Goal: Task Accomplishment & Management: Manage account settings

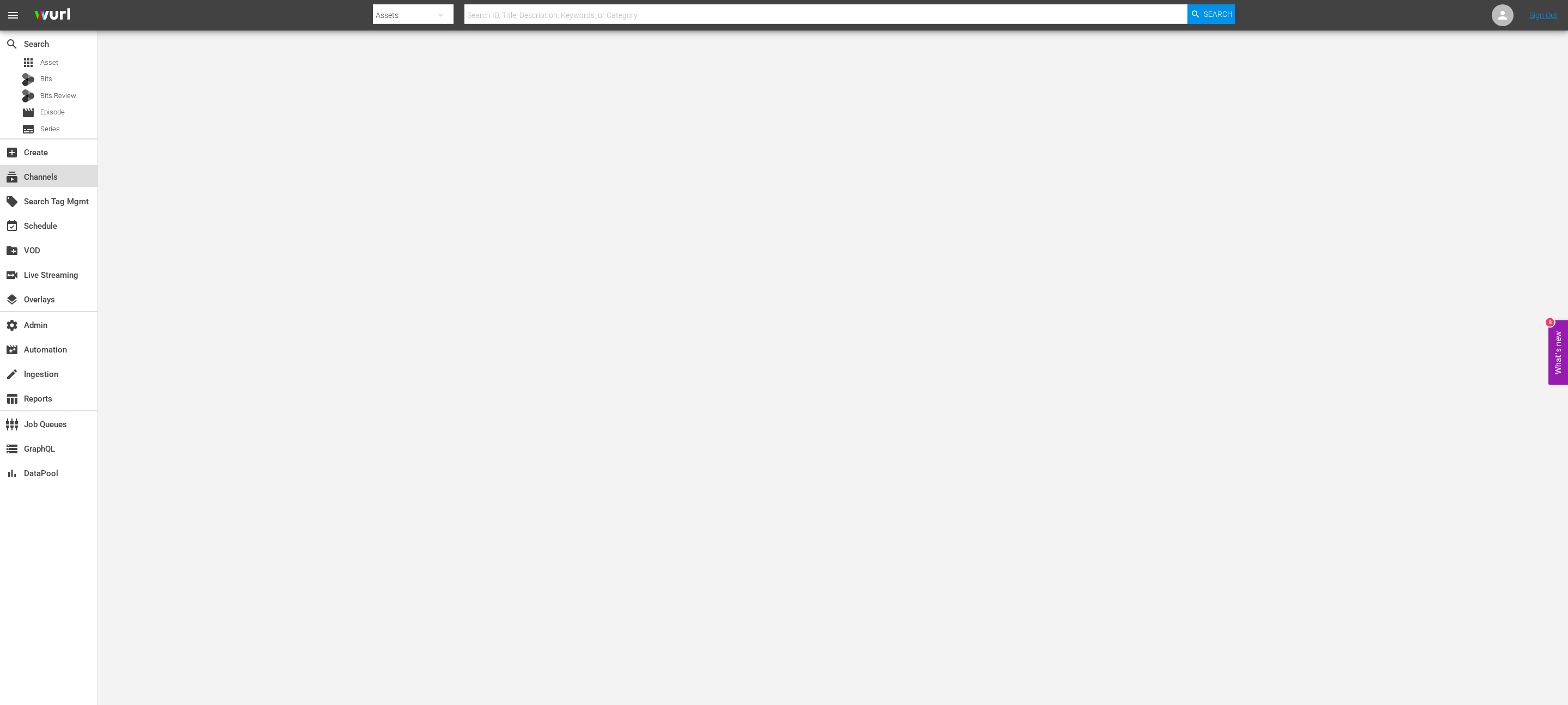
click at [76, 170] on div "subscriptions Channels" at bounding box center [49, 176] width 97 height 22
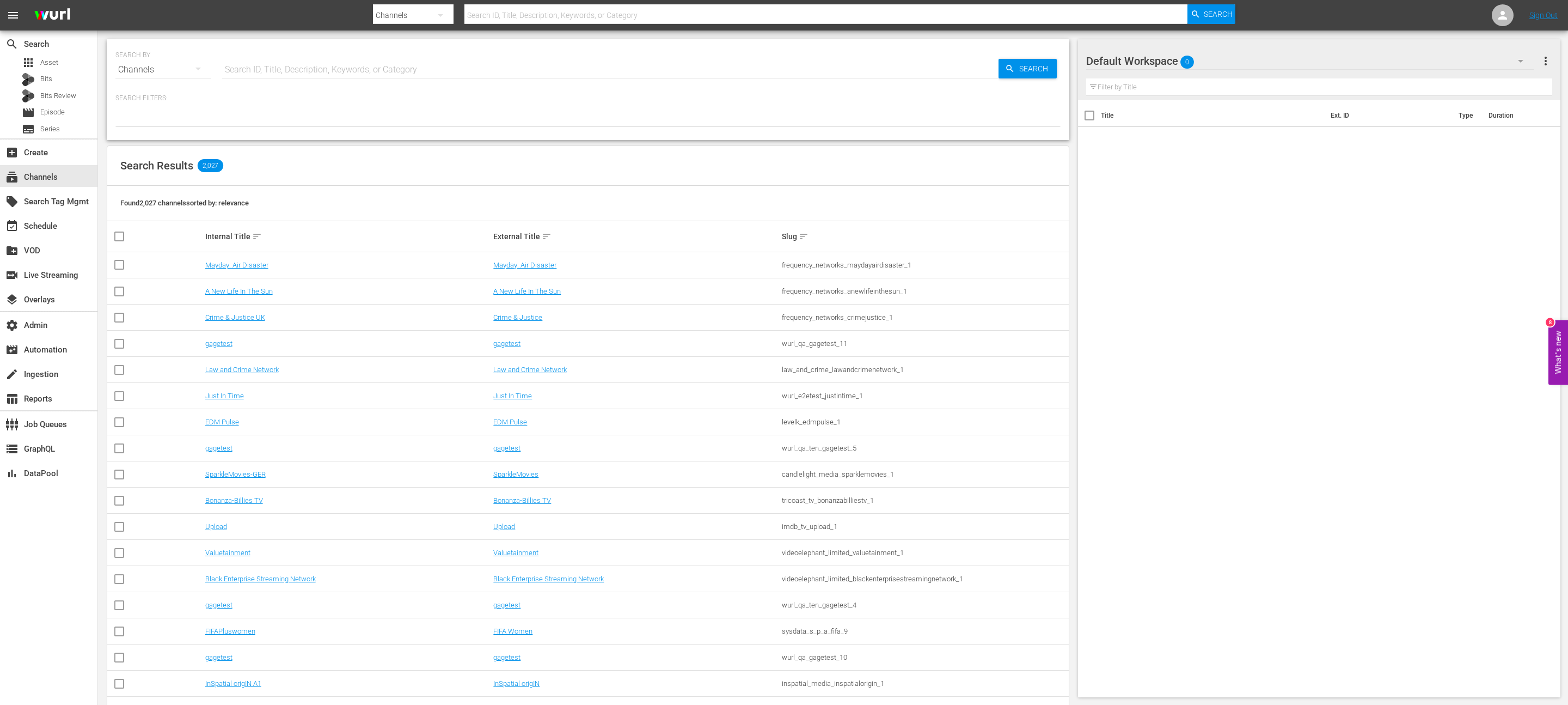
click at [325, 72] on input "text" at bounding box center [610, 69] width 777 height 26
type input "pfl"
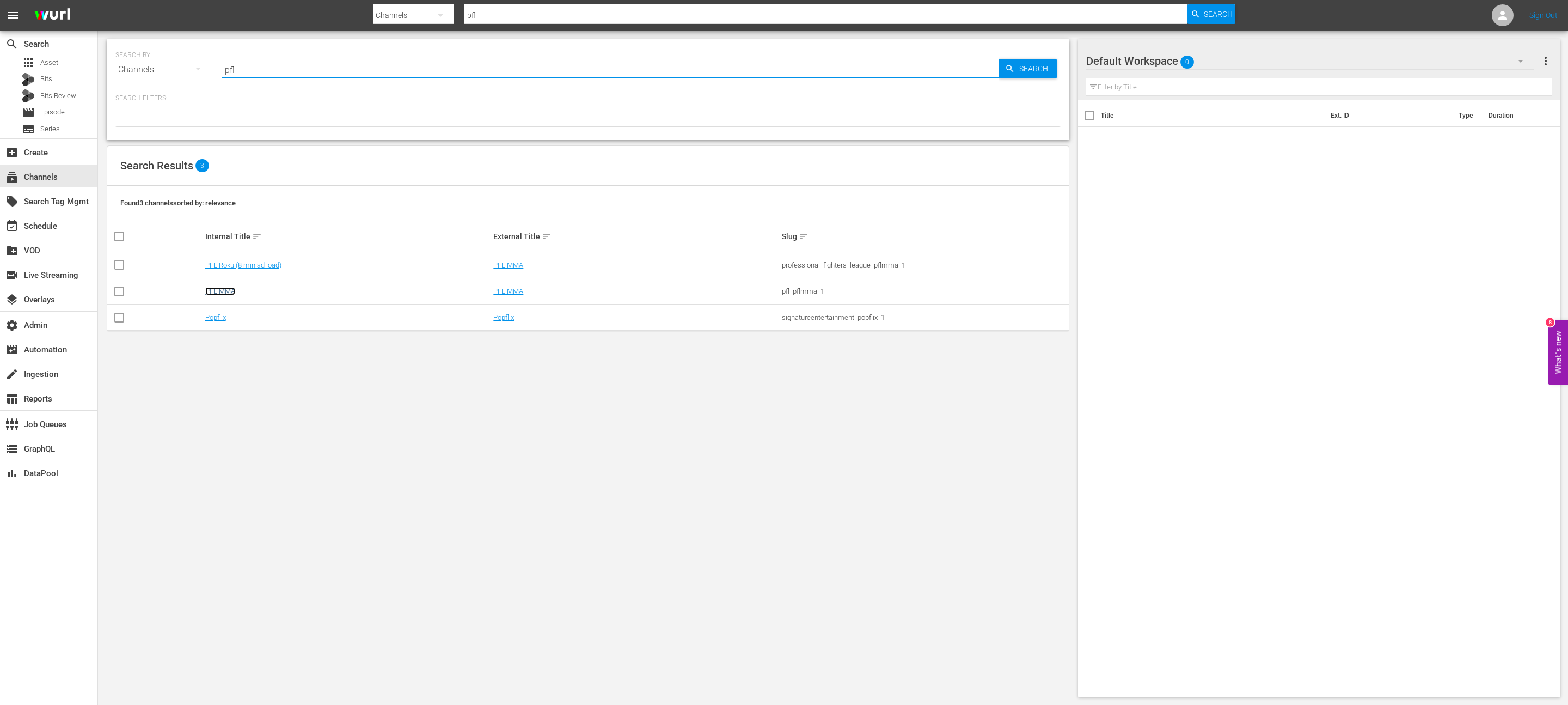
click at [215, 290] on link "PFL MMA" at bounding box center [220, 291] width 30 height 8
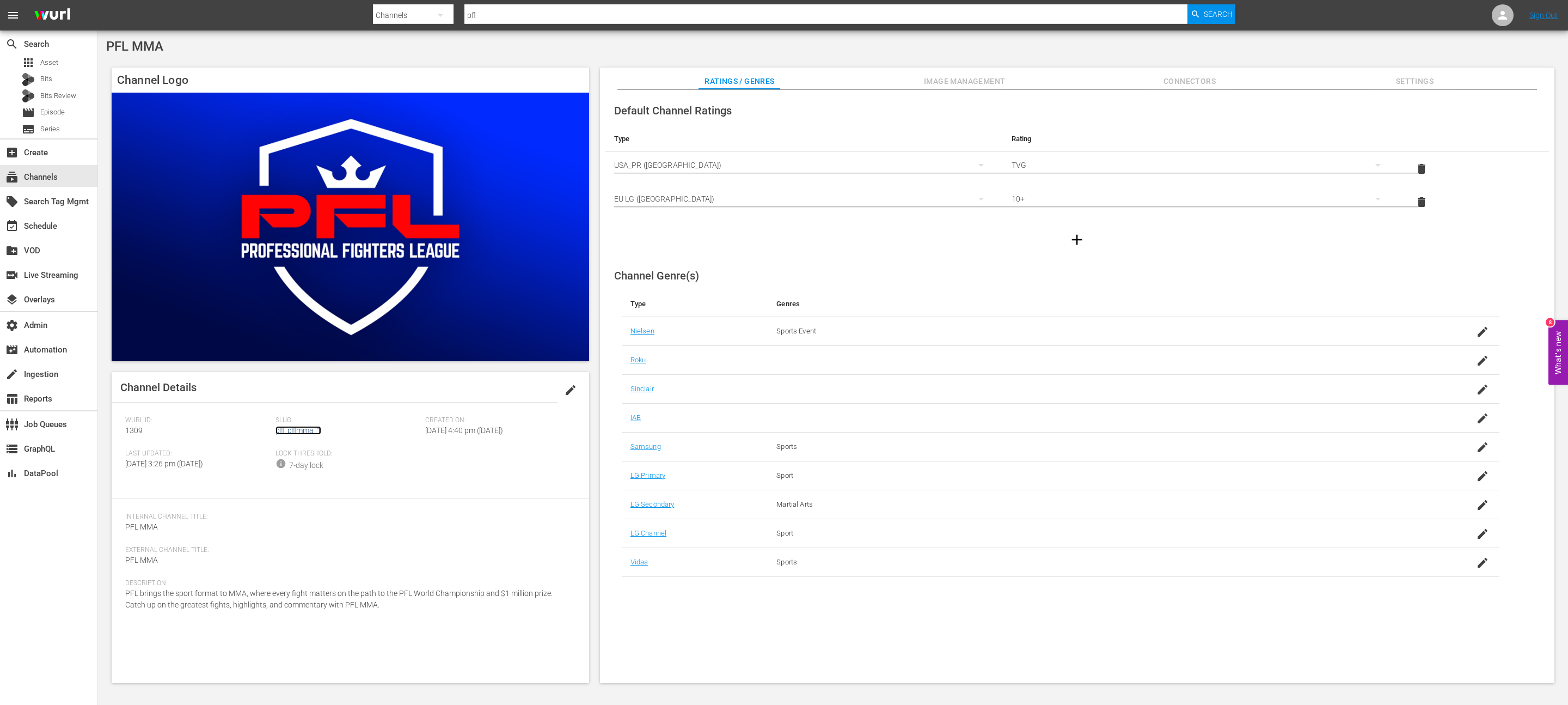
click at [303, 434] on link "pfl_pflmma_1" at bounding box center [299, 430] width 45 height 9
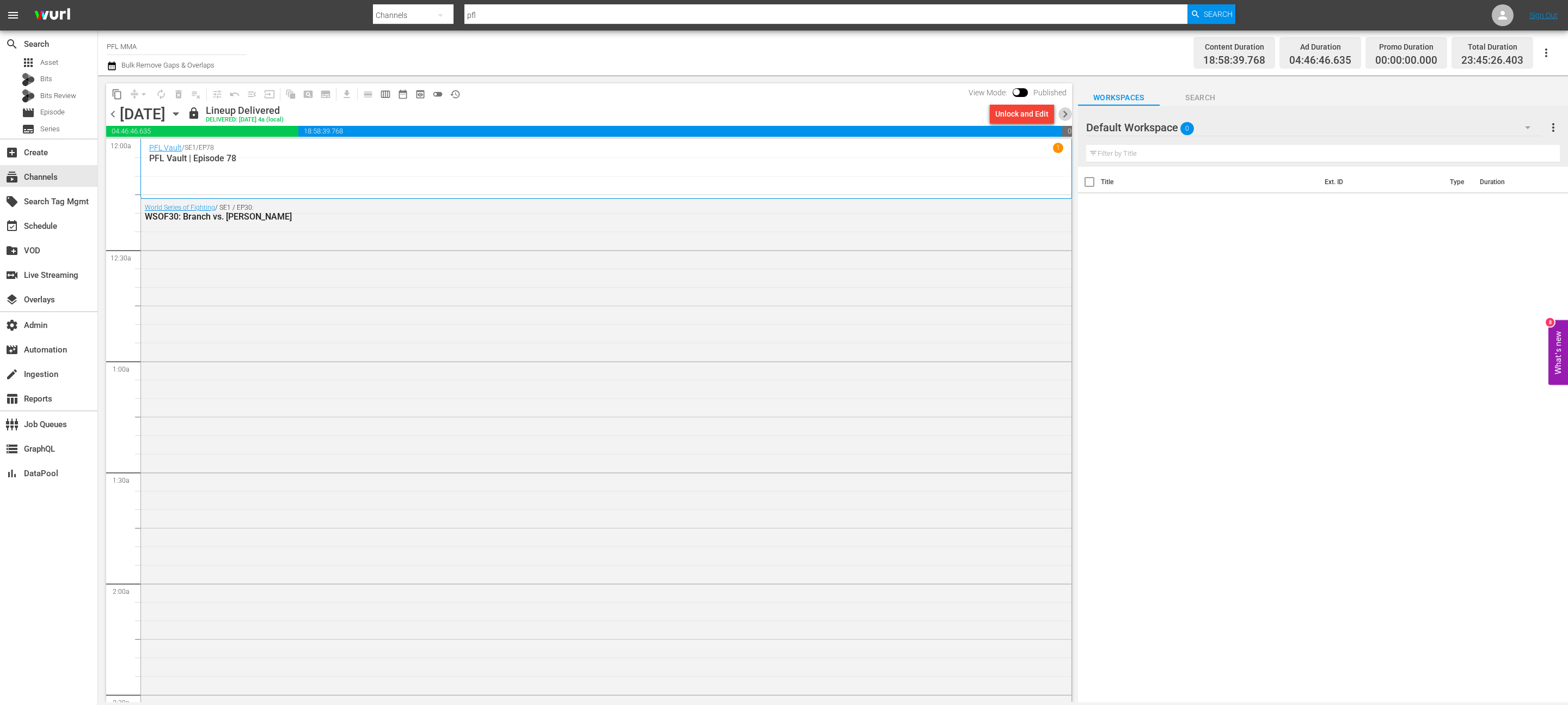
click at [1064, 113] on span "chevron_right" at bounding box center [1065, 114] width 13 height 13
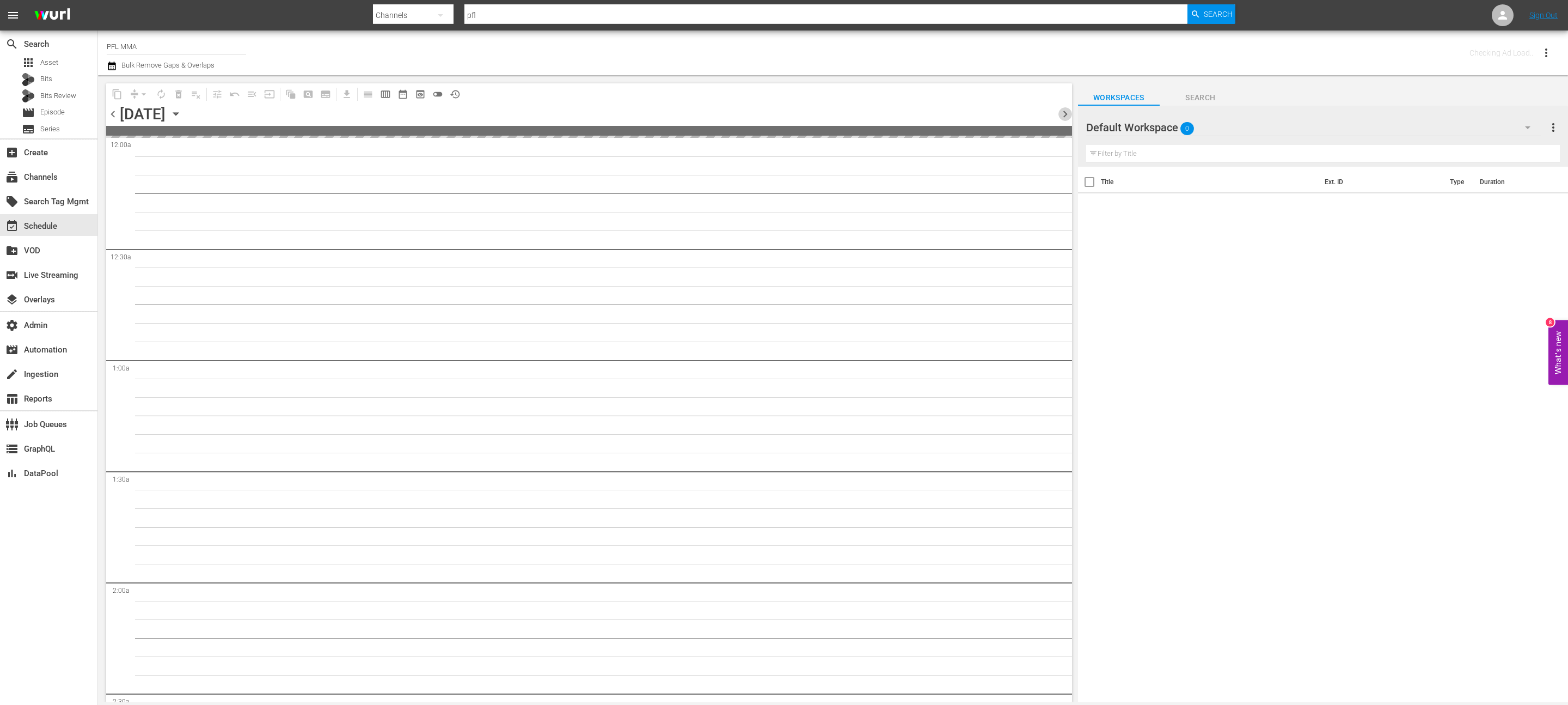
click at [1064, 113] on span "chevron_right" at bounding box center [1065, 114] width 13 height 13
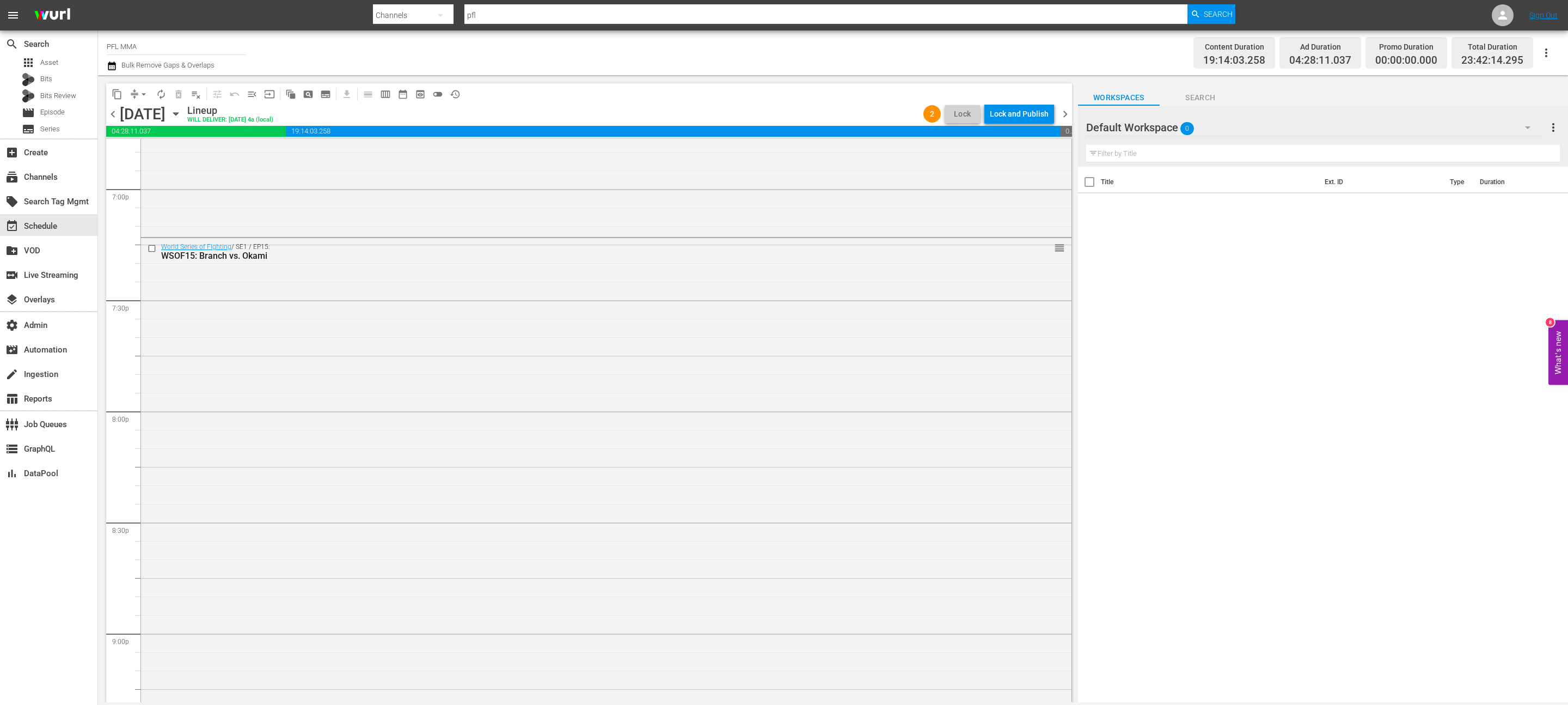
scroll to position [4174, 0]
click at [1064, 115] on span "chevron_right" at bounding box center [1065, 114] width 13 height 13
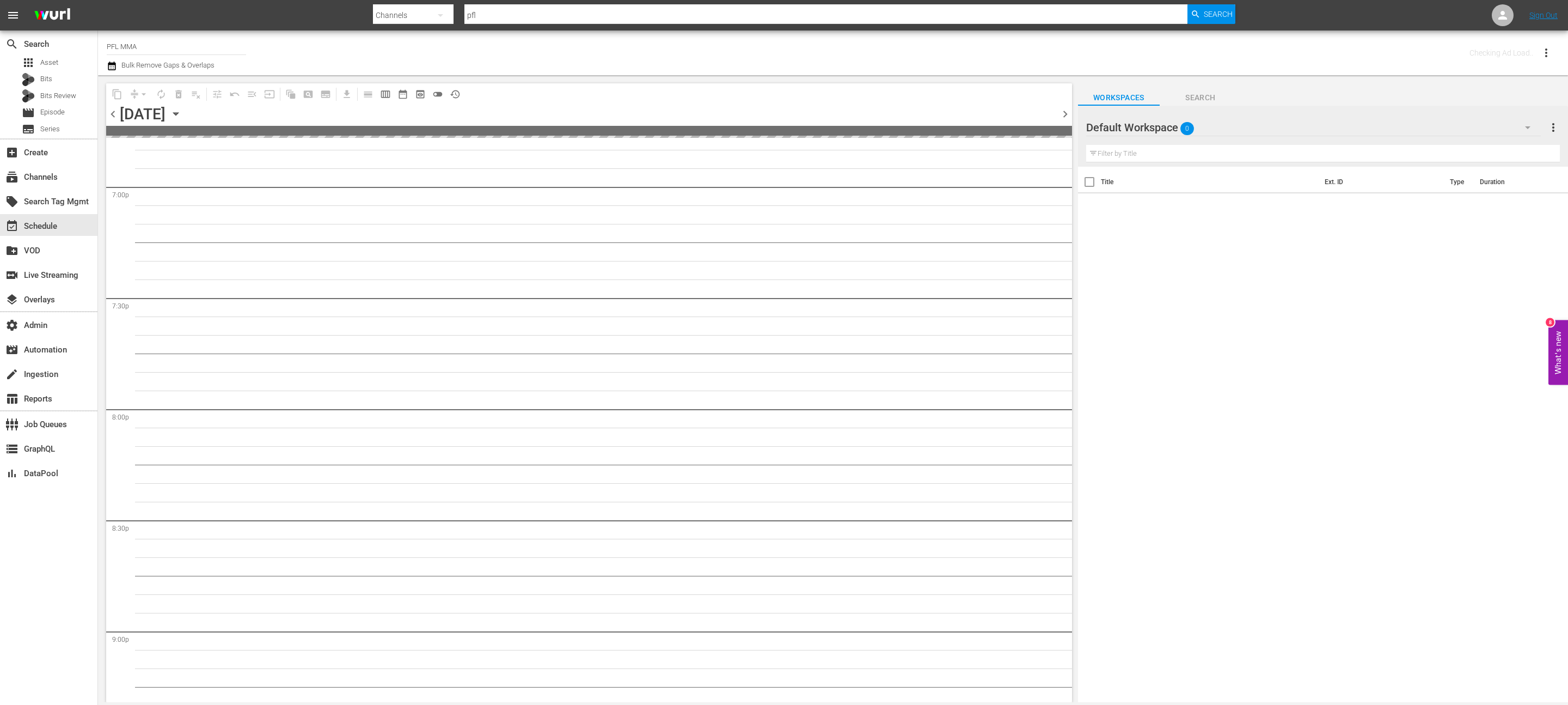
scroll to position [4304, 0]
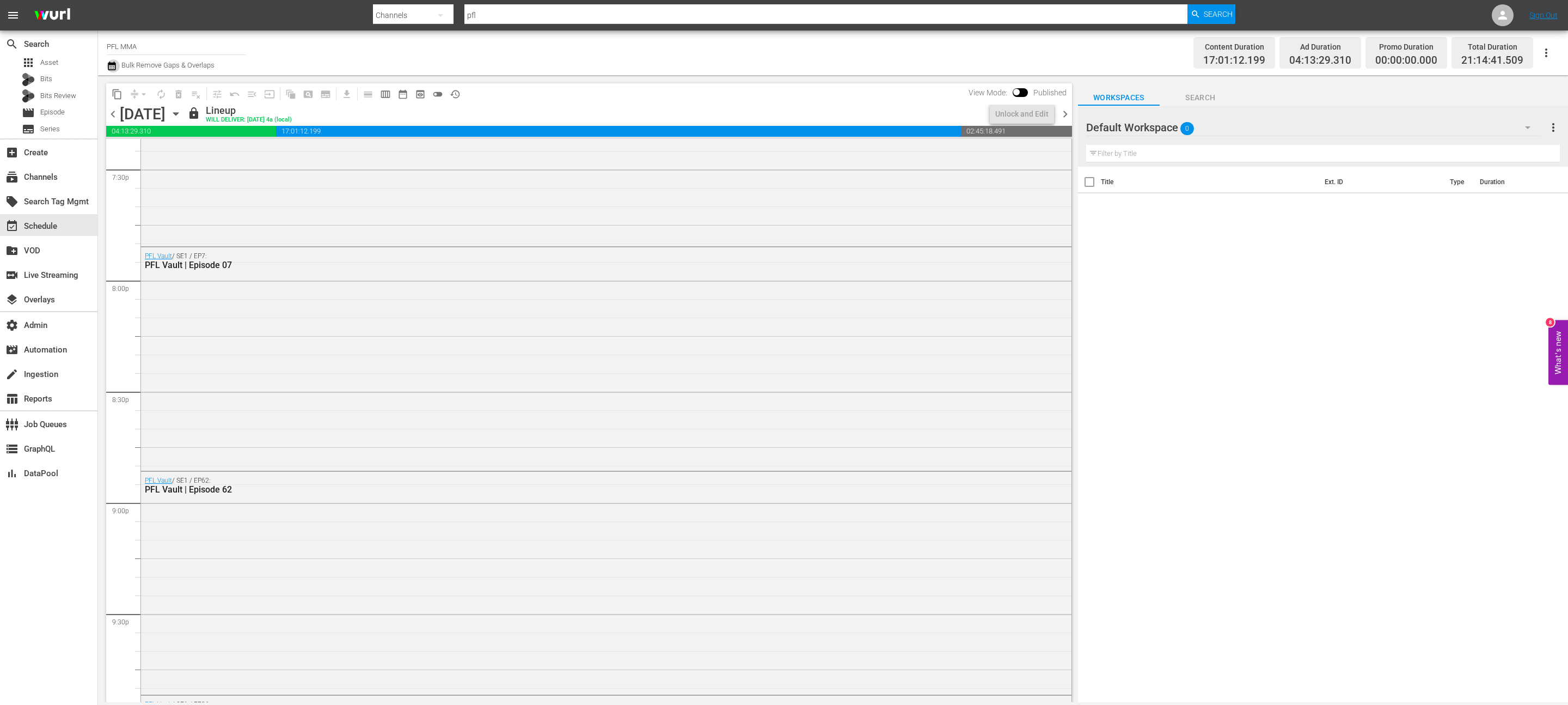
click at [110, 63] on icon "button" at bounding box center [111, 65] width 7 height 9
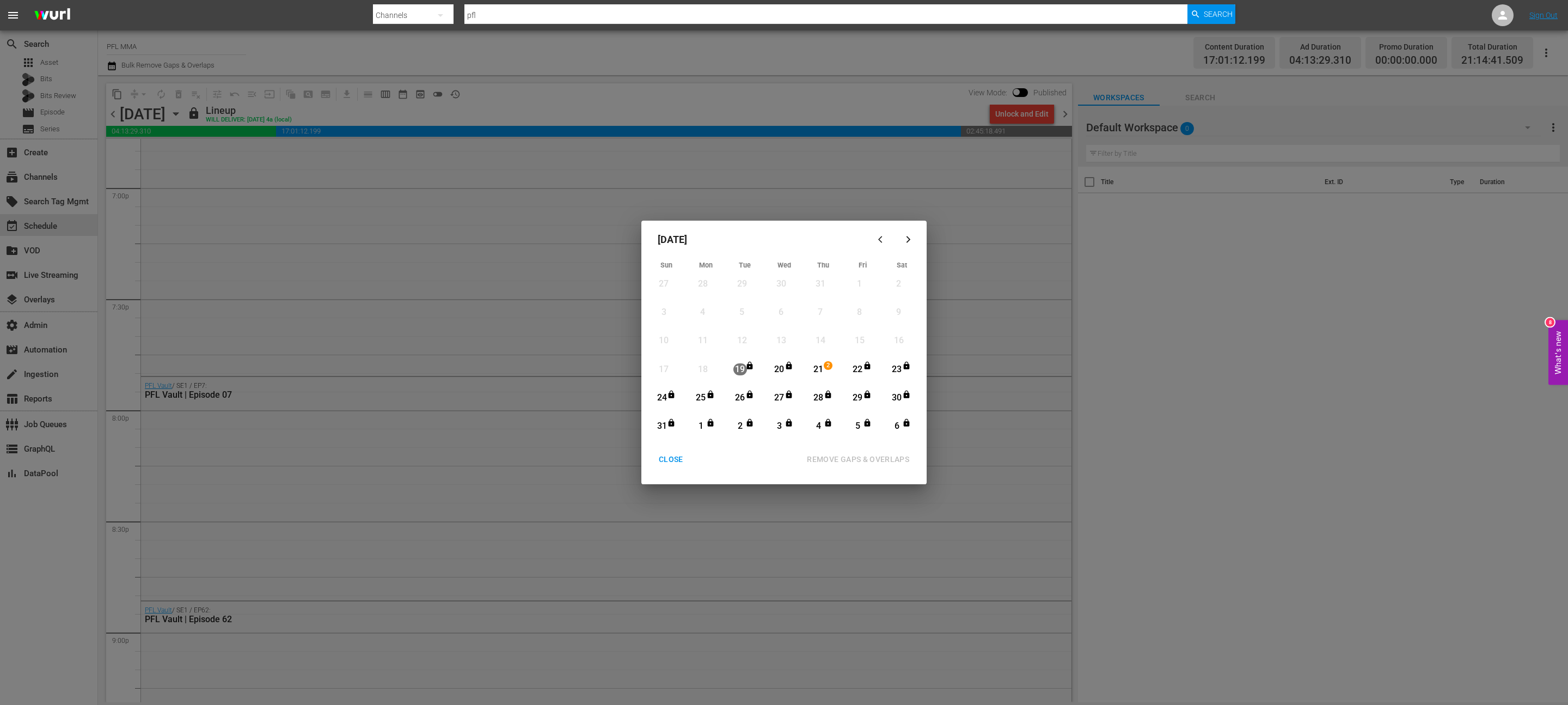
click at [674, 458] on div "CLOSE" at bounding box center [670, 459] width 42 height 13
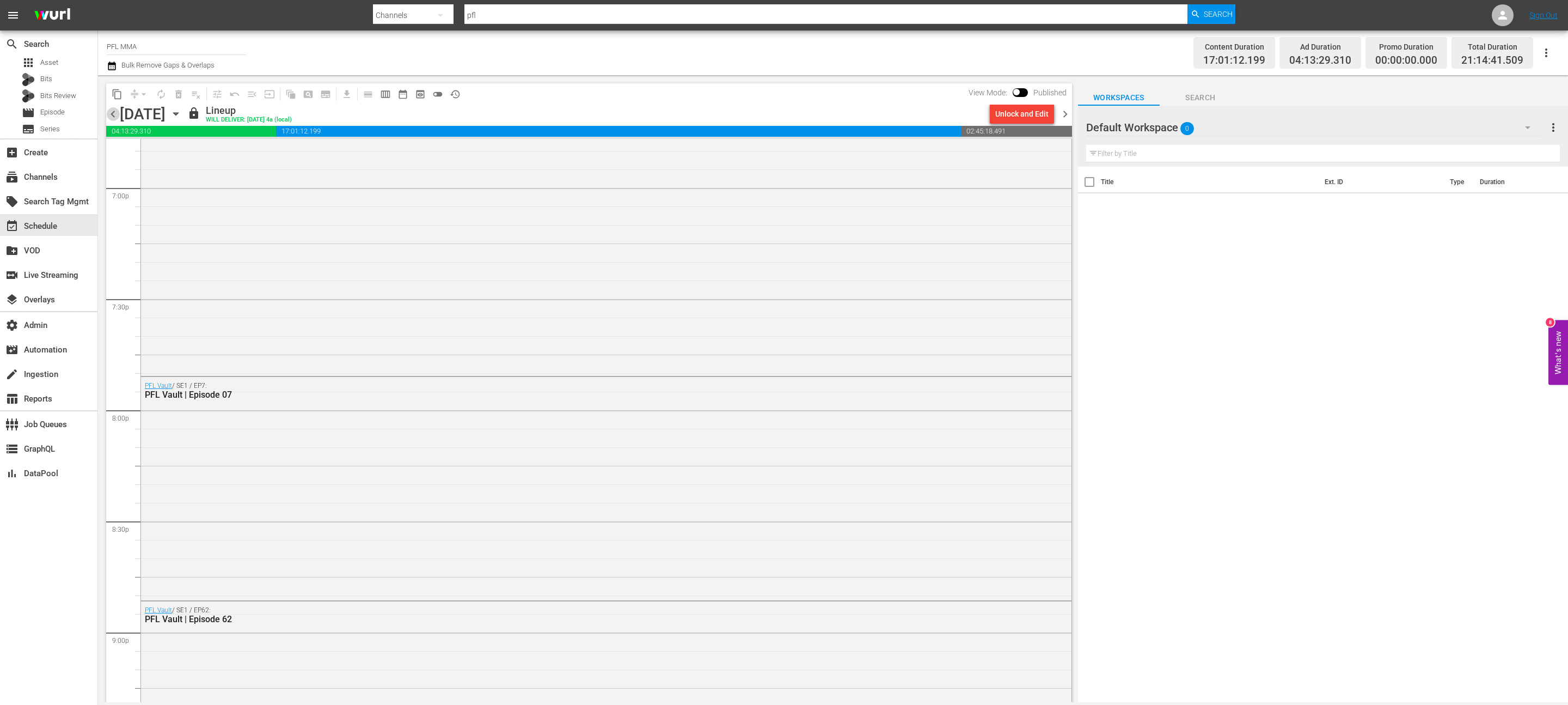
click at [116, 114] on span "chevron_left" at bounding box center [113, 114] width 13 height 13
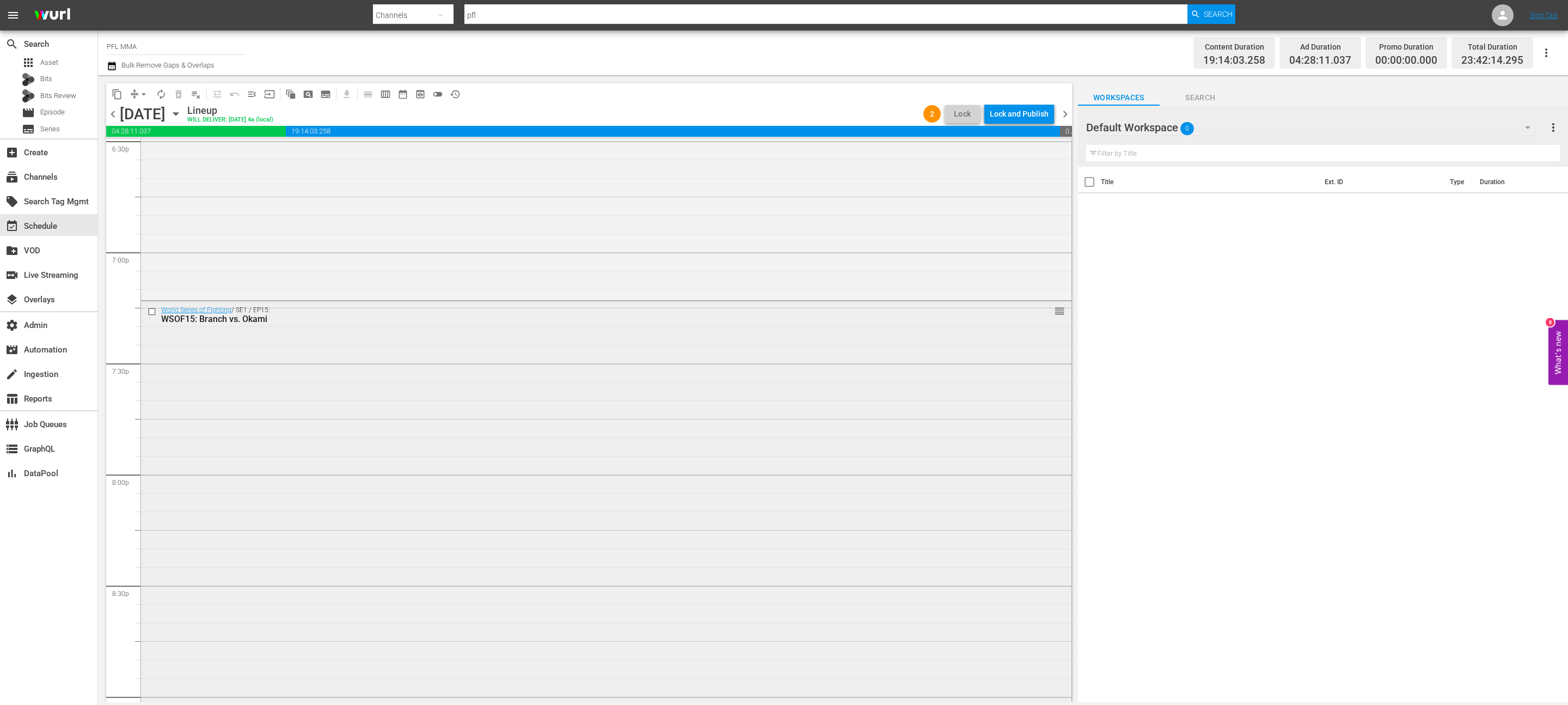
scroll to position [4932, 0]
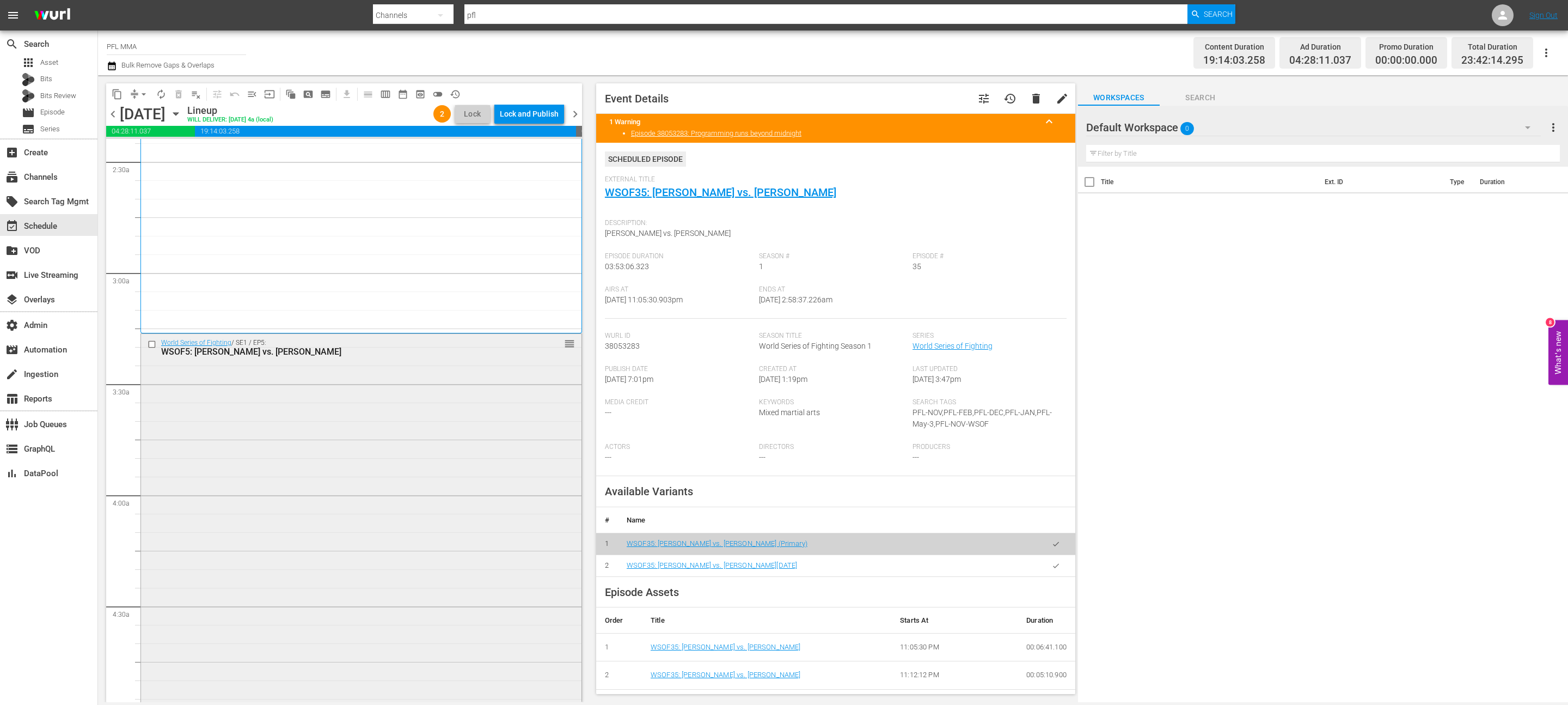
scroll to position [556, 0]
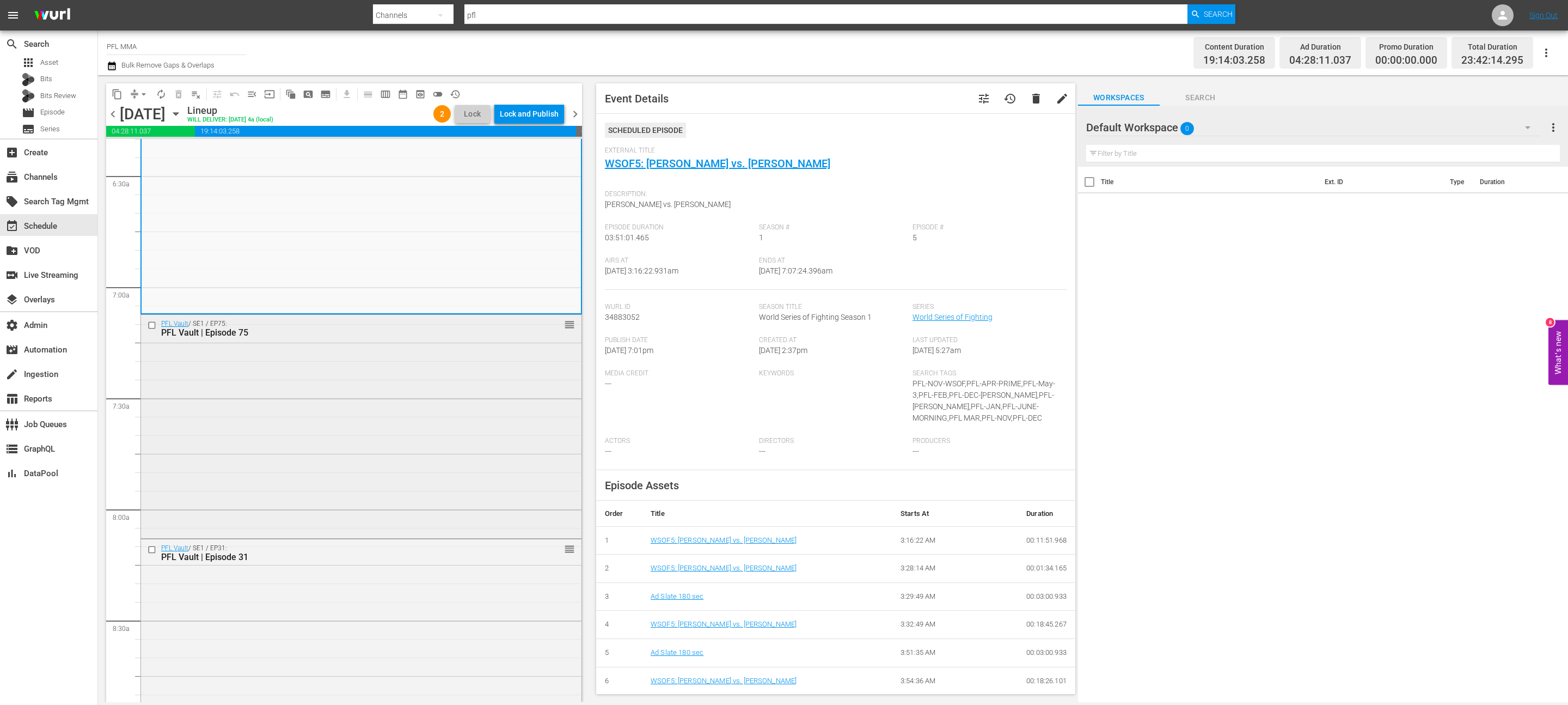
click at [439, 497] on div "PFL Vault / SE1 / EP75: PFL Vault | Episode 75 reorder" at bounding box center [361, 425] width 441 height 221
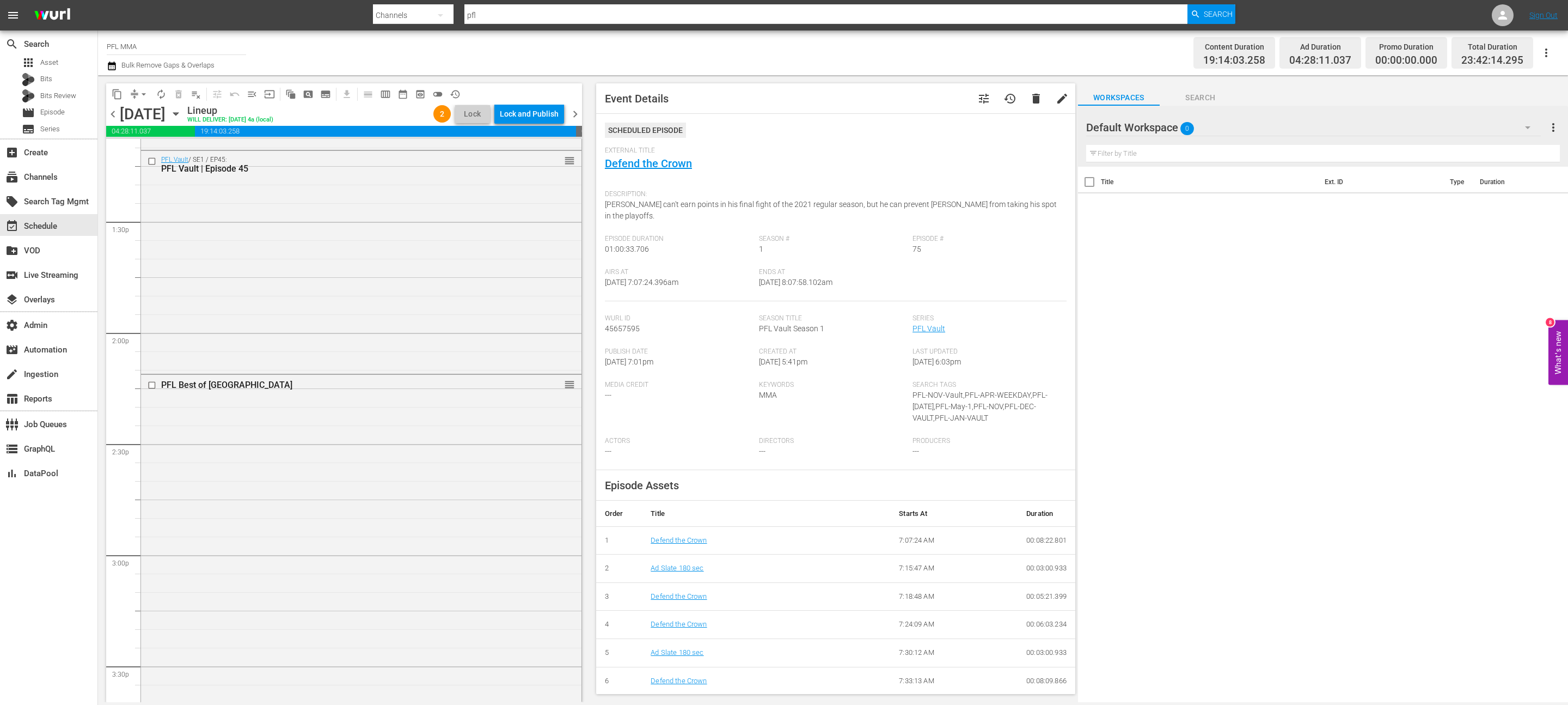
scroll to position [2950, 0]
click at [439, 497] on div "PFL Best of Brazil reorder" at bounding box center [361, 677] width 441 height 667
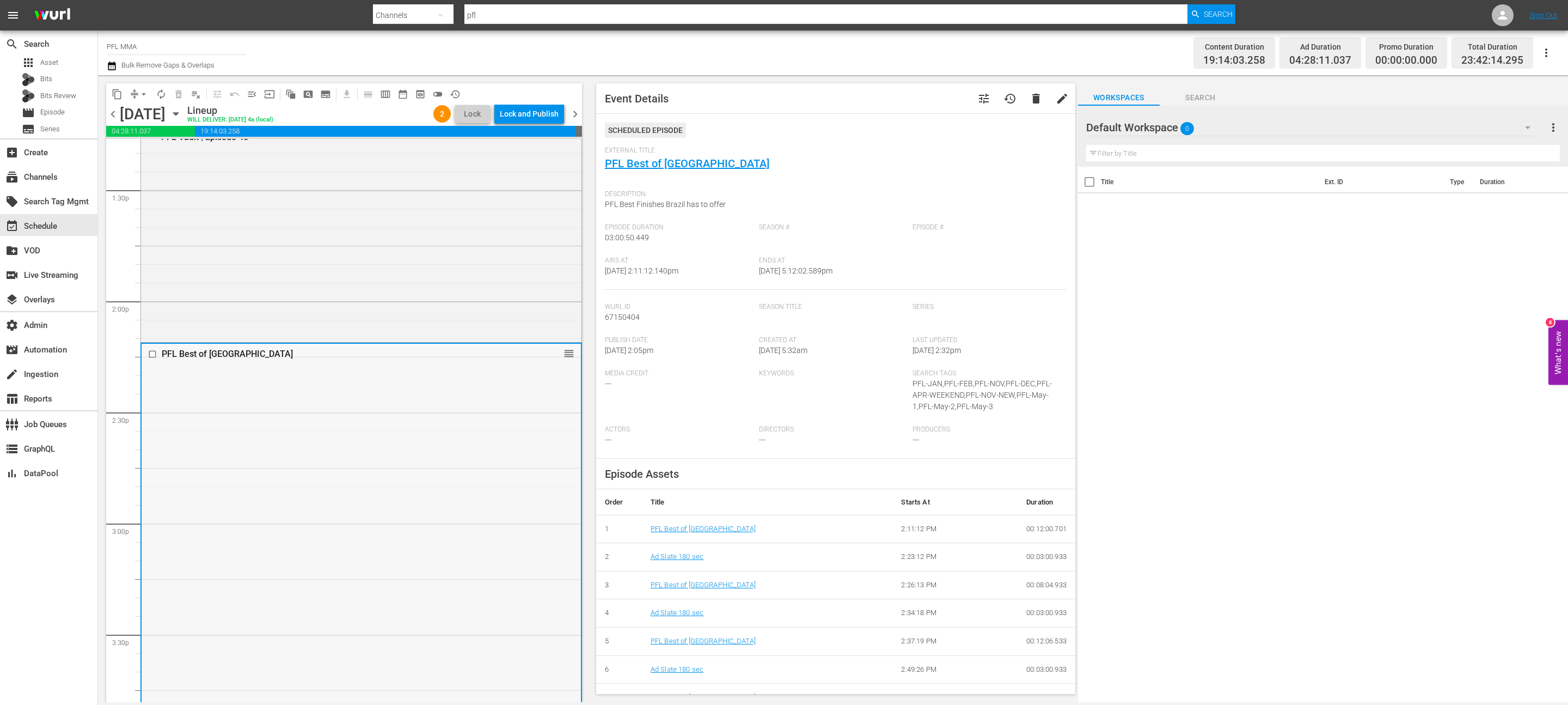
click at [576, 355] on div "PFL Best of Brazil reorder" at bounding box center [361, 354] width 439 height 21
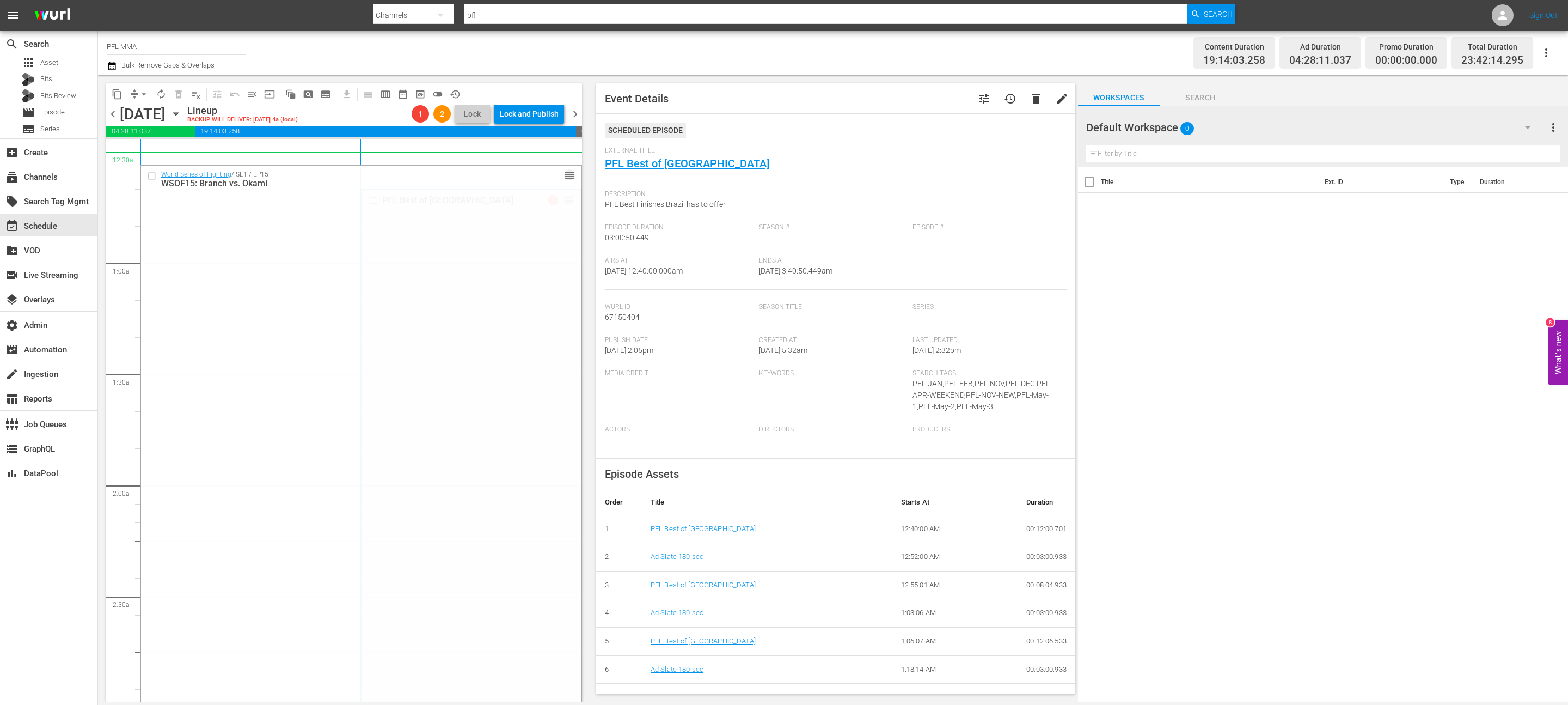
scroll to position [0, 0]
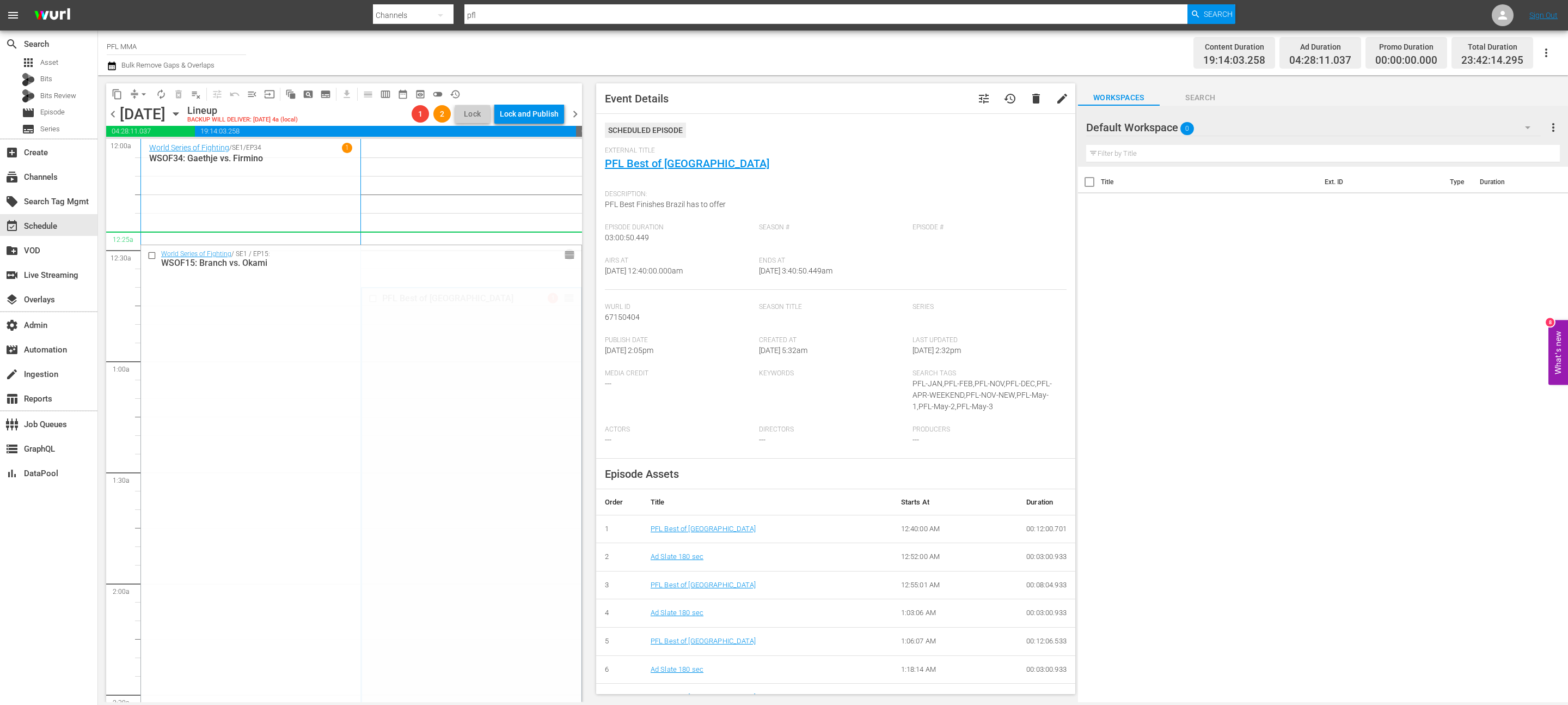
drag, startPoint x: 570, startPoint y: 204, endPoint x: 531, endPoint y: 233, distance: 48.6
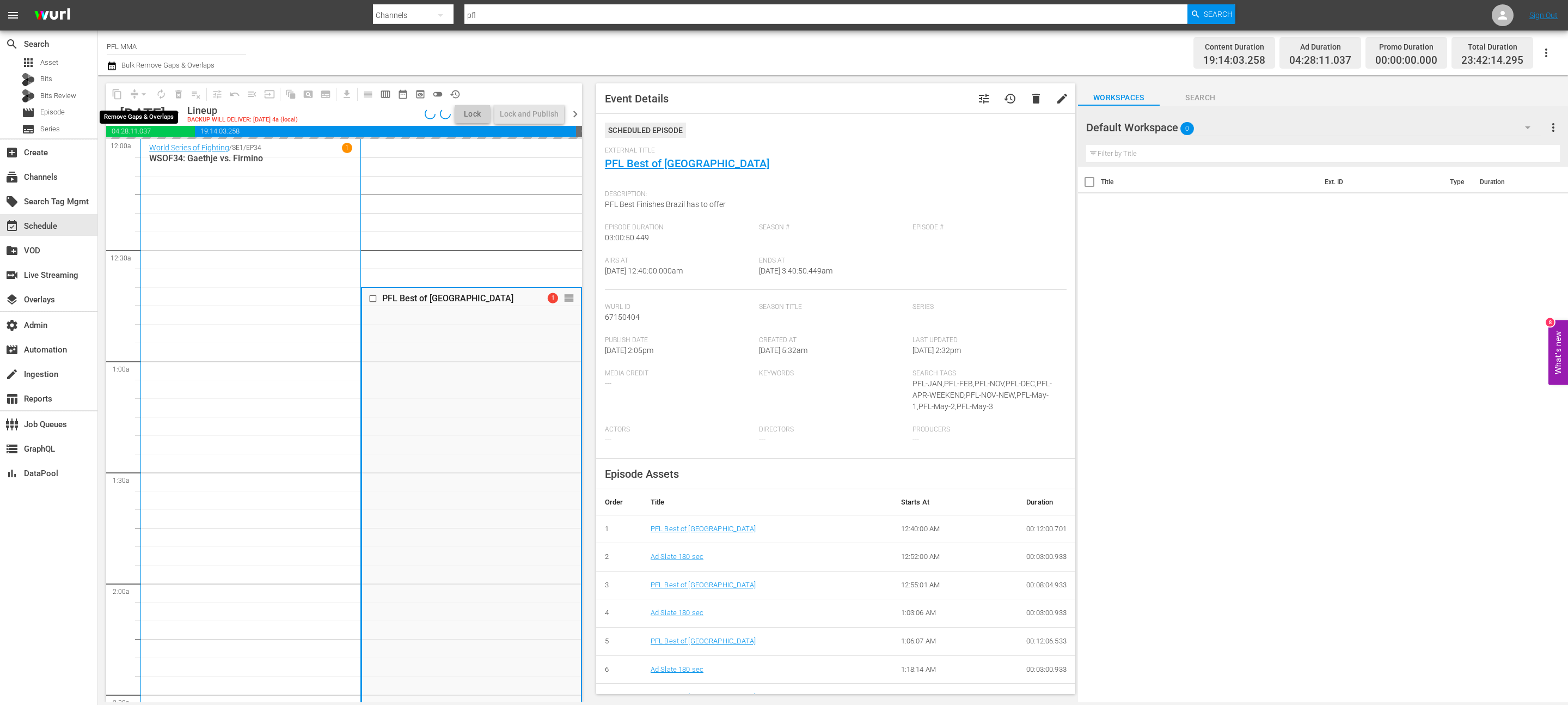
click at [143, 95] on div "arrow_drop_down" at bounding box center [144, 94] width 17 height 17
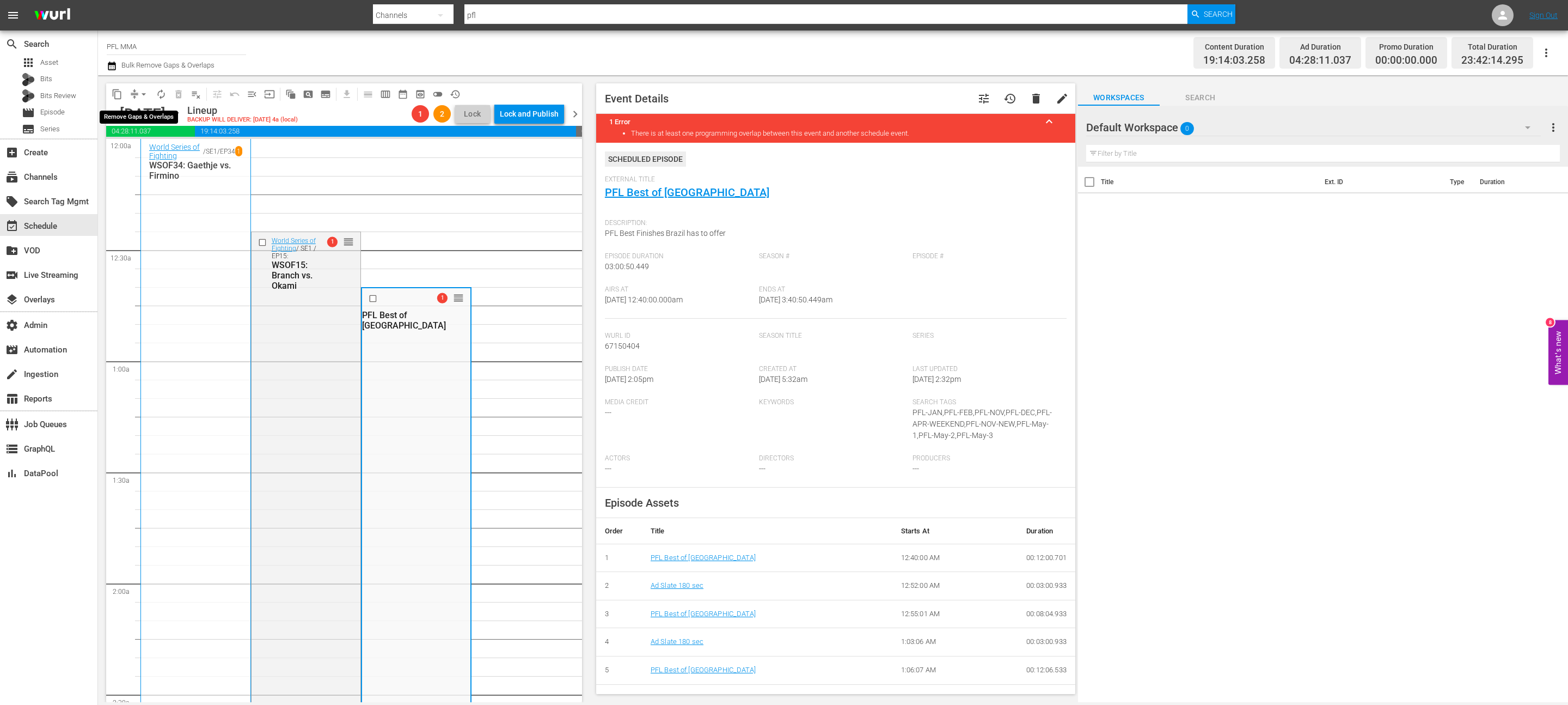
click at [146, 96] on span "arrow_drop_down" at bounding box center [144, 94] width 11 height 11
click at [144, 153] on li "Align to End of Previous Day" at bounding box center [144, 152] width 114 height 18
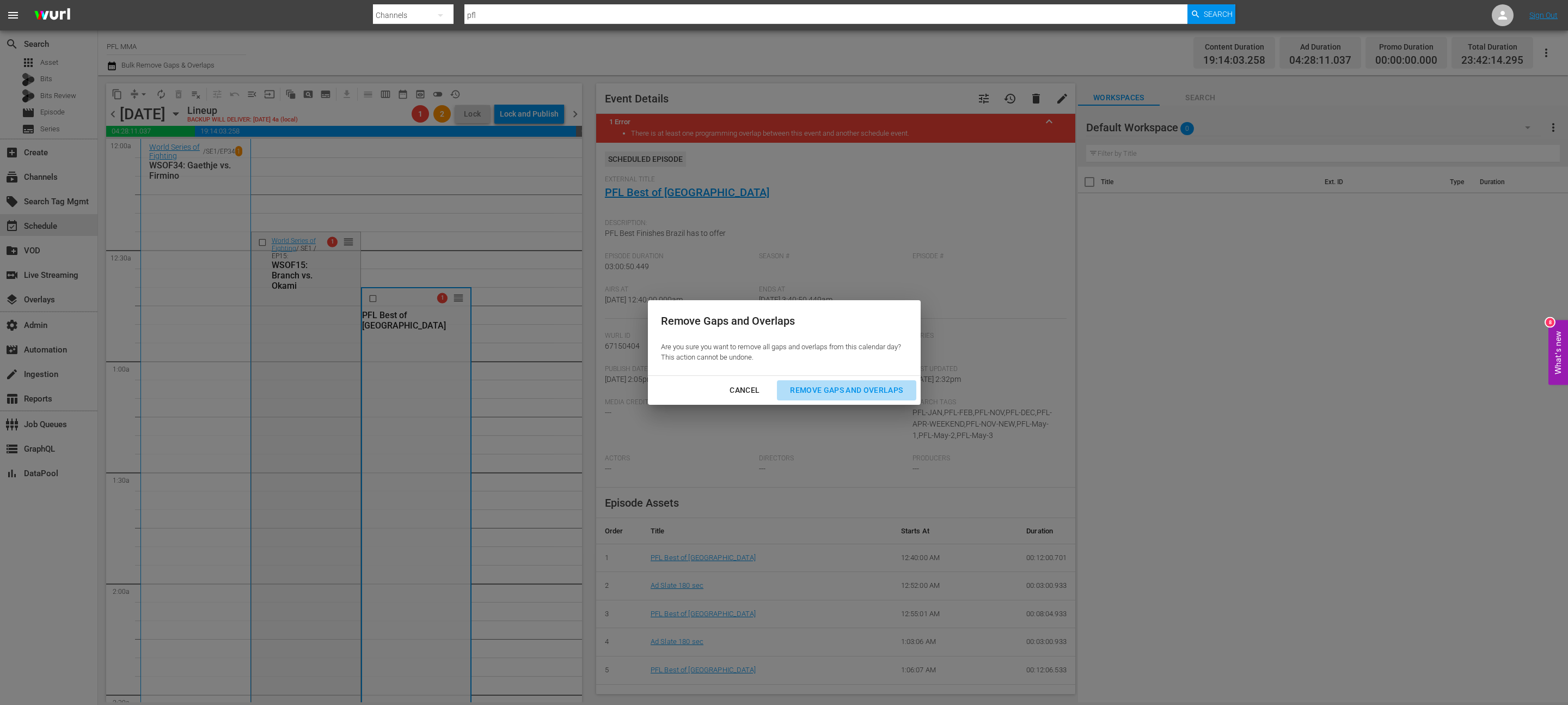
click at [865, 395] on div "Remove Gaps and Overlaps" at bounding box center [846, 390] width 130 height 13
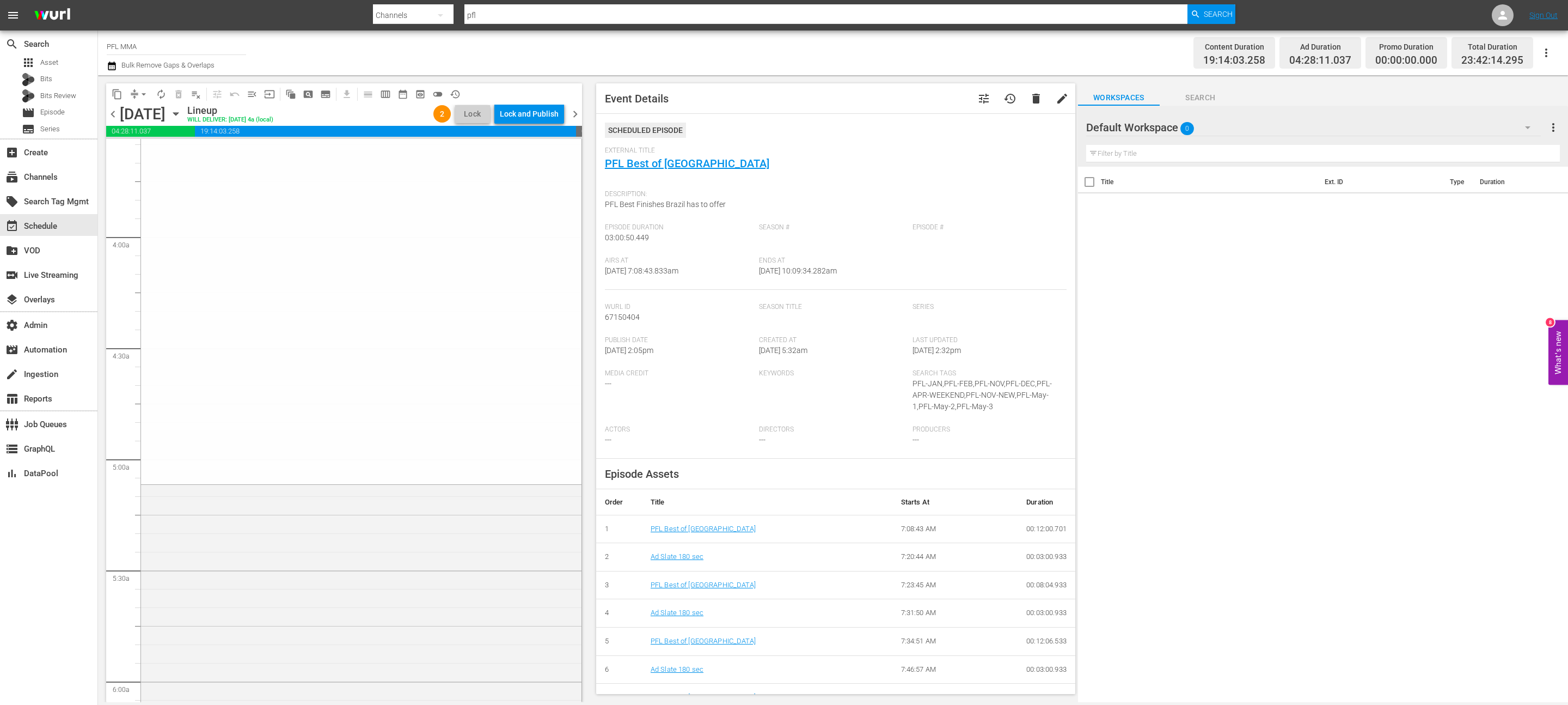
scroll to position [912, 0]
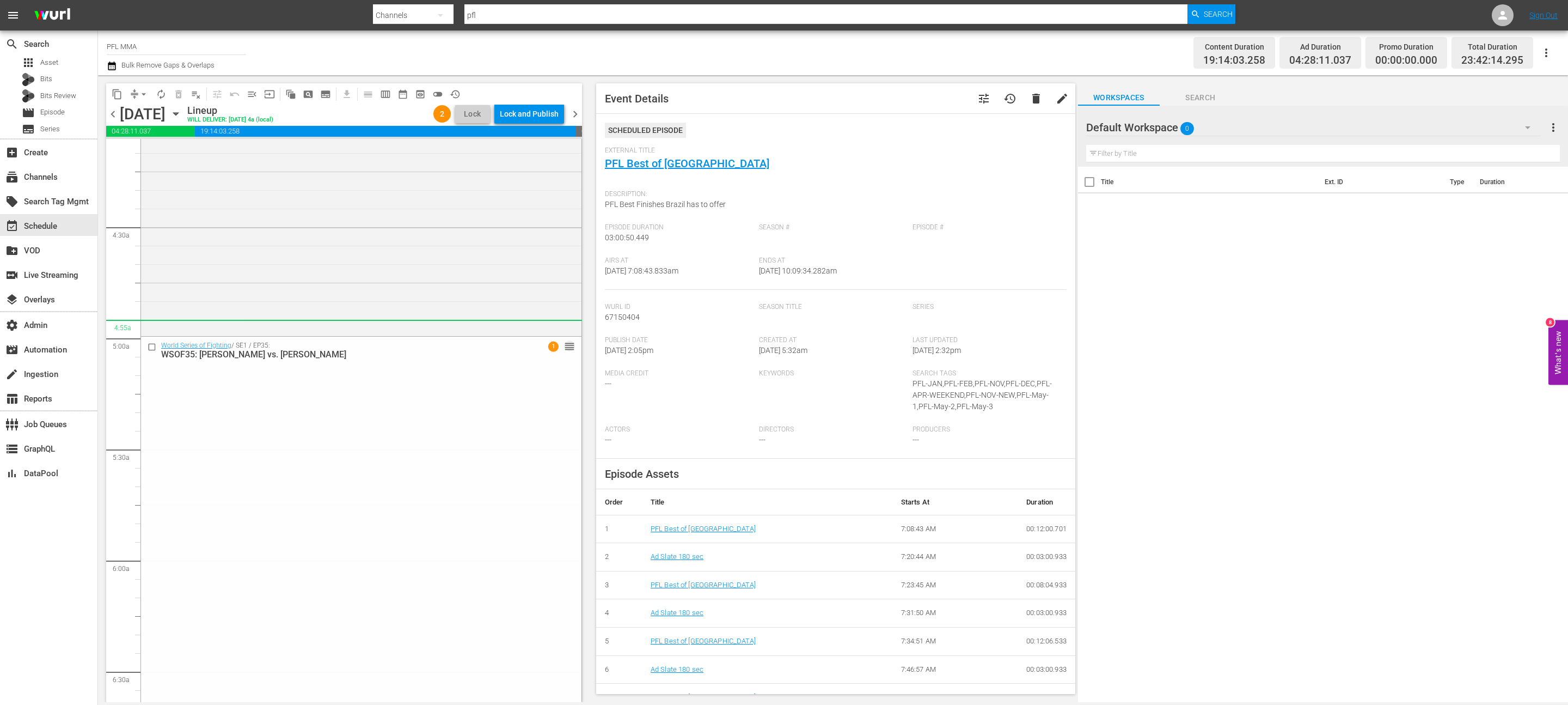
drag, startPoint x: 565, startPoint y: 418, endPoint x: 522, endPoint y: 320, distance: 107.0
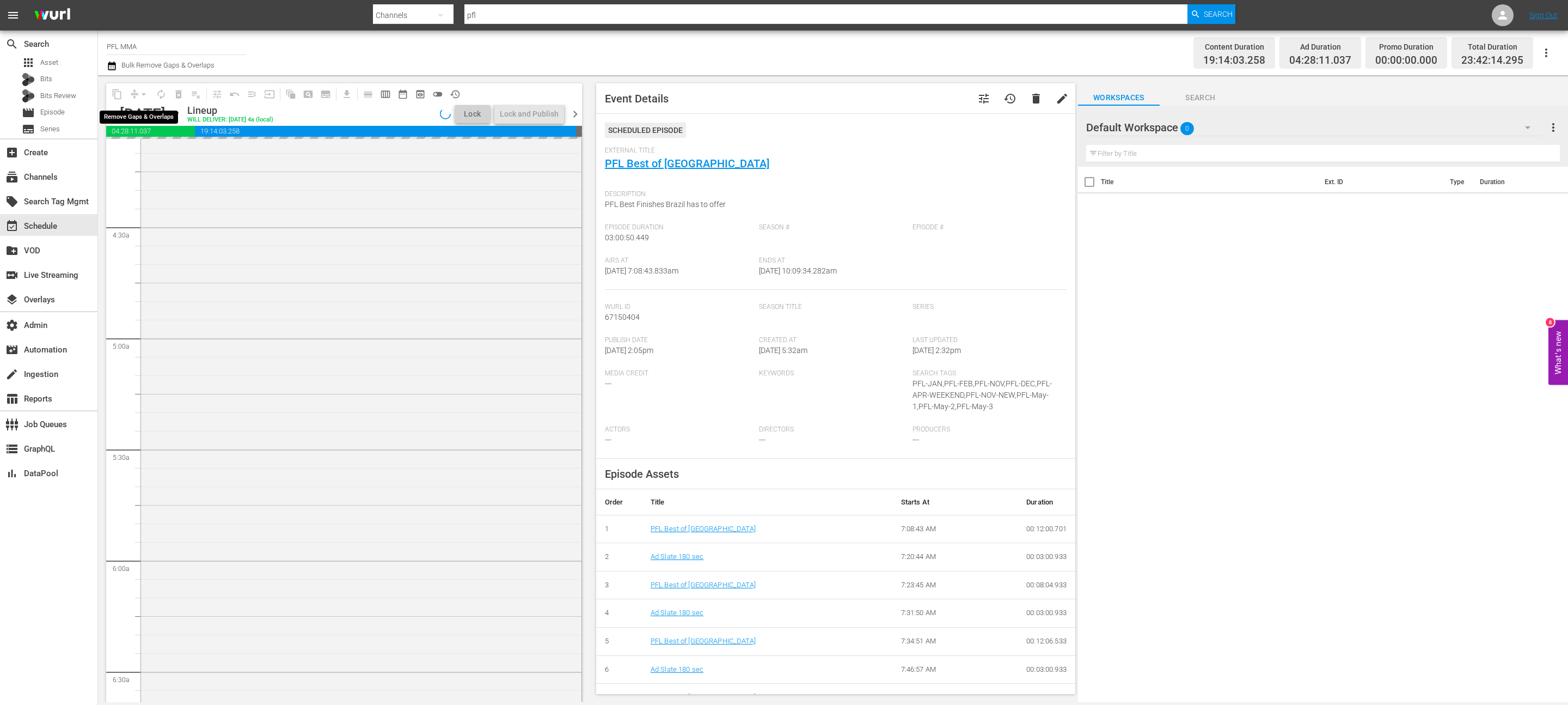
click at [143, 94] on div "arrow_drop_down" at bounding box center [144, 94] width 17 height 17
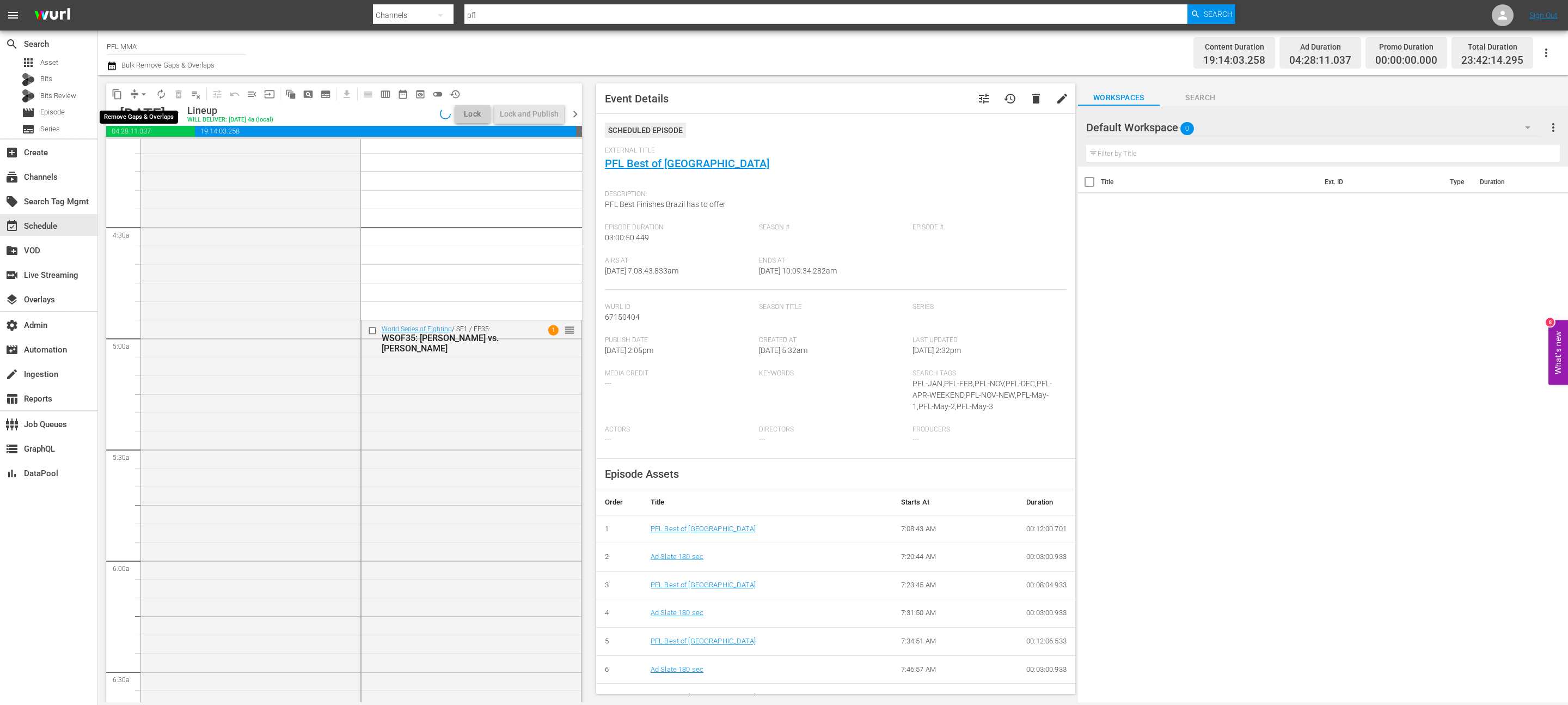
click at [142, 96] on span "arrow_drop_down" at bounding box center [144, 94] width 11 height 11
click at [142, 152] on li "Align to End of Previous Day" at bounding box center [144, 152] width 114 height 18
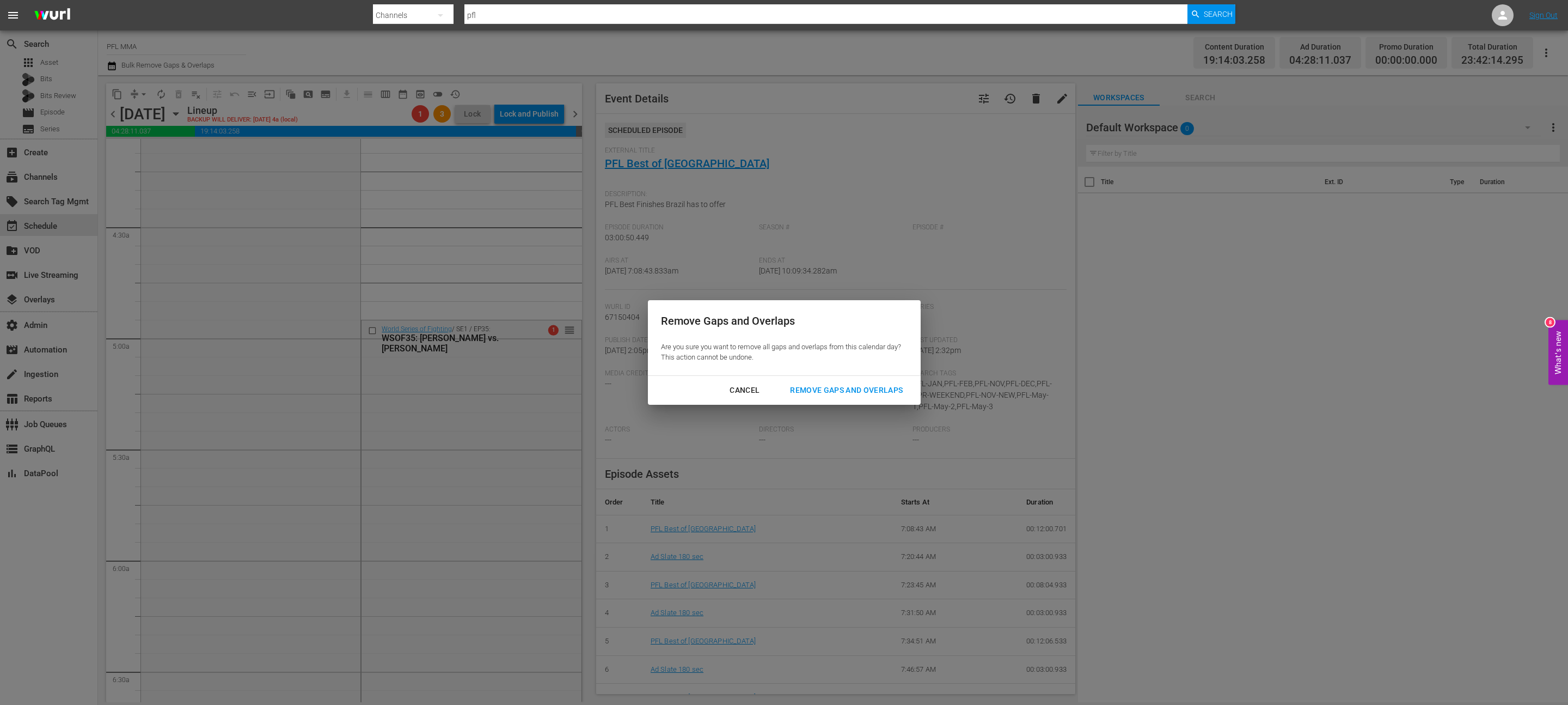
click at [881, 398] on button "Remove Gaps and Overlaps" at bounding box center [846, 390] width 139 height 20
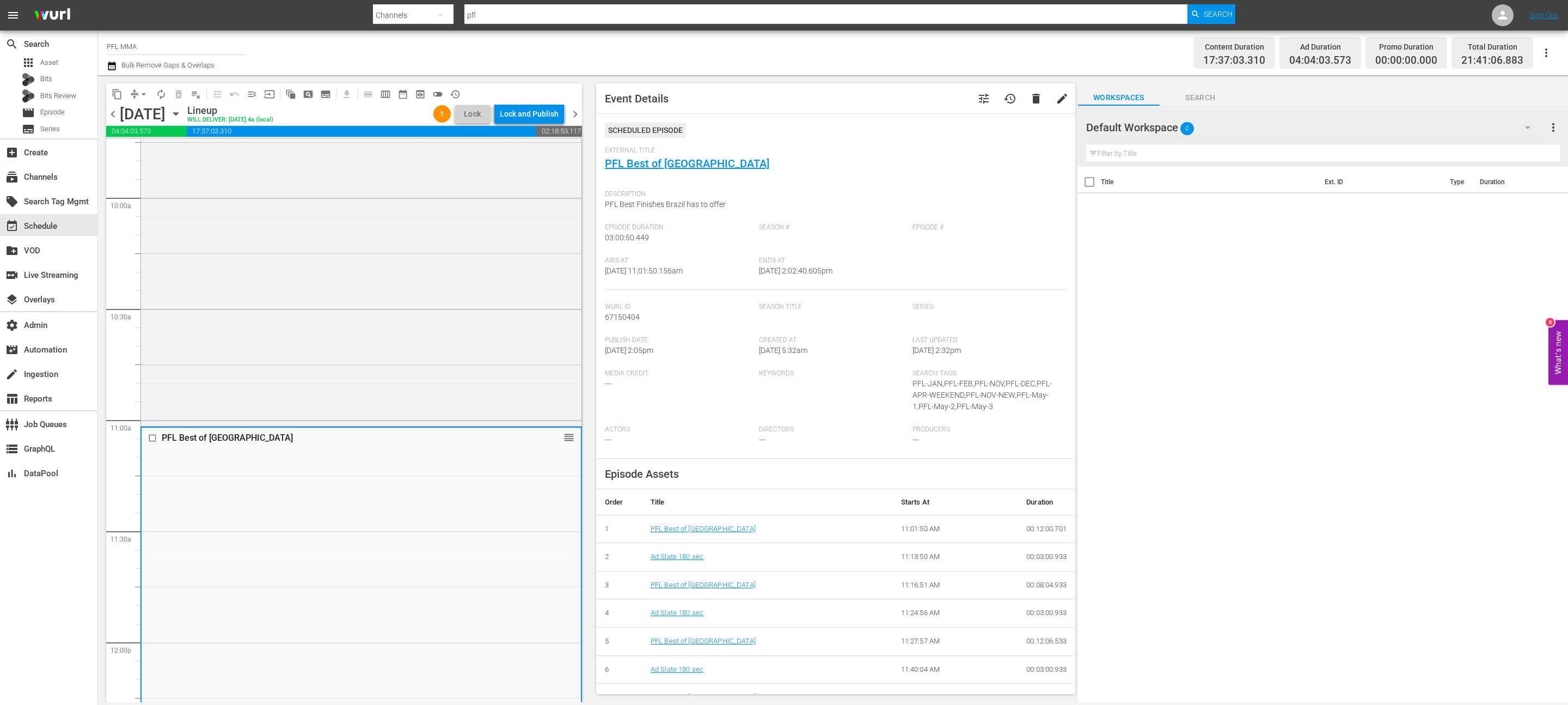
scroll to position [2181, 0]
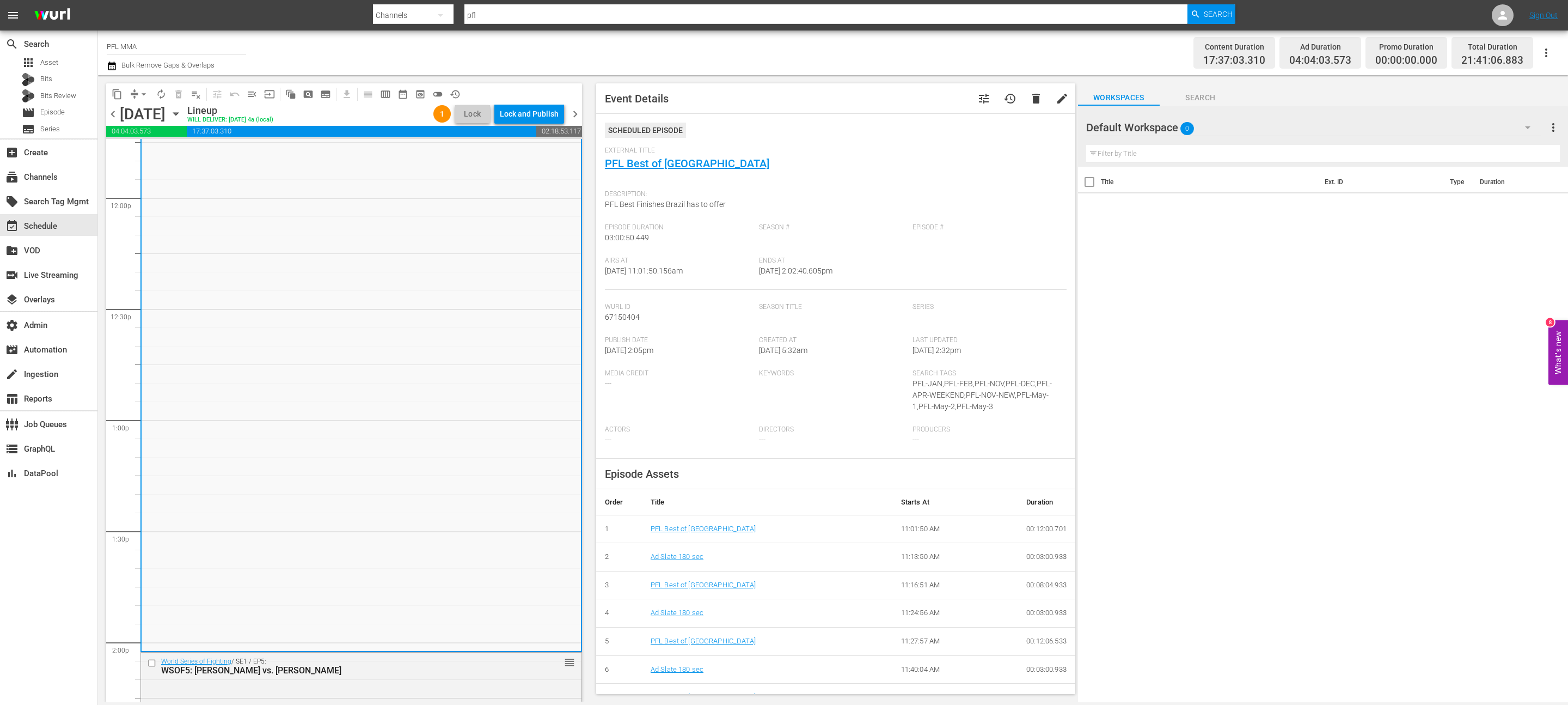
scroll to position [2979, 0]
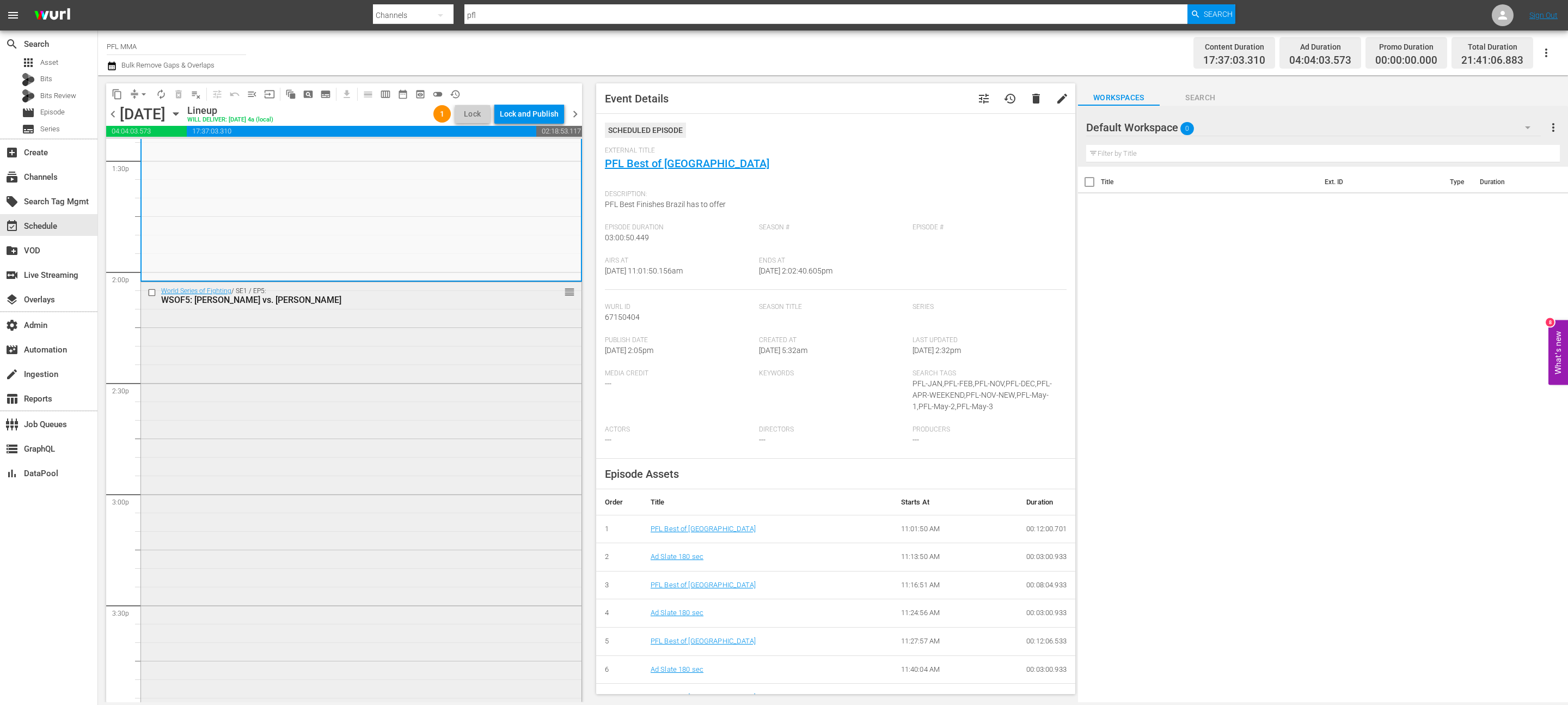
click at [449, 473] on div "World Series of Fighting / SE1 / EP5: WSOF5: Arlovski vs. Kyle reorder" at bounding box center [361, 708] width 441 height 853
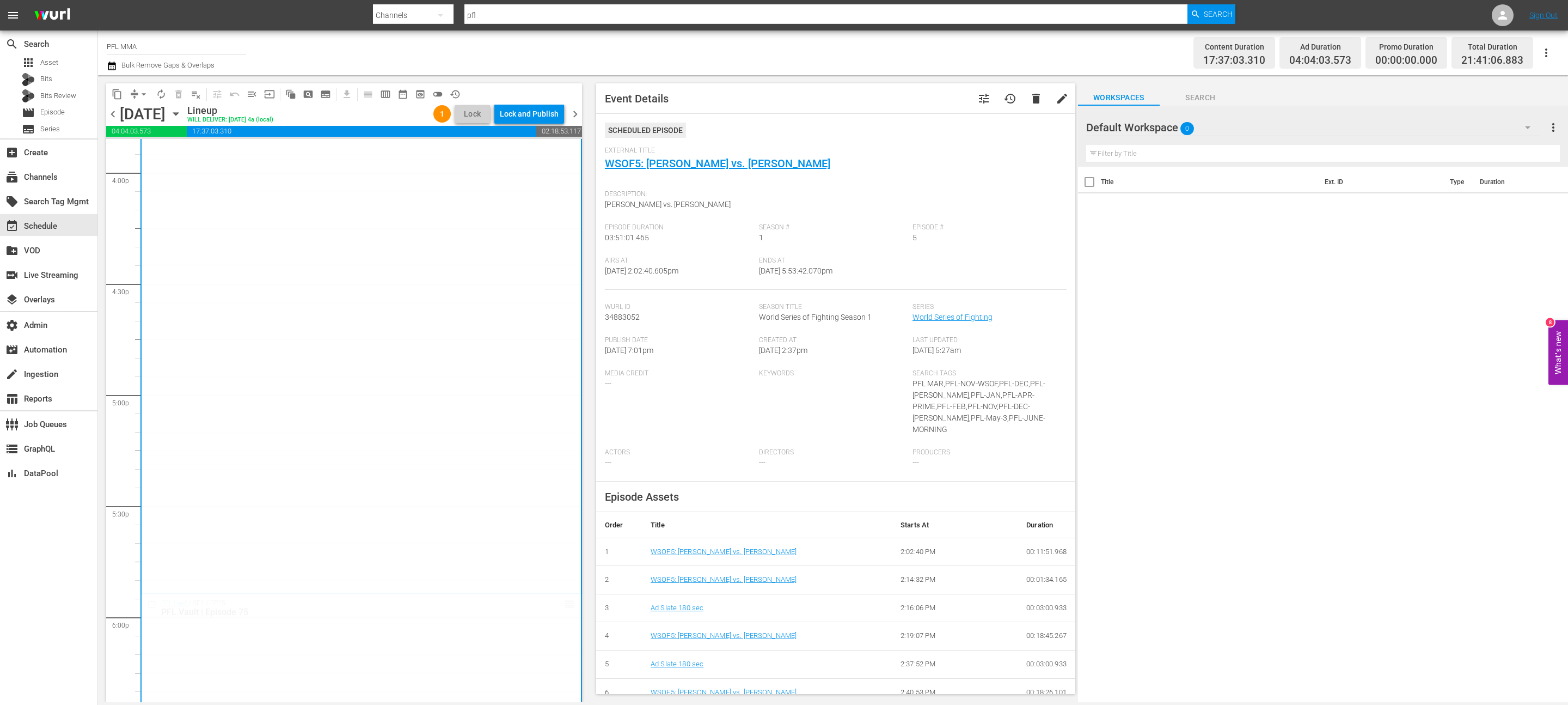
scroll to position [3742, 0]
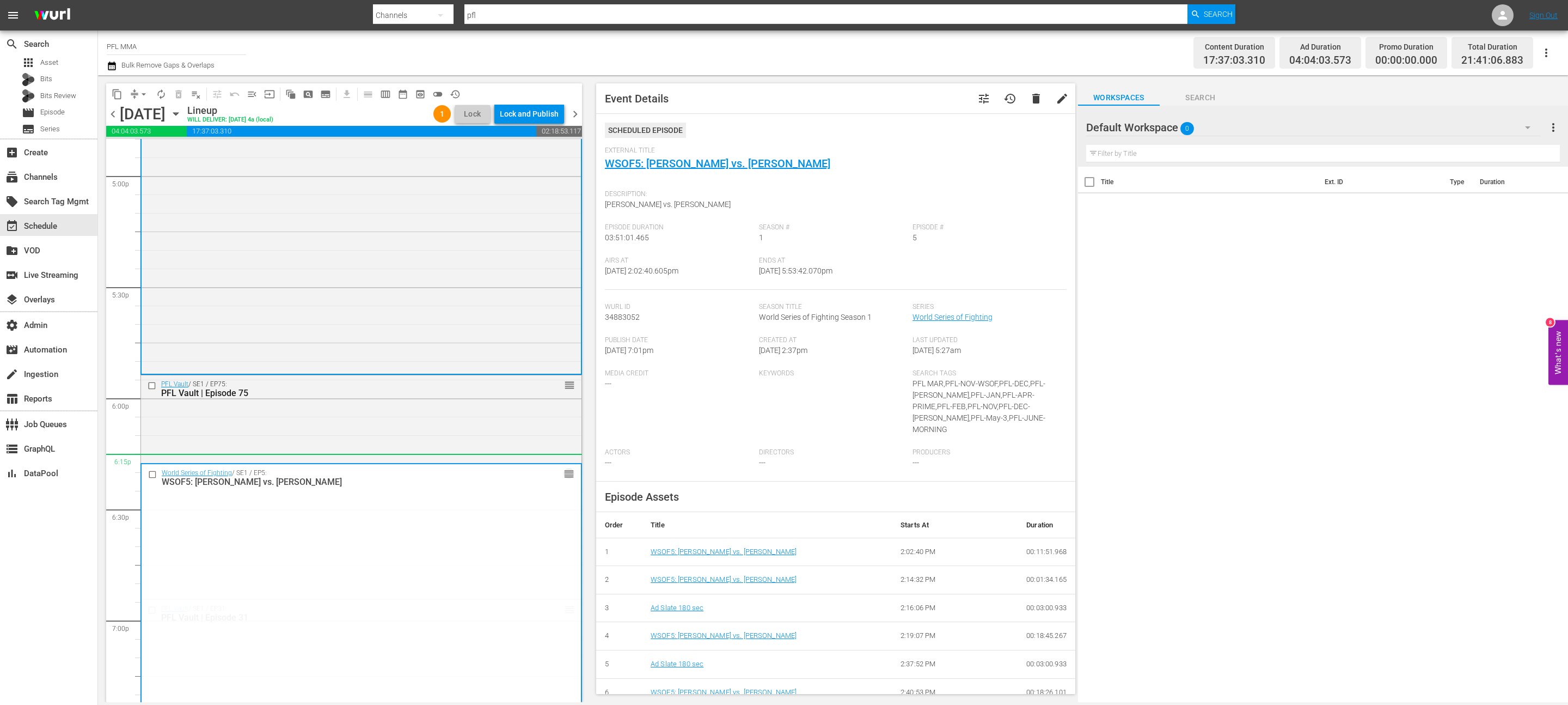
drag, startPoint x: 564, startPoint y: 288, endPoint x: 501, endPoint y: 460, distance: 183.2
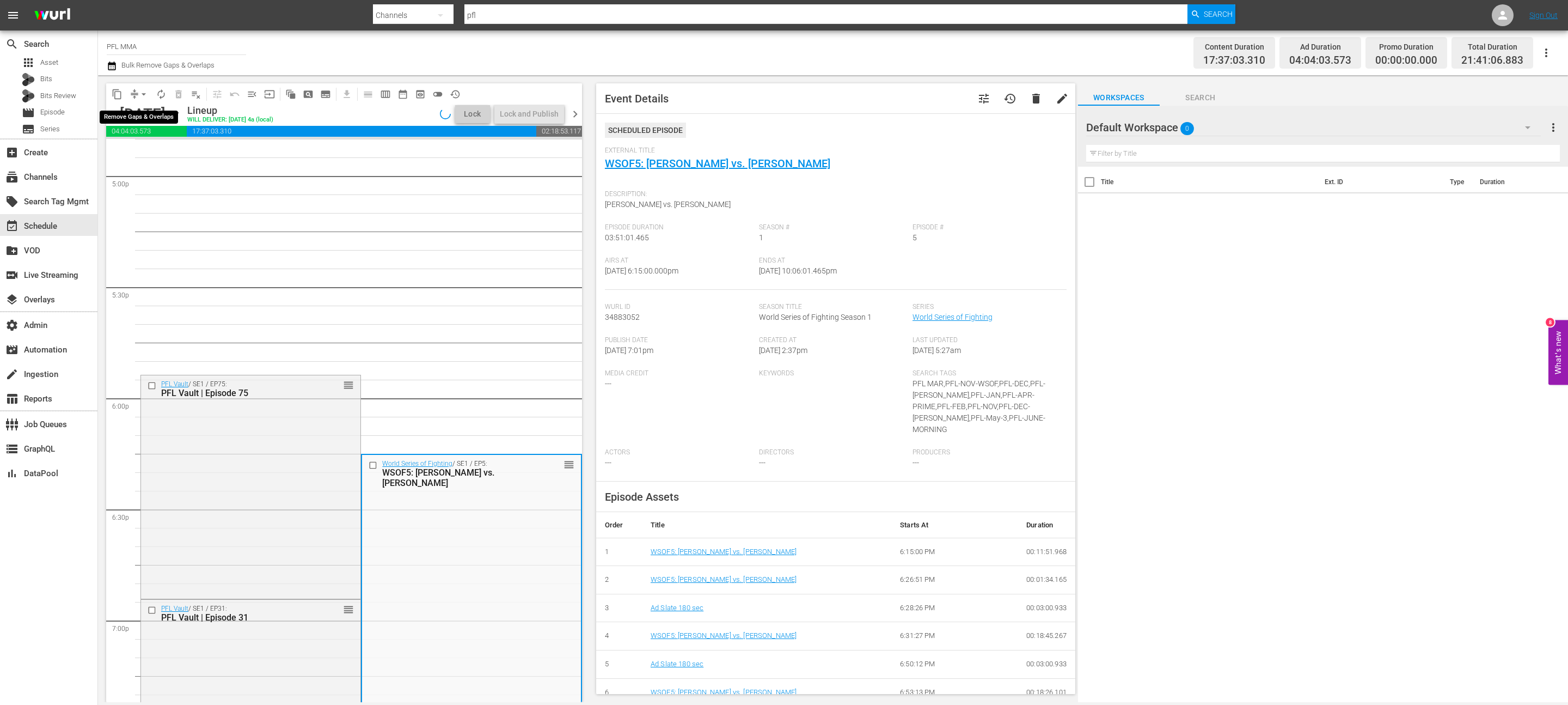
click at [145, 94] on span "arrow_drop_down" at bounding box center [144, 94] width 11 height 11
click at [136, 150] on li "Align to End of Previous Day" at bounding box center [144, 152] width 114 height 18
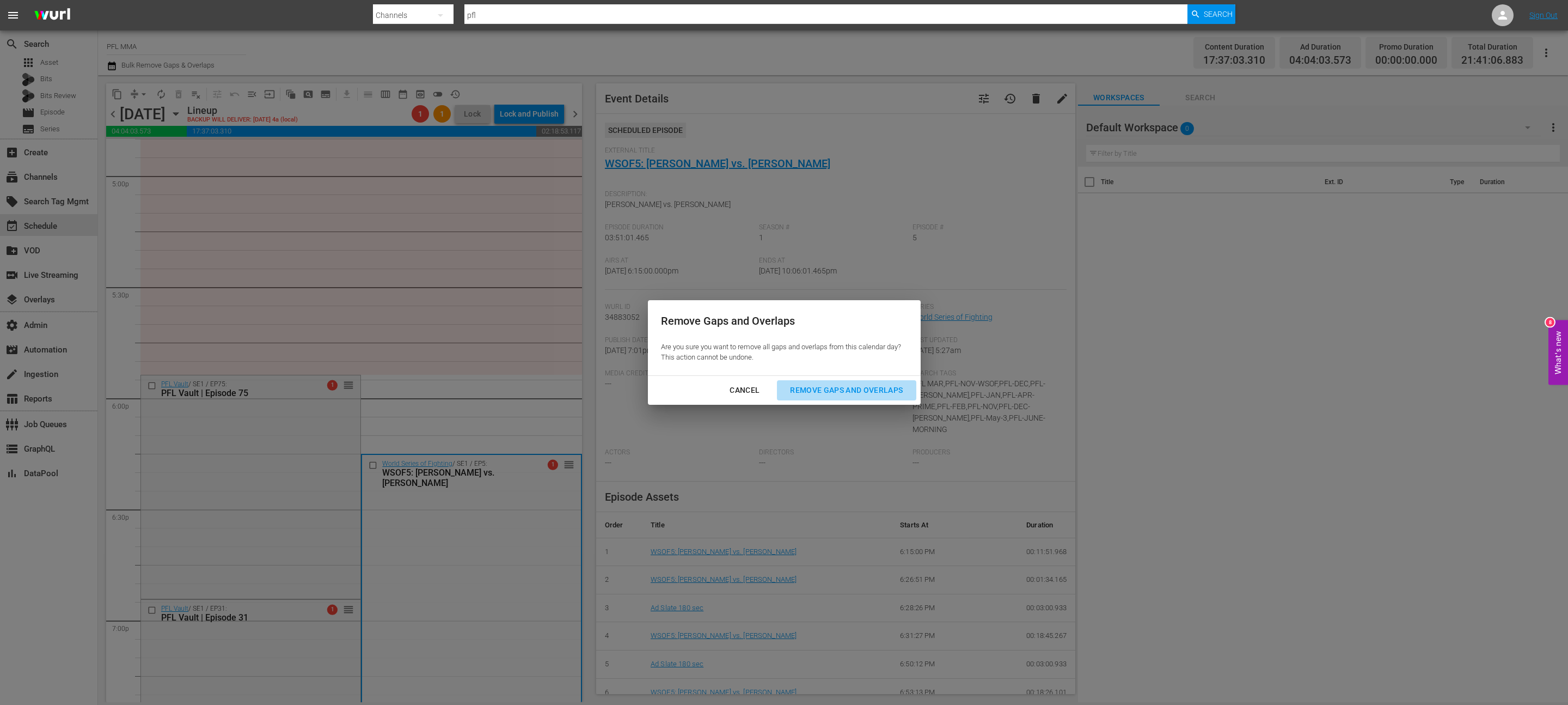
click at [813, 391] on div "Remove Gaps and Overlaps" at bounding box center [846, 390] width 130 height 13
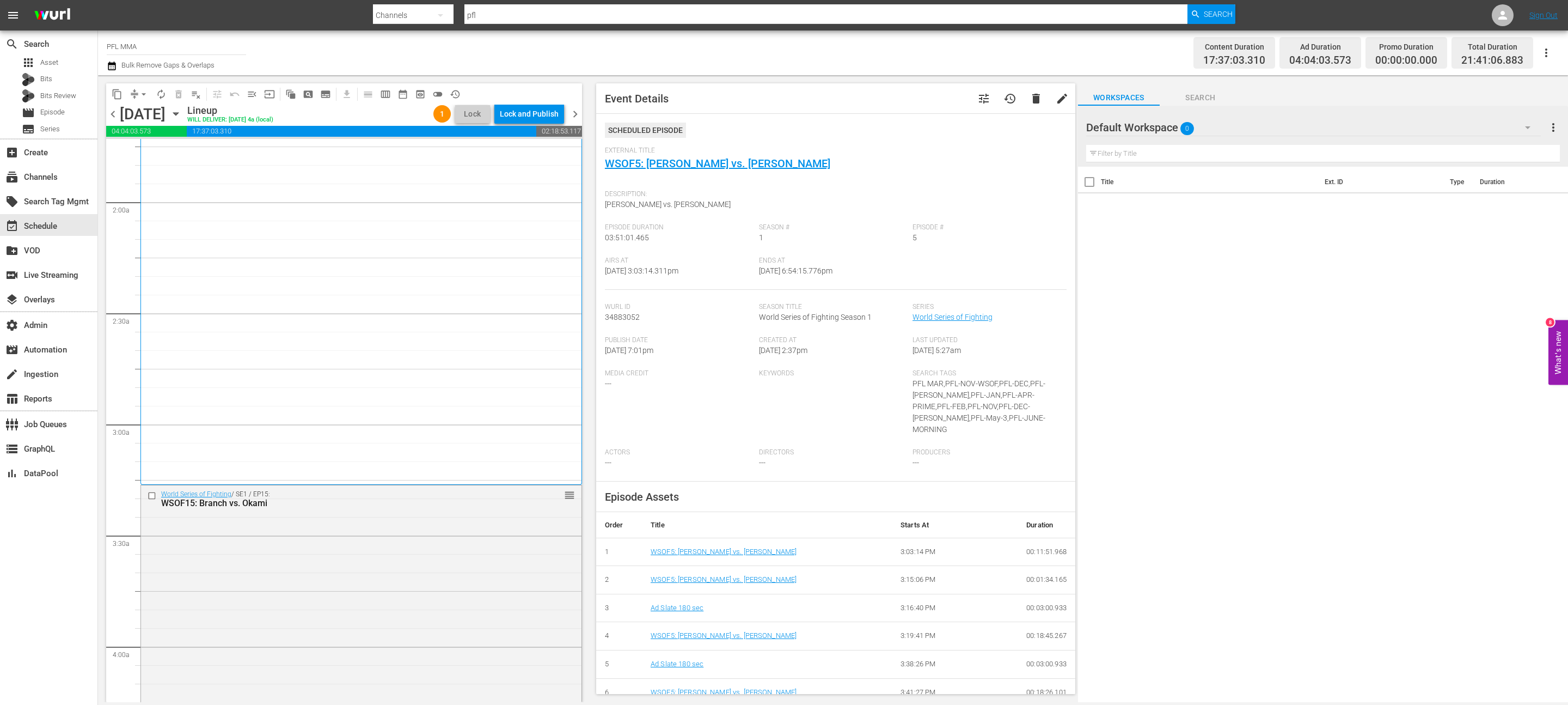
scroll to position [585, 0]
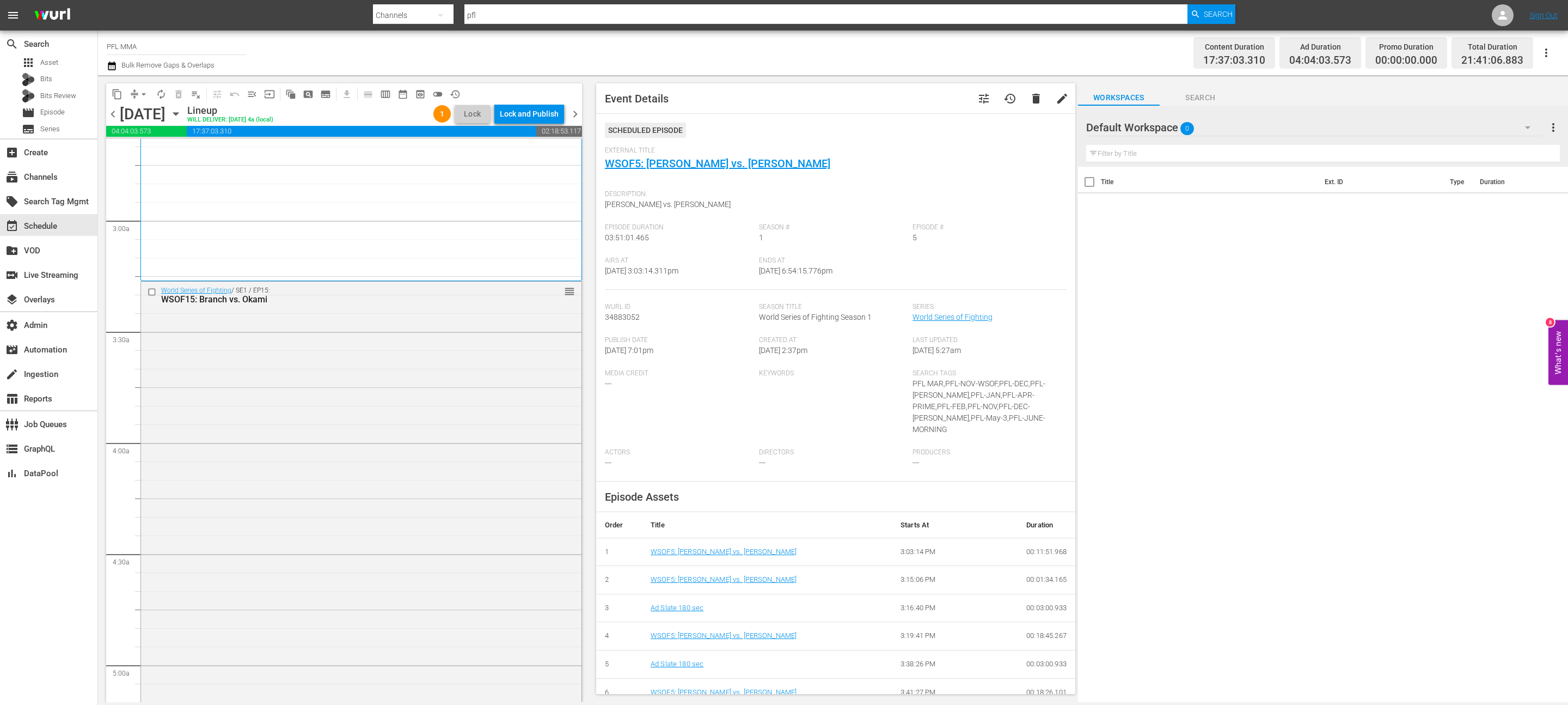
click at [358, 403] on div "World Series of Fighting / SE1 / EP15: WSOF15: Branch vs. Okami reorder" at bounding box center [361, 710] width 441 height 857
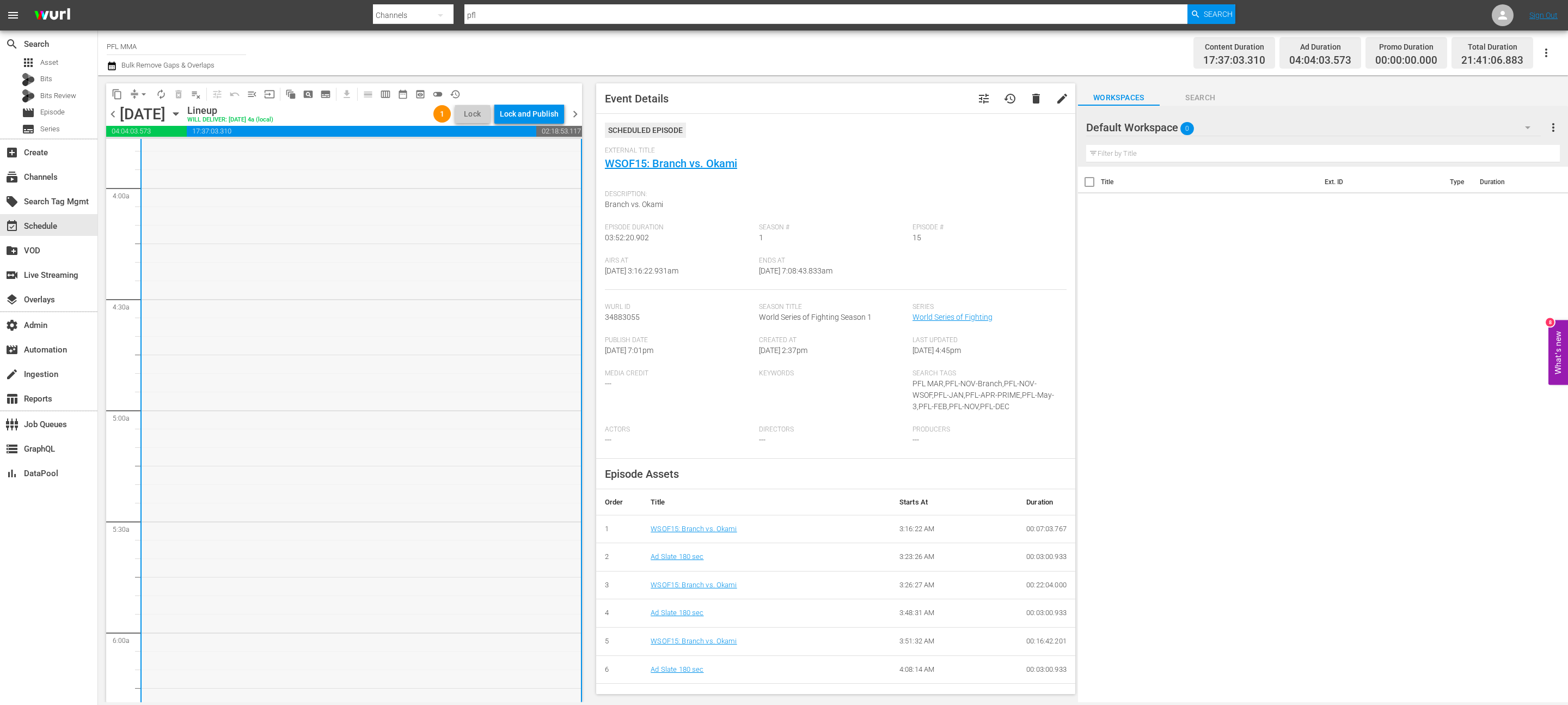
scroll to position [1183, 0]
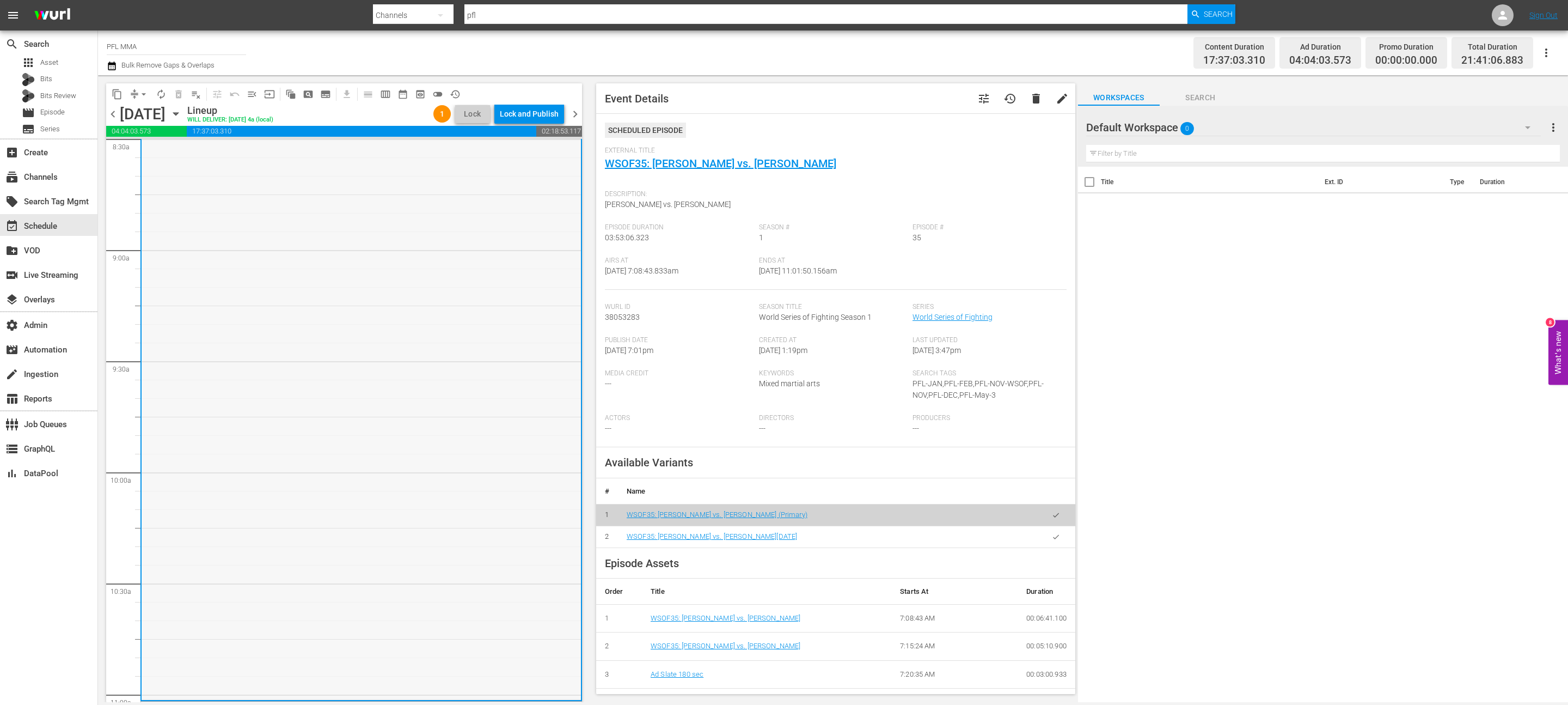
scroll to position [2245, 0]
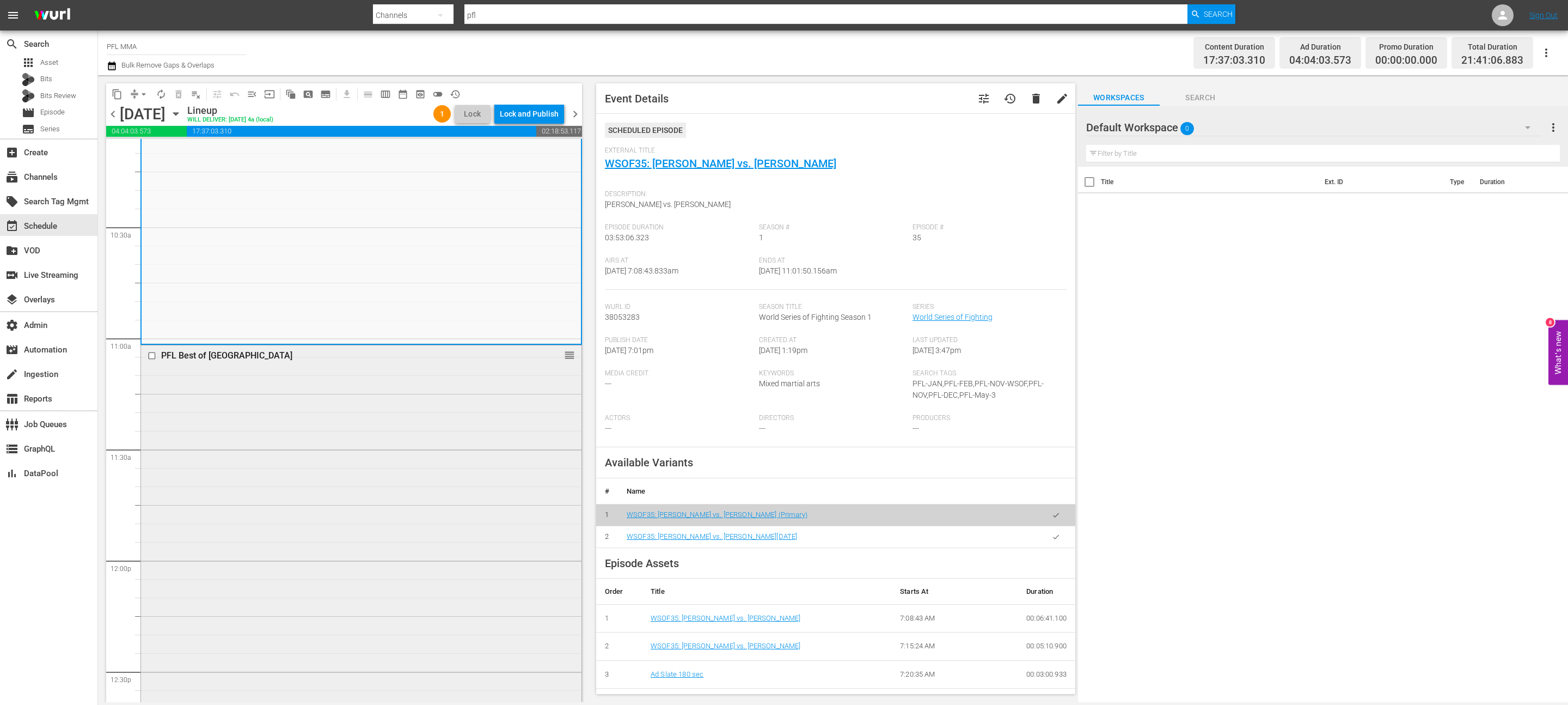
click at [408, 565] on div "PFL Best of Brazil reorder" at bounding box center [361, 679] width 441 height 667
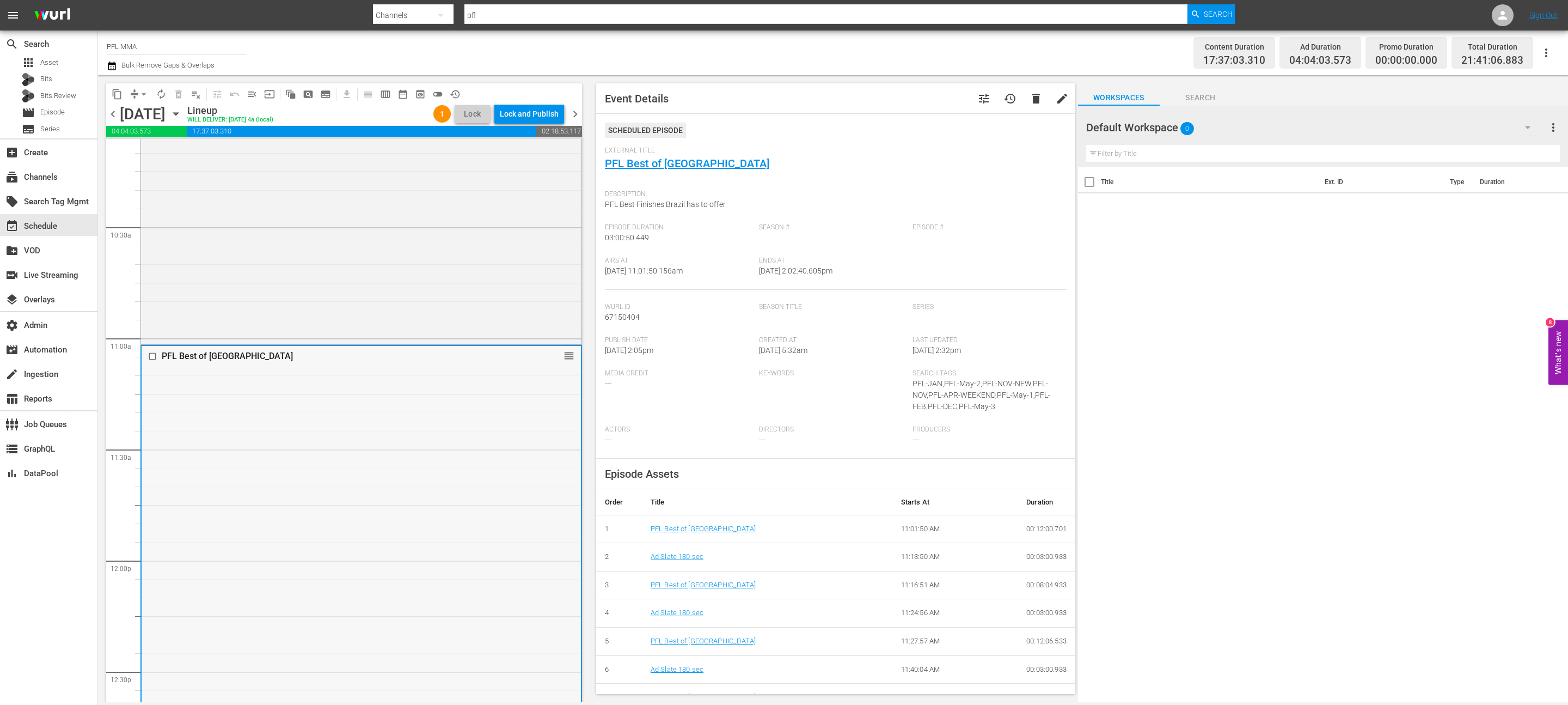
click at [562, 358] on div "reorder" at bounding box center [548, 355] width 52 height 11
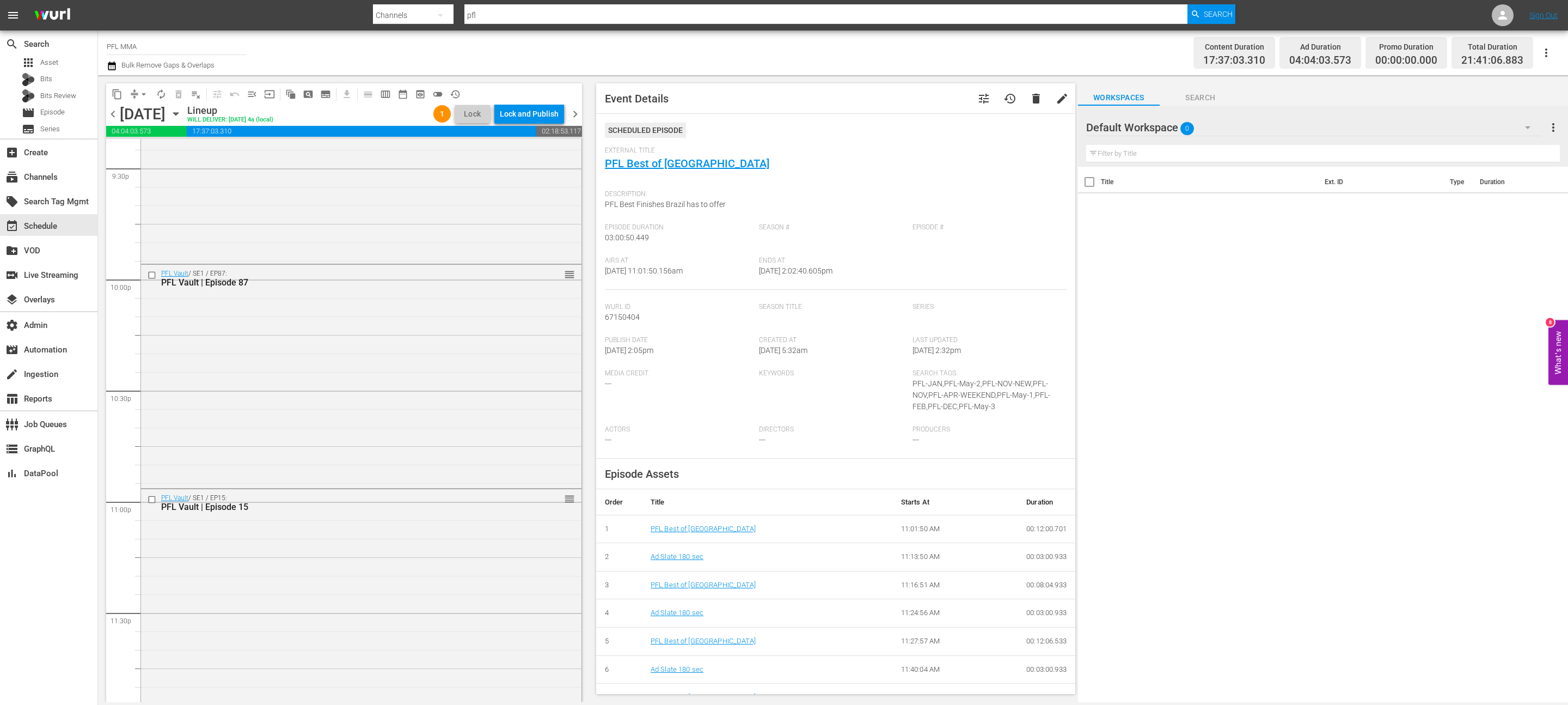
scroll to position [4984, 0]
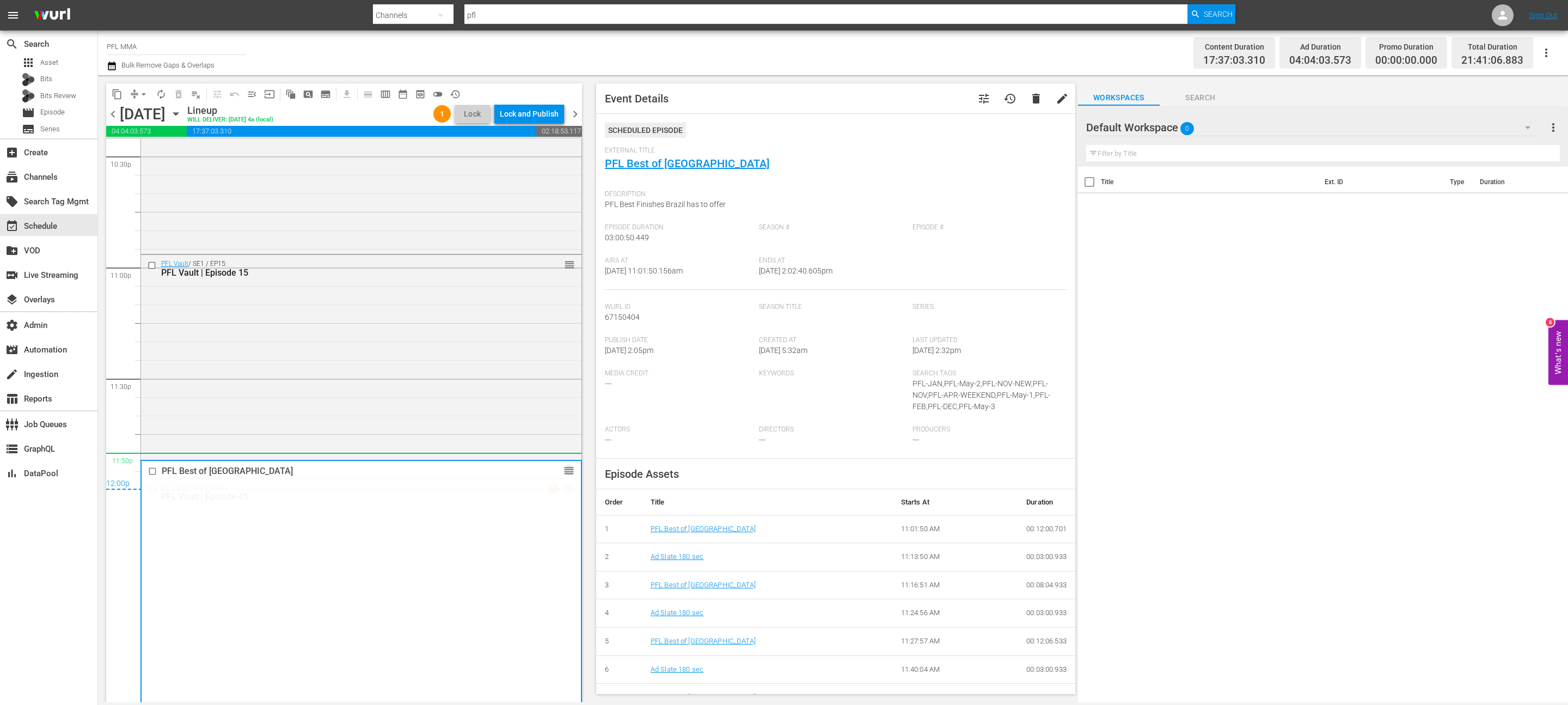
drag, startPoint x: 565, startPoint y: 358, endPoint x: 534, endPoint y: 460, distance: 106.6
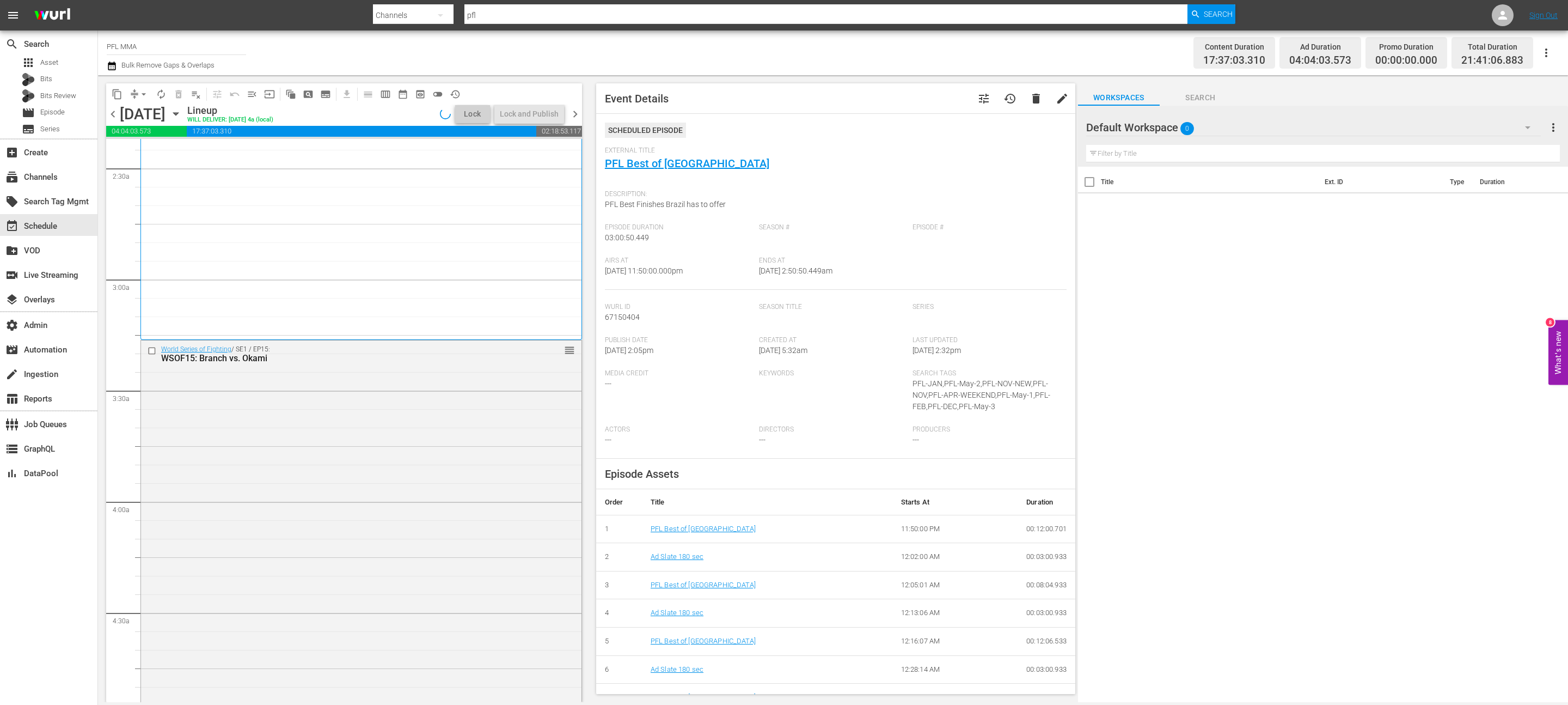
scroll to position [519, 0]
click at [560, 364] on div "World Series of Fighting / SE1 / EP15: WSOF15: Branch vs. Okami reorder" at bounding box center [361, 362] width 441 height 27
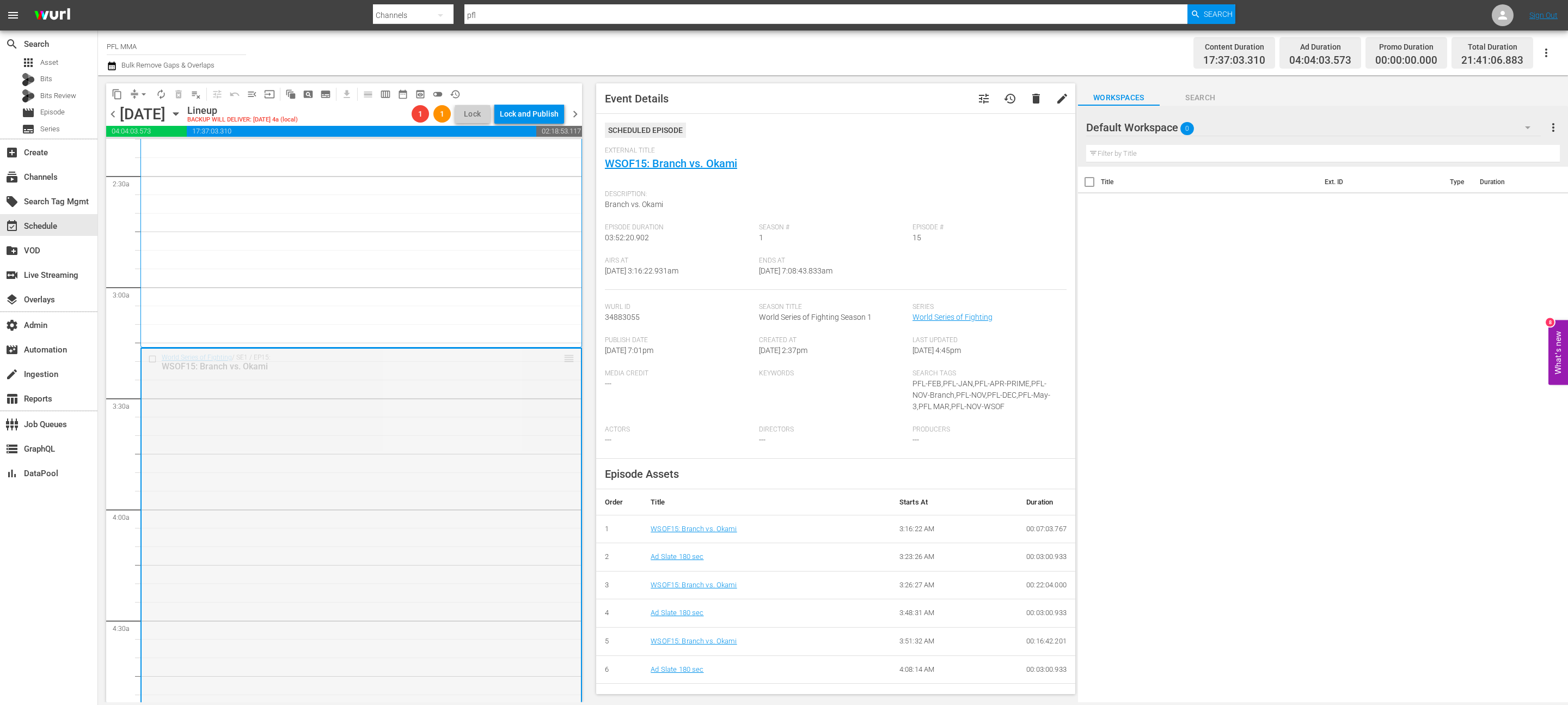
scroll to position [0, 0]
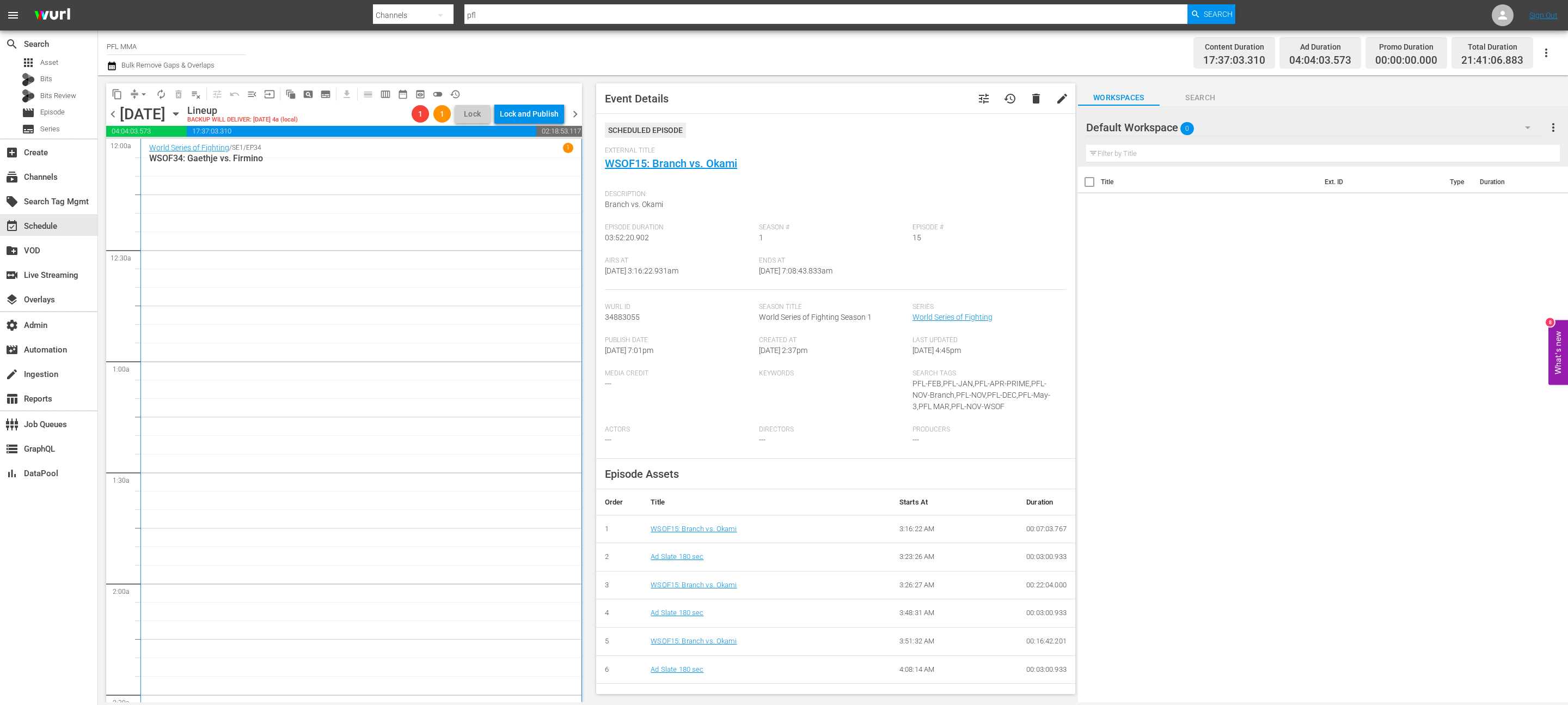
drag, startPoint x: 562, startPoint y: 361, endPoint x: 535, endPoint y: 335, distance: 37.5
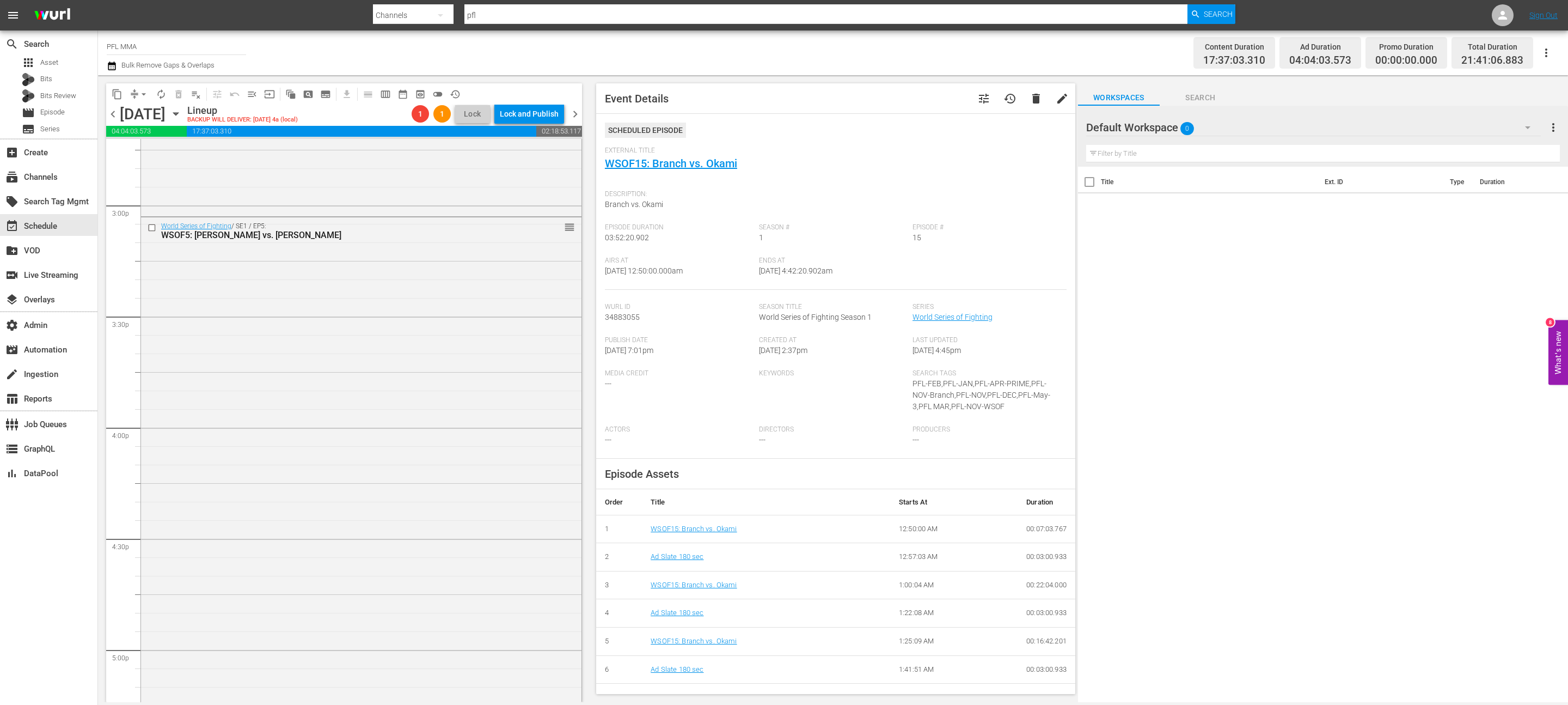
scroll to position [3226, 0]
click at [535, 335] on div "World Series of Fighting / SE1 / EP5: WSOF5: Arlovski vs. Kyle reorder" at bounding box center [361, 685] width 441 height 853
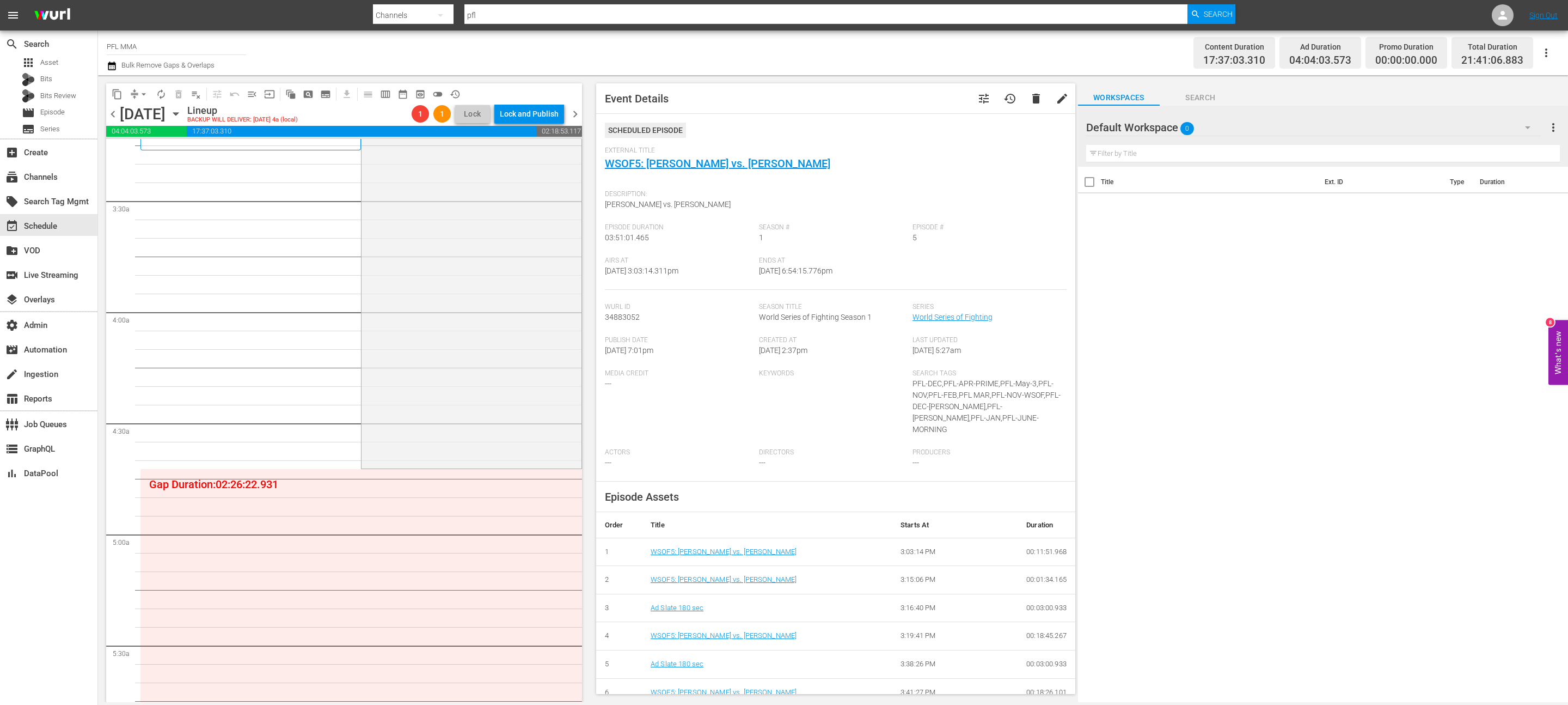
scroll to position [0, 0]
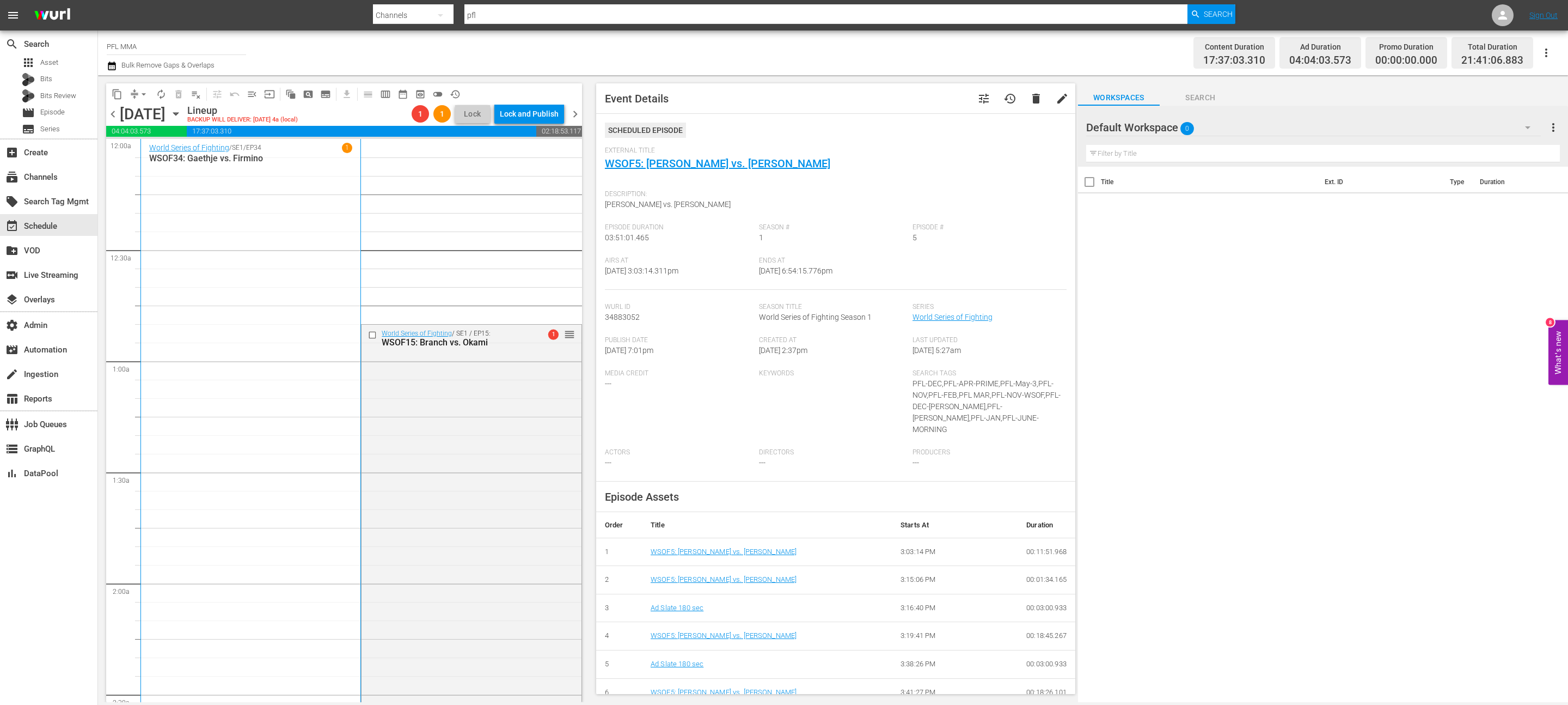
drag, startPoint x: 566, startPoint y: 271, endPoint x: 541, endPoint y: 432, distance: 162.9
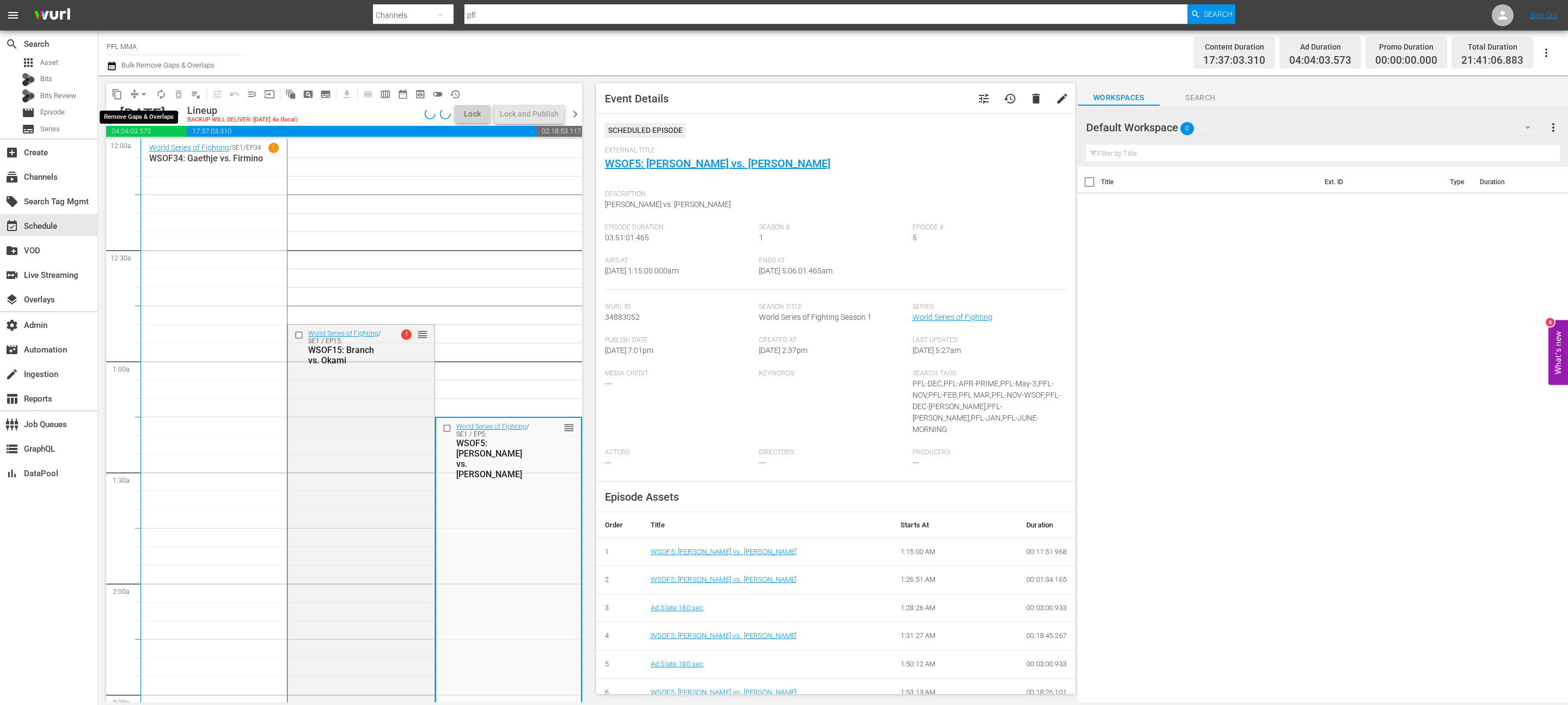
click at [144, 95] on span "arrow_drop_down" at bounding box center [144, 94] width 11 height 11
click at [146, 154] on li "Align to End of Previous Day" at bounding box center [144, 152] width 114 height 18
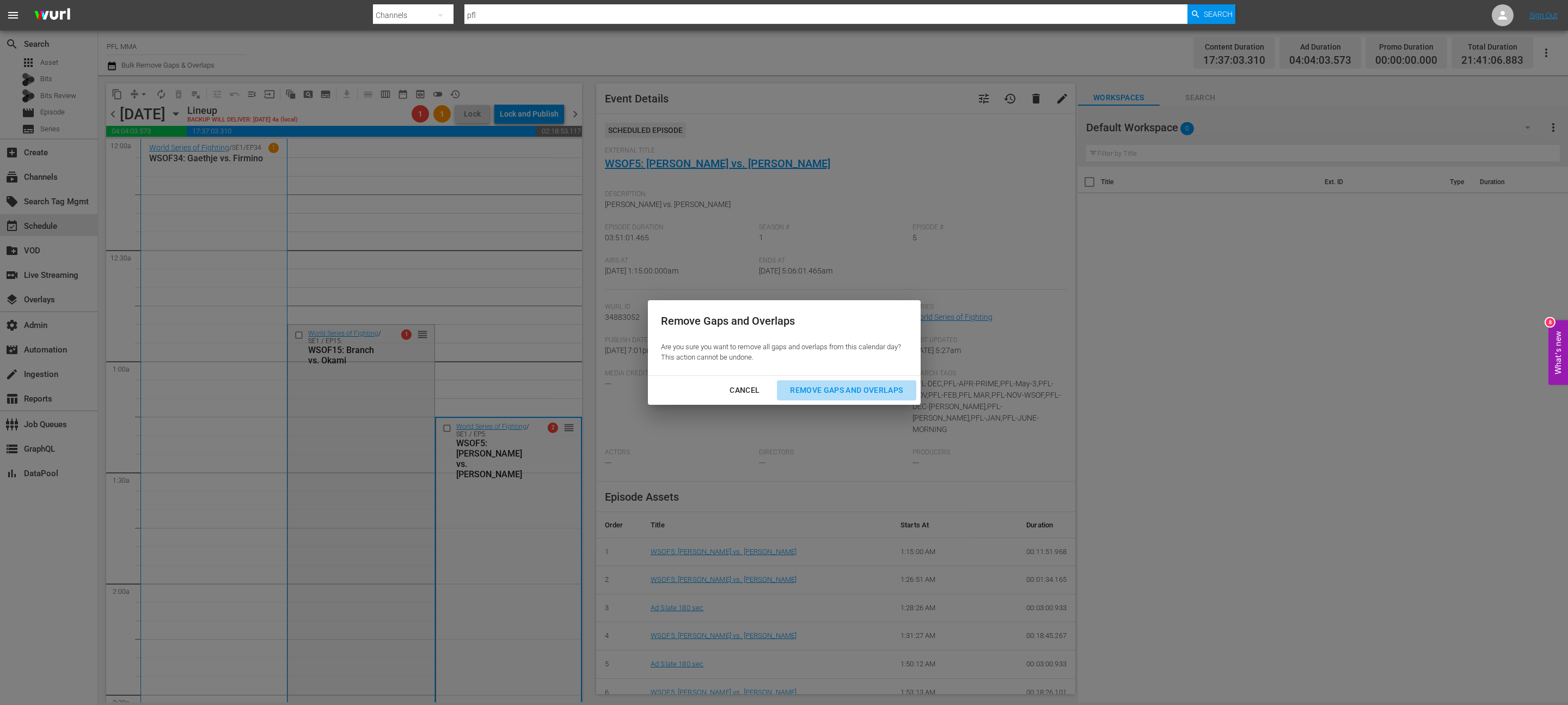
click at [829, 390] on div "Remove Gaps and Overlaps" at bounding box center [846, 390] width 130 height 13
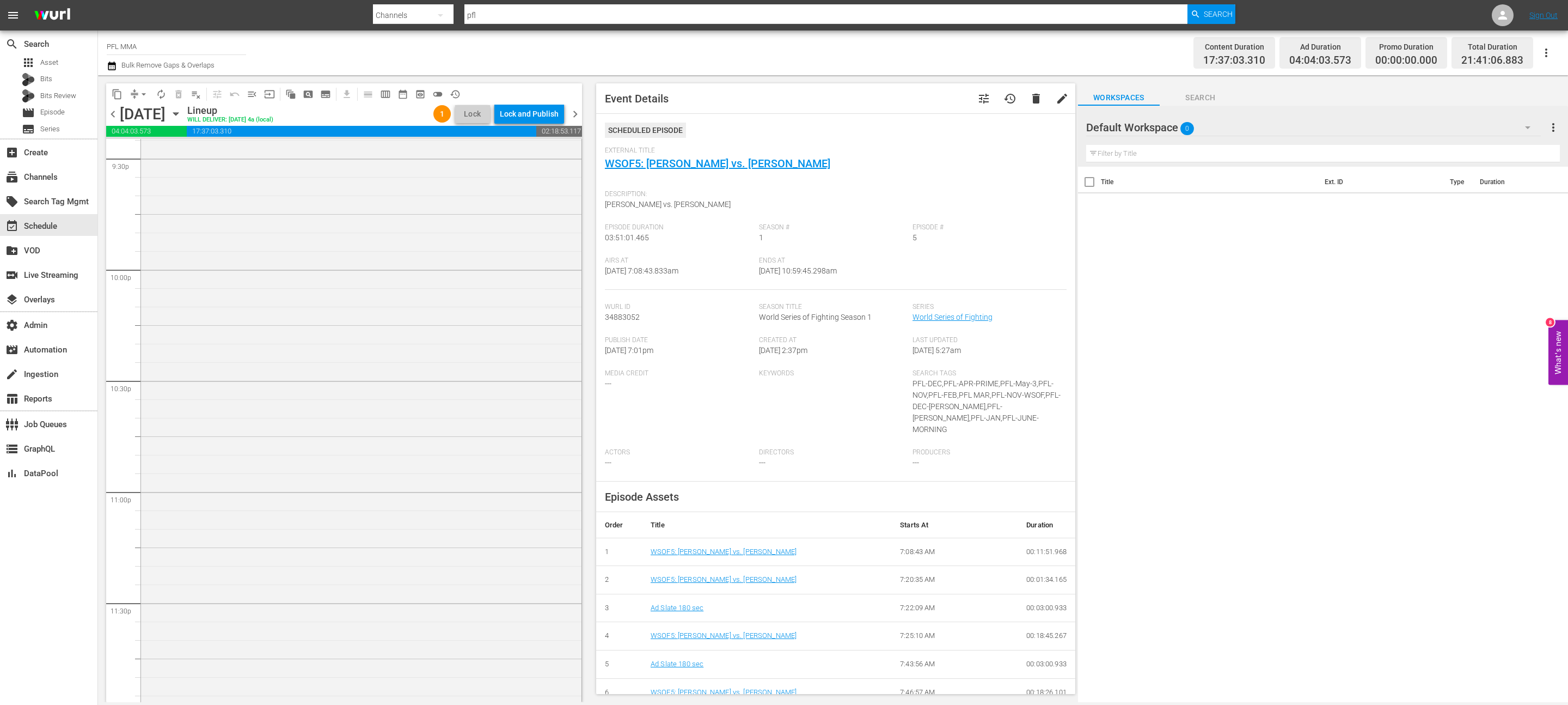
scroll to position [4984, 0]
click at [376, 555] on div "PFL Vault / SE1 / EP45: PFL Vault | Episode 45 1 reorder" at bounding box center [361, 589] width 441 height 221
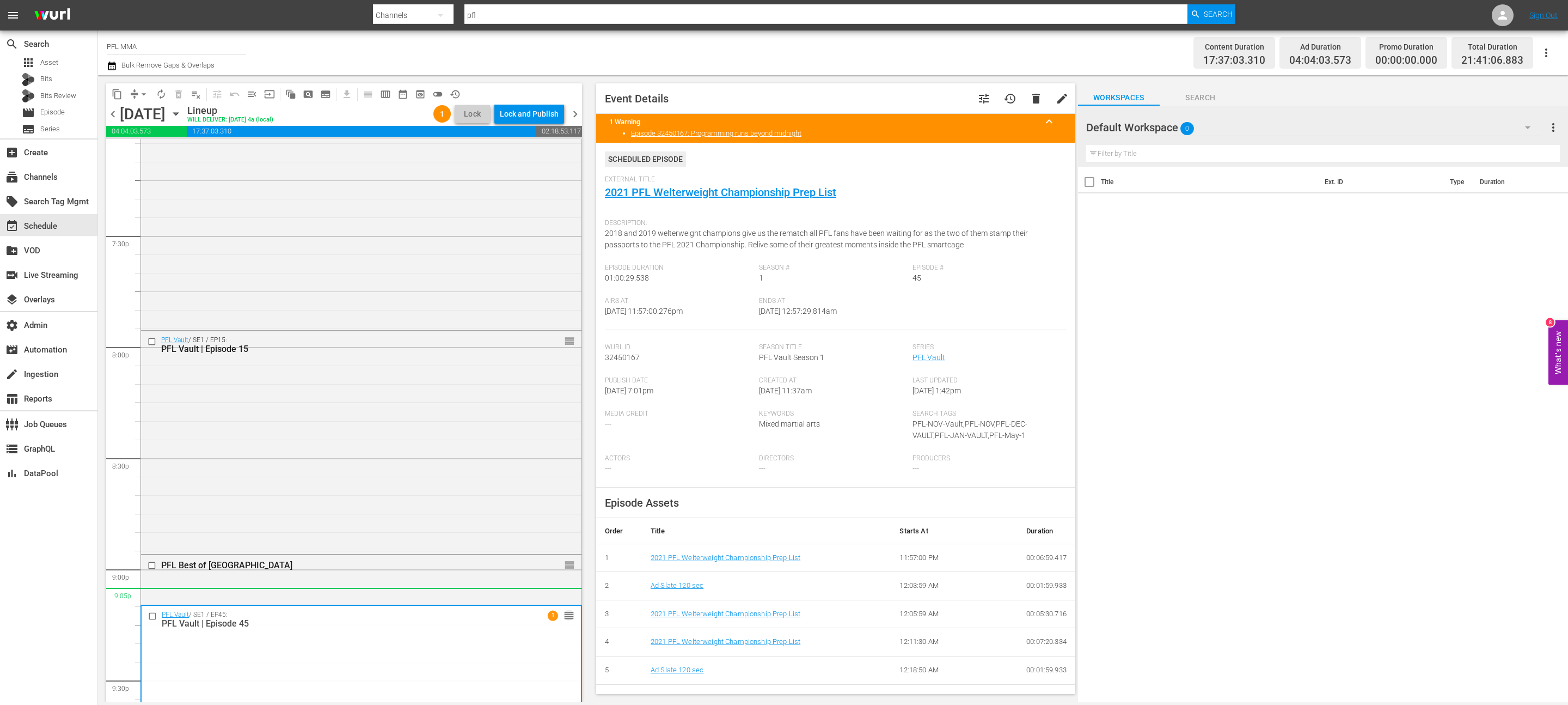
scroll to position [4365, 0]
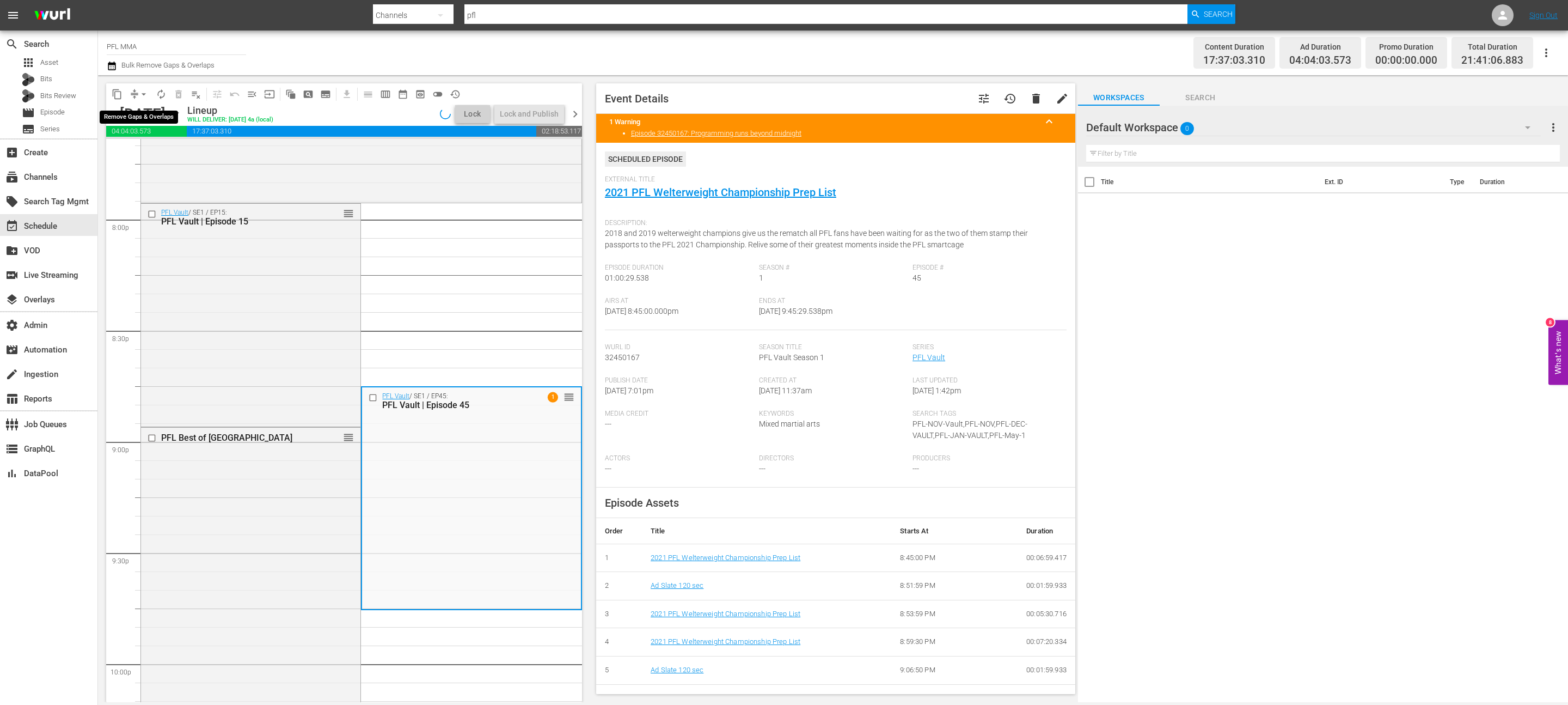
click at [144, 96] on span "arrow_drop_down" at bounding box center [144, 94] width 11 height 11
click at [143, 146] on li "Align to End of Previous Day" at bounding box center [144, 152] width 114 height 18
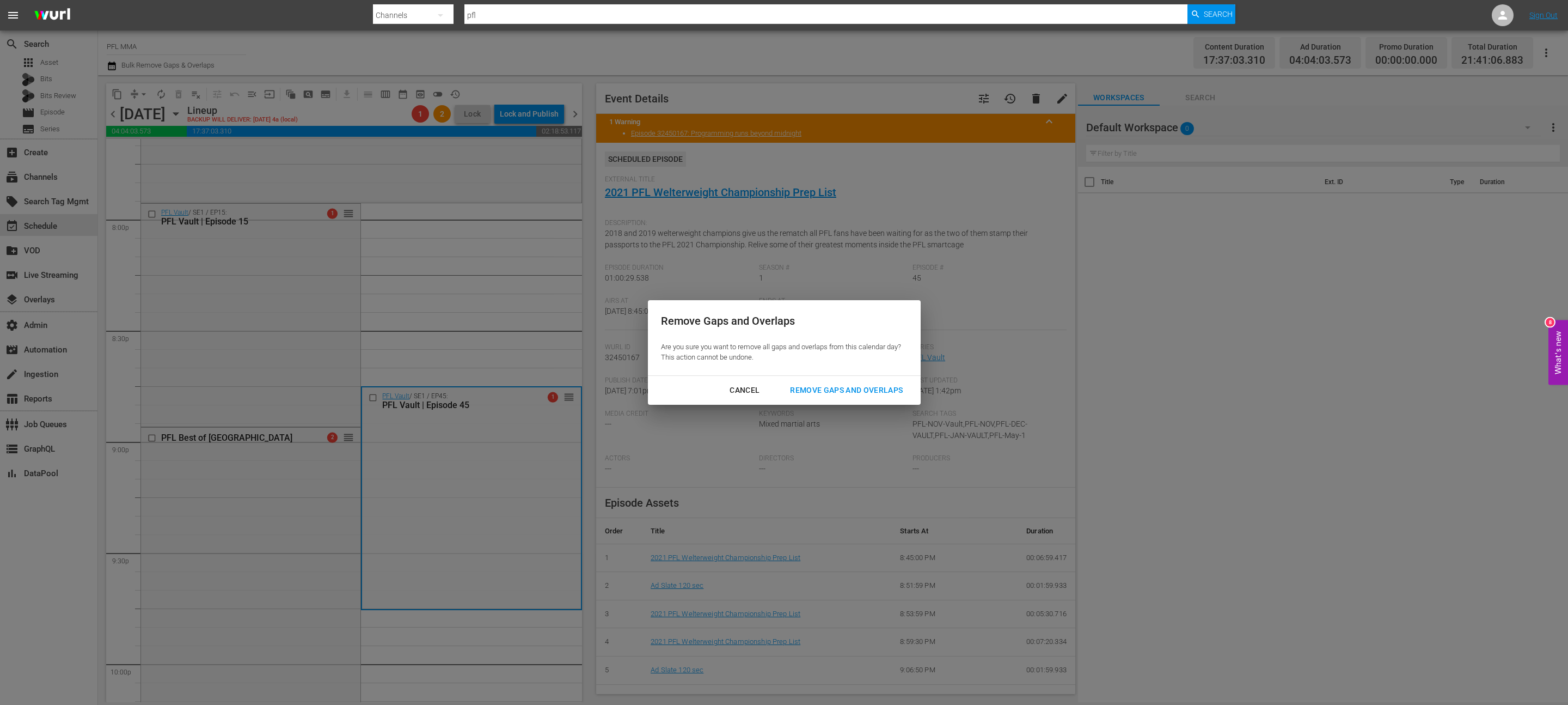
click at [829, 402] on div "Cancel Remove Gaps and Overlaps" at bounding box center [784, 390] width 272 height 29
click at [833, 397] on button "Remove Gaps and Overlaps" at bounding box center [846, 390] width 139 height 20
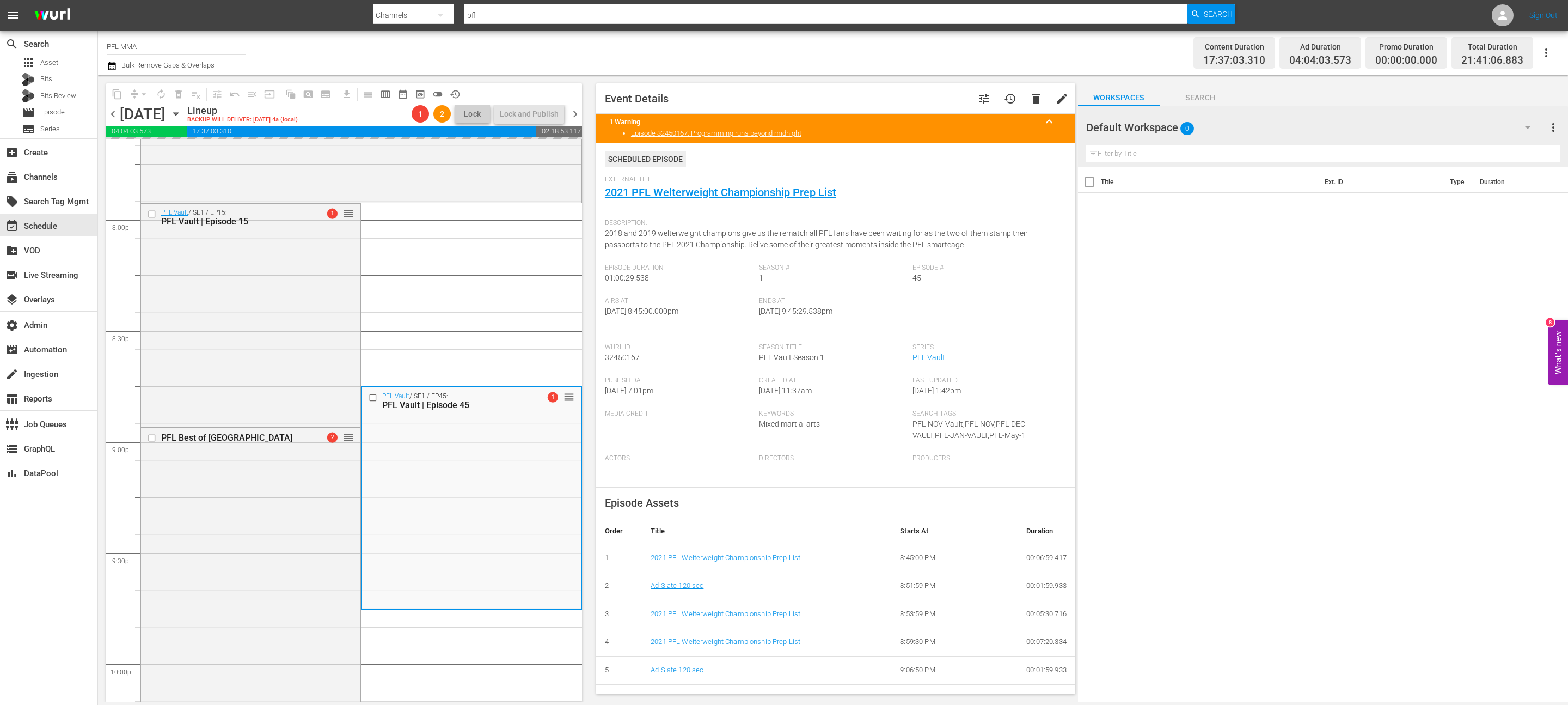
click at [580, 117] on span "chevron_right" at bounding box center [575, 114] width 13 height 13
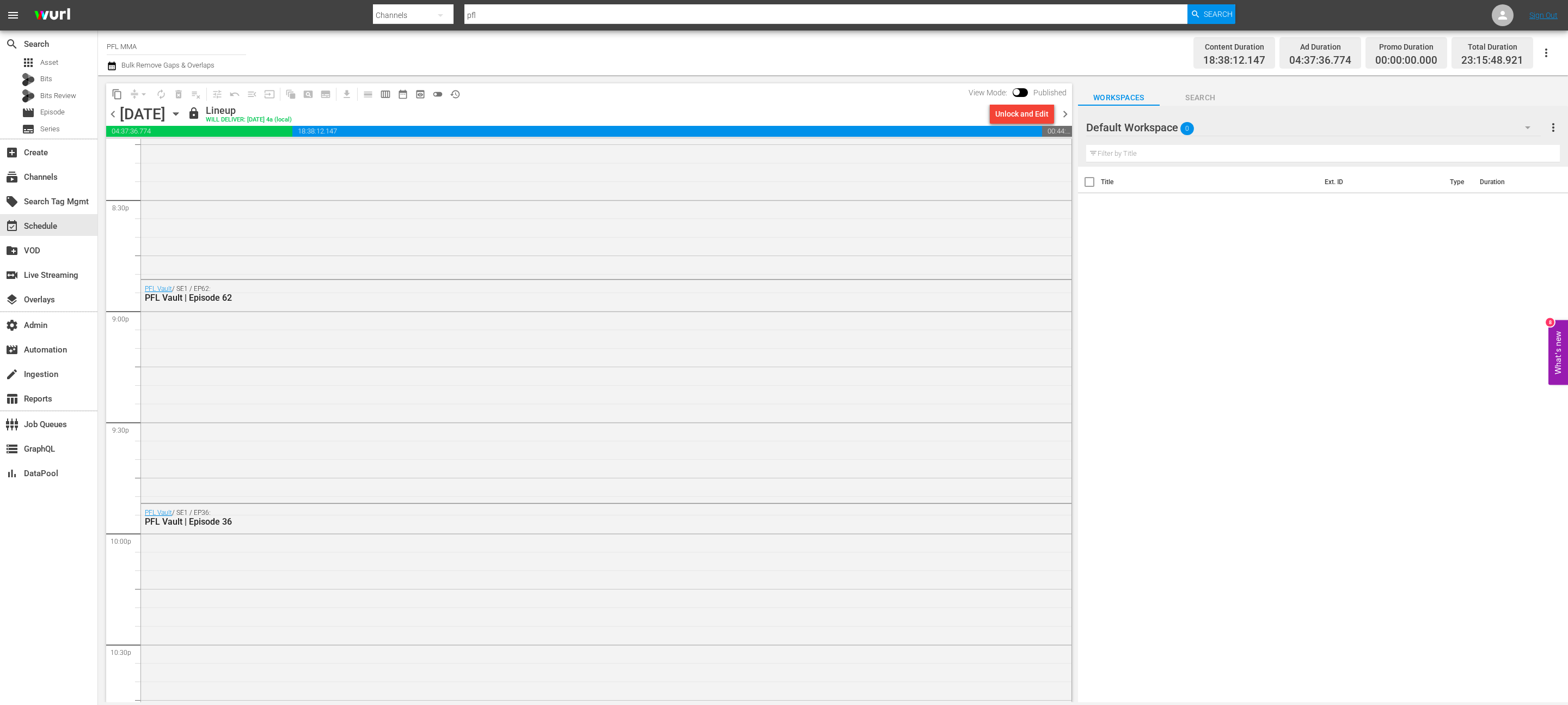
scroll to position [4820, 0]
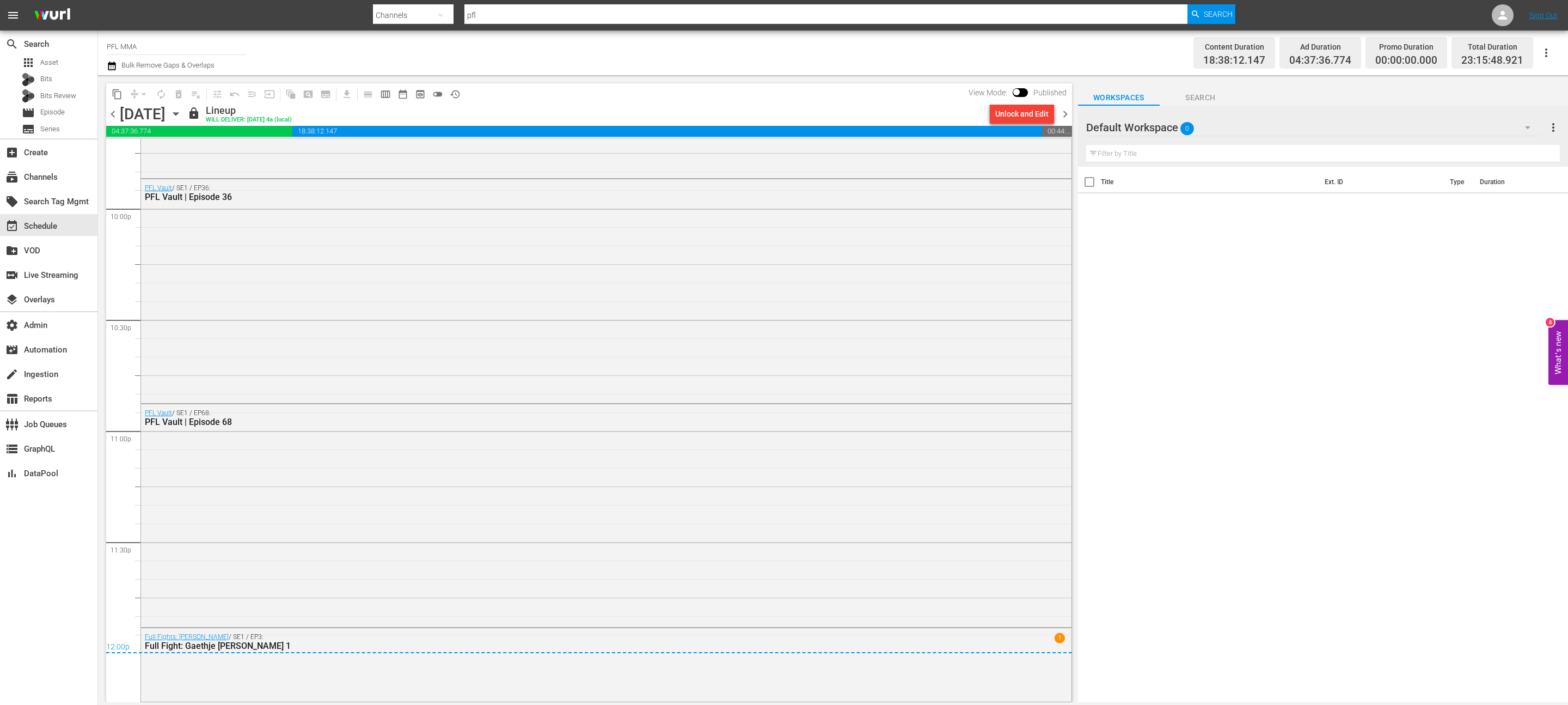
click at [114, 114] on span "chevron_left" at bounding box center [113, 114] width 13 height 13
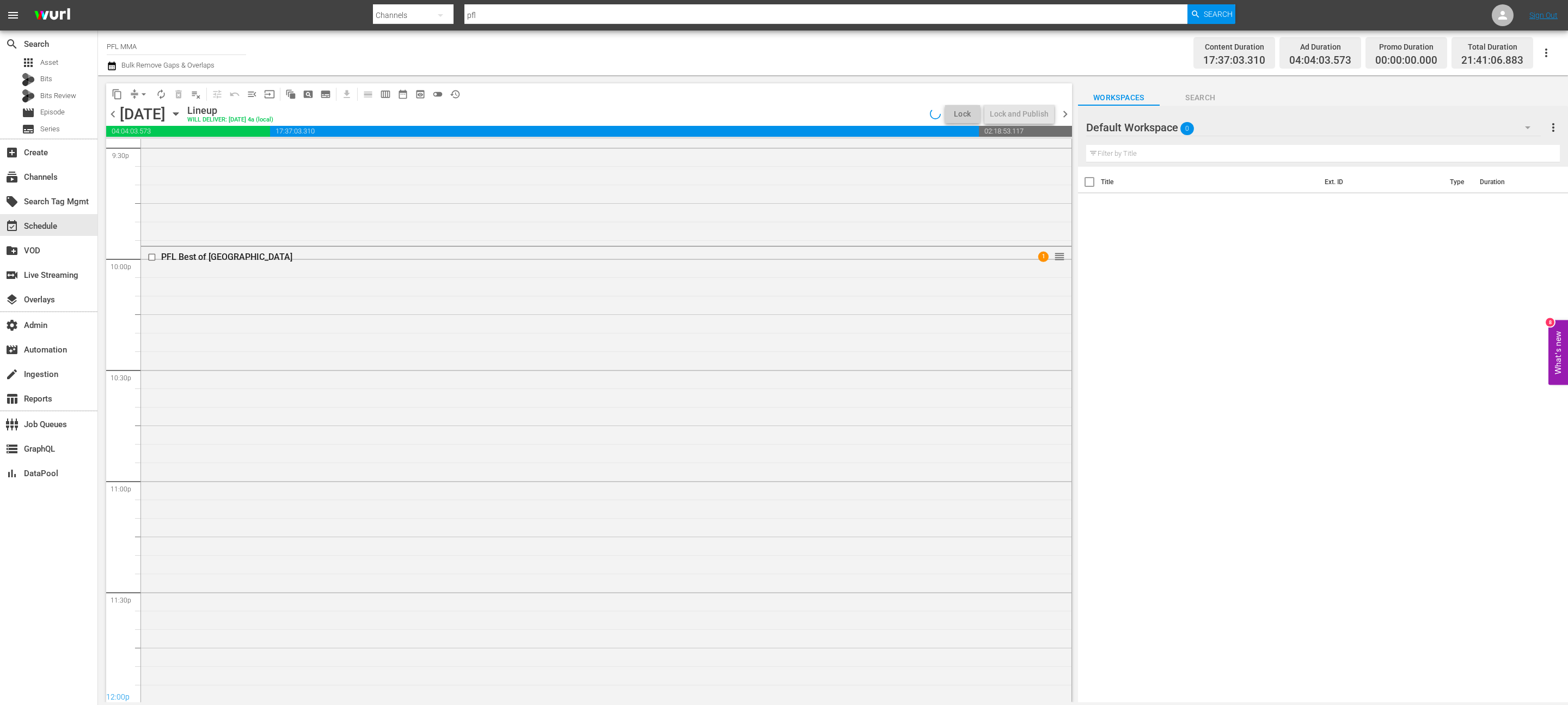
scroll to position [4857, 0]
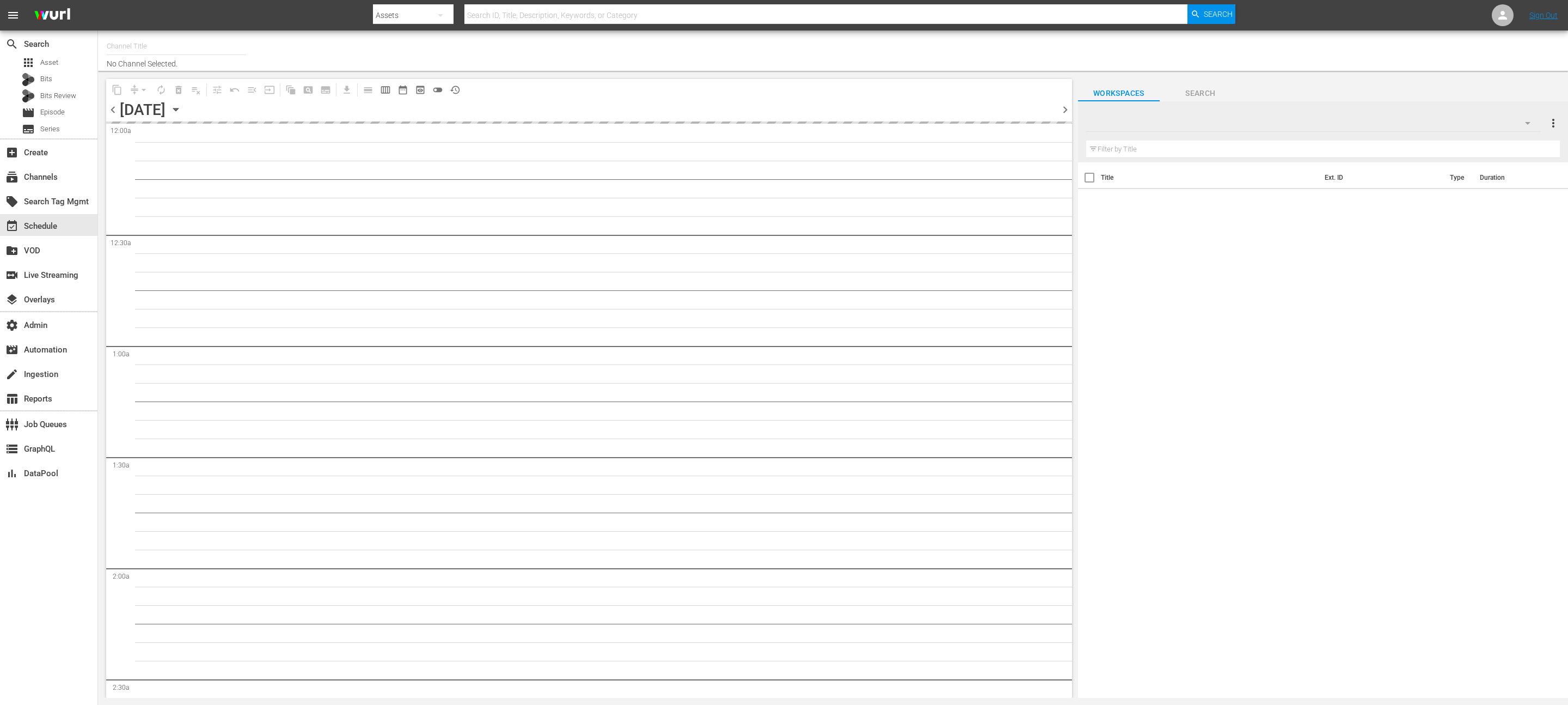
type input "PFL MMA (1309)"
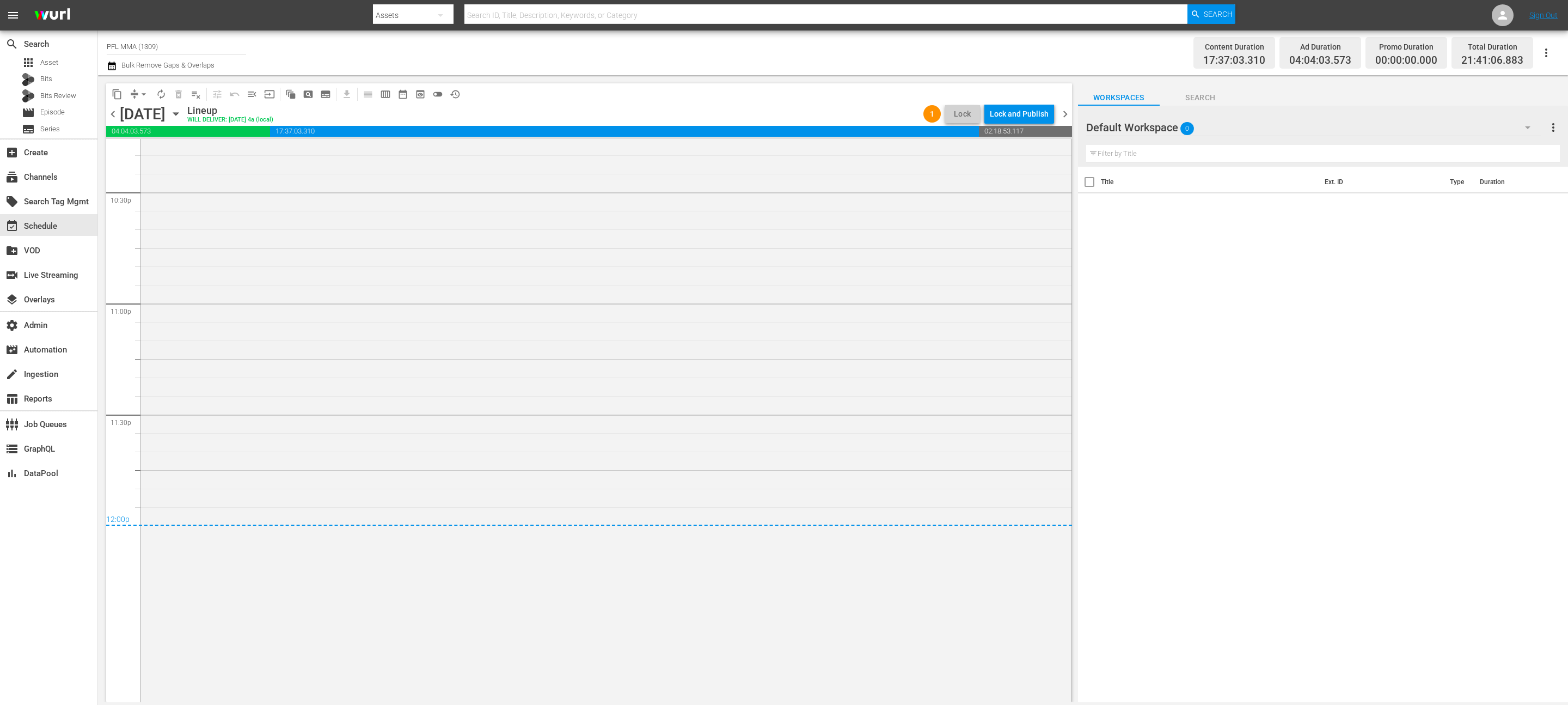
scroll to position [4454, 0]
click at [403, 448] on div "PFL Vault / SE1 / EP45: PFL Vault | Episode 45 reorder" at bounding box center [606, 448] width 930 height 221
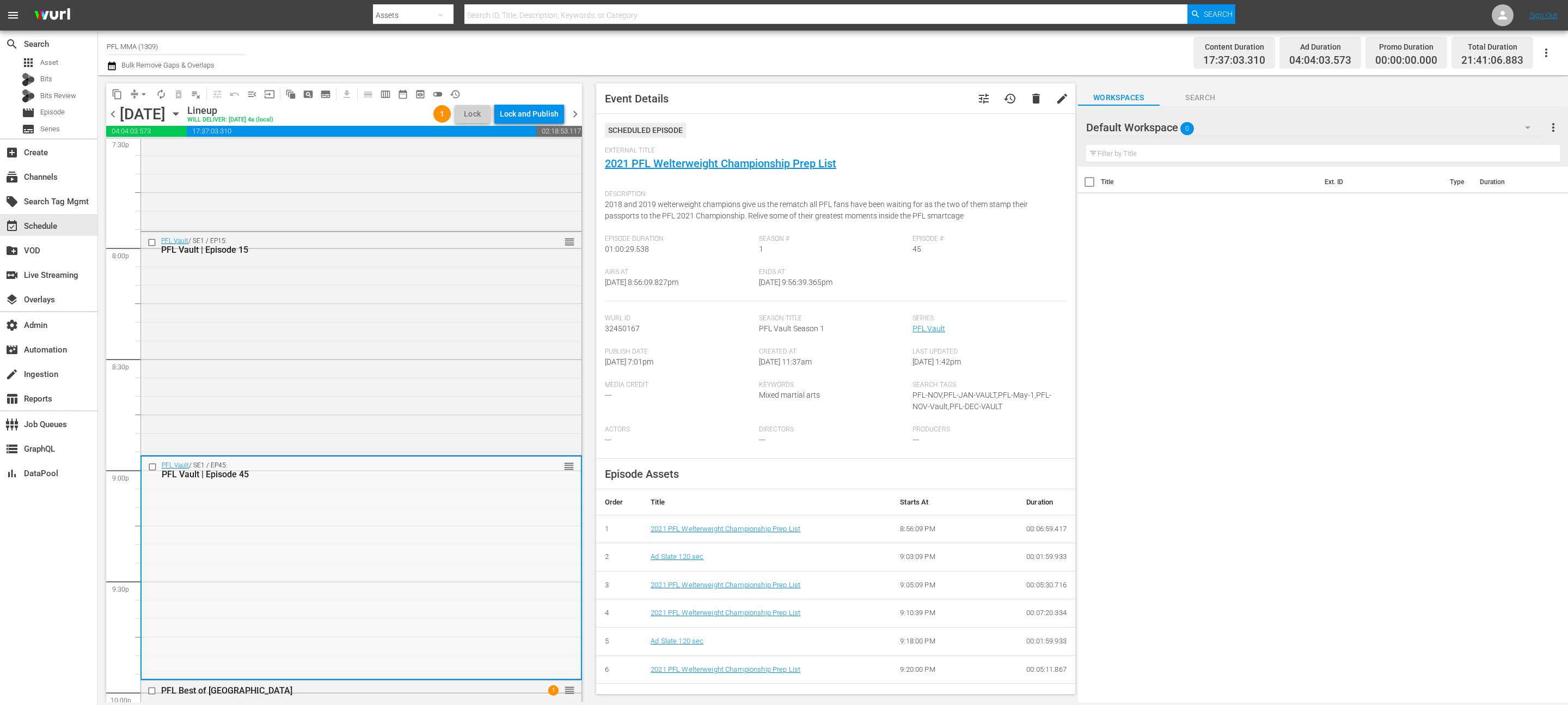
scroll to position [4140, 0]
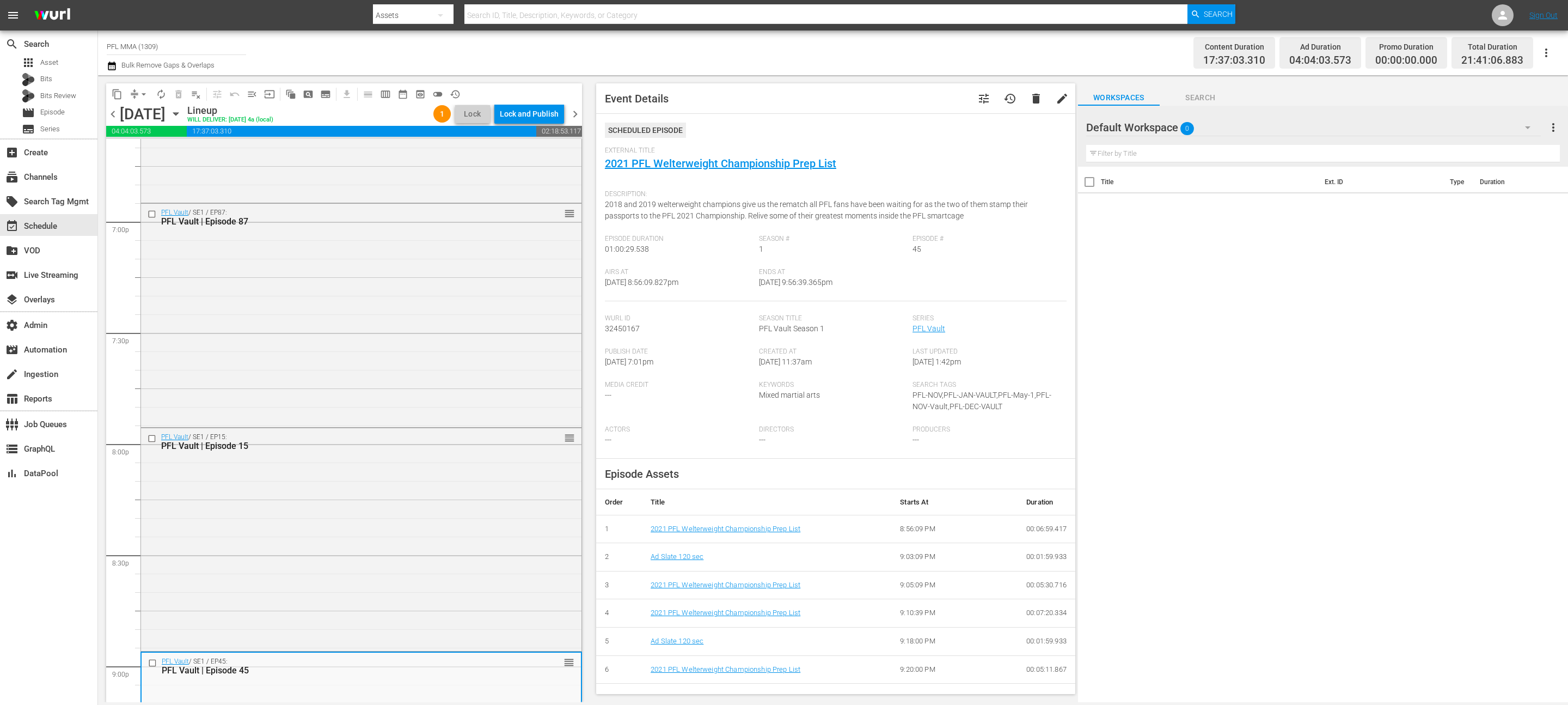
click at [116, 116] on span "chevron_left" at bounding box center [113, 114] width 13 height 13
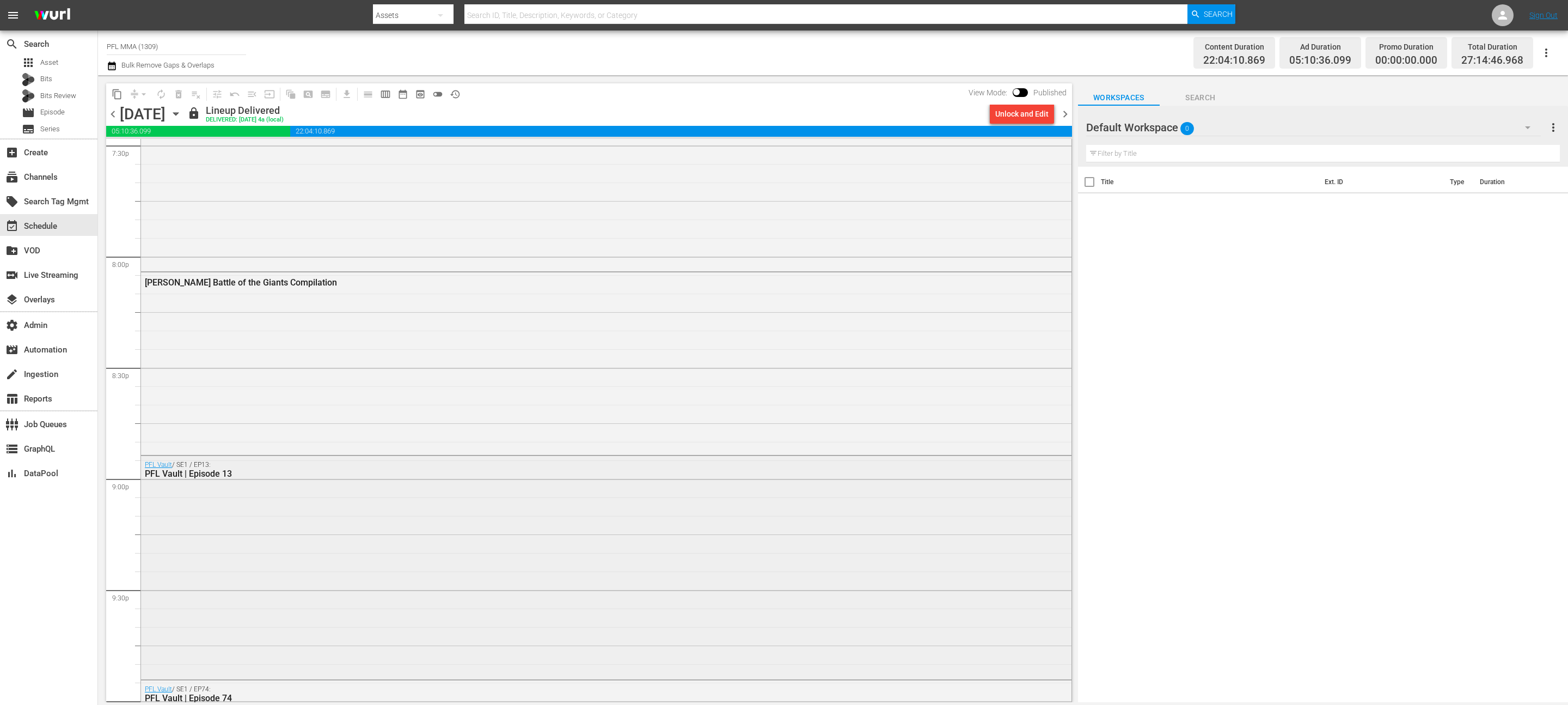
scroll to position [4324, 0]
click at [457, 332] on div "[PERSON_NAME] Battle of the Giants Compilation" at bounding box center [606, 366] width 930 height 180
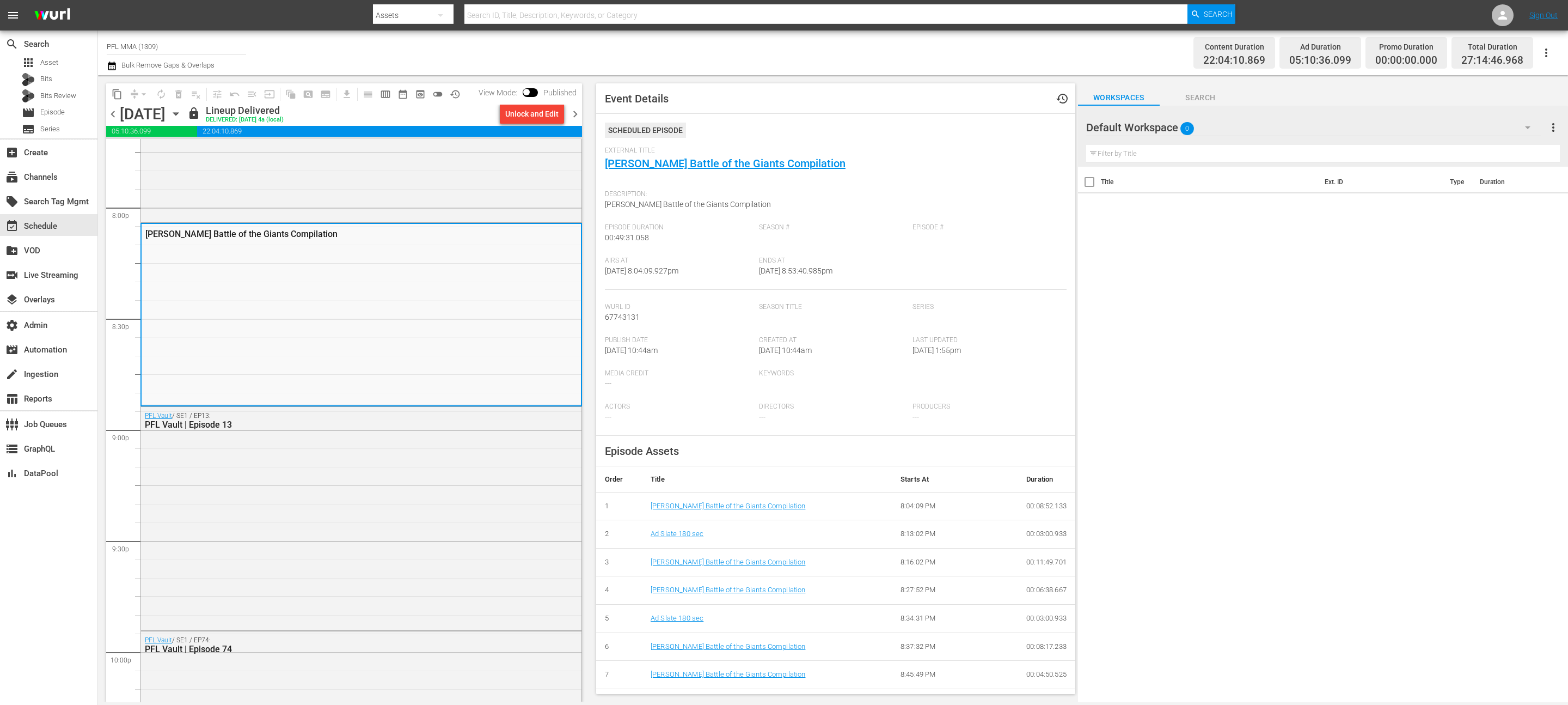
scroll to position [4310, 0]
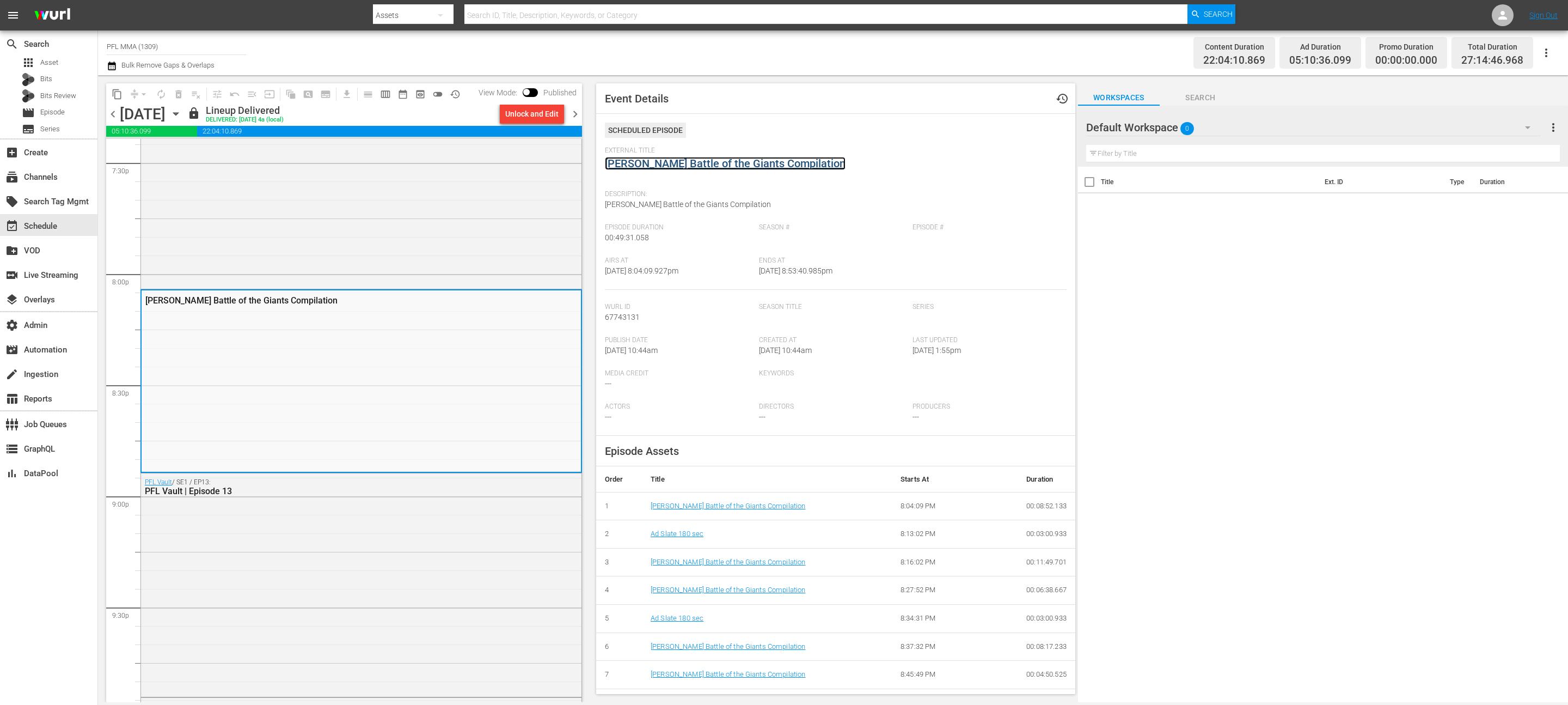
click at [703, 166] on link "[PERSON_NAME] Battle of the Giants Compilation" at bounding box center [725, 164] width 240 height 13
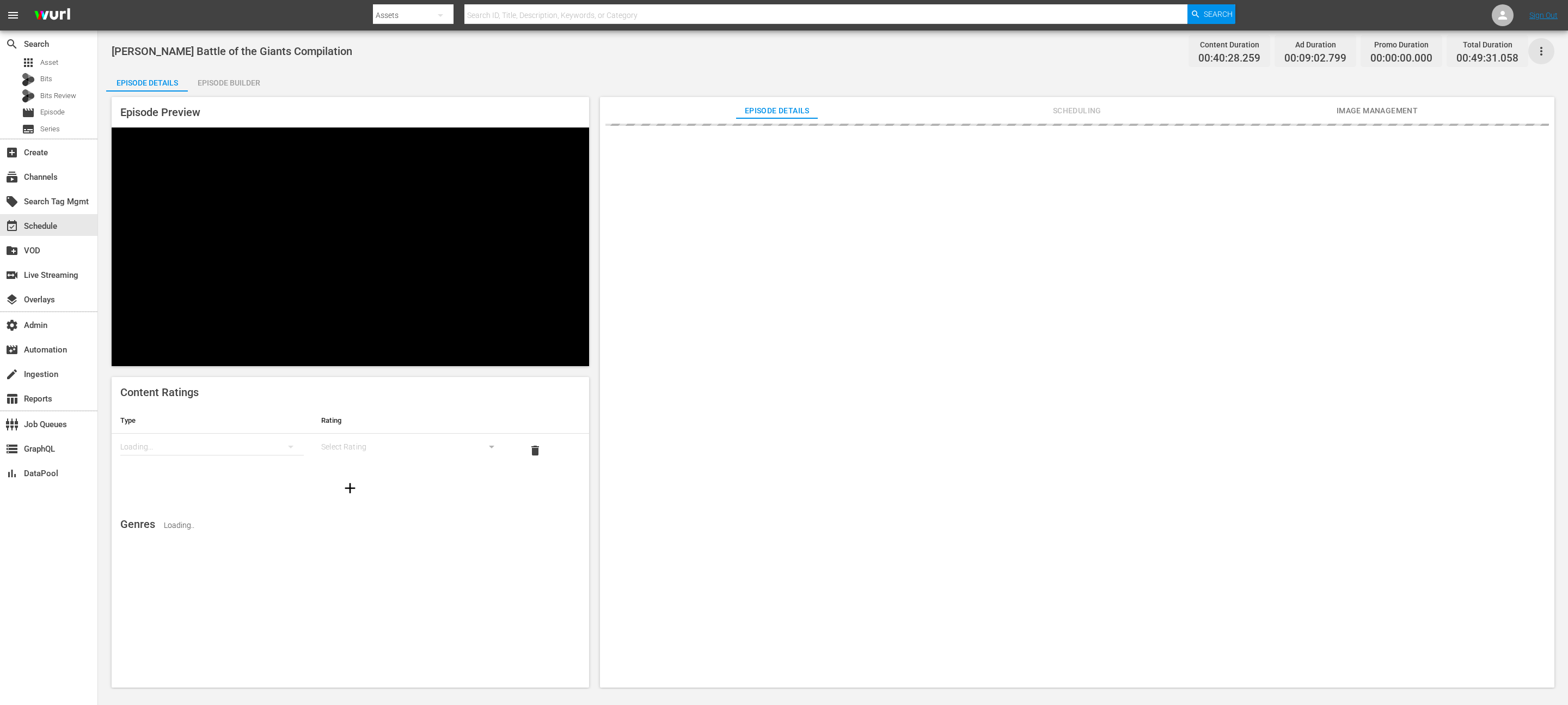
click at [1545, 56] on icon "button" at bounding box center [1541, 51] width 13 height 13
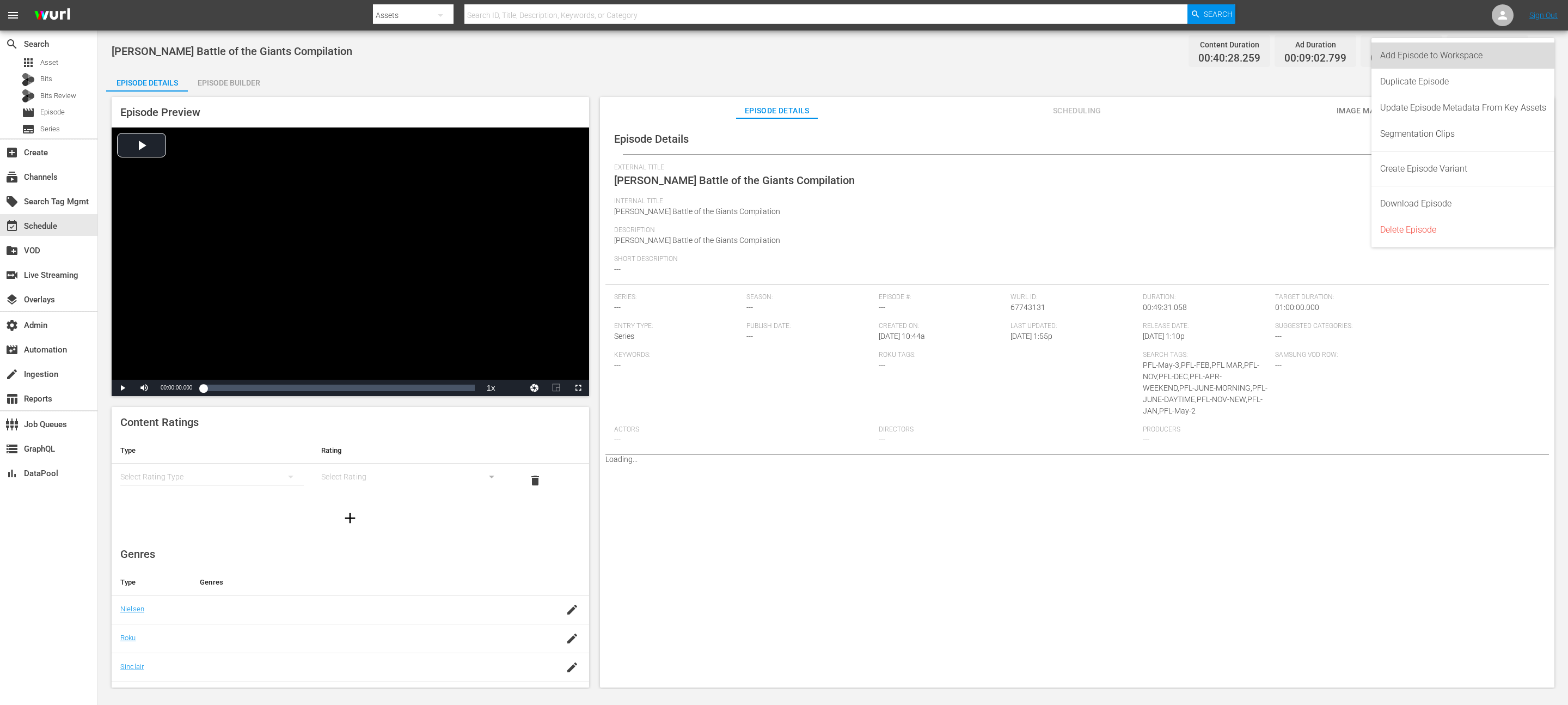
click at [1460, 61] on div "Add Episode to Workspace" at bounding box center [1463, 55] width 166 height 26
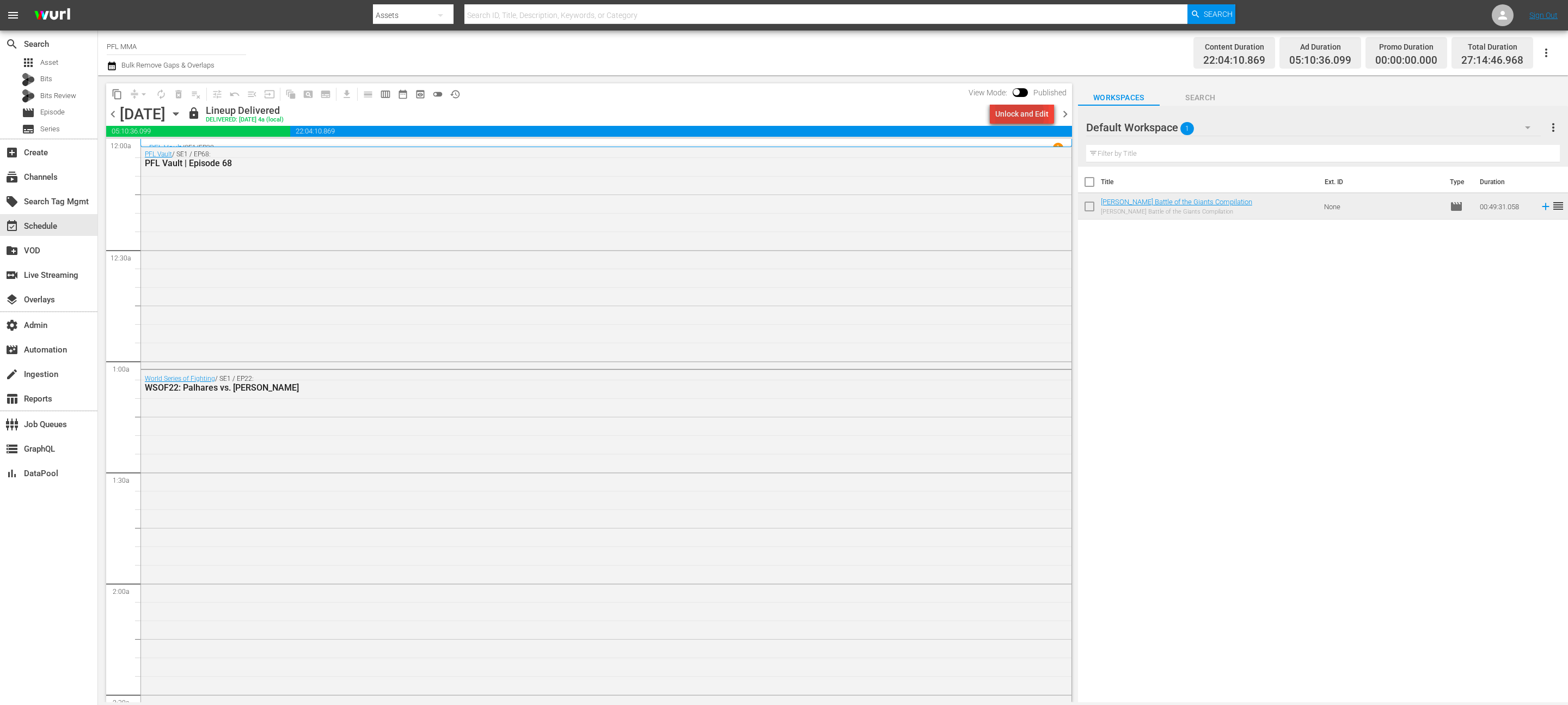
click at [1018, 115] on div "Unlock and Edit" at bounding box center [1022, 114] width 53 height 19
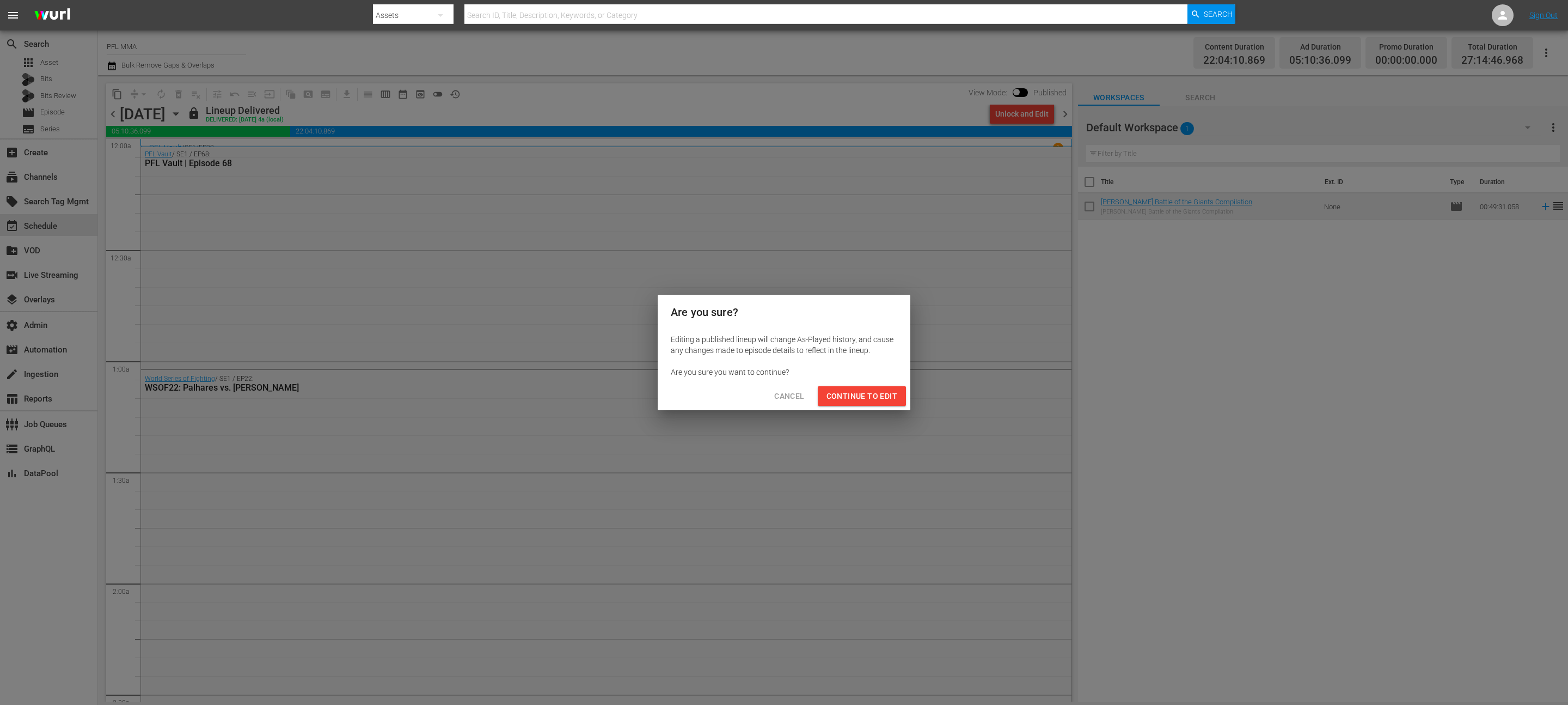
click at [860, 394] on span "Continue to Edit" at bounding box center [862, 396] width 71 height 13
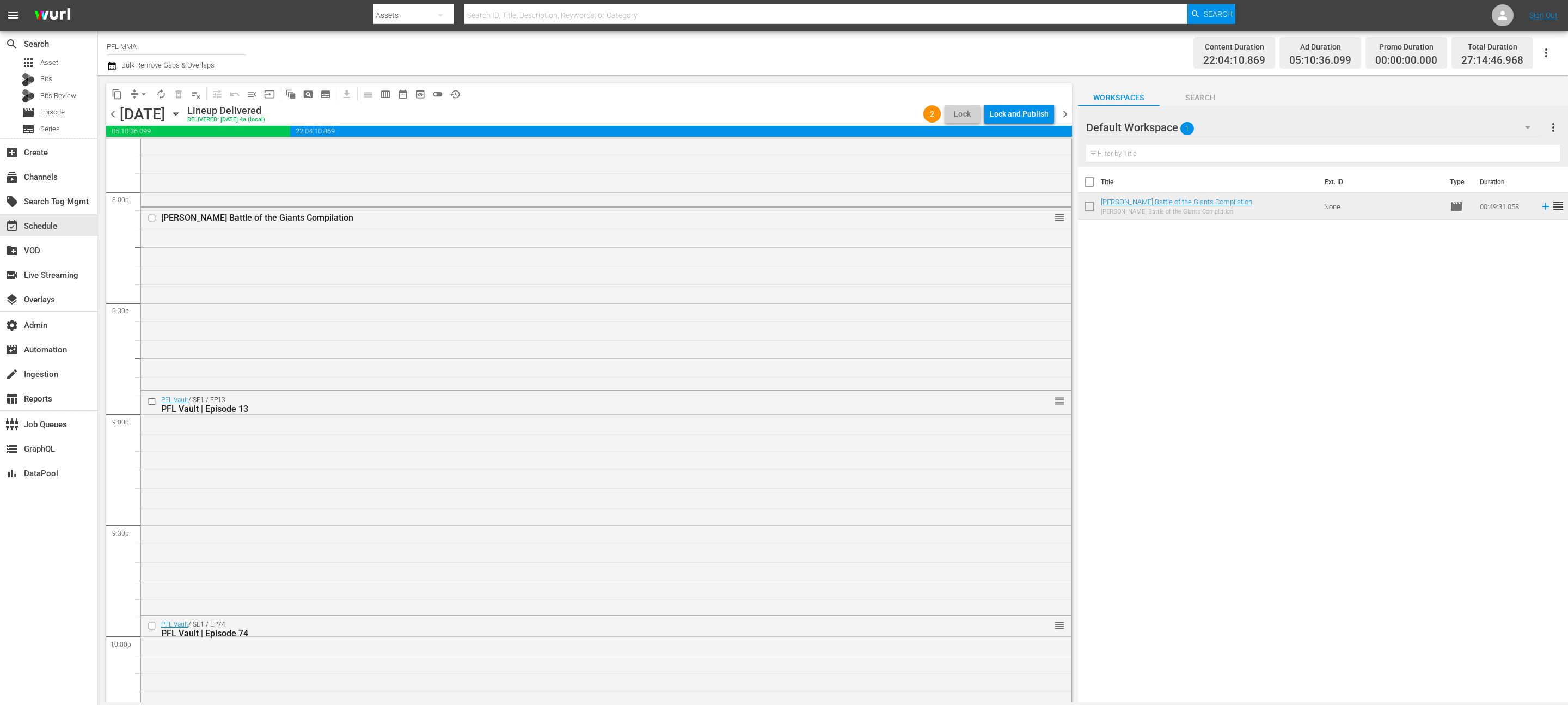
scroll to position [4247, 0]
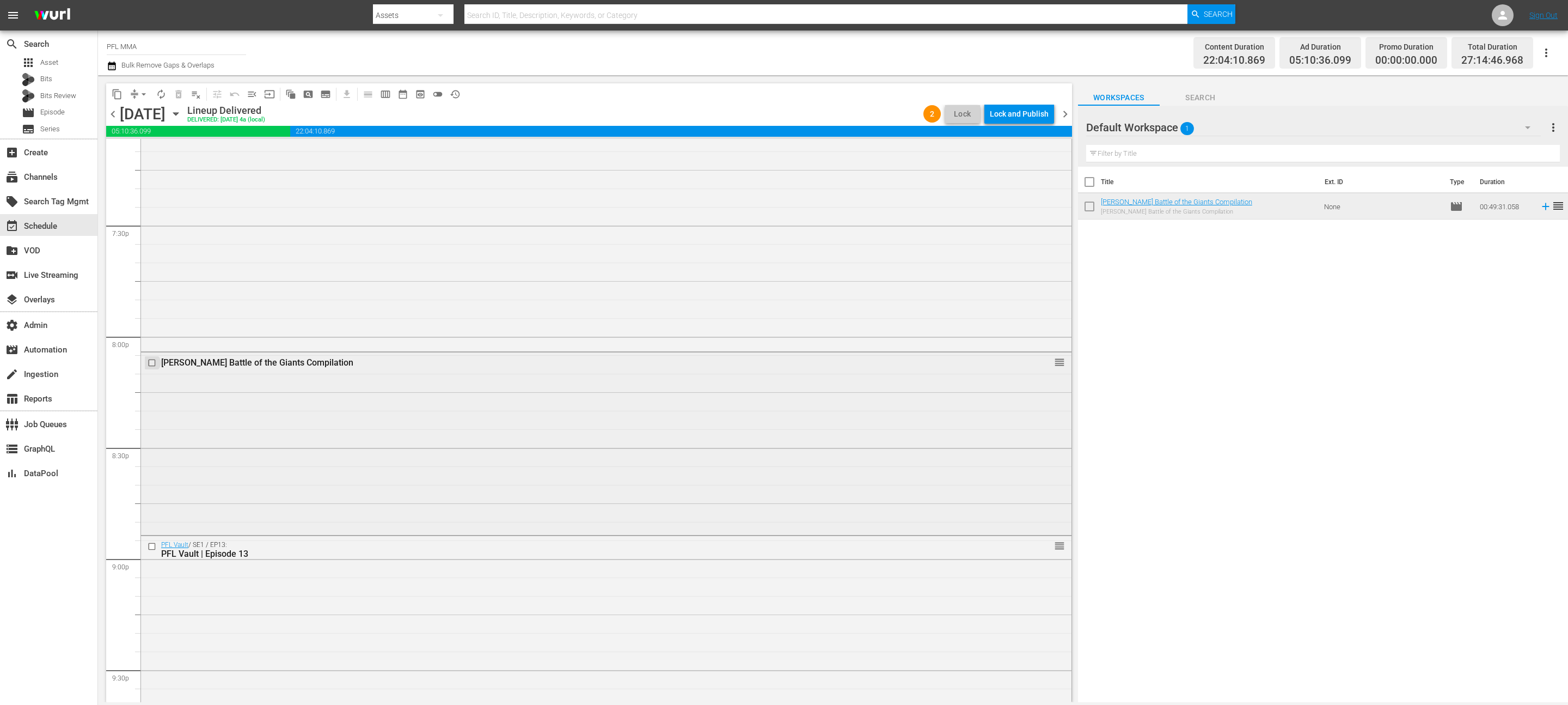
click at [152, 364] on input "checkbox" at bounding box center [153, 363] width 11 height 9
click at [178, 100] on button "delete_forever_outlined" at bounding box center [178, 94] width 17 height 17
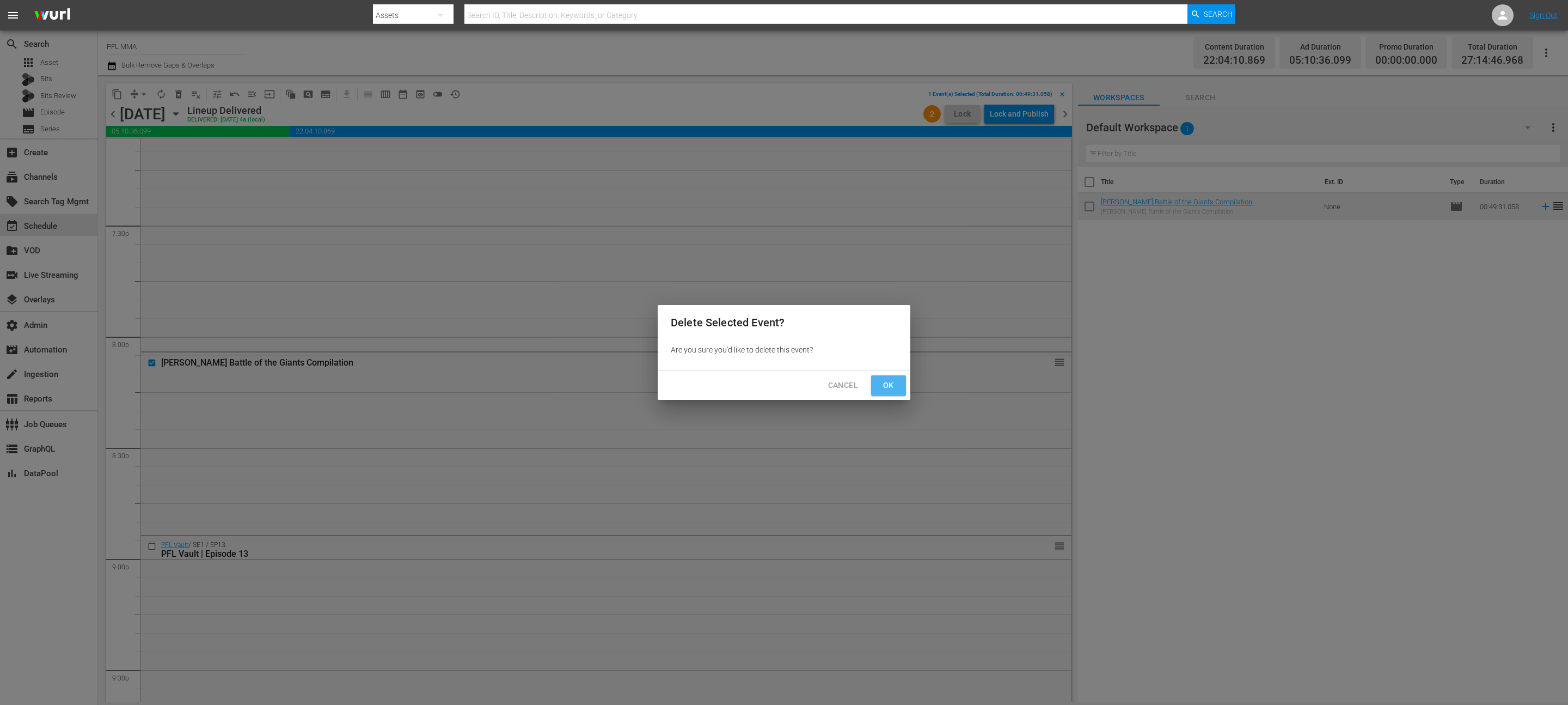
click at [880, 382] on span "Ok" at bounding box center [888, 386] width 17 height 13
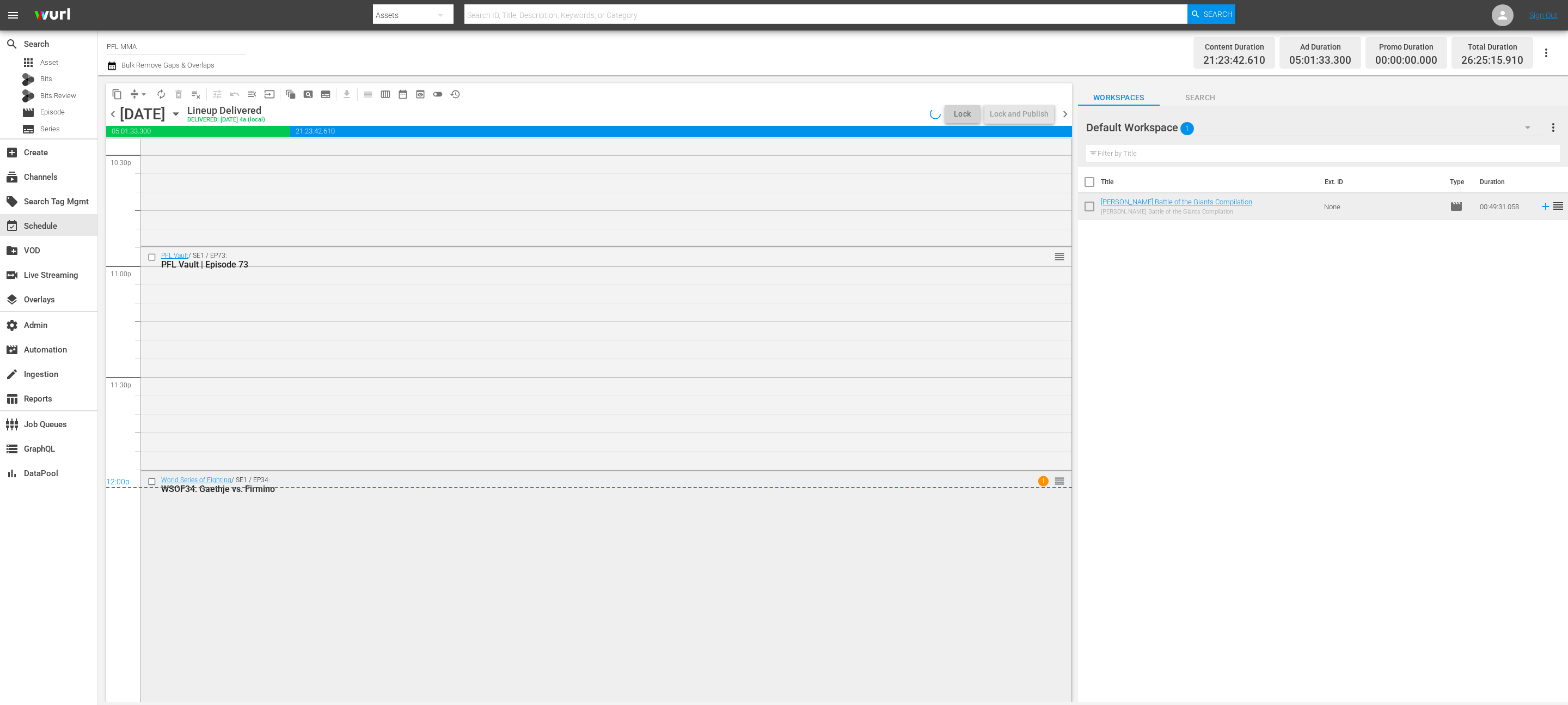
scroll to position [5061, 0]
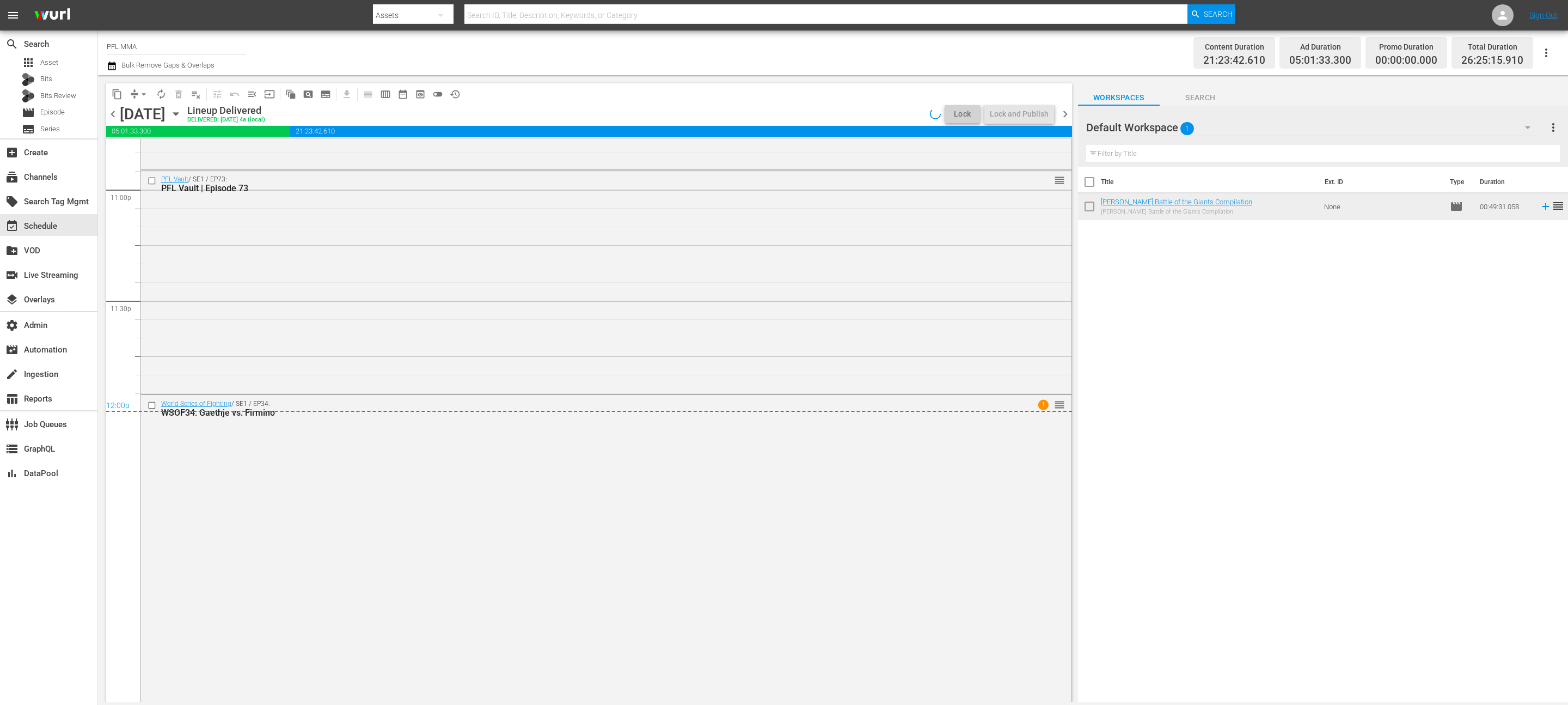
click at [1027, 402] on div "12:00p" at bounding box center [589, 406] width 966 height 11
click at [1052, 403] on div "12:00p" at bounding box center [589, 406] width 966 height 11
click at [1033, 374] on div "PFL Vault / SE1 / EP73: PFL Vault | Episode 73 reorder" at bounding box center [606, 281] width 930 height 221
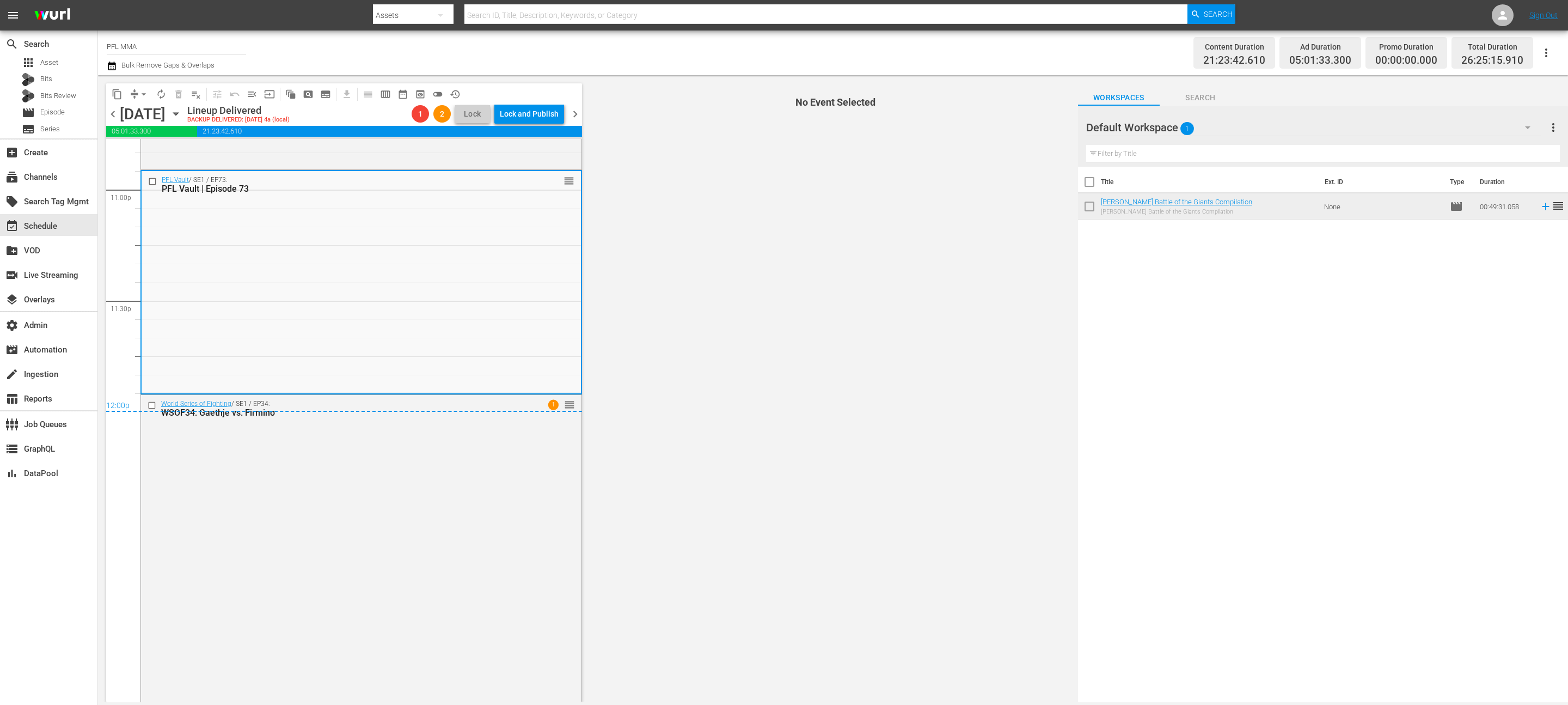
click at [996, 435] on span "No Event Selected" at bounding box center [833, 389] width 490 height 627
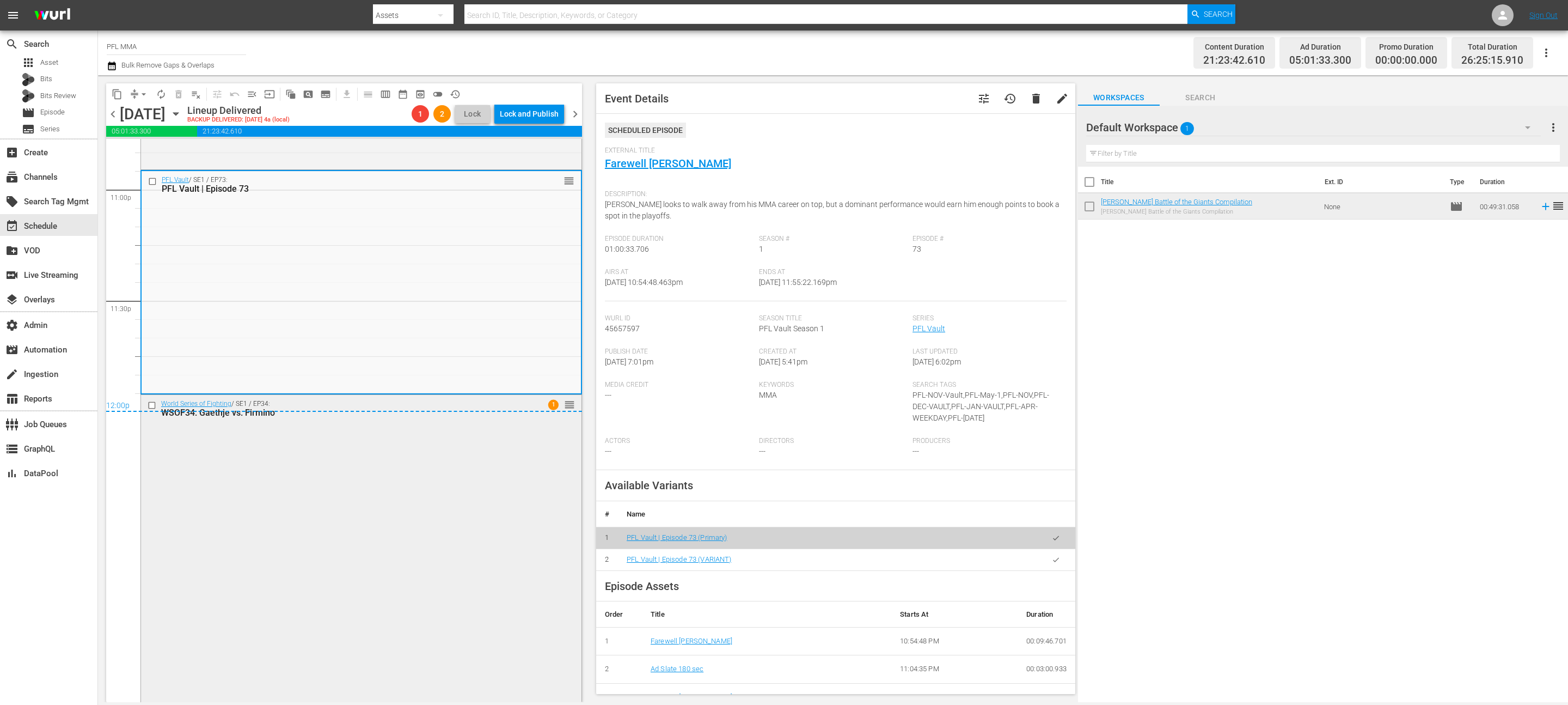
click at [491, 395] on div "World Series of Fighting / SE1 / EP34: WSOF34: Gaethje vs. Firmino 1 reorder" at bounding box center [361, 408] width 441 height 27
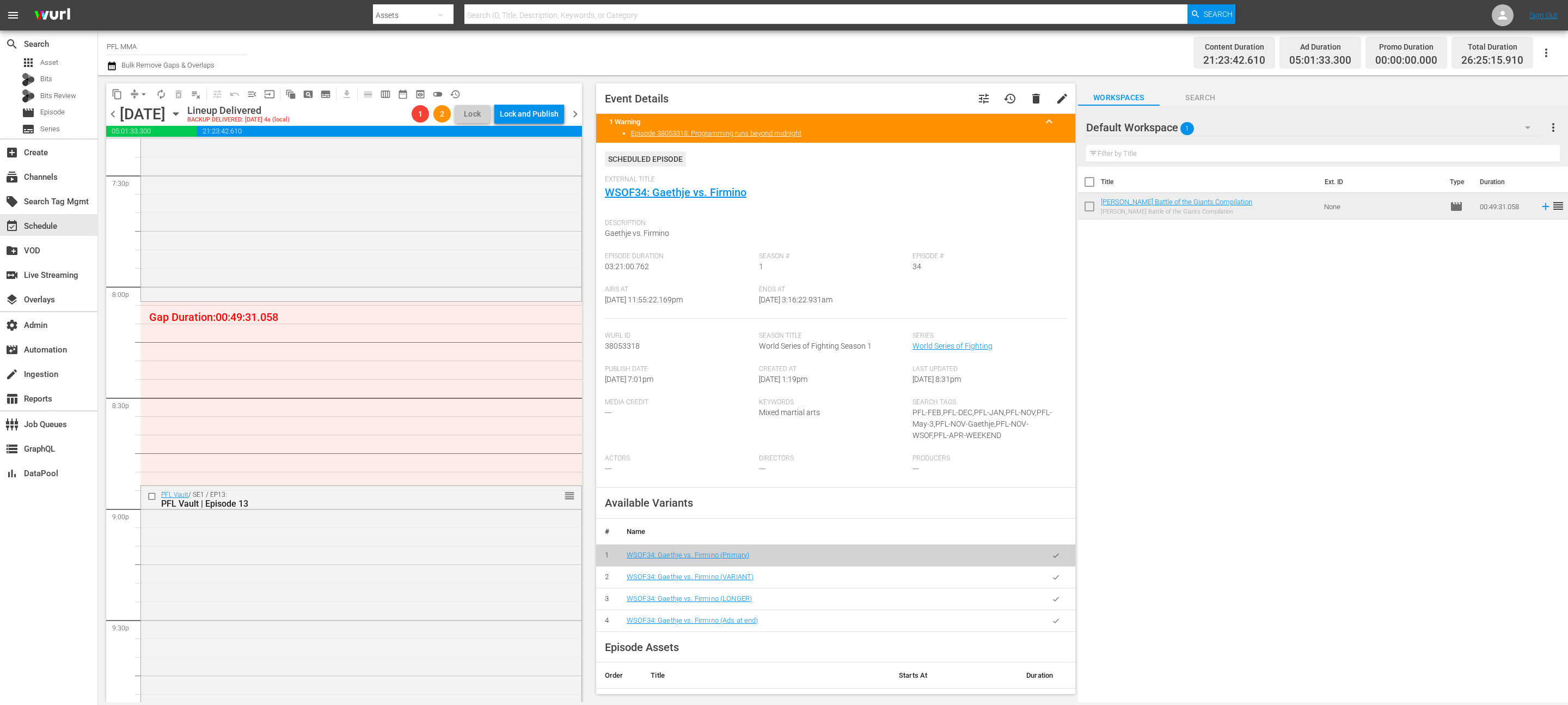
scroll to position [4252, 0]
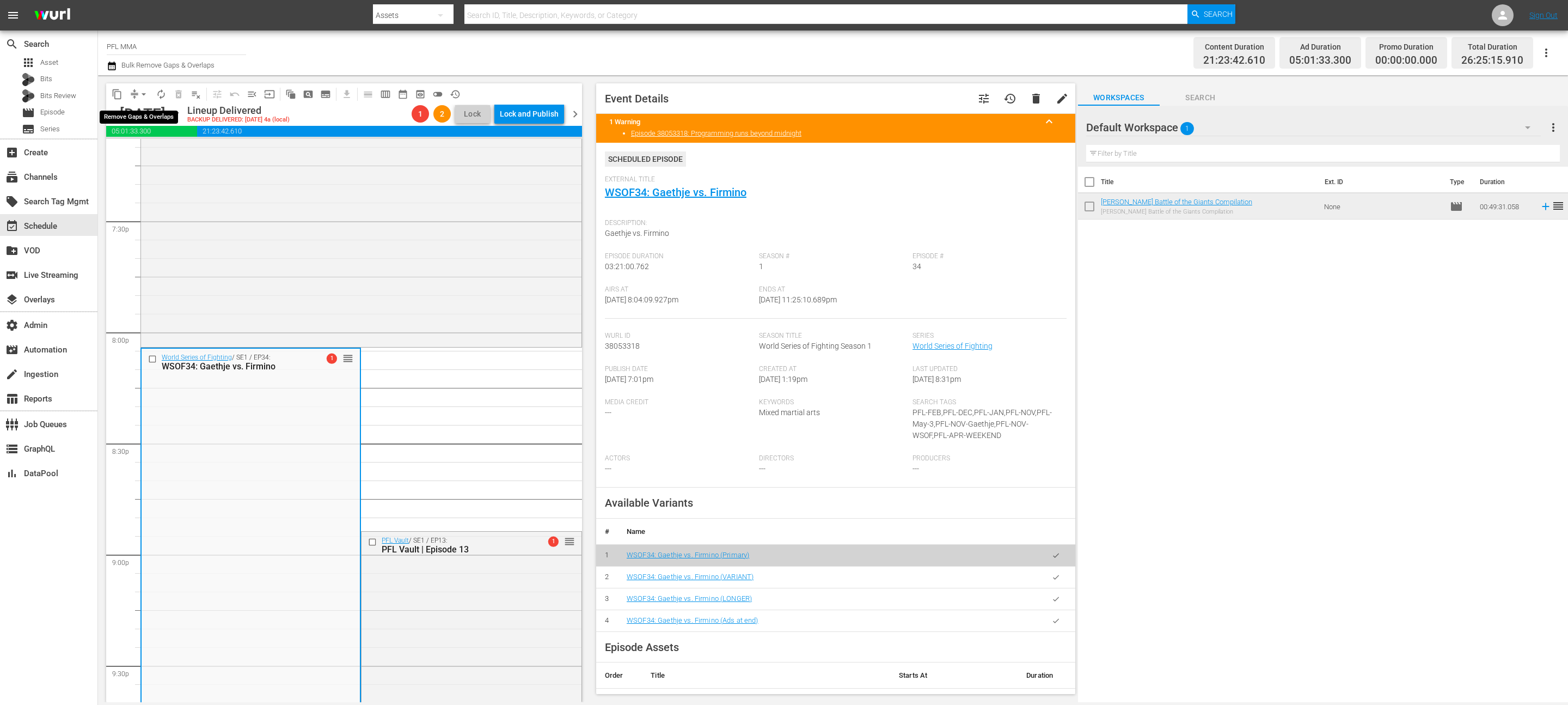
click at [142, 93] on span "arrow_drop_down" at bounding box center [144, 94] width 11 height 11
click at [110, 60] on icon "button" at bounding box center [112, 66] width 10 height 13
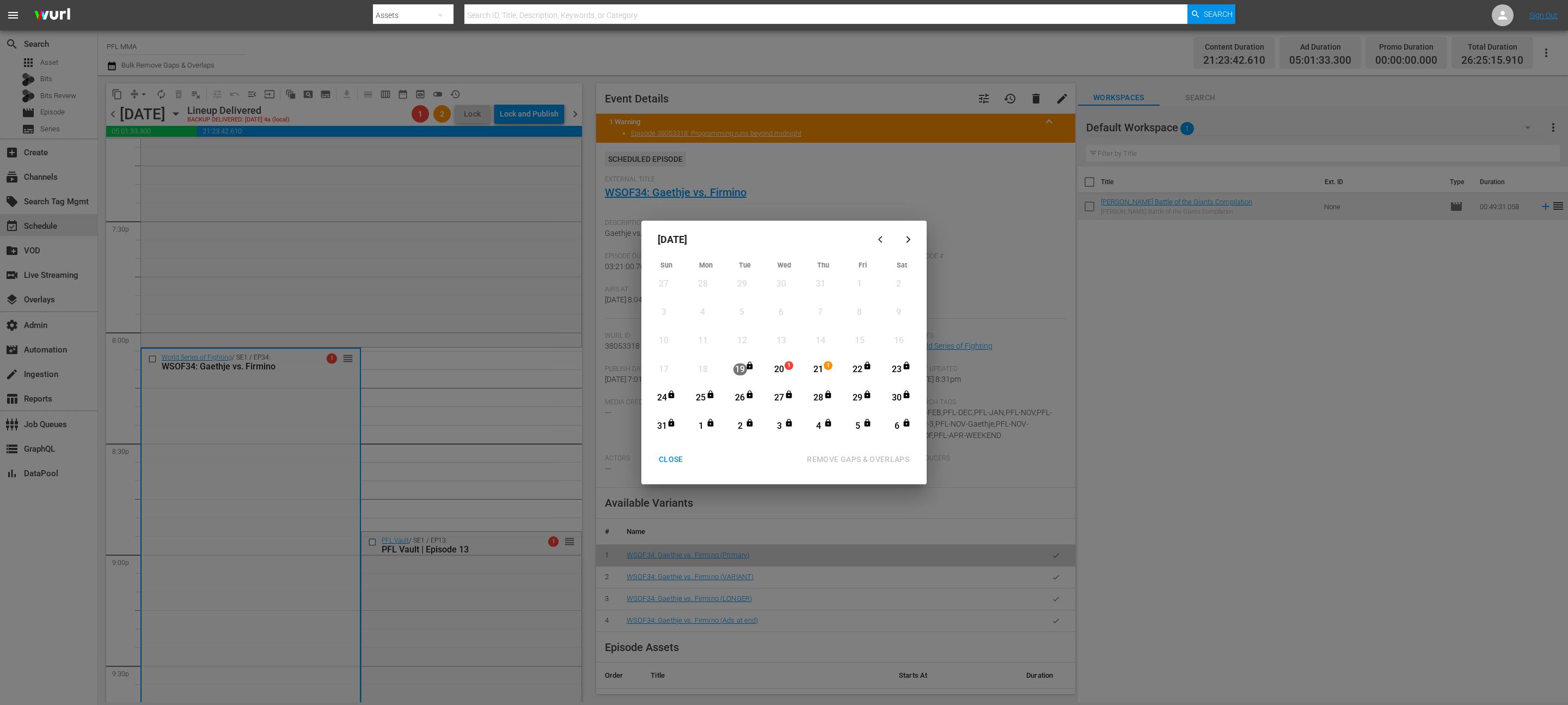
click at [781, 374] on div "20" at bounding box center [779, 370] width 13 height 13
click at [809, 372] on div "Month View" at bounding box center [809, 369] width 5 height 19
click at [850, 454] on div "REMOVE GAPS & OVERLAPS" at bounding box center [857, 459] width 120 height 13
click at [675, 467] on button "CLOSE" at bounding box center [671, 460] width 51 height 20
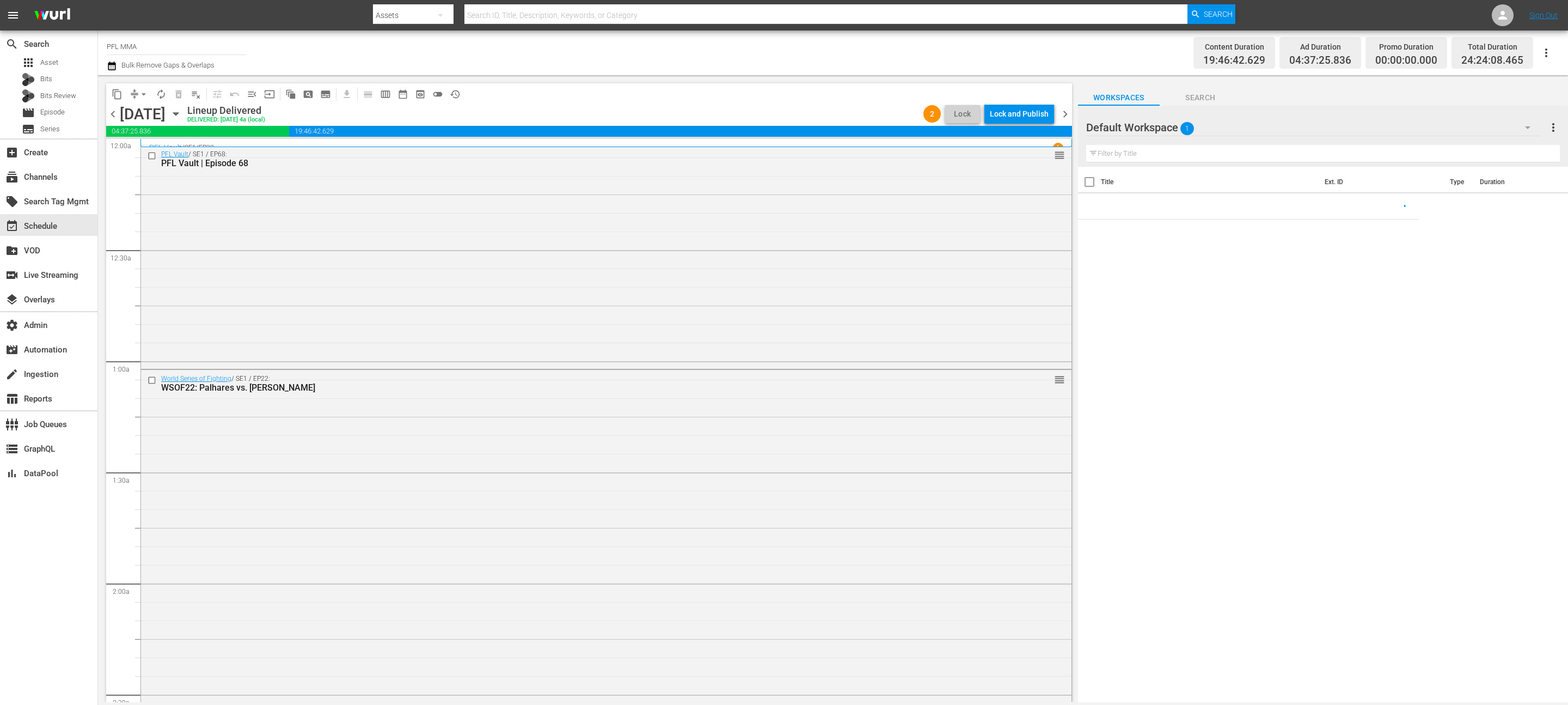
click at [1024, 114] on div "Lock and Publish" at bounding box center [1019, 114] width 59 height 19
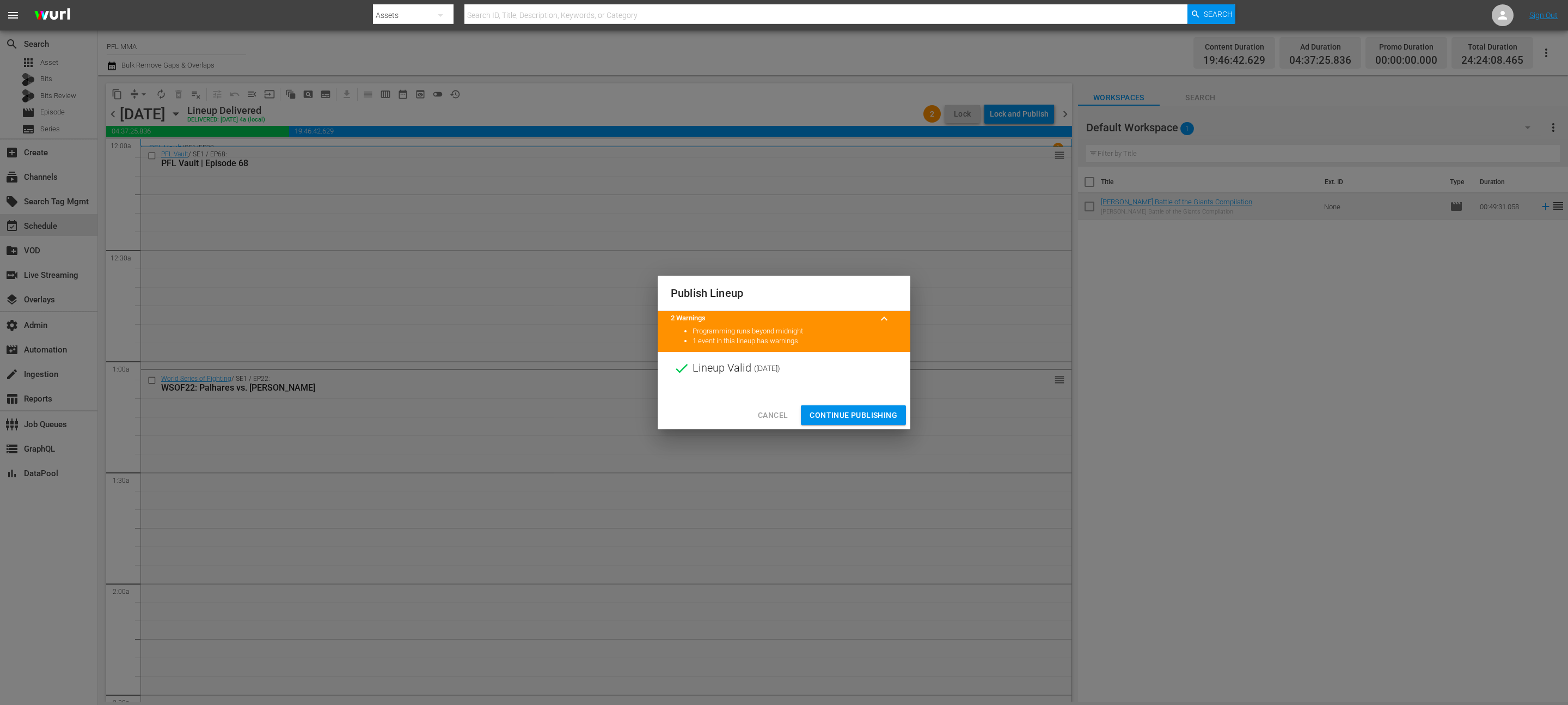
click at [876, 409] on span "Continue Publishing" at bounding box center [853, 415] width 87 height 13
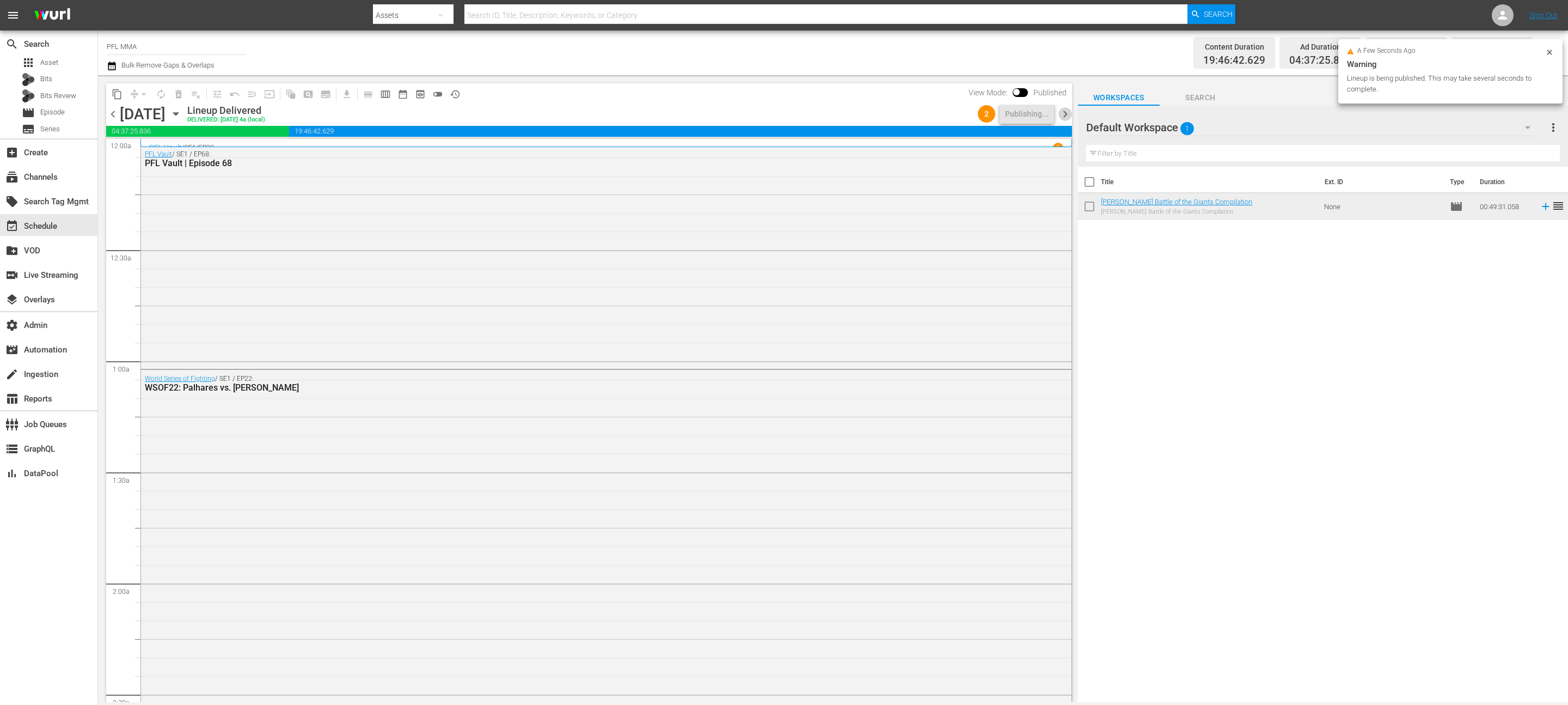
click at [1060, 114] on span "chevron_right" at bounding box center [1065, 114] width 13 height 13
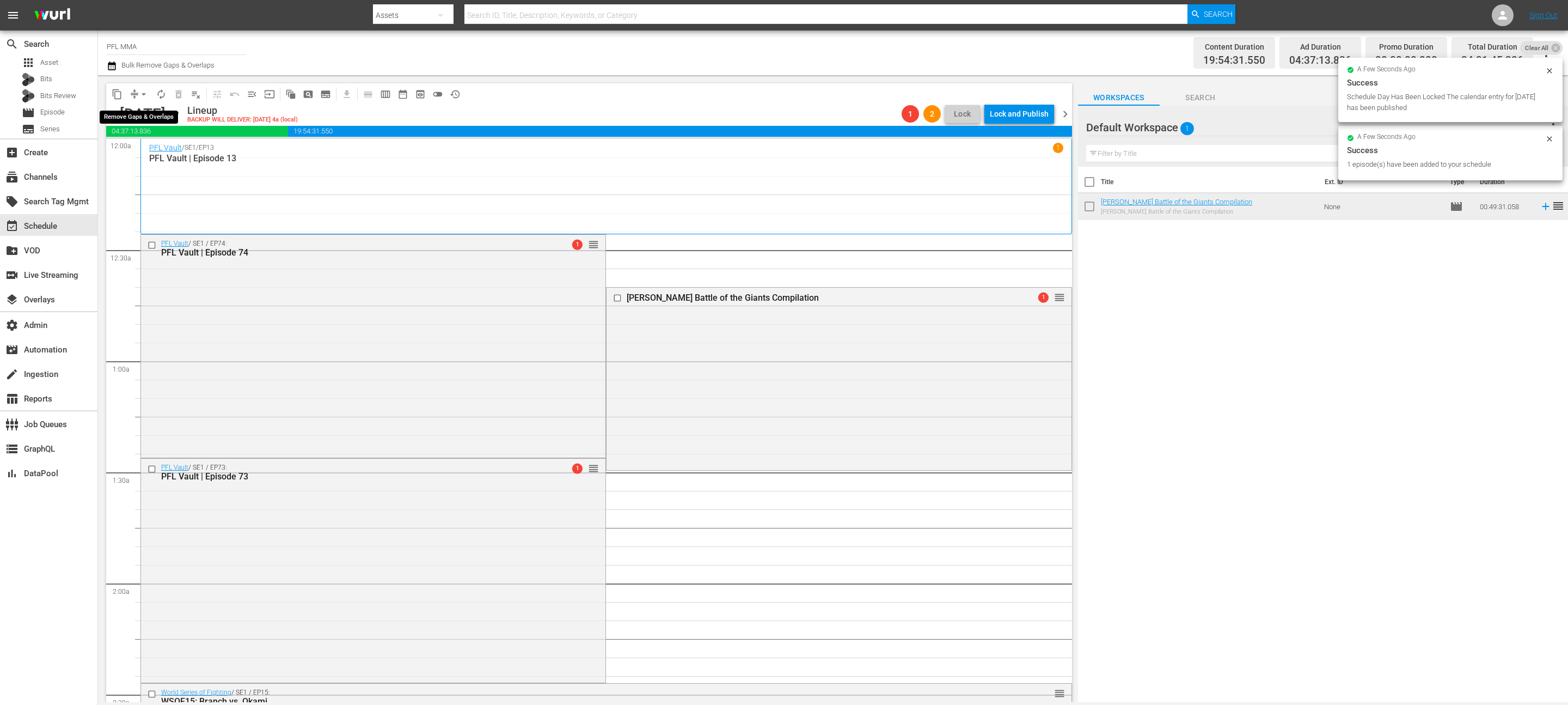
click at [144, 98] on span "arrow_drop_down" at bounding box center [144, 94] width 11 height 11
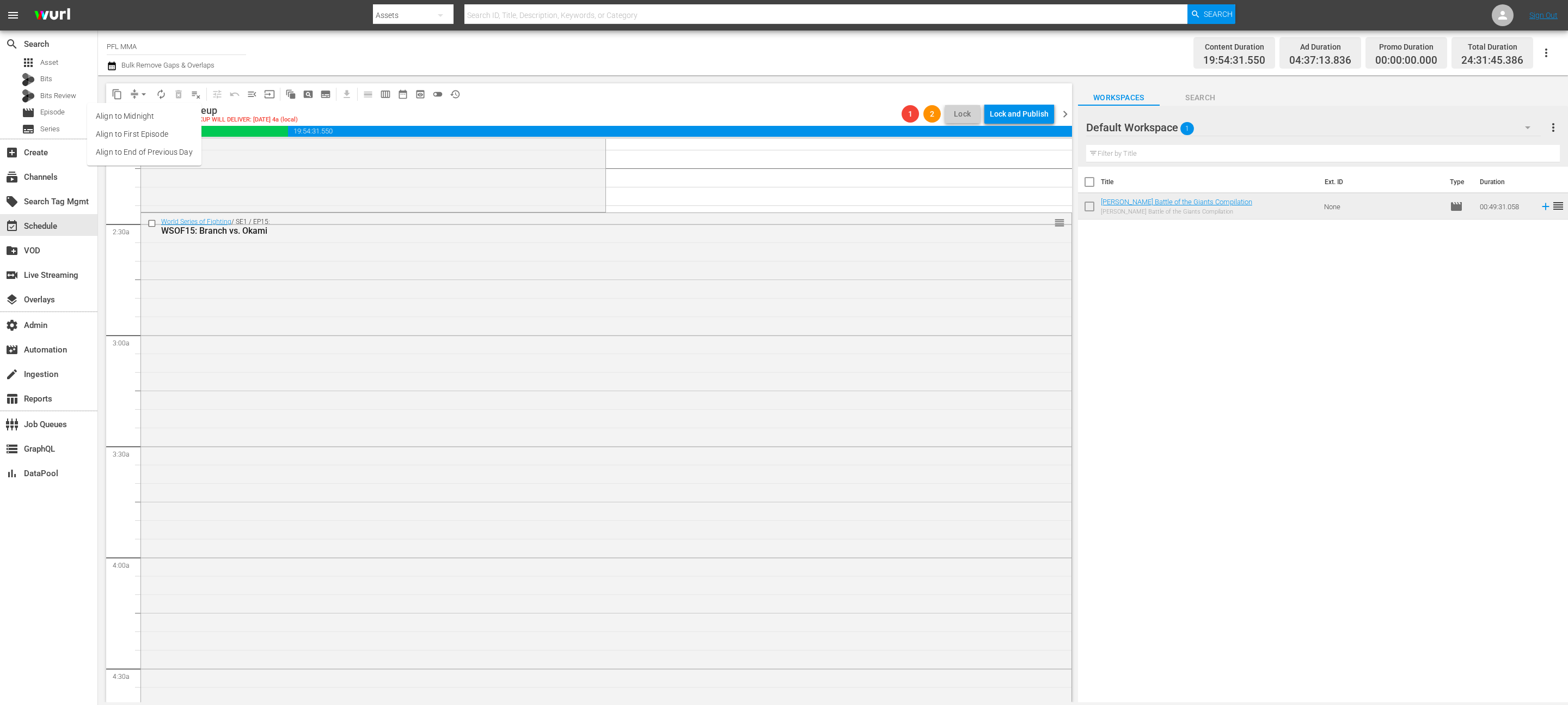
scroll to position [354, 0]
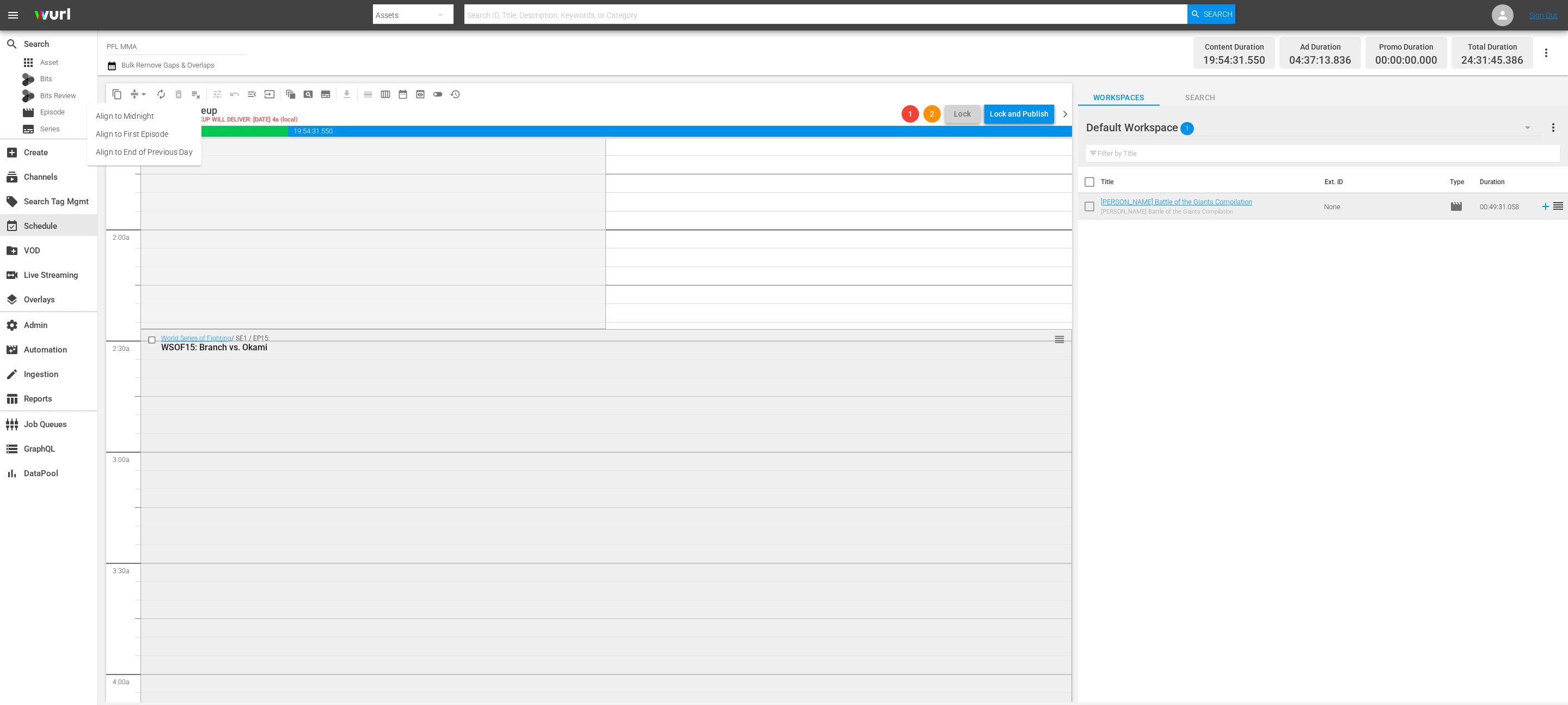
click at [1048, 337] on div "reorder" at bounding box center [1037, 339] width 56 height 11
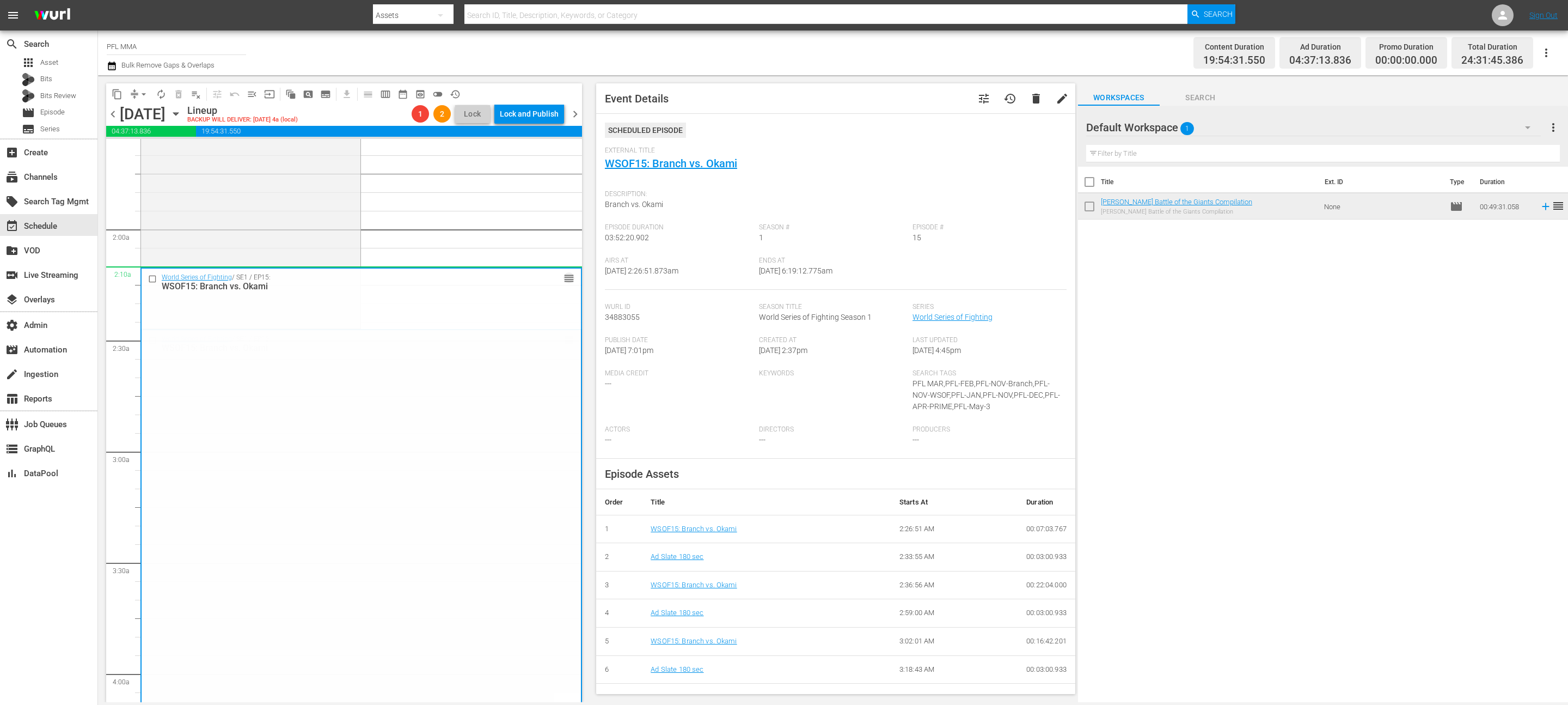
scroll to position [0, 0]
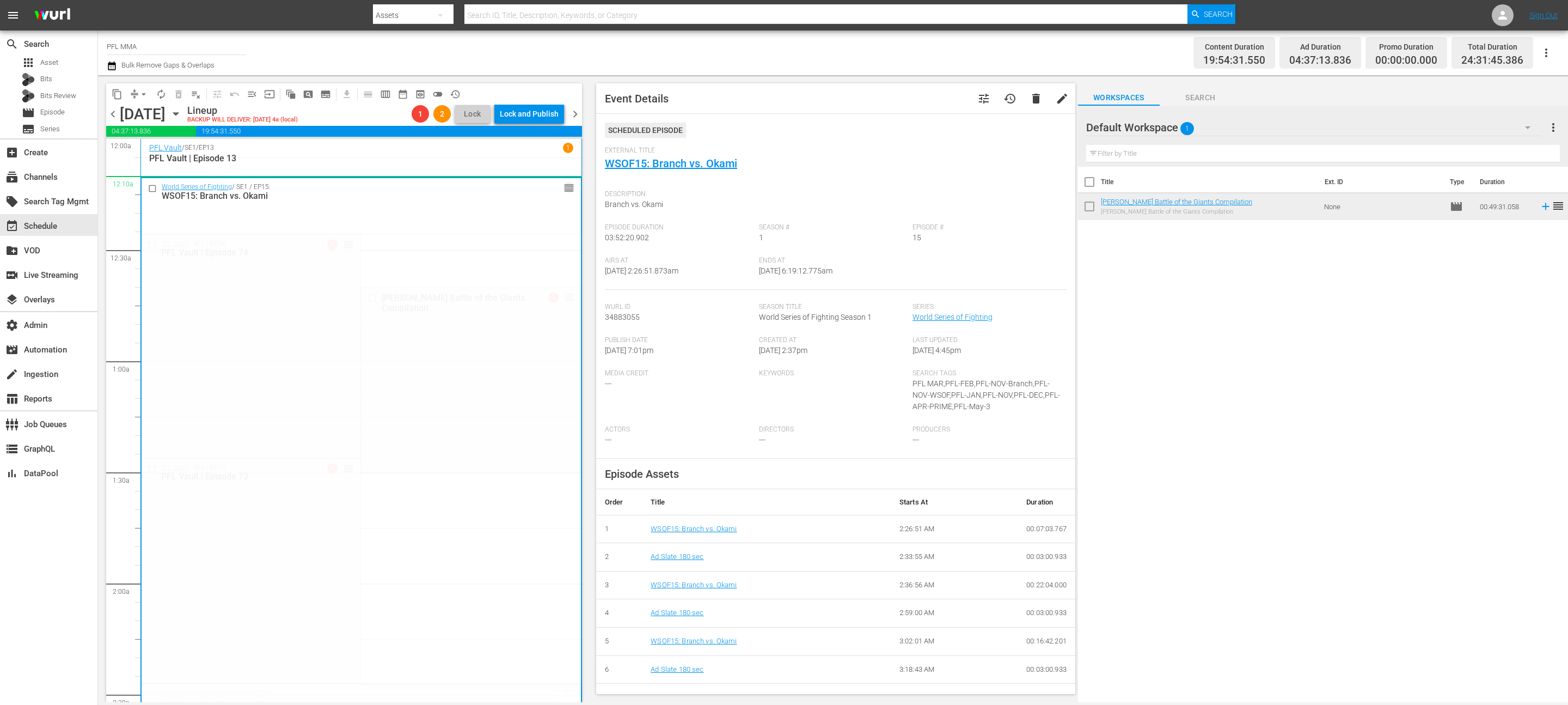
drag, startPoint x: 568, startPoint y: 341, endPoint x: 512, endPoint y: 192, distance: 159.2
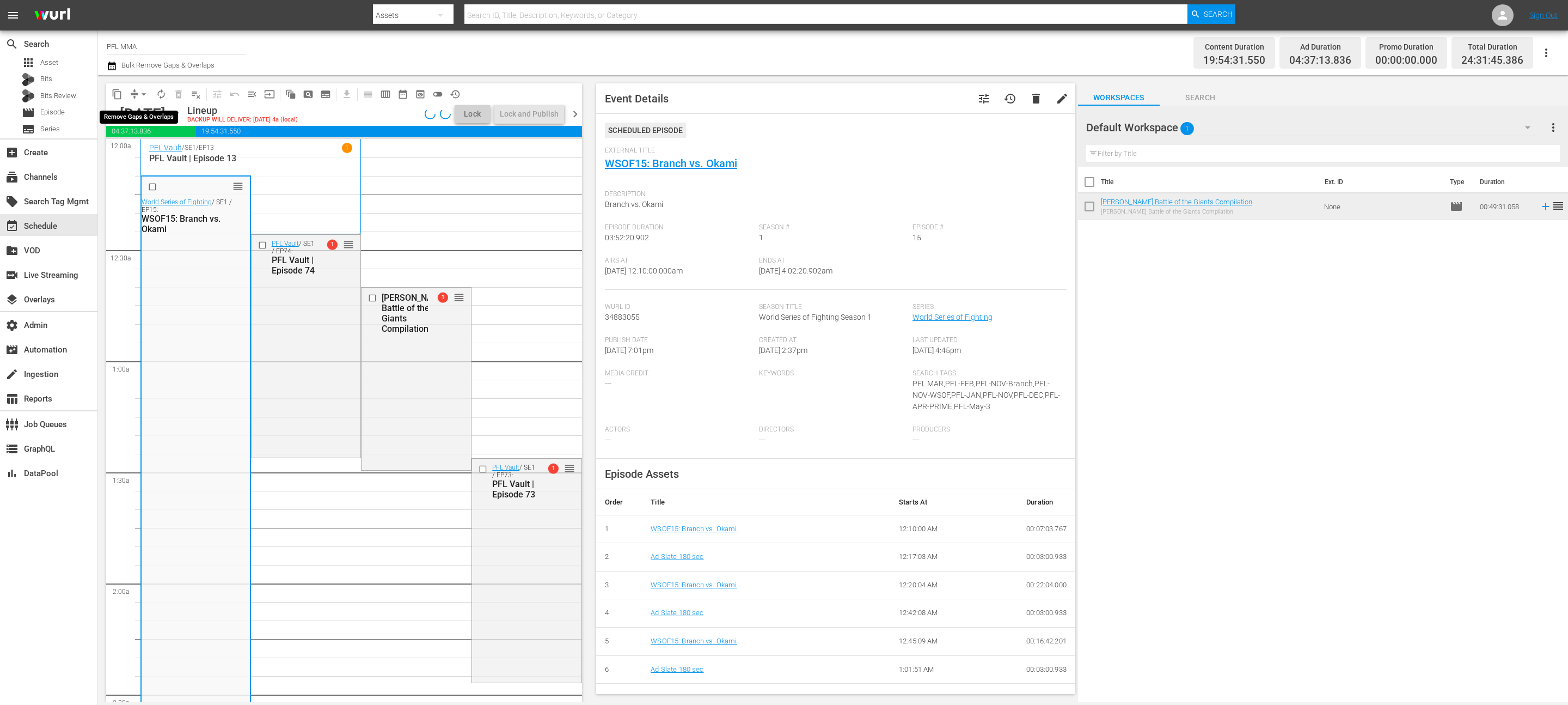
click at [143, 94] on span "arrow_drop_down" at bounding box center [144, 94] width 11 height 11
click at [146, 153] on li "Align to End of Previous Day" at bounding box center [144, 152] width 114 height 18
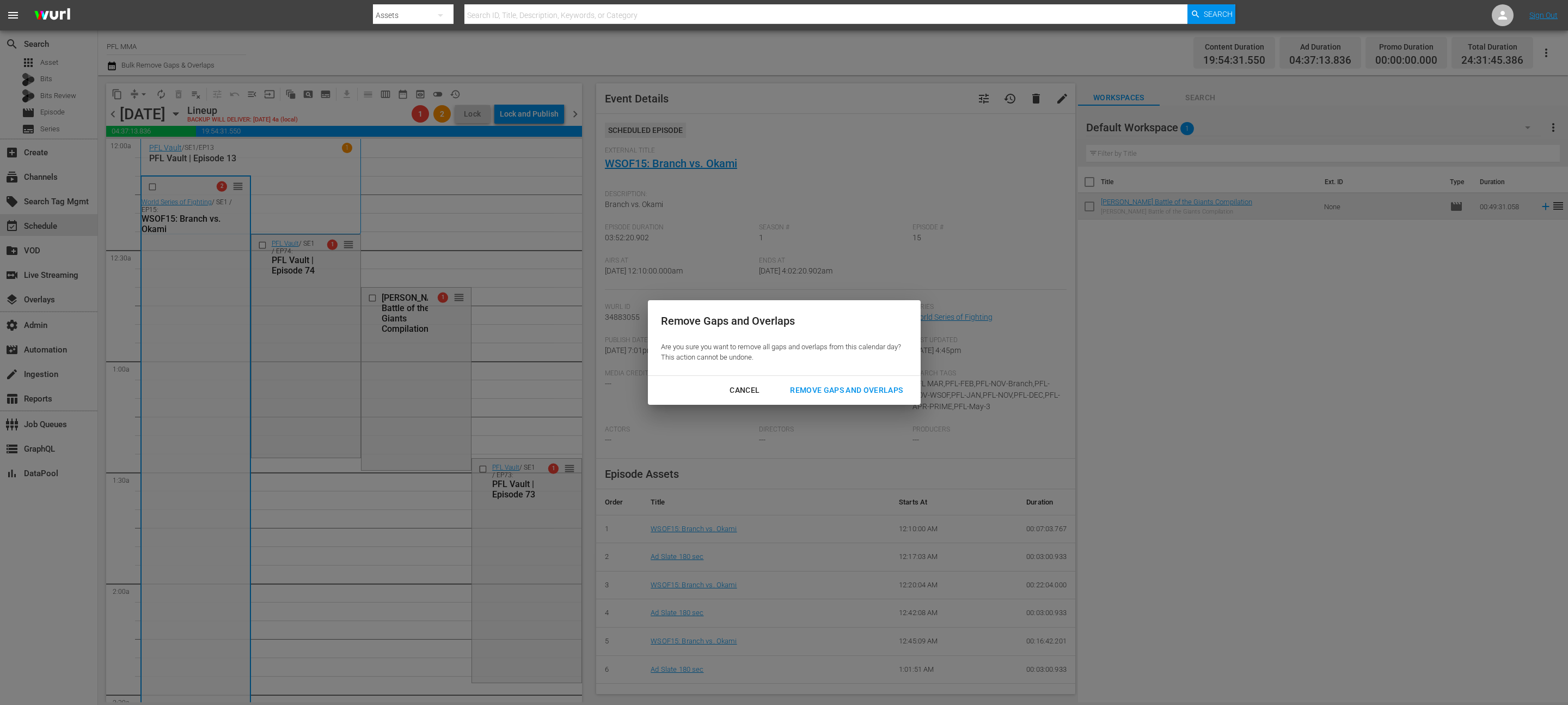
click at [888, 400] on div "Cancel Remove Gaps and Overlaps" at bounding box center [784, 390] width 272 height 29
click at [888, 394] on div "Remove Gaps and Overlaps" at bounding box center [846, 390] width 130 height 13
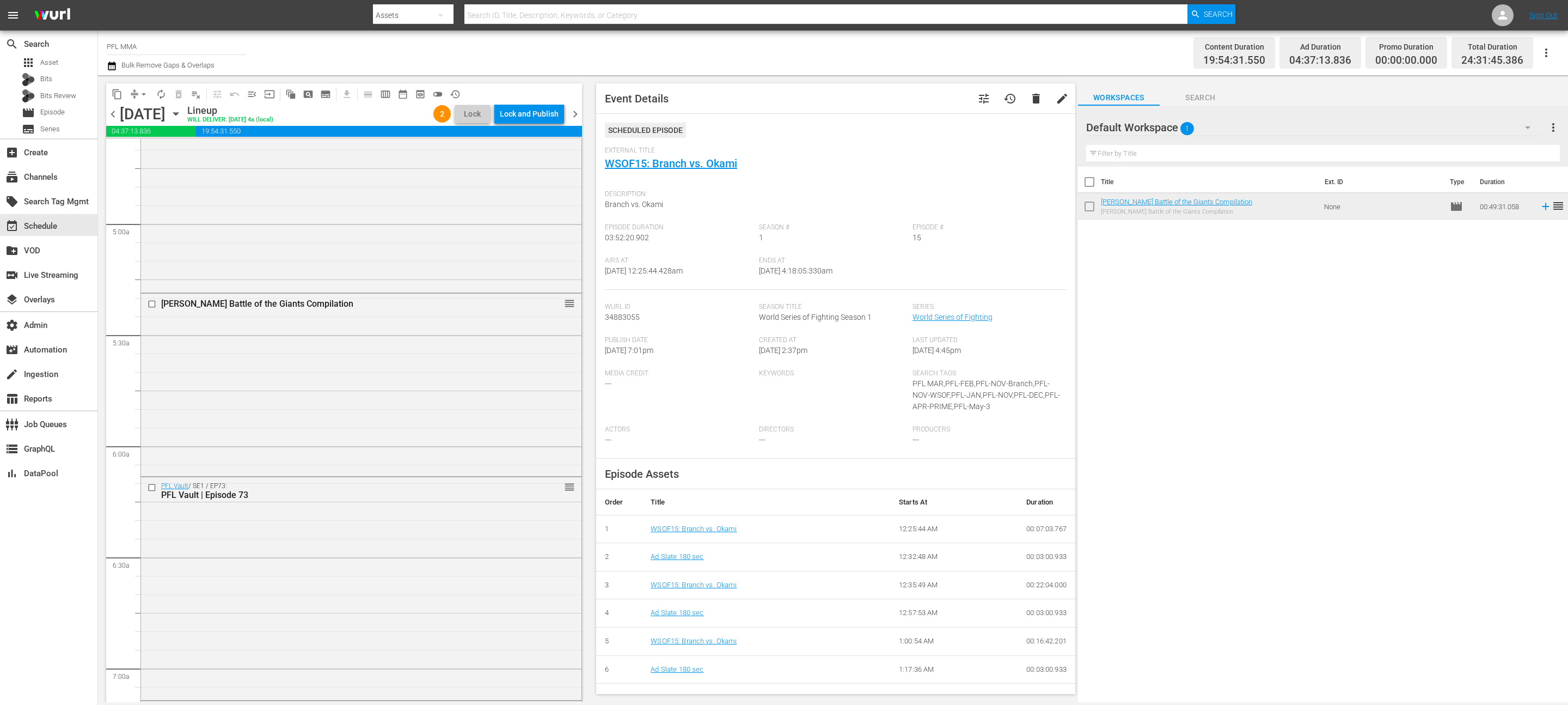
scroll to position [1028, 0]
click at [561, 302] on div "reorder" at bounding box center [549, 301] width 52 height 11
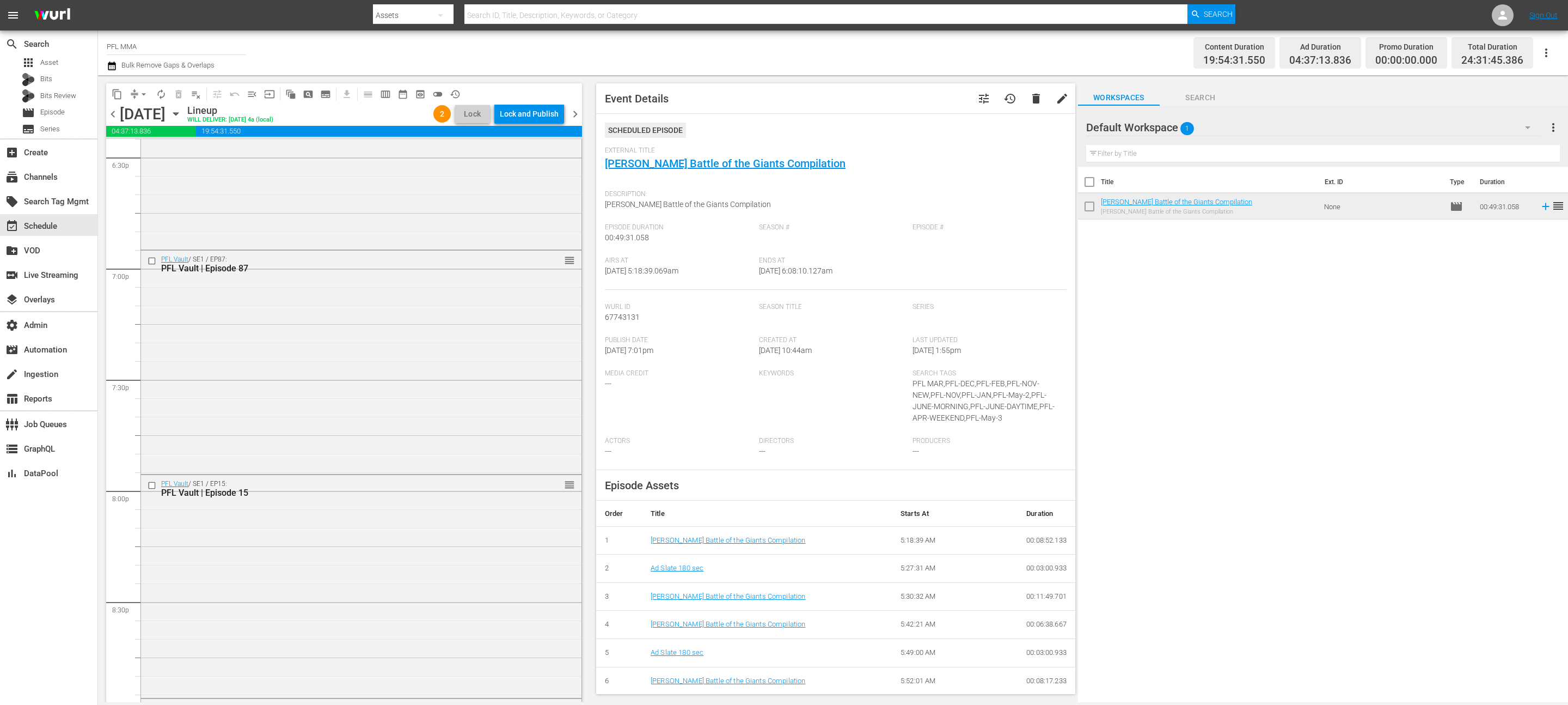
scroll to position [4400, 0]
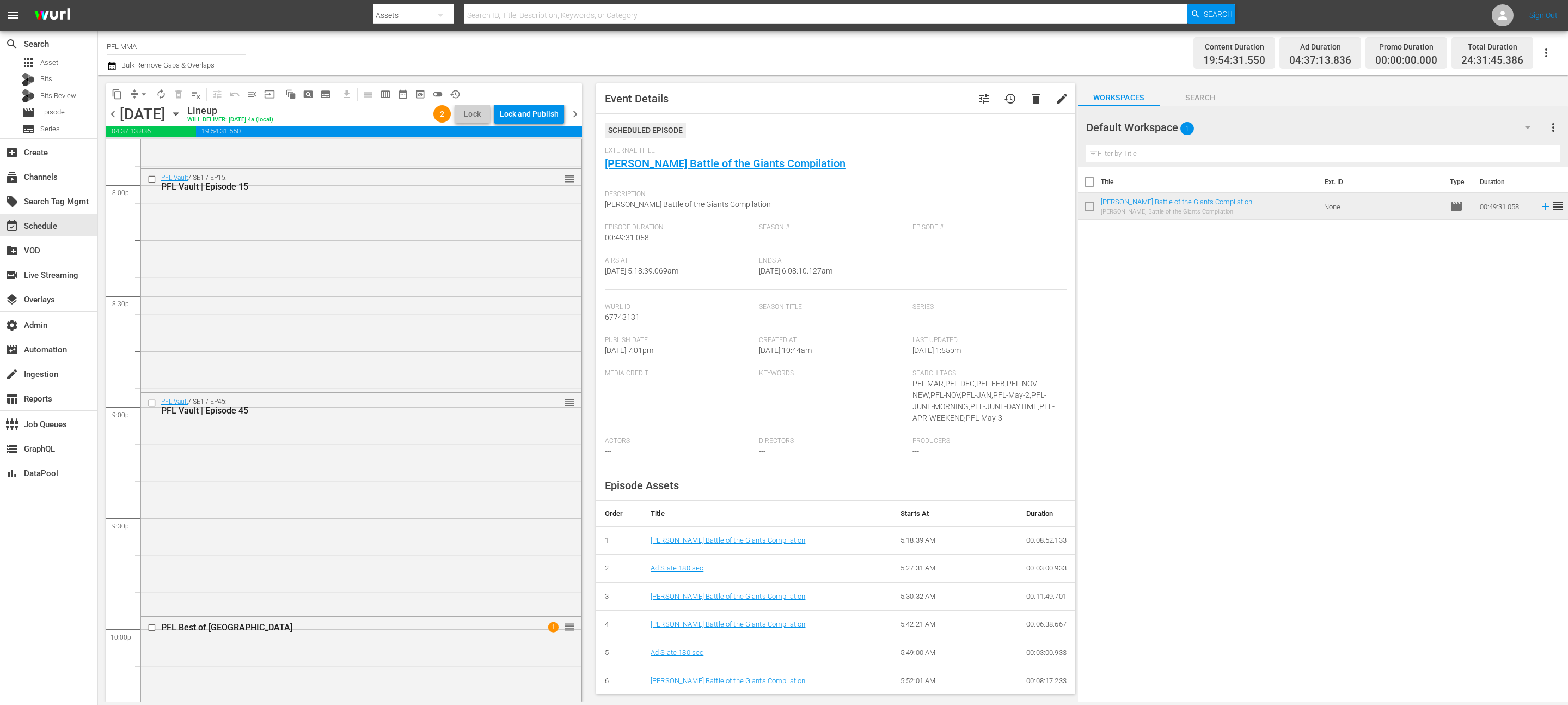
drag, startPoint x: 565, startPoint y: 302, endPoint x: 552, endPoint y: 342, distance: 42.1
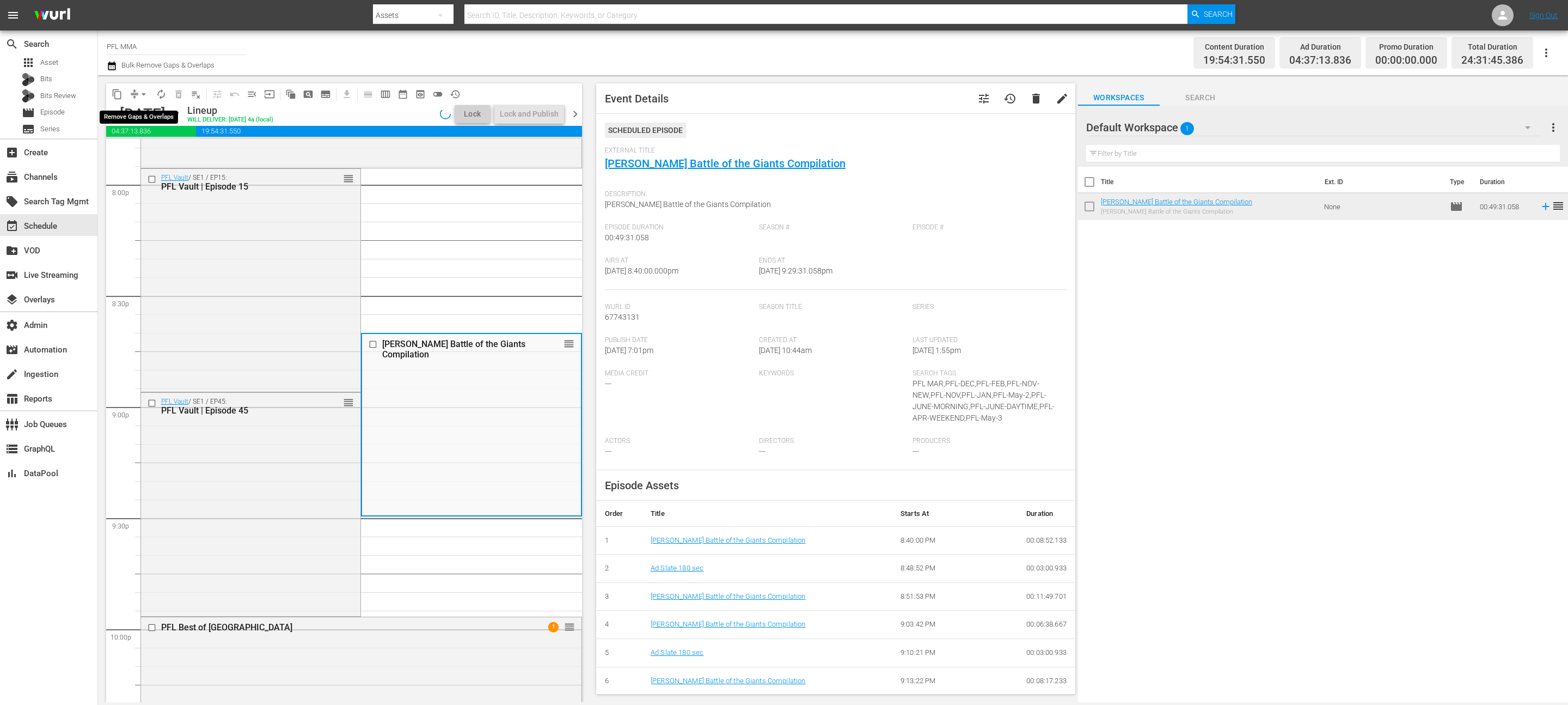
scroll to position [4418, 0]
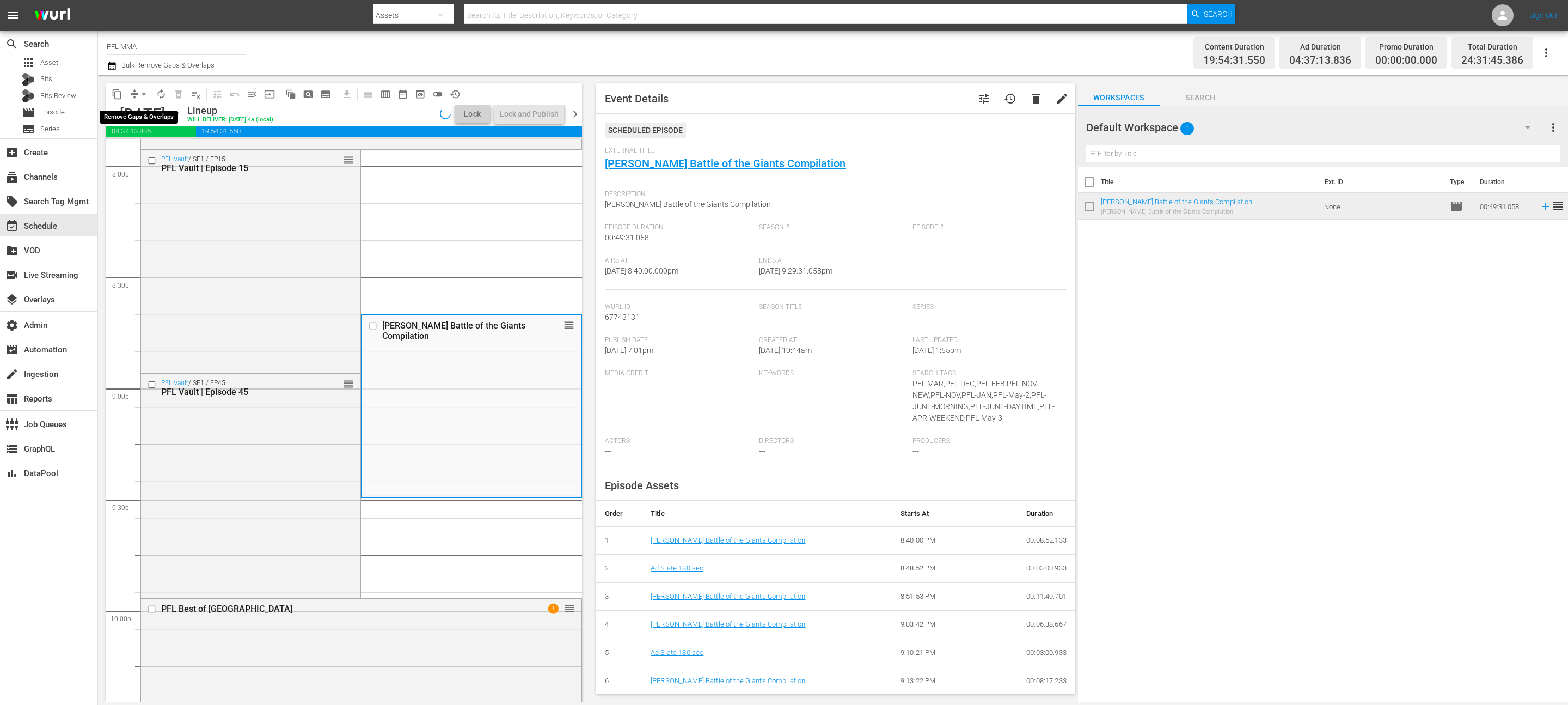
click at [141, 93] on span "arrow_drop_down" at bounding box center [144, 94] width 11 height 11
click at [146, 151] on li "Align to End of Previous Day" at bounding box center [144, 152] width 114 height 18
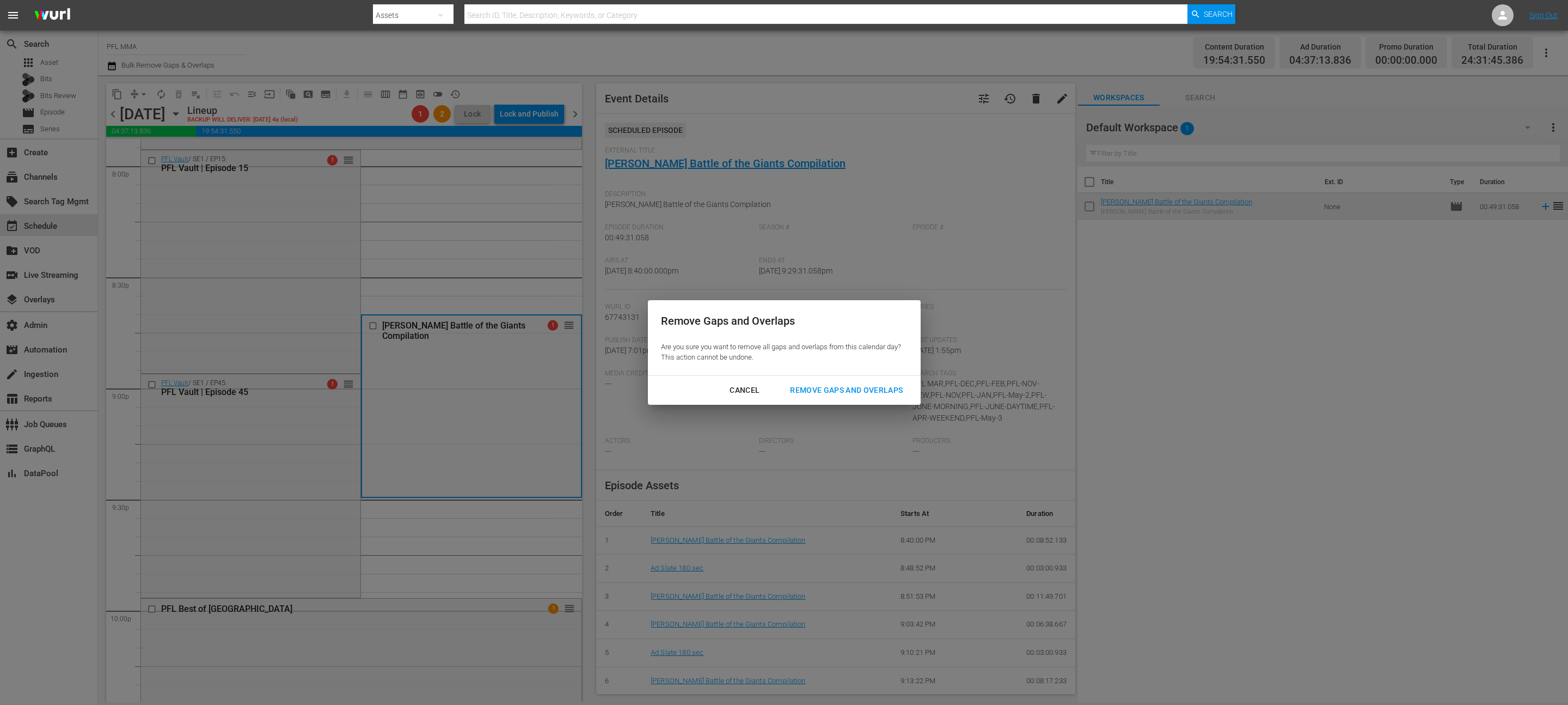
click at [838, 391] on div "Remove Gaps and Overlaps" at bounding box center [846, 390] width 130 height 13
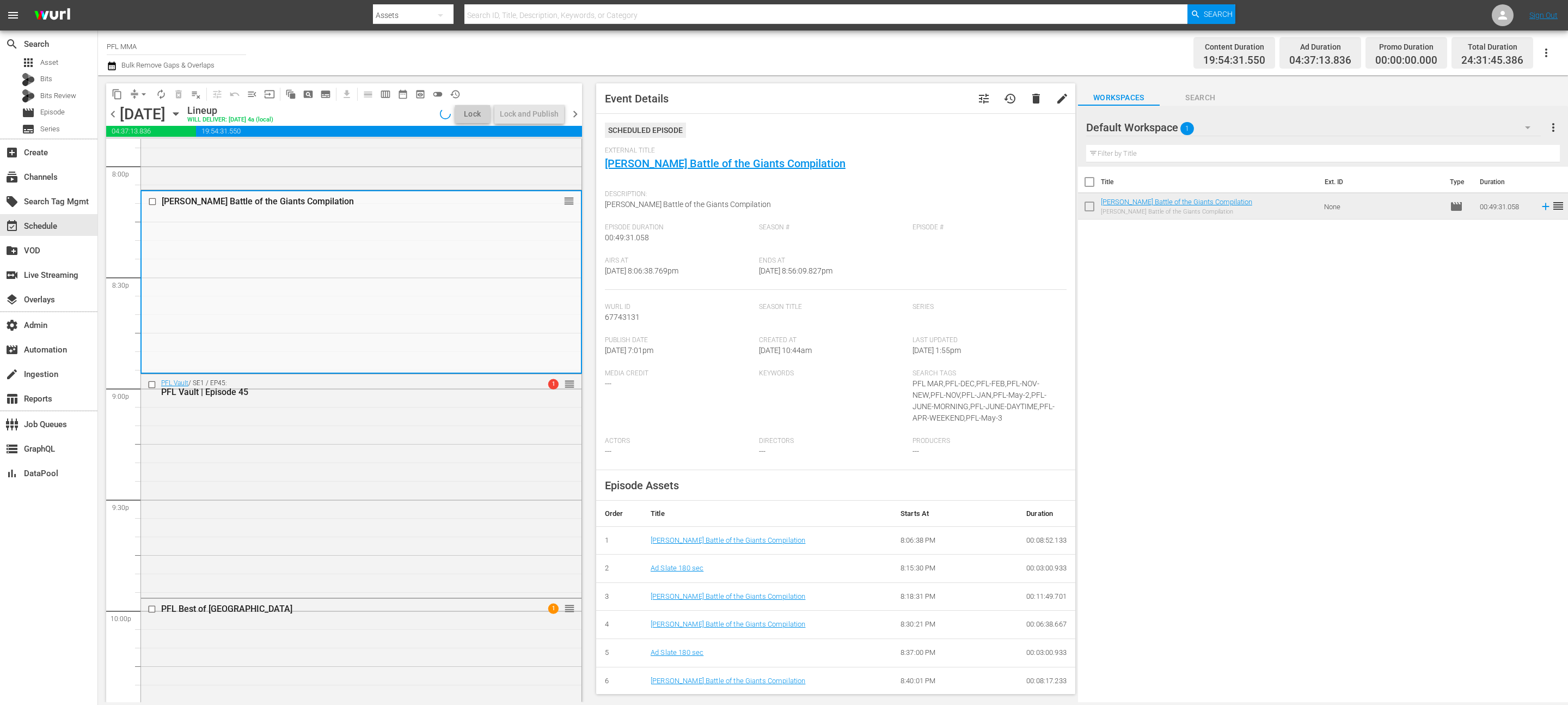
scroll to position [4436, 0]
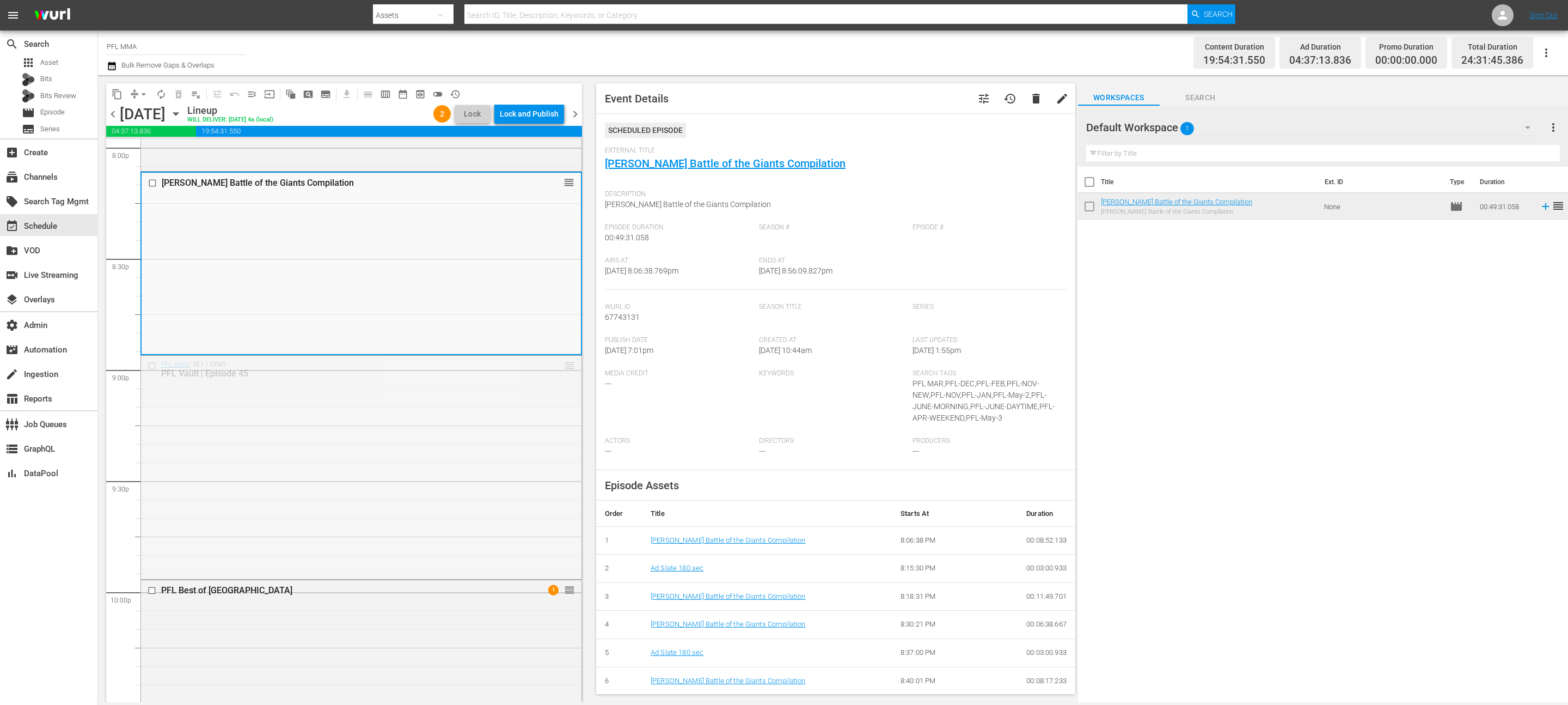
drag, startPoint x: 570, startPoint y: 366, endPoint x: 572, endPoint y: 148, distance: 218.0
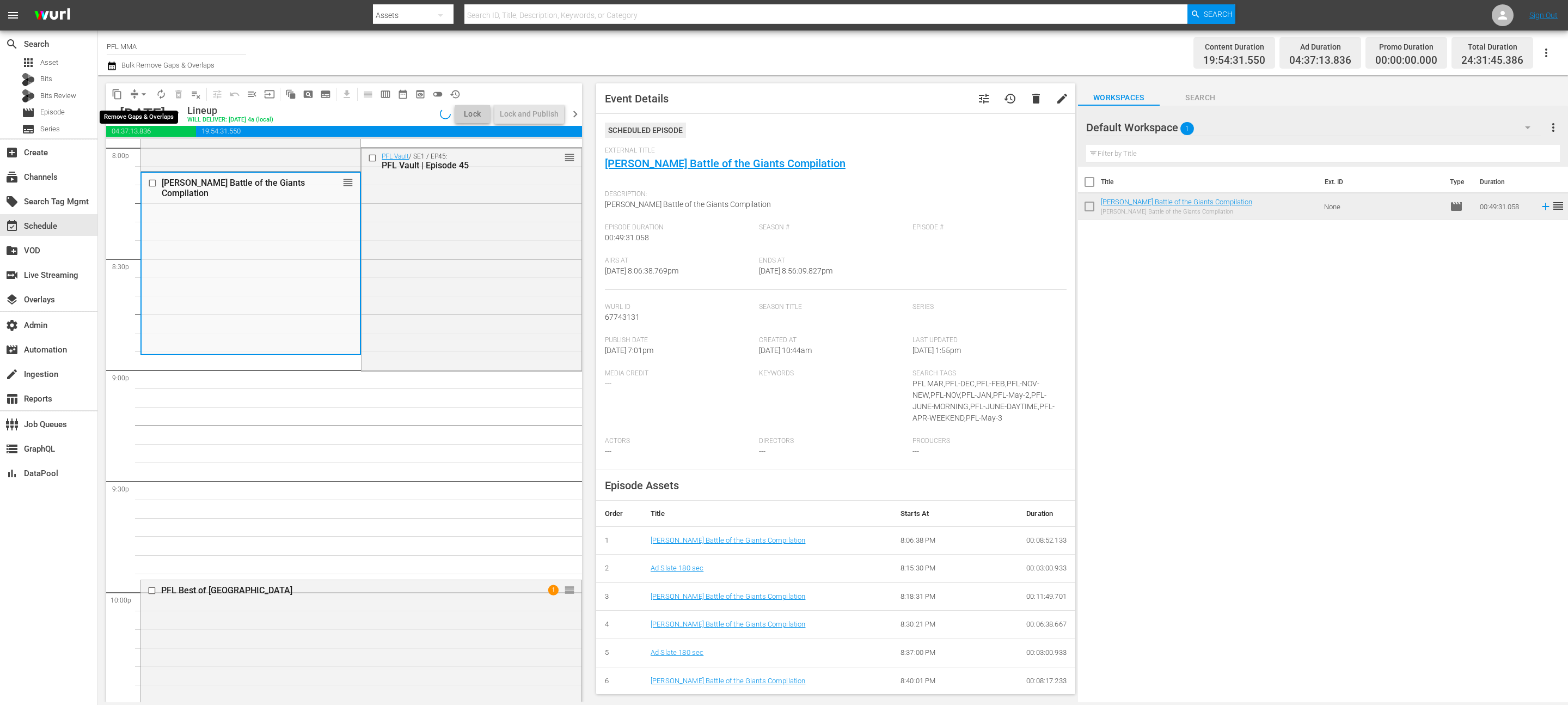
click at [146, 96] on span "arrow_drop_down" at bounding box center [144, 94] width 11 height 11
click at [187, 150] on li "Align to End of Previous Day" at bounding box center [144, 152] width 114 height 18
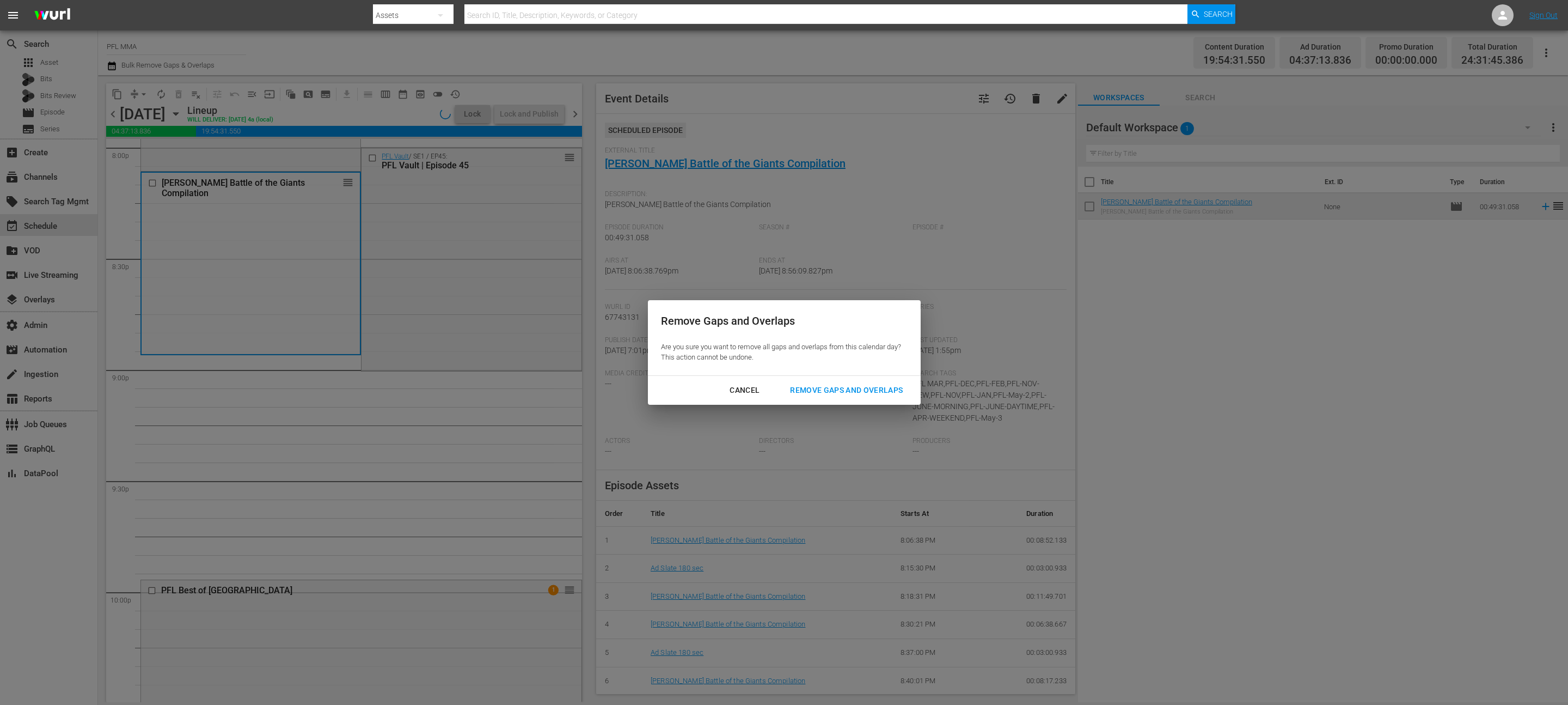
click at [875, 388] on div "Remove Gaps and Overlaps" at bounding box center [846, 390] width 130 height 13
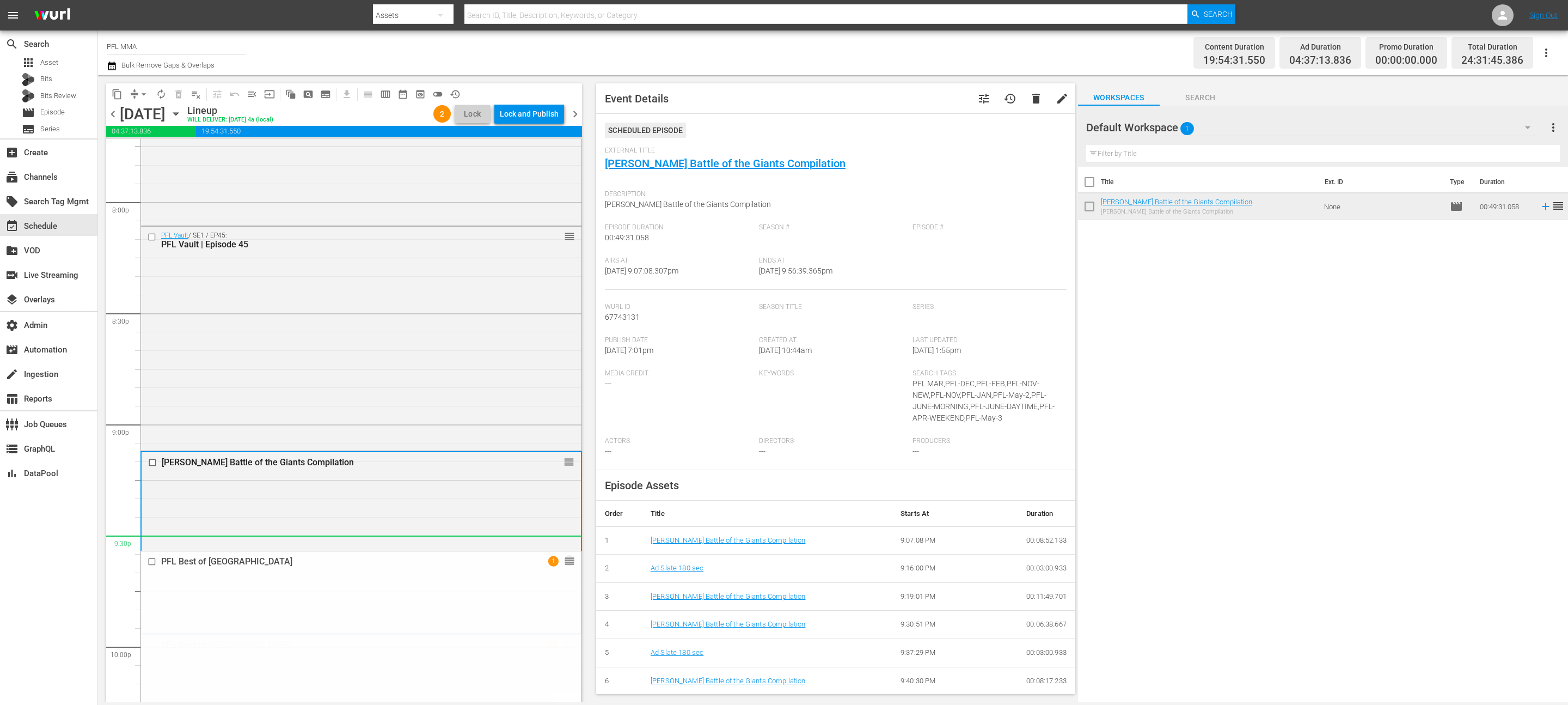
scroll to position [4360, 0]
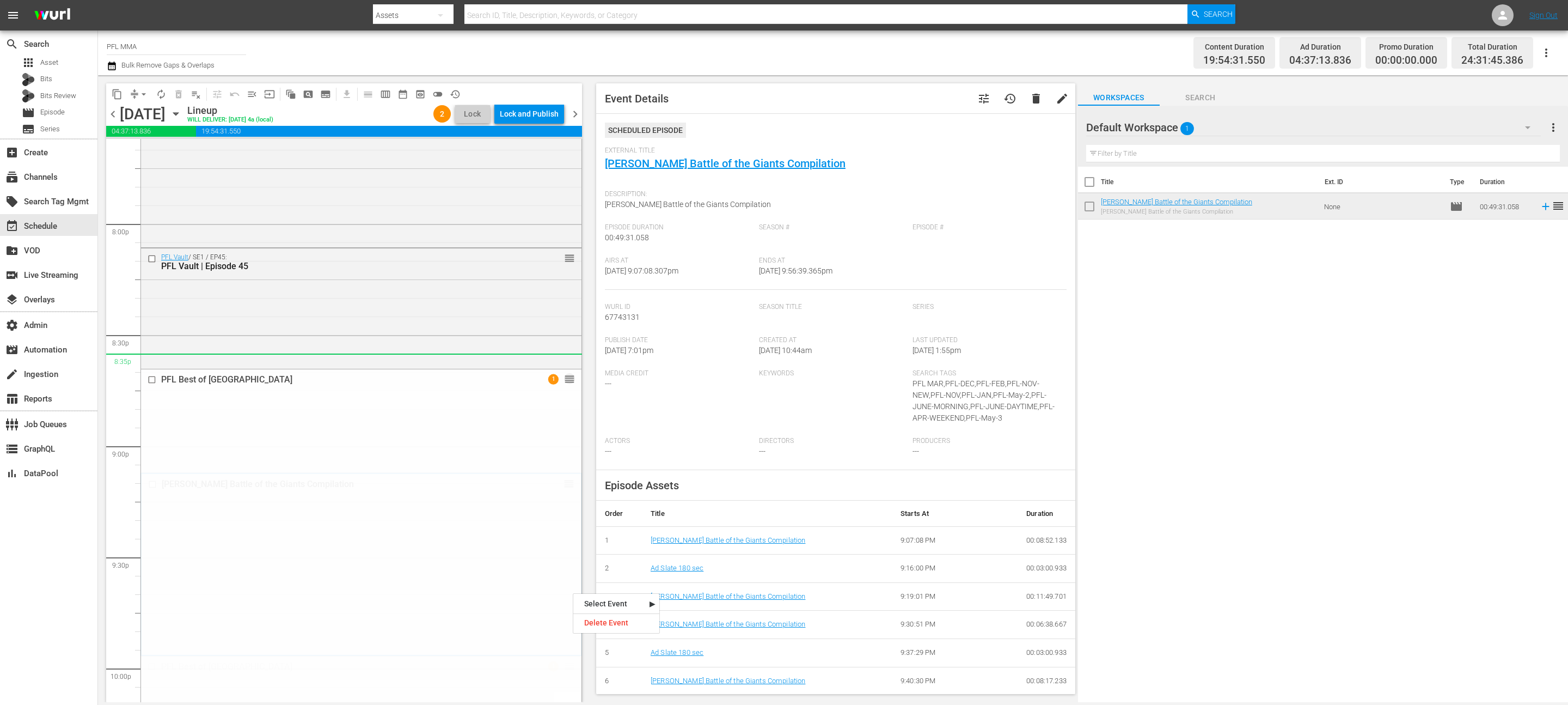
drag, startPoint x: 573, startPoint y: 592, endPoint x: 535, endPoint y: 332, distance: 262.8
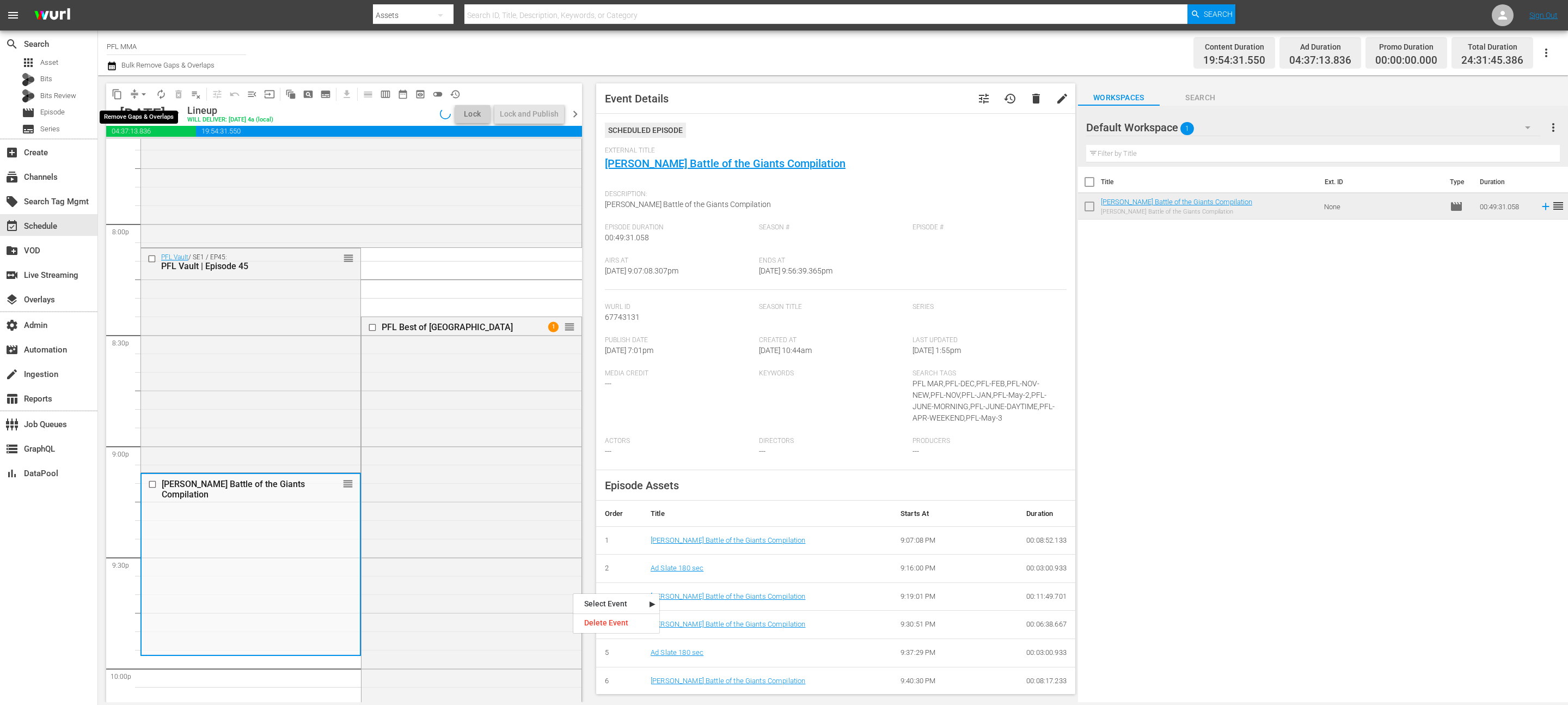
click at [143, 97] on span "arrow_drop_down" at bounding box center [144, 94] width 11 height 11
click at [144, 147] on li "Align to End of Previous Day" at bounding box center [144, 152] width 114 height 18
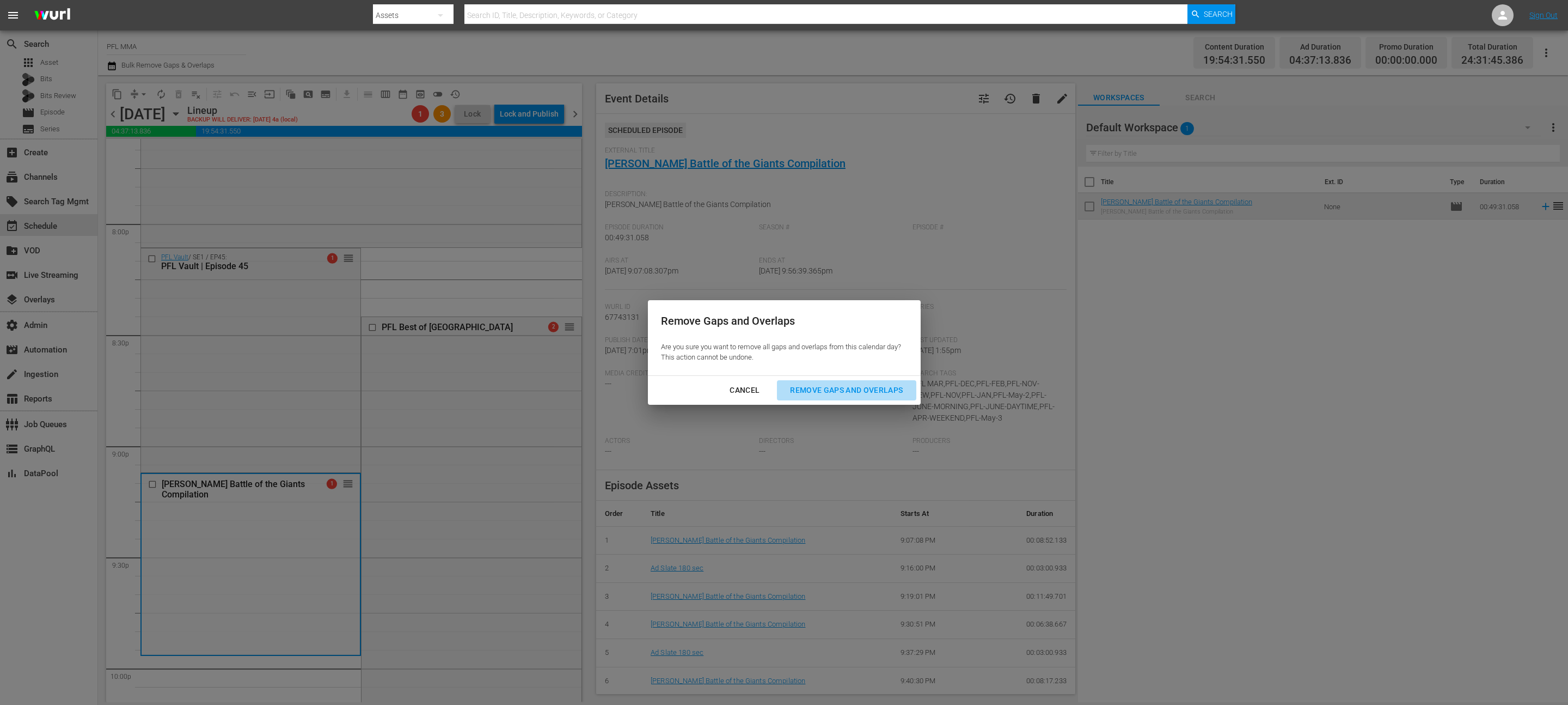
click at [806, 382] on button "Remove Gaps and Overlaps" at bounding box center [846, 390] width 139 height 20
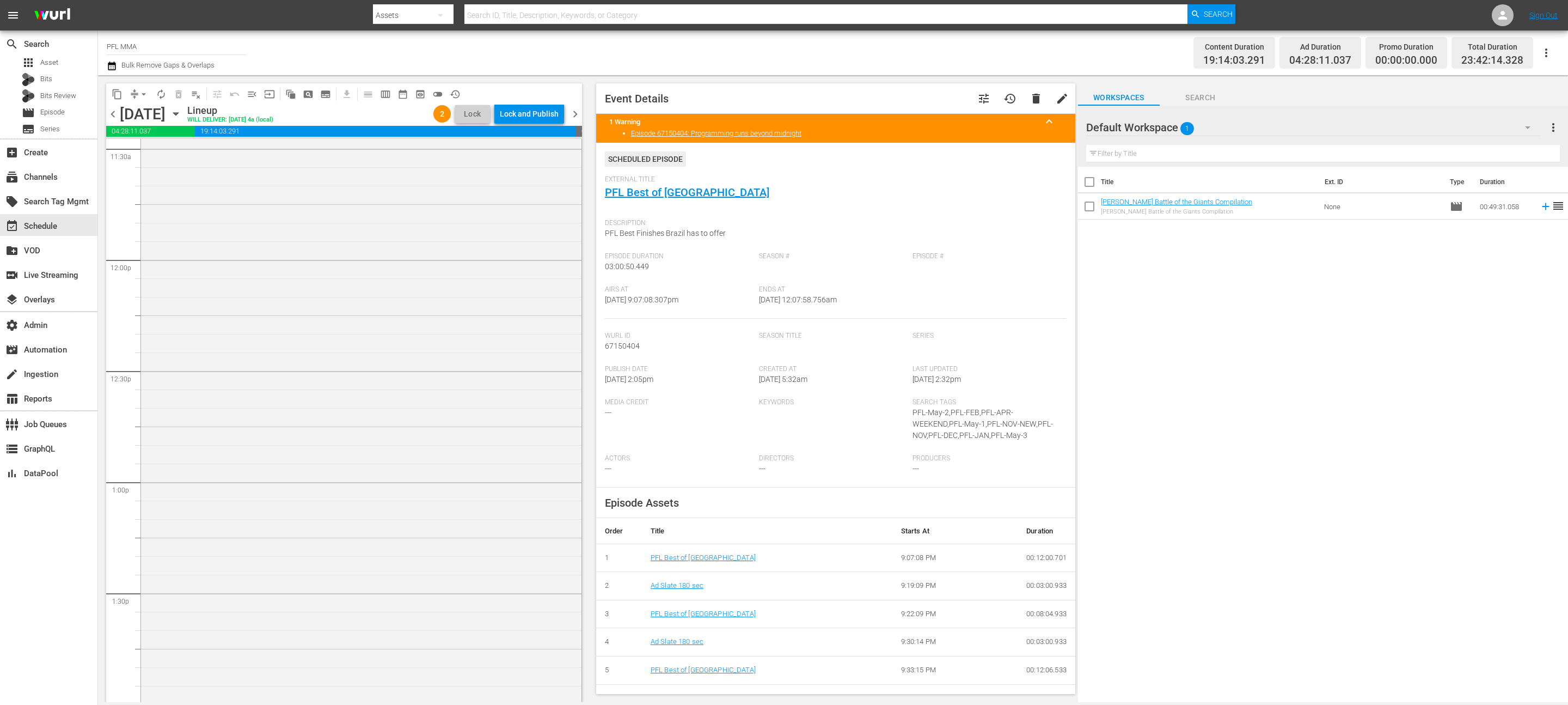
scroll to position [2376, 0]
click at [578, 111] on span "chevron_right" at bounding box center [575, 114] width 13 height 13
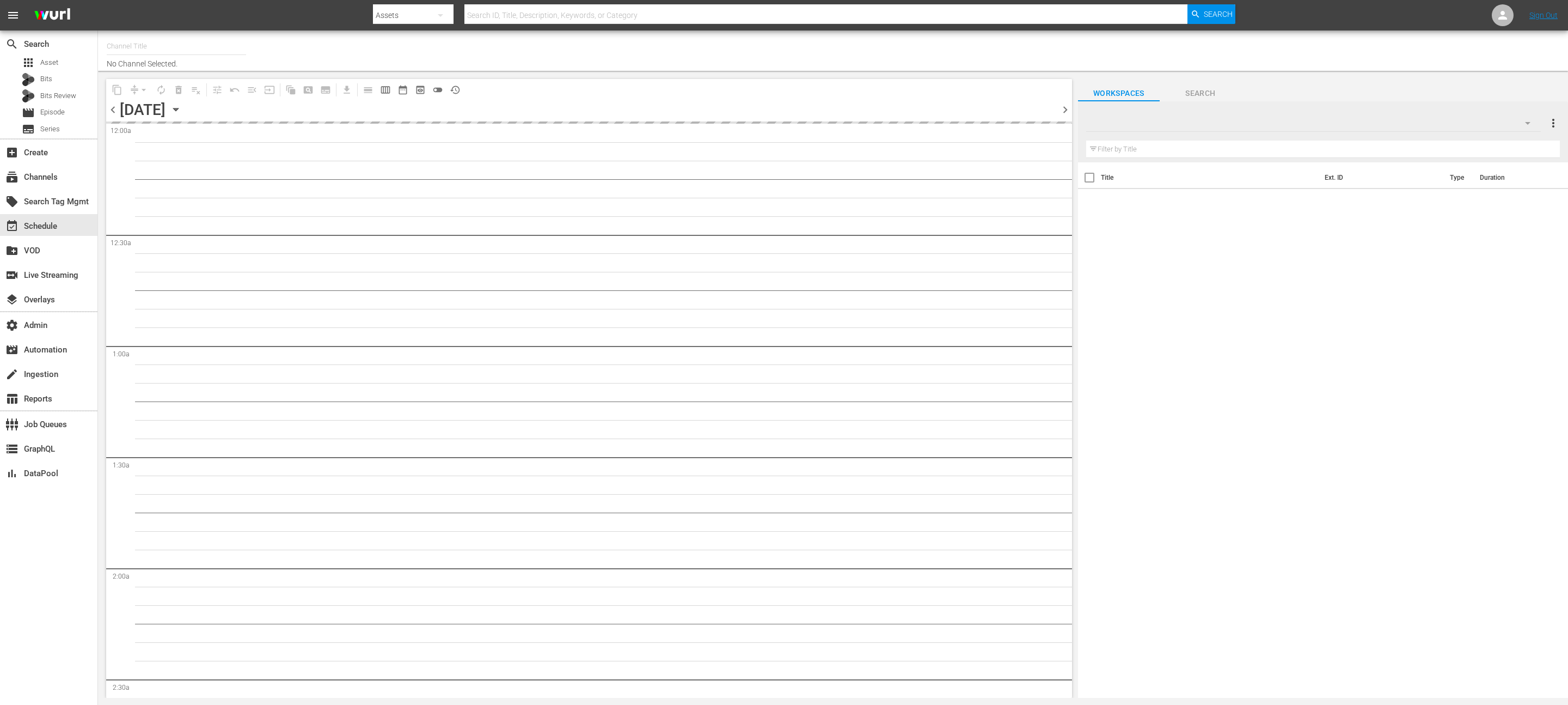
type input "PFL MMA (1309)"
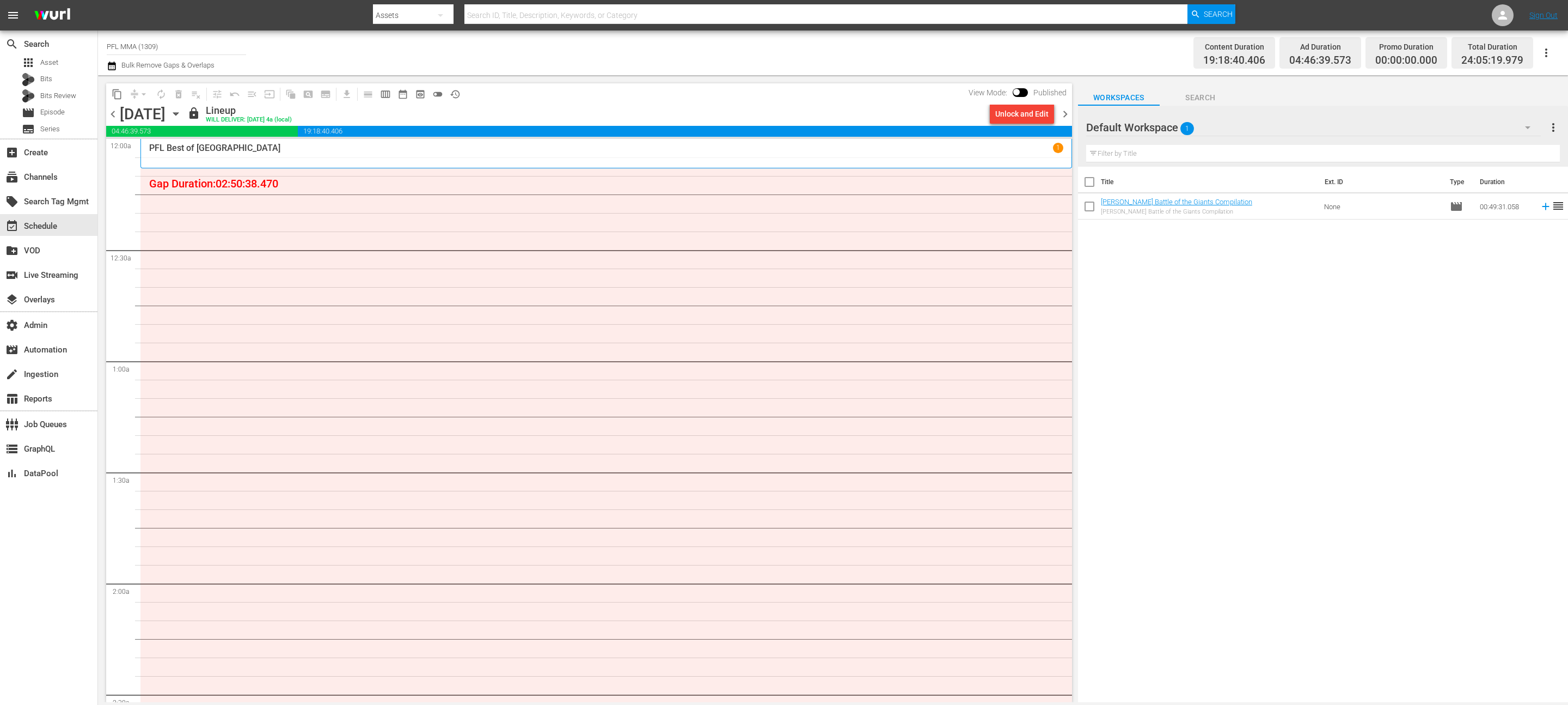
click at [116, 118] on span "chevron_left" at bounding box center [113, 114] width 13 height 13
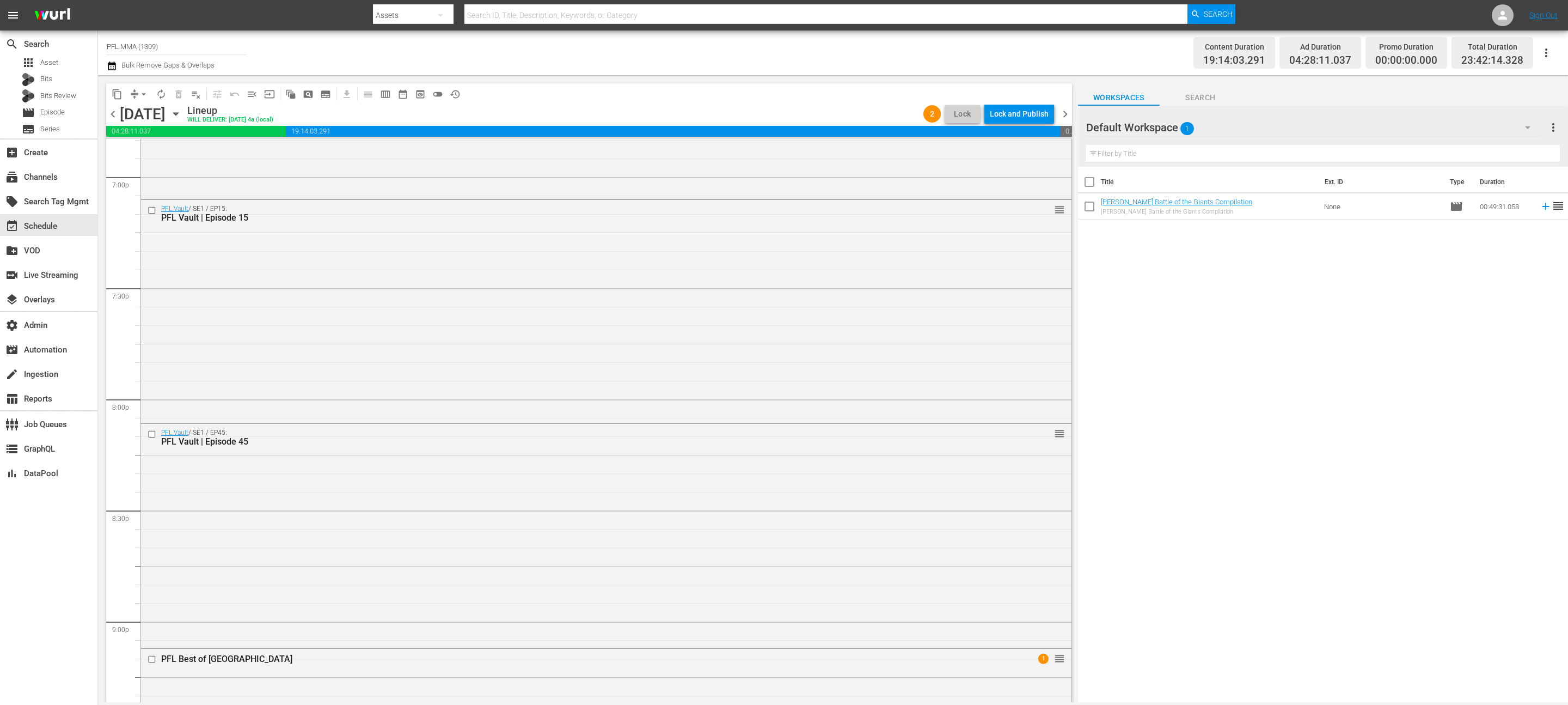
scroll to position [3816, 0]
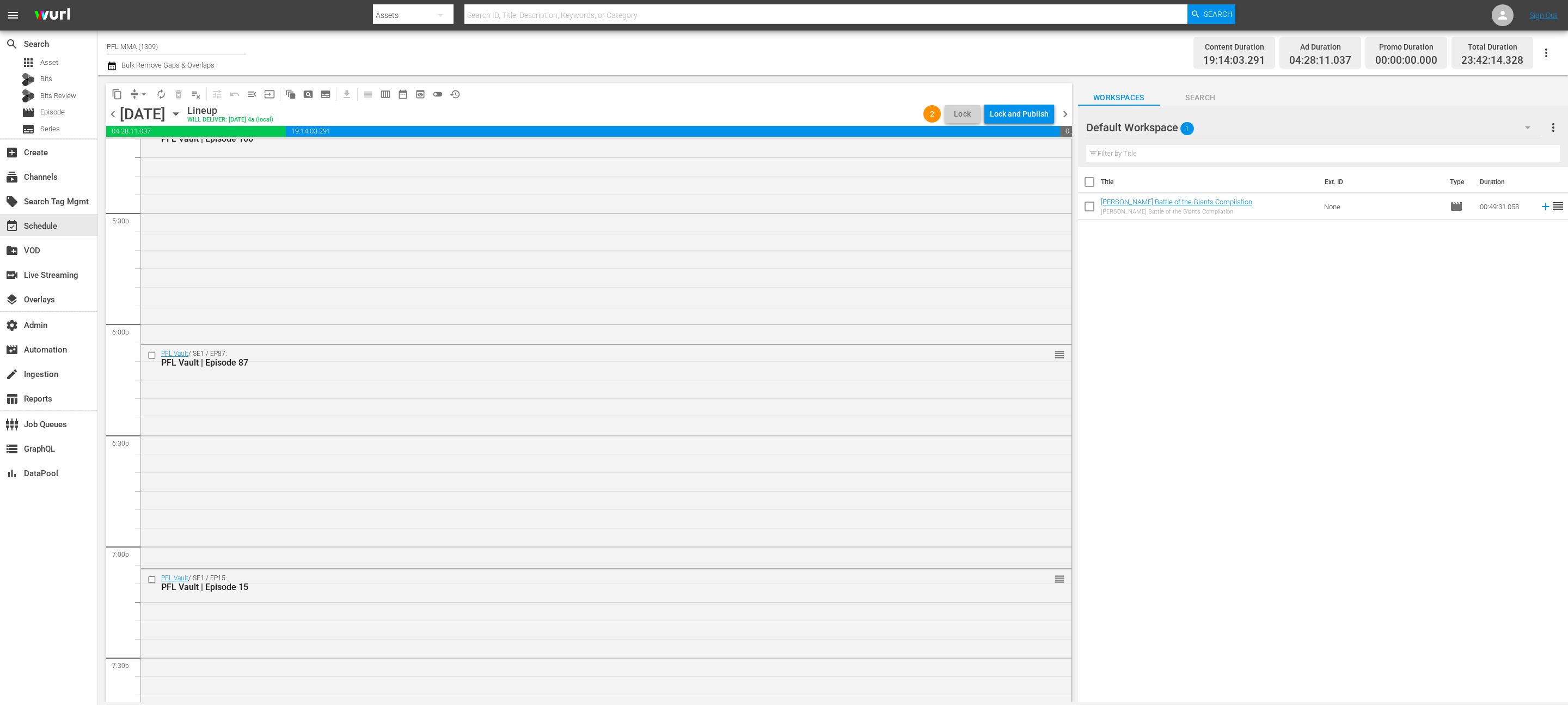
click at [1068, 108] on span "chevron_right" at bounding box center [1065, 114] width 13 height 13
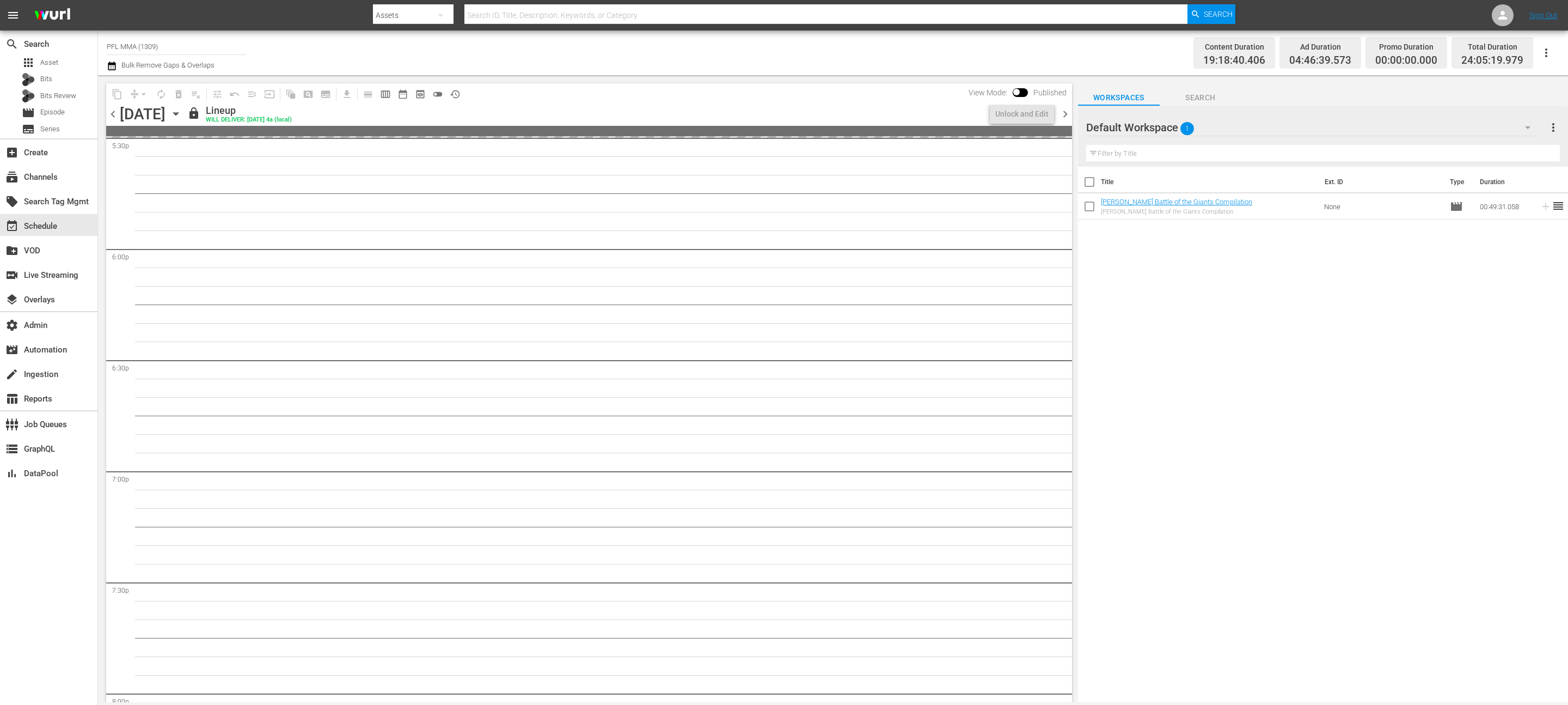
scroll to position [3760, 0]
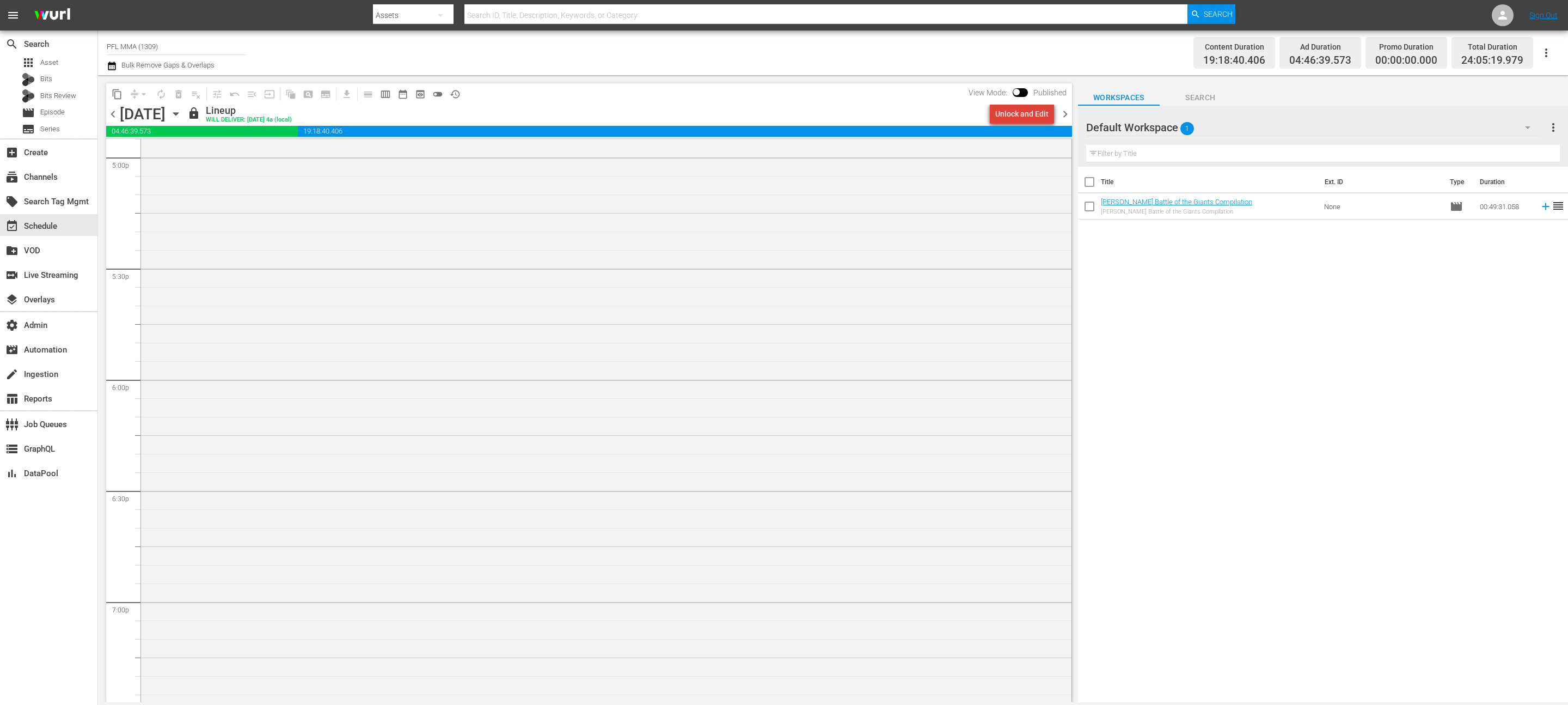
click at [1033, 116] on div "Unlock and Edit" at bounding box center [1022, 114] width 53 height 19
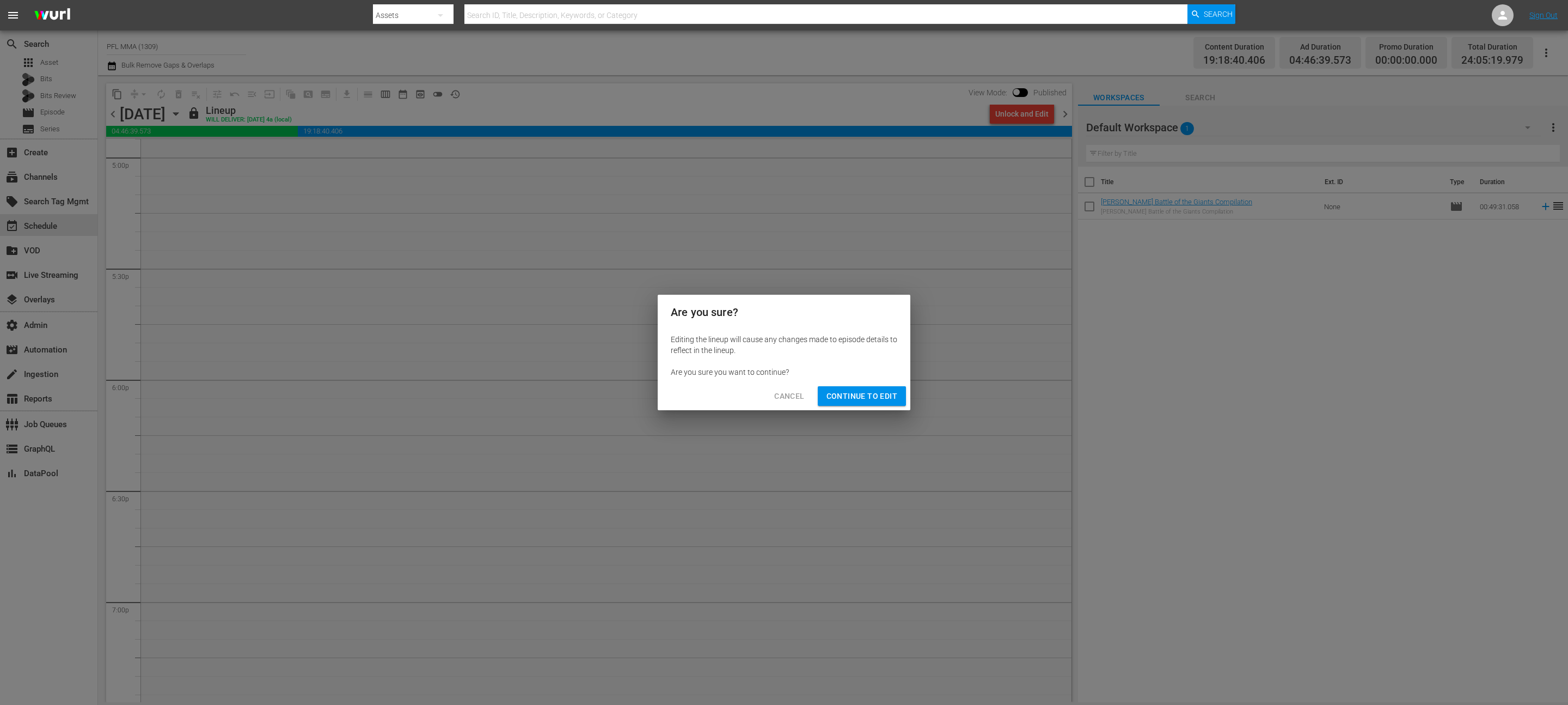
click at [887, 391] on span "Continue to Edit" at bounding box center [862, 396] width 71 height 13
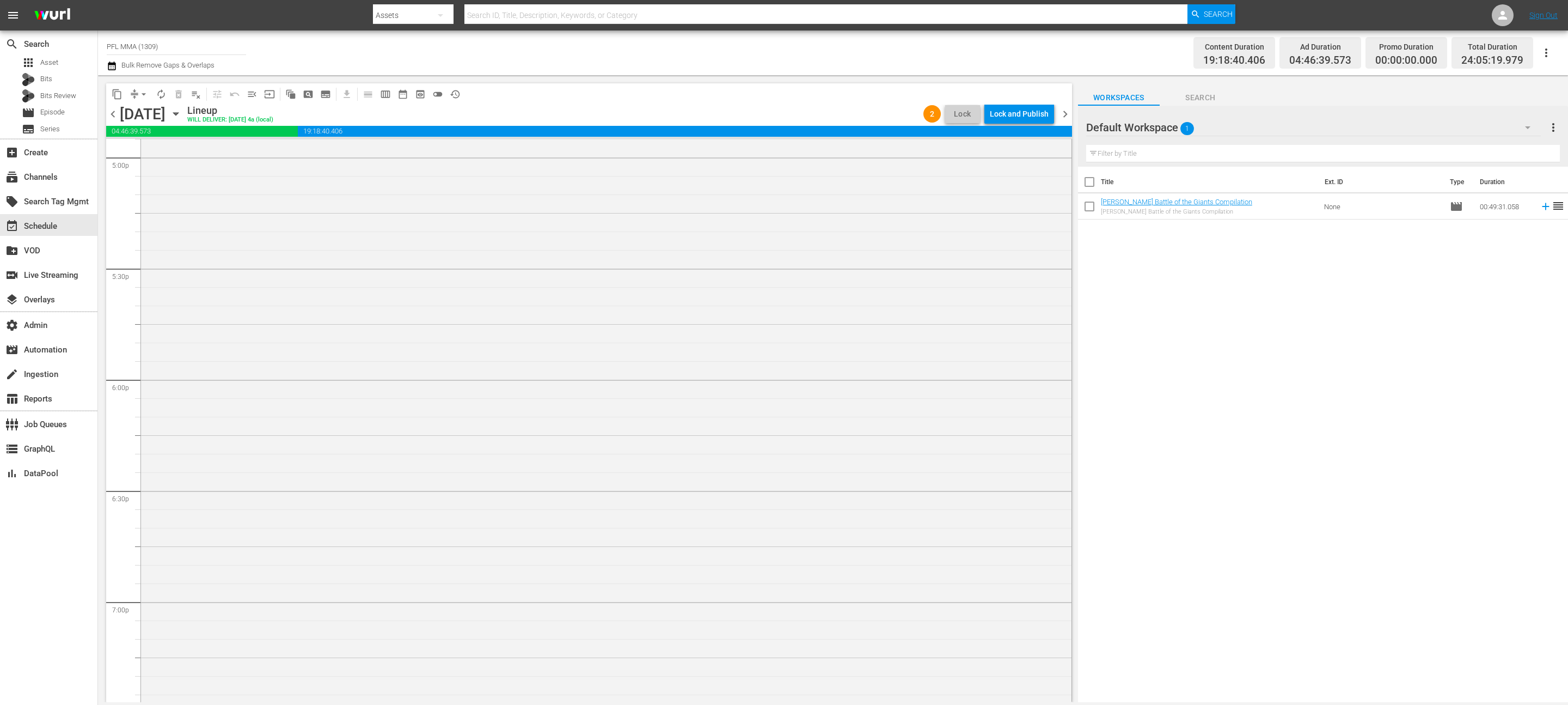
scroll to position [3705, 0]
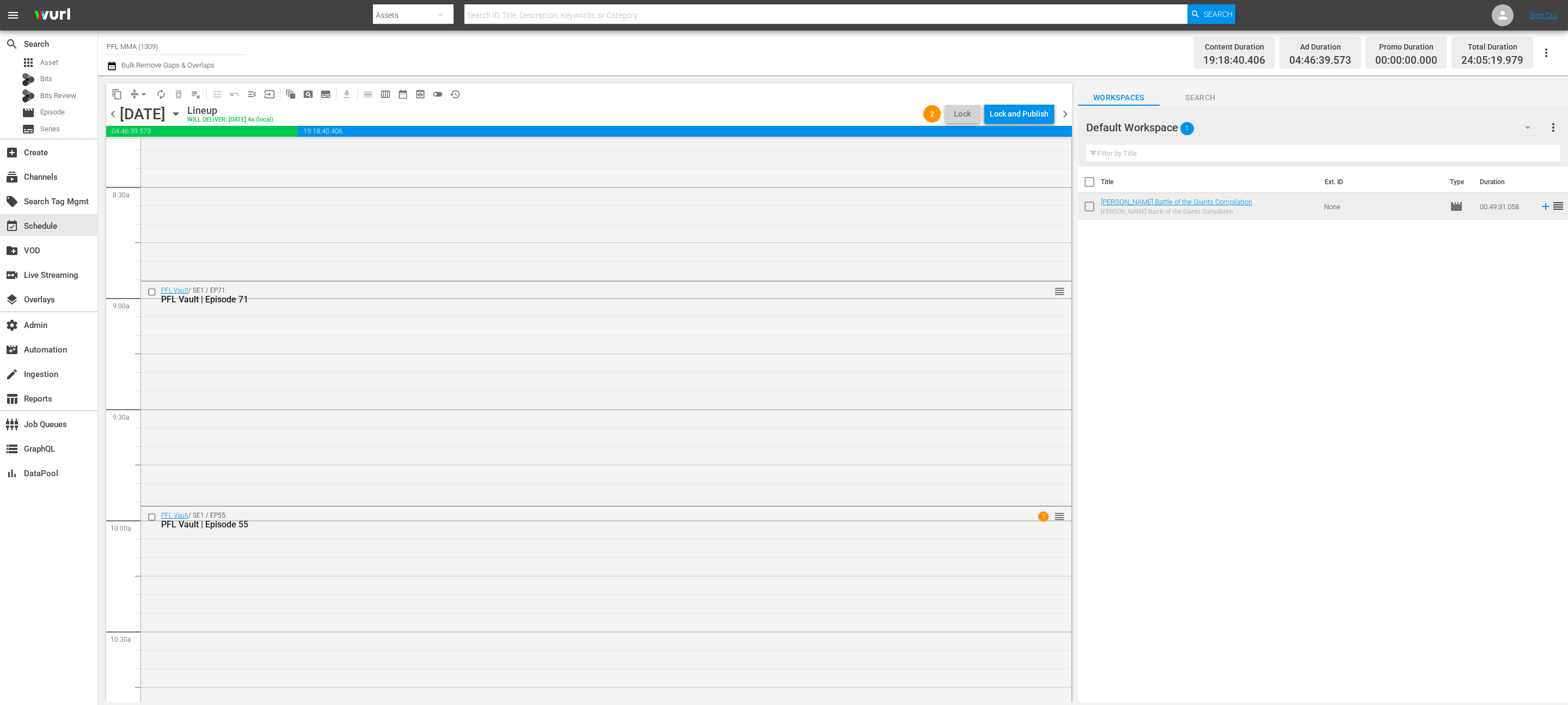
scroll to position [1659, 0]
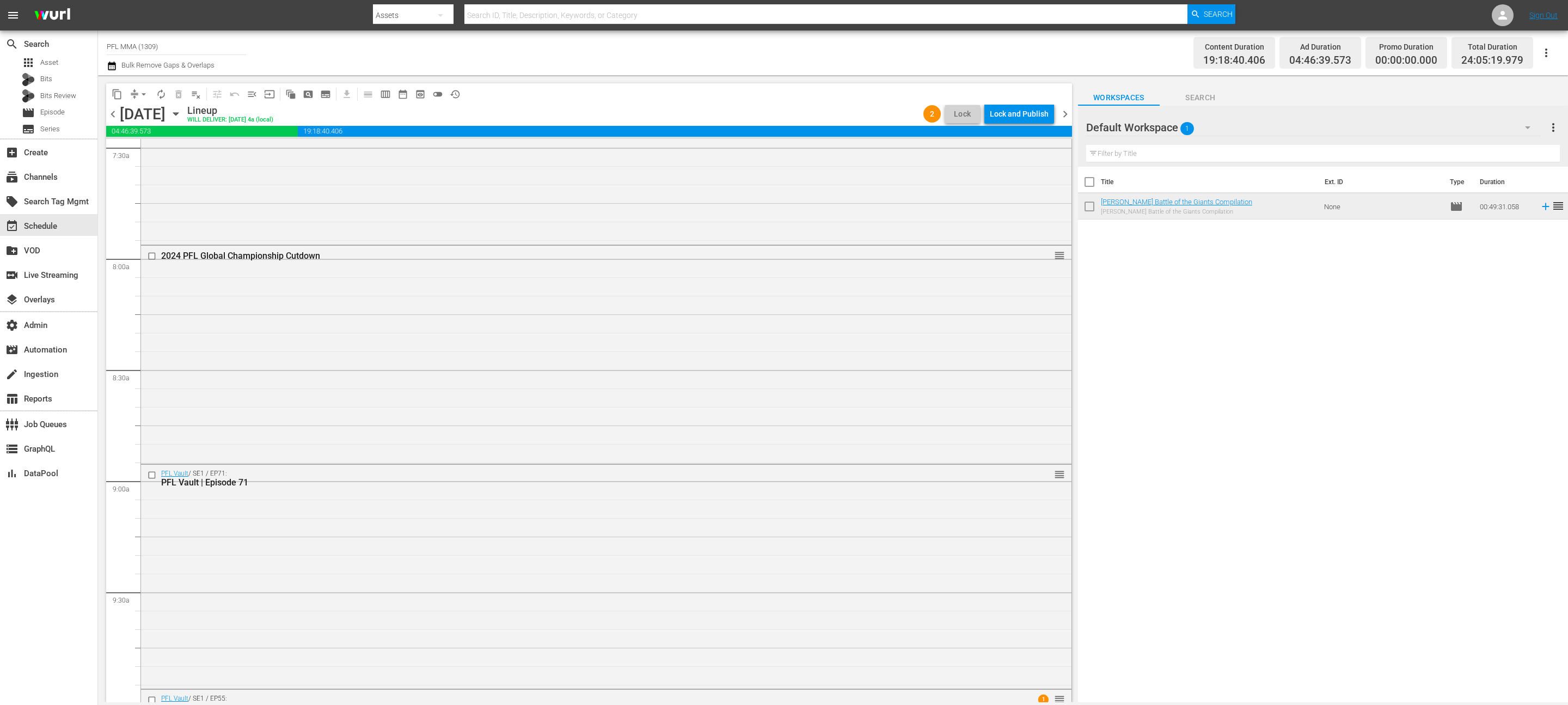
click at [345, 354] on div "2024 PFL Global Championship Cutdown reorder" at bounding box center [606, 354] width 930 height 217
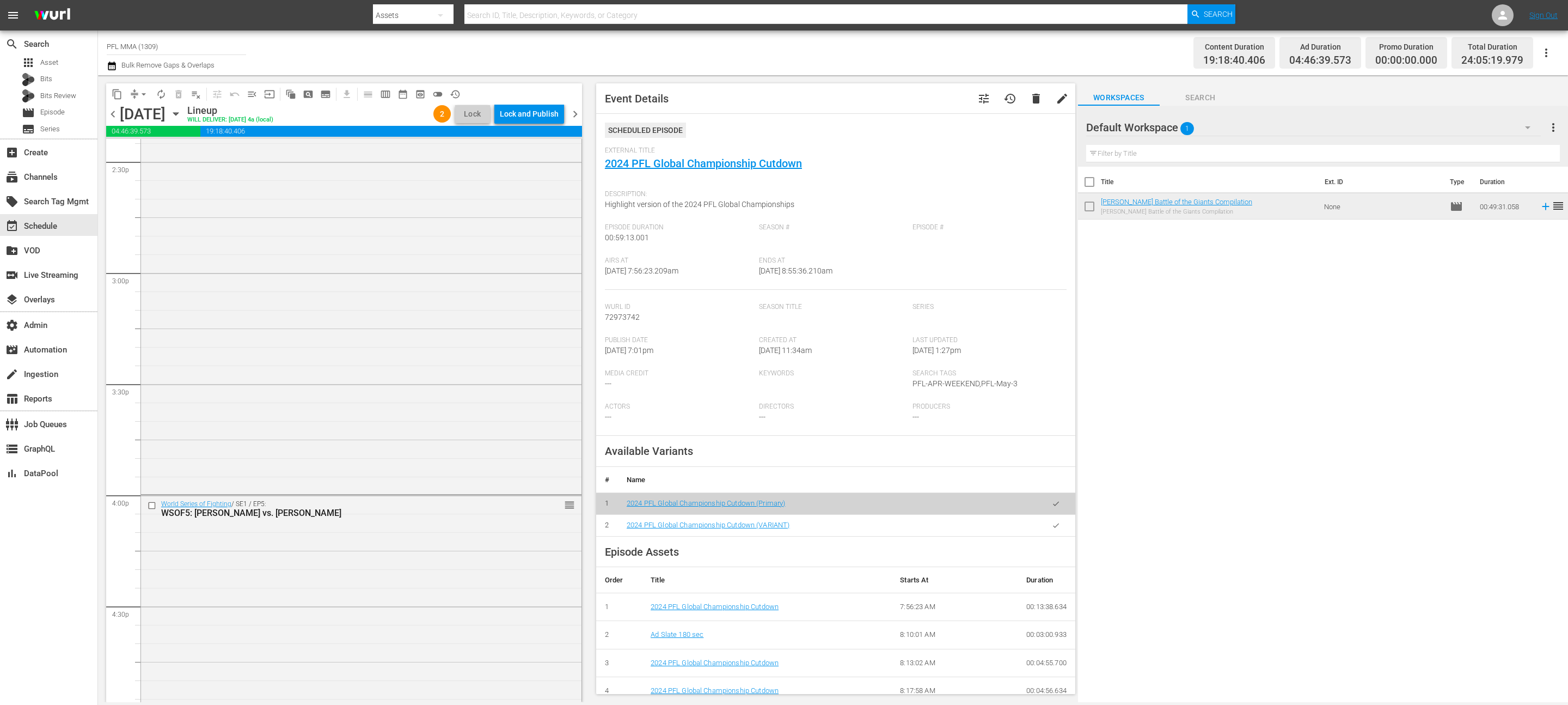
scroll to position [3507, 0]
click at [526, 116] on div "Lock and Publish" at bounding box center [529, 114] width 59 height 19
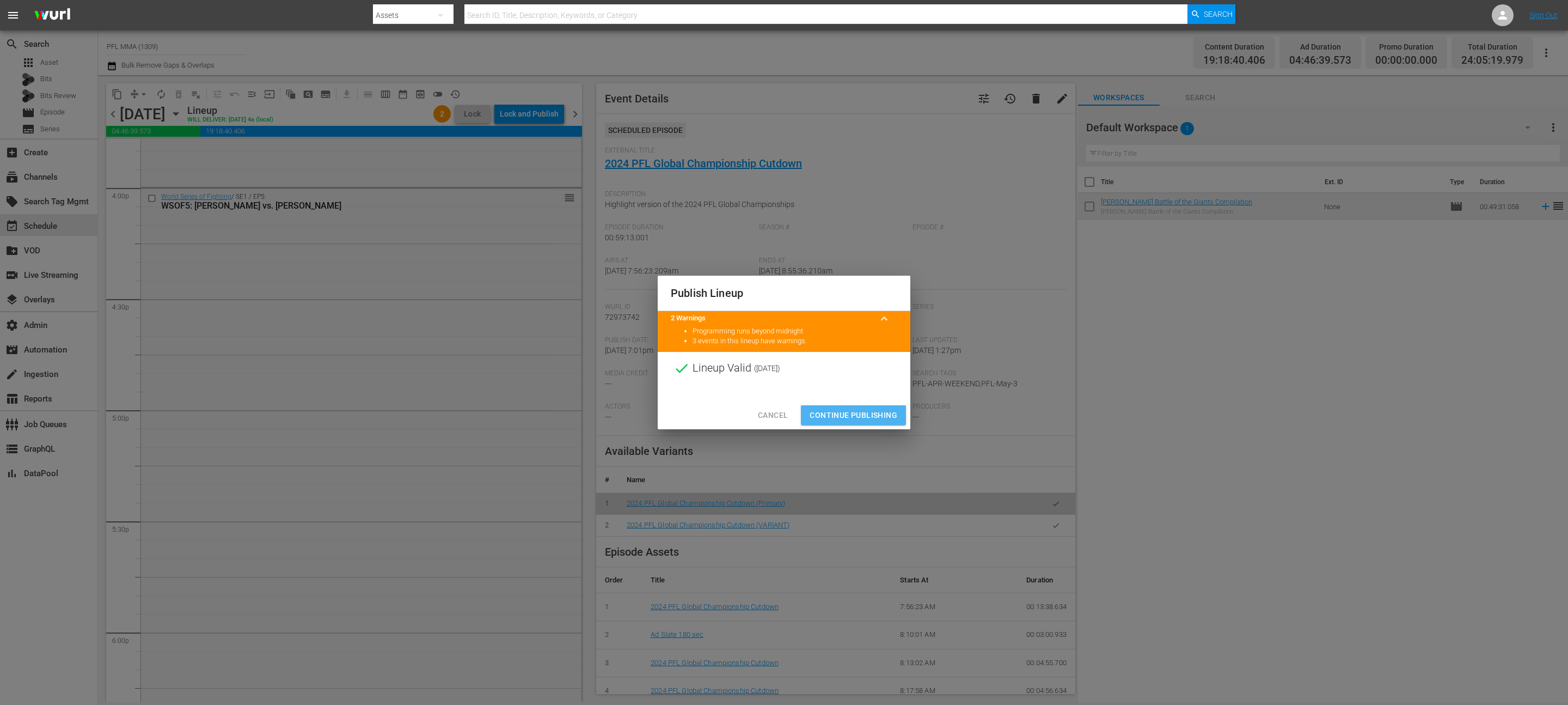
click at [836, 416] on span "Continue Publishing" at bounding box center [853, 415] width 87 height 13
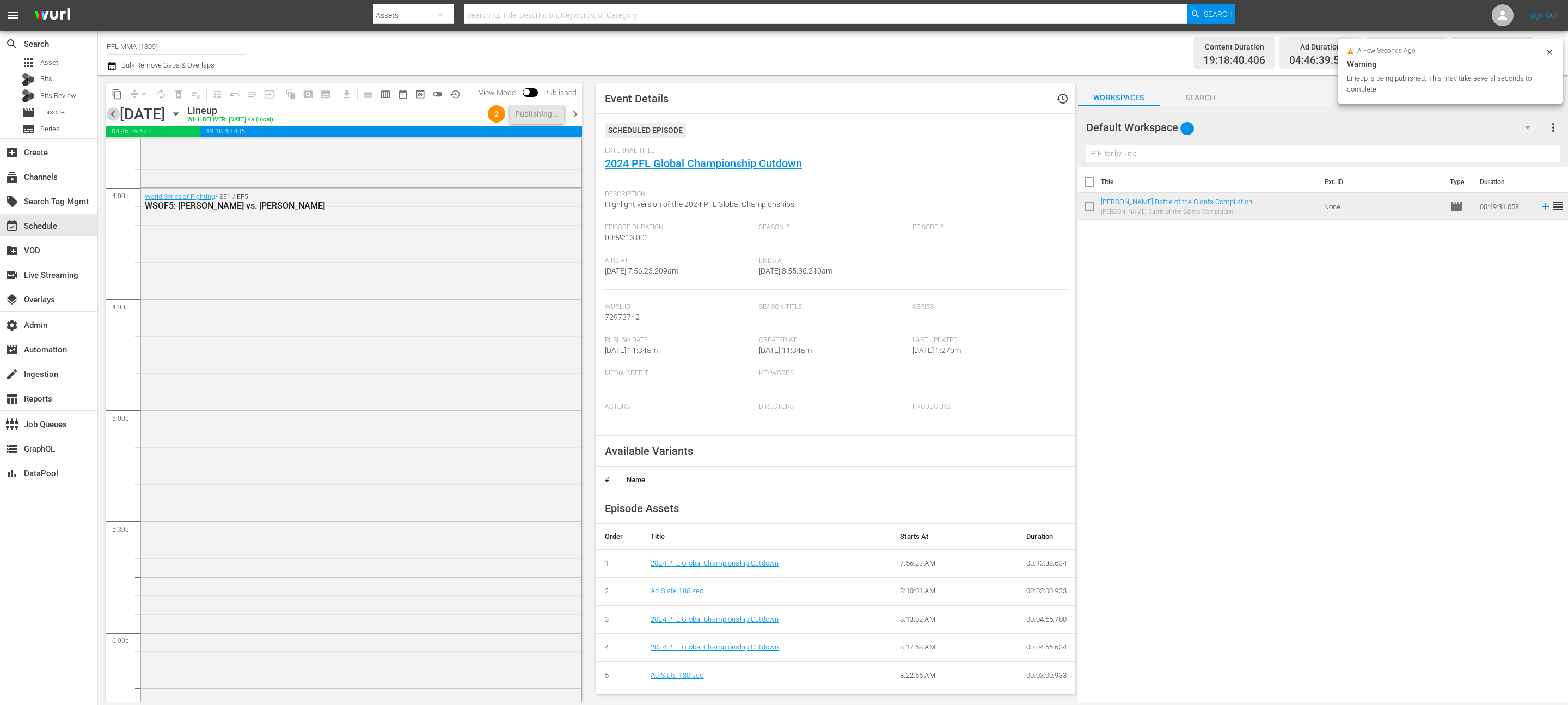
click at [116, 120] on span "chevron_left" at bounding box center [113, 114] width 13 height 13
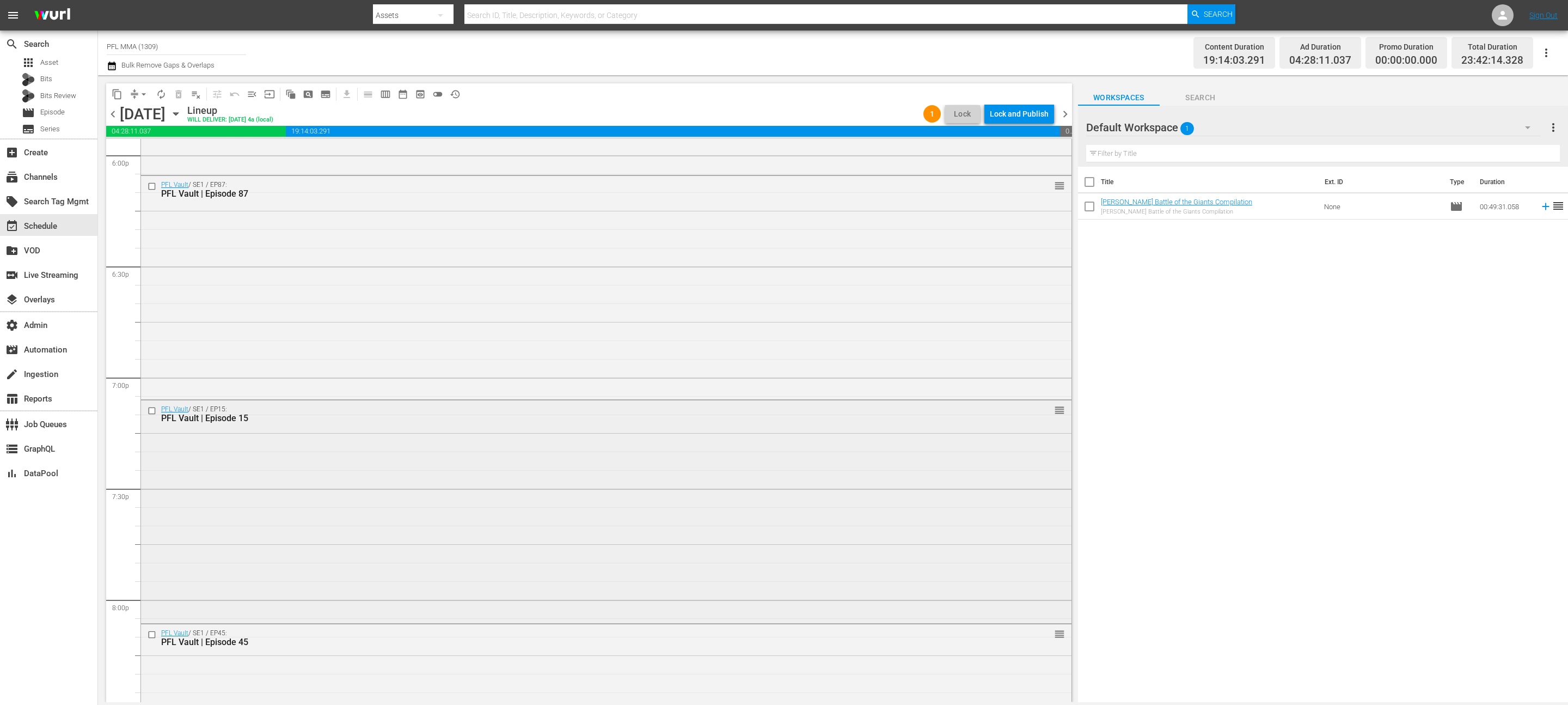
scroll to position [4414, 0]
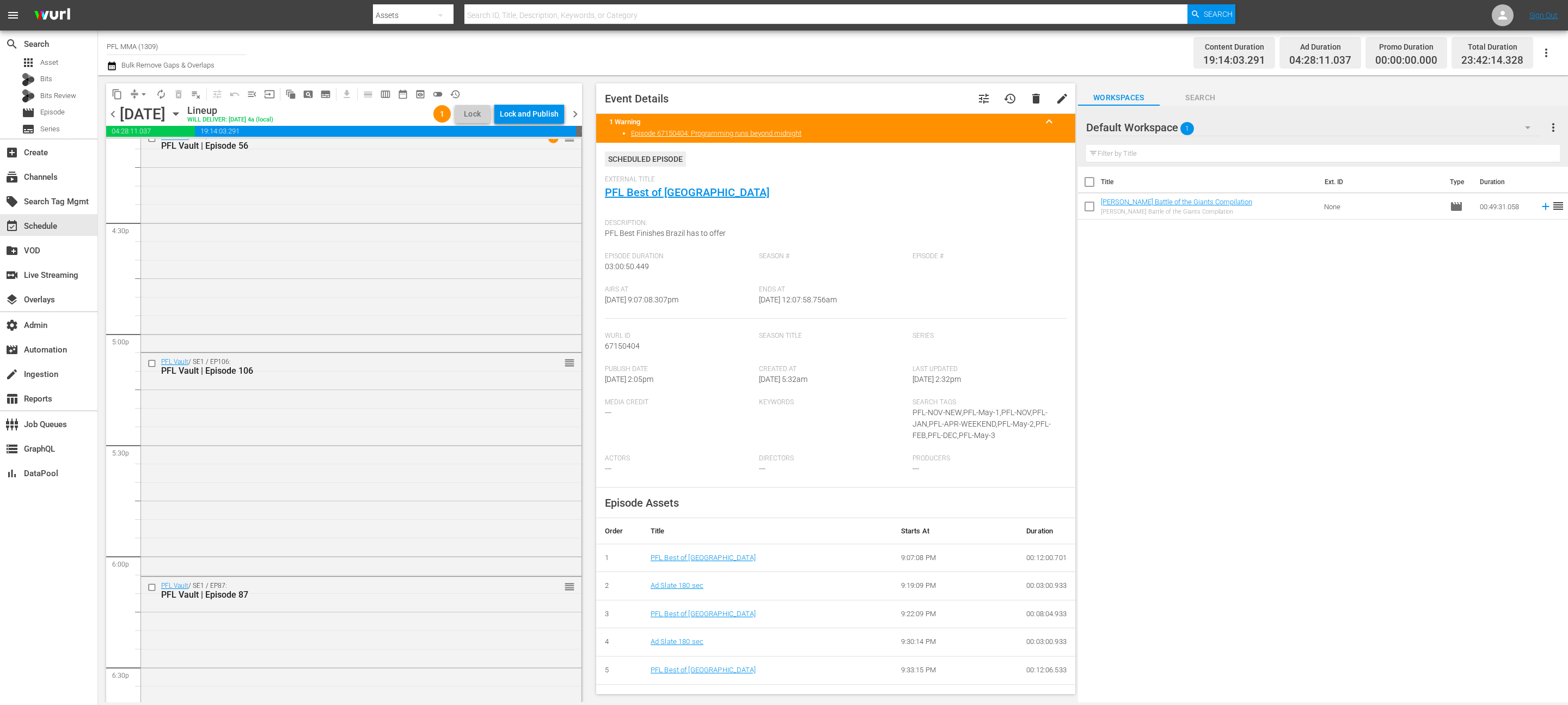
scroll to position [3633, 0]
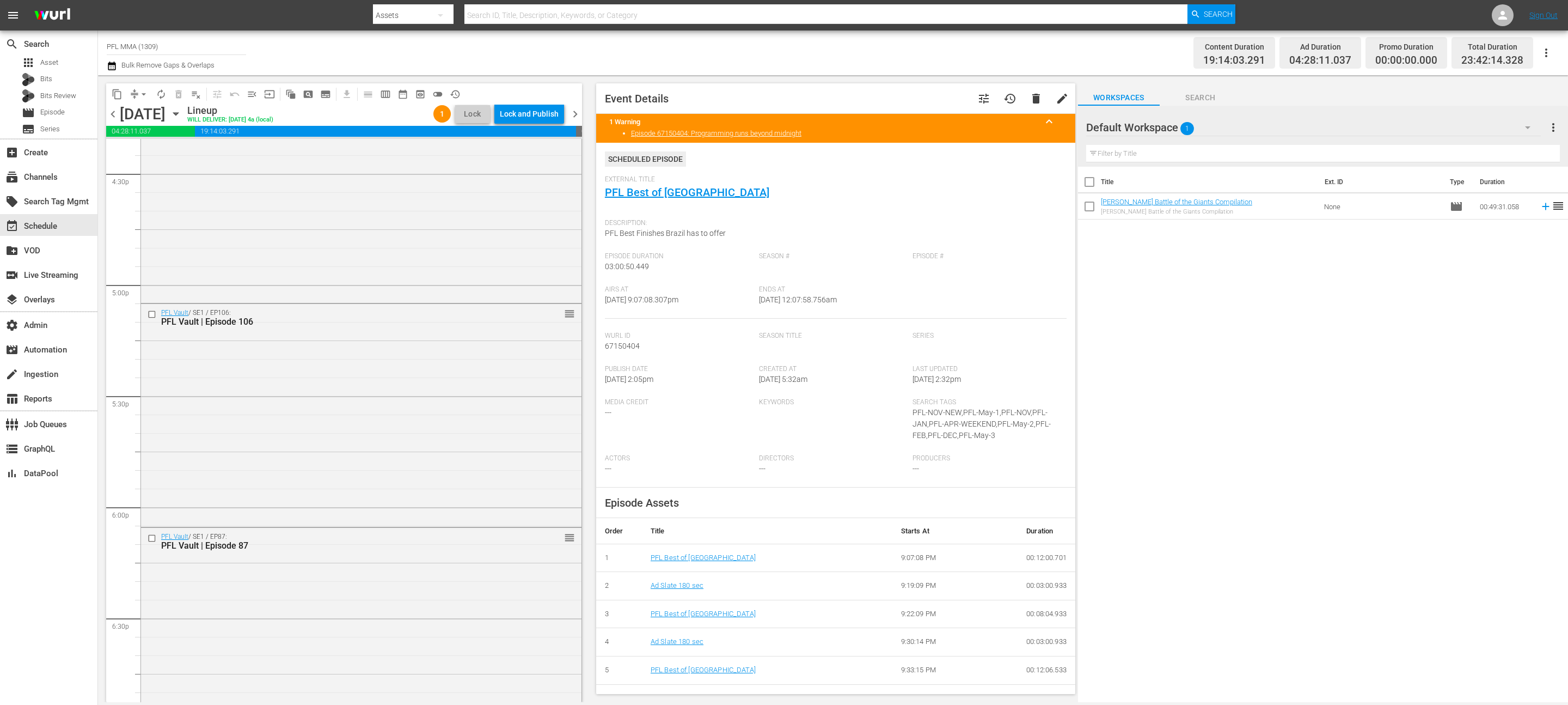
drag, startPoint x: 571, startPoint y: 432, endPoint x: 513, endPoint y: 379, distance: 78.6
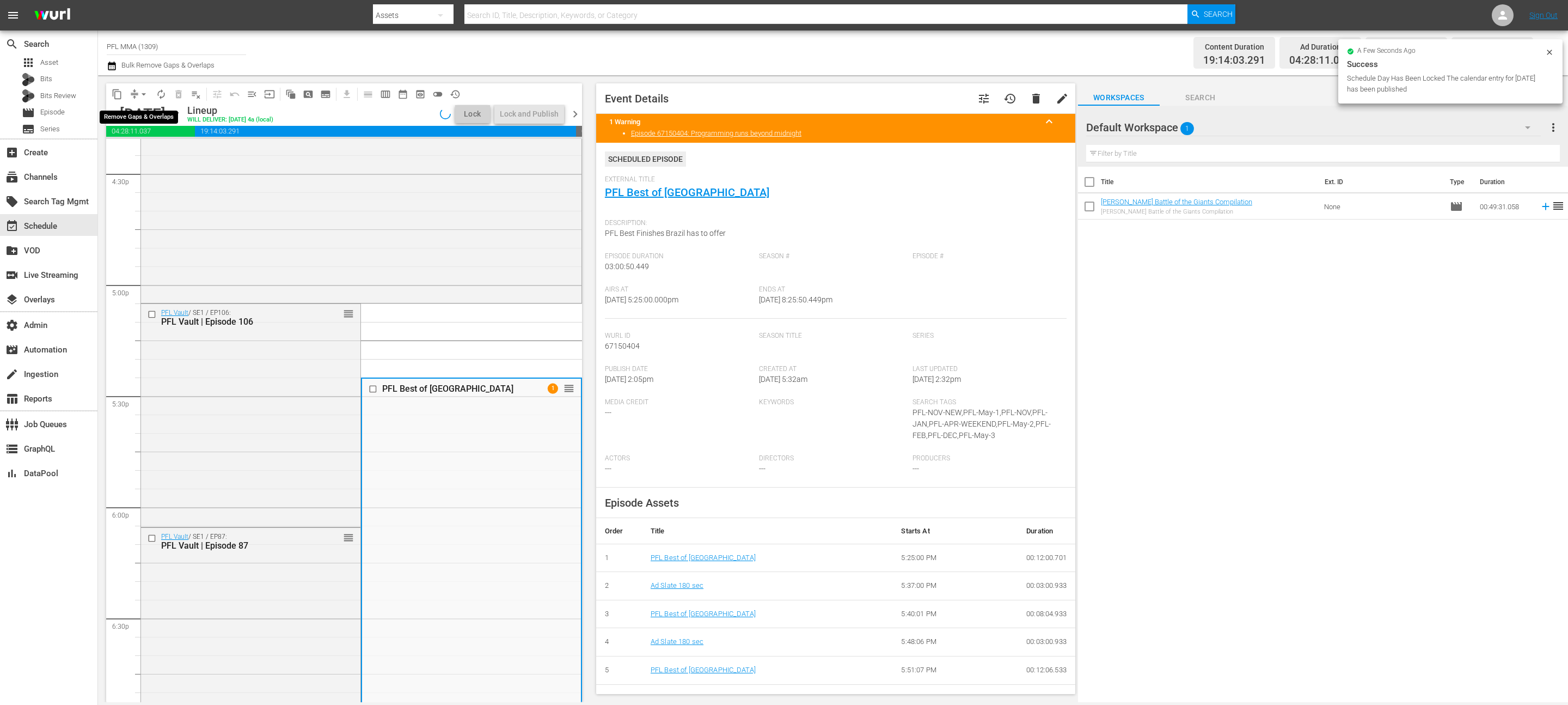
click at [143, 94] on span "arrow_drop_down" at bounding box center [144, 94] width 11 height 11
click at [143, 147] on li "Align to End of Previous Day" at bounding box center [144, 152] width 114 height 18
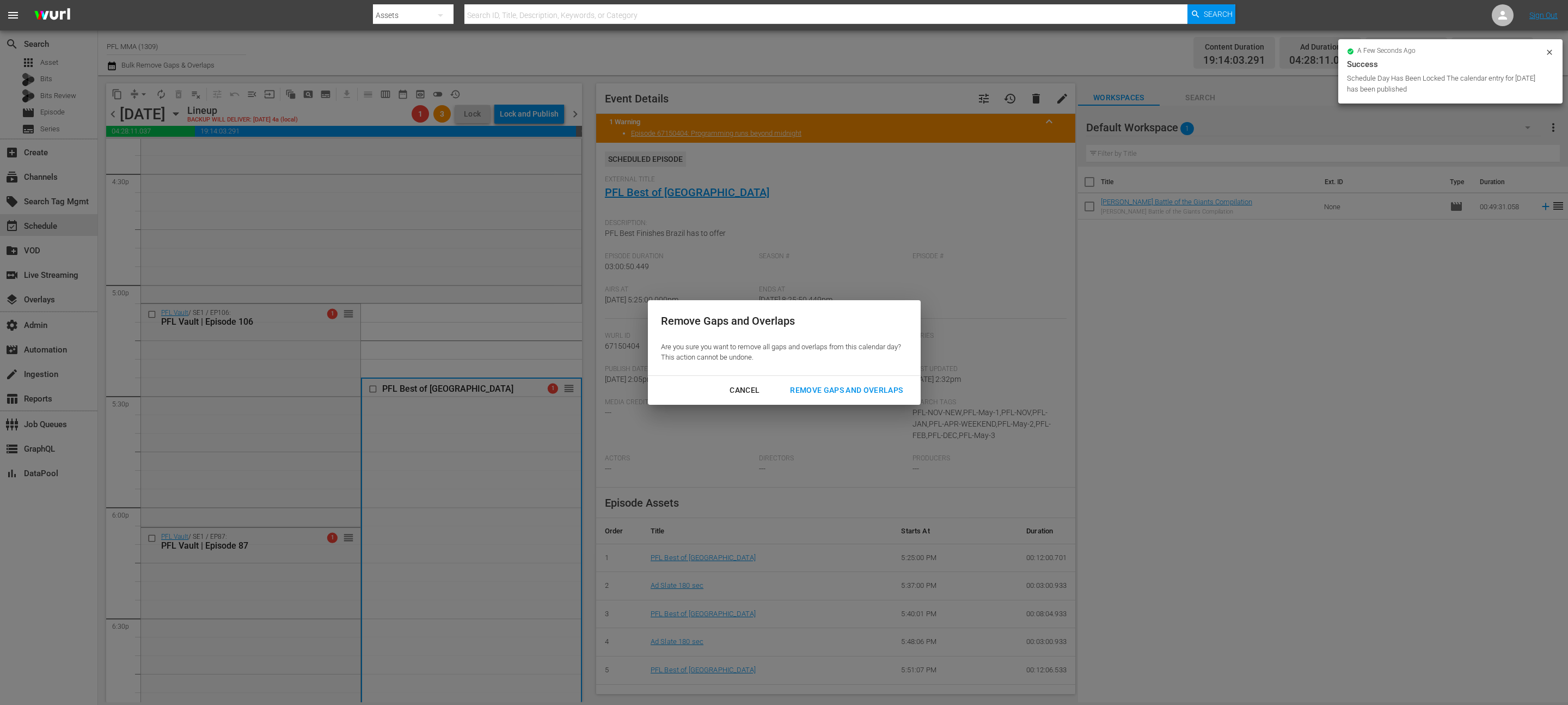
click at [797, 380] on button "Remove Gaps and Overlaps" at bounding box center [846, 390] width 139 height 20
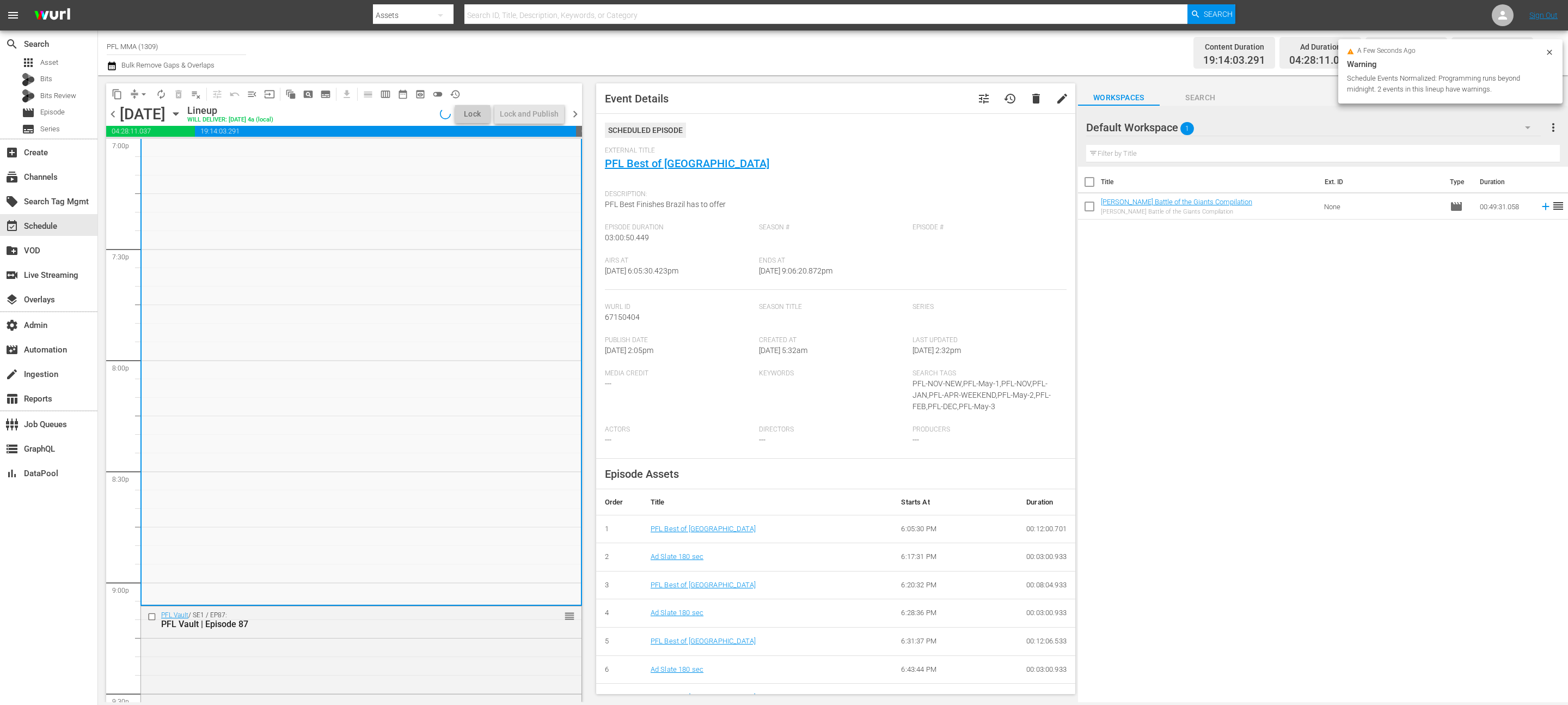
scroll to position [4613, 0]
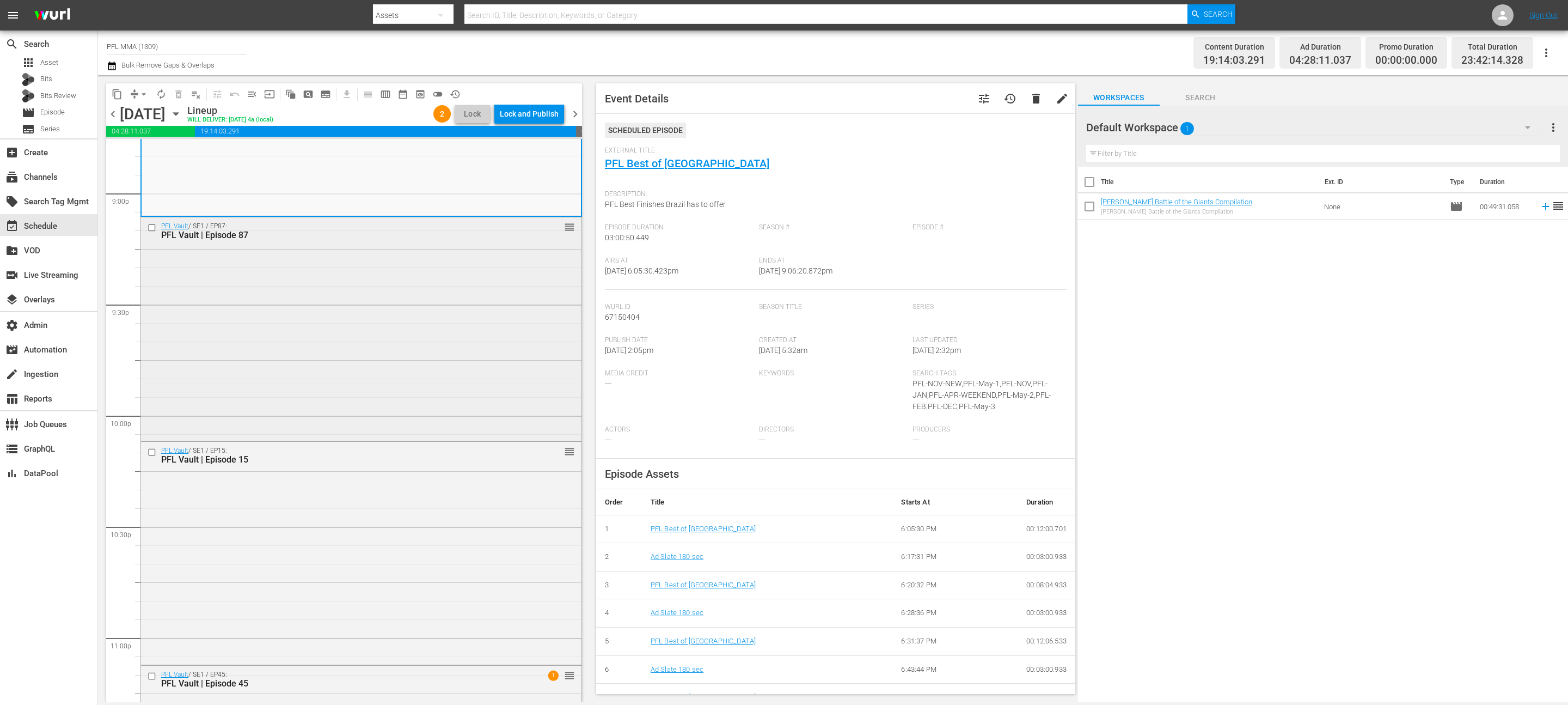
click at [341, 345] on div "PFL Vault / SE1 / EP87: PFL Vault | Episode 87 reorder" at bounding box center [361, 327] width 441 height 221
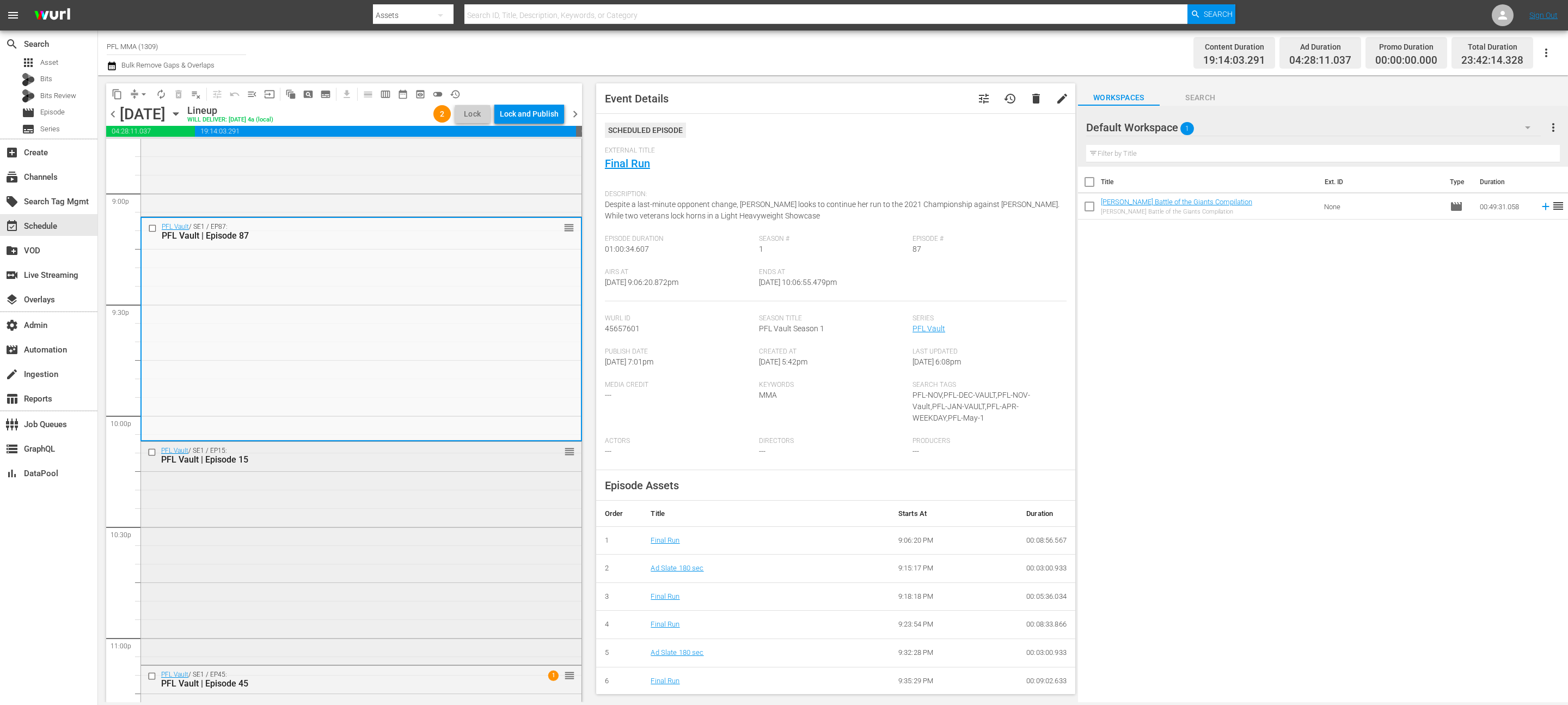
click at [314, 474] on div "PFL Vault / SE1 / EP15: PFL Vault | Episode 15 reorder" at bounding box center [361, 552] width 441 height 221
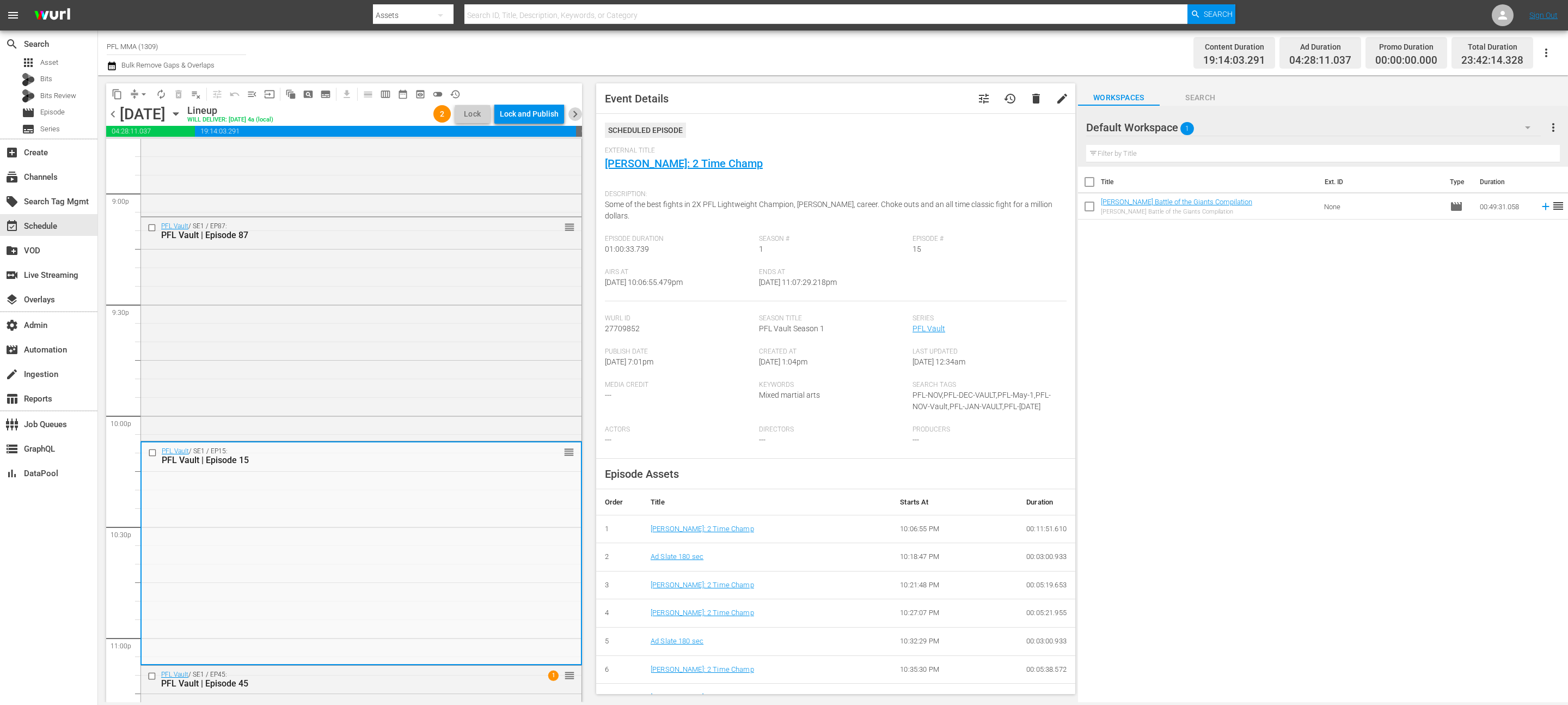
click at [580, 118] on span "chevron_right" at bounding box center [575, 114] width 13 height 13
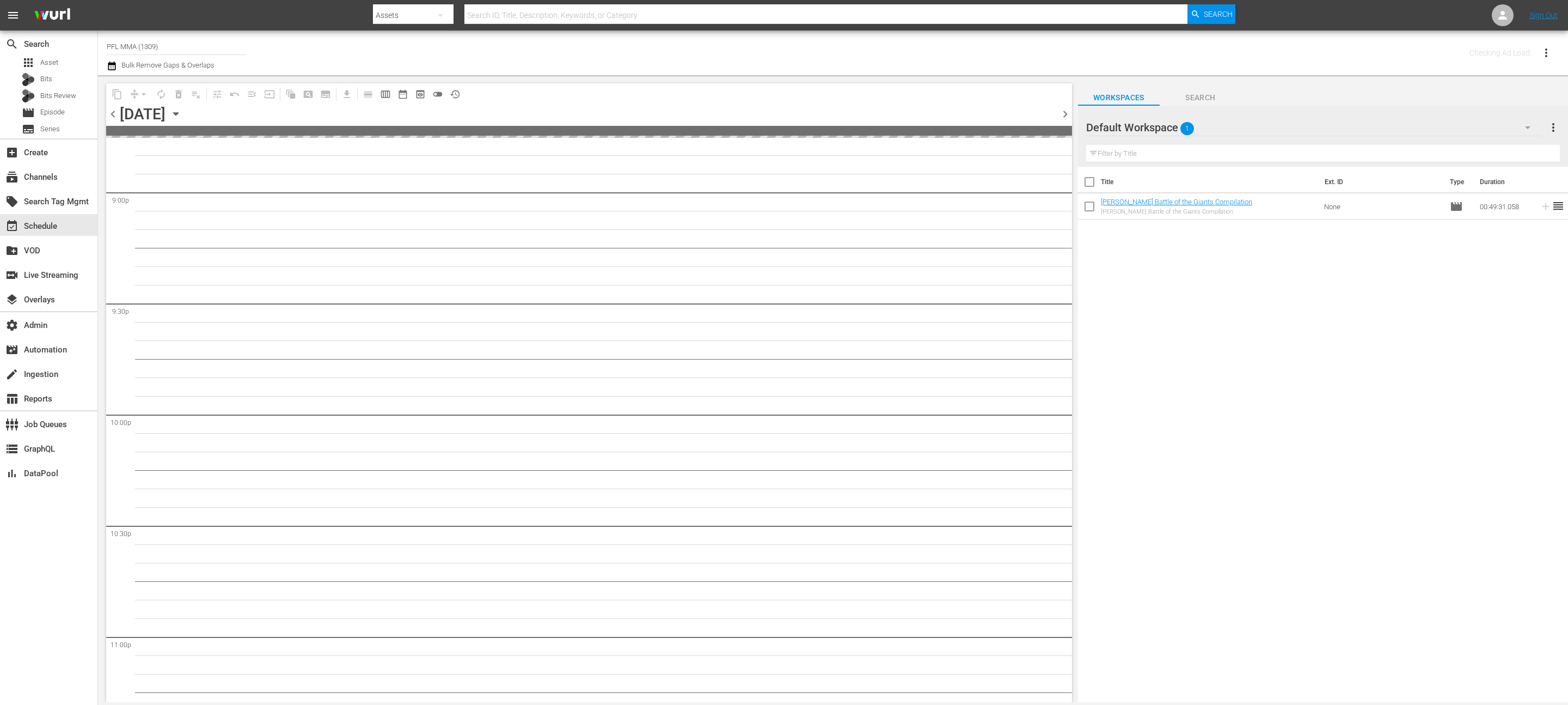
scroll to position [4687, 0]
click at [580, 118] on div "chevron_left Friday, August 22nd August 22nd chevron_right" at bounding box center [589, 116] width 966 height 21
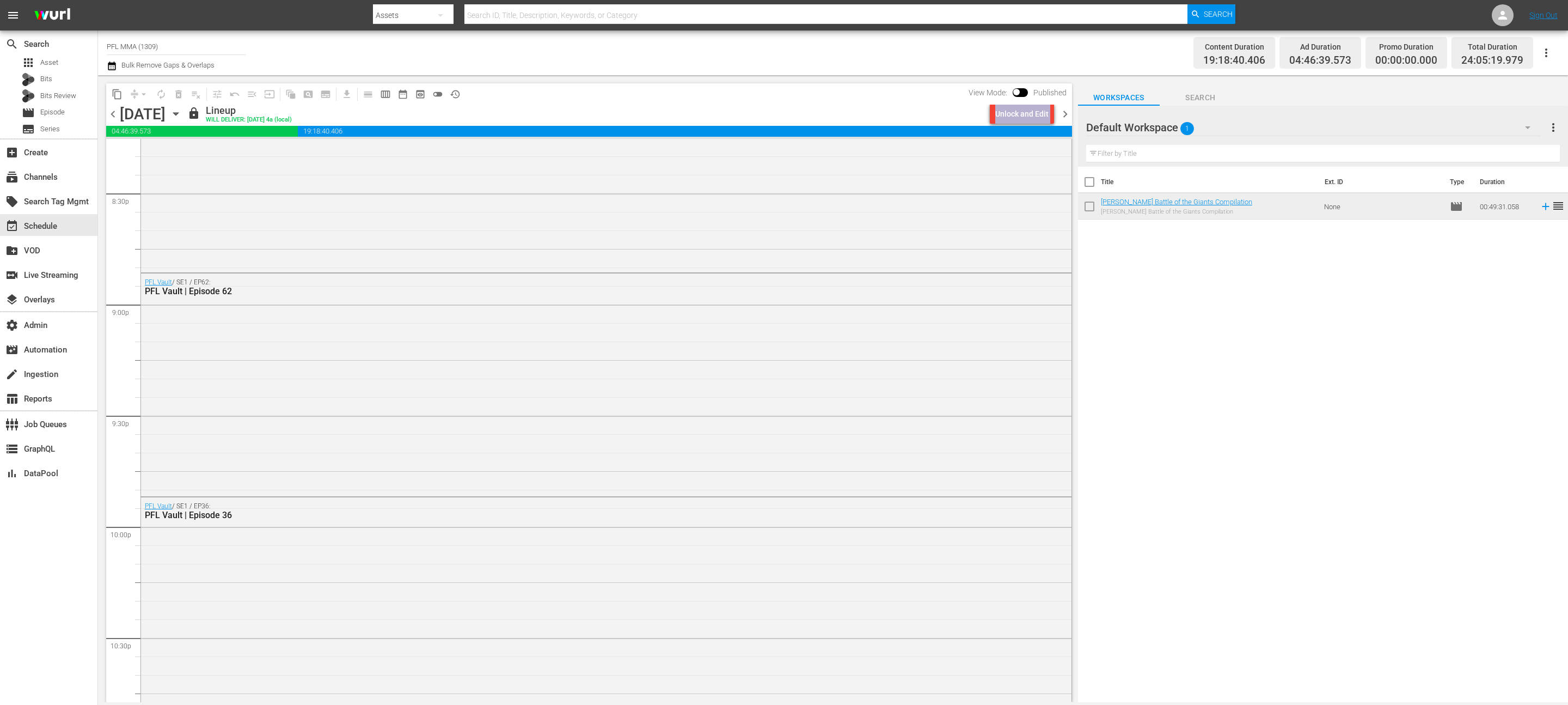
click at [1065, 118] on span "chevron_right" at bounding box center [1065, 114] width 13 height 13
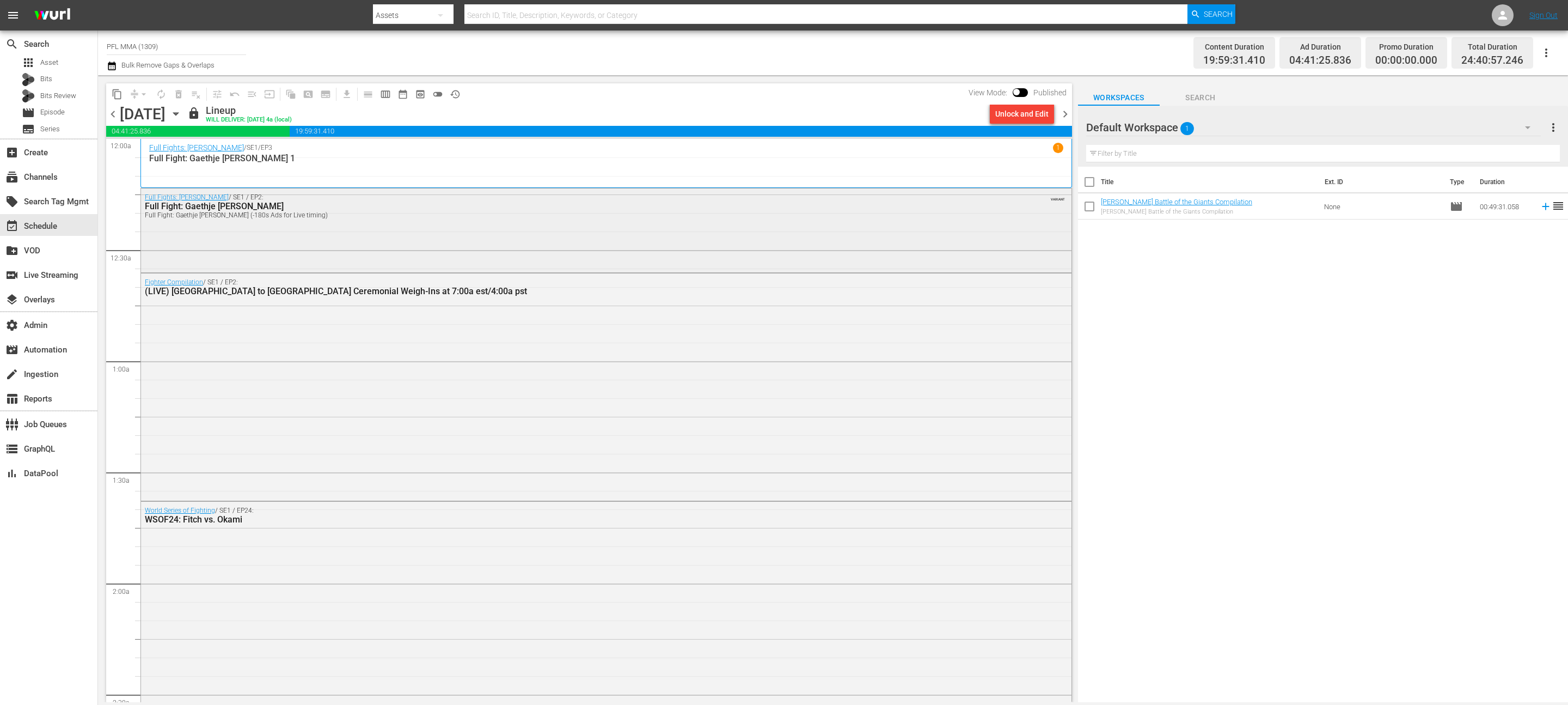
click at [745, 227] on div "Full Fights: Justin Gaethje / SE1 / EP2: Full Fight: Gaethje v. Cobb Full Fight…" at bounding box center [606, 229] width 930 height 81
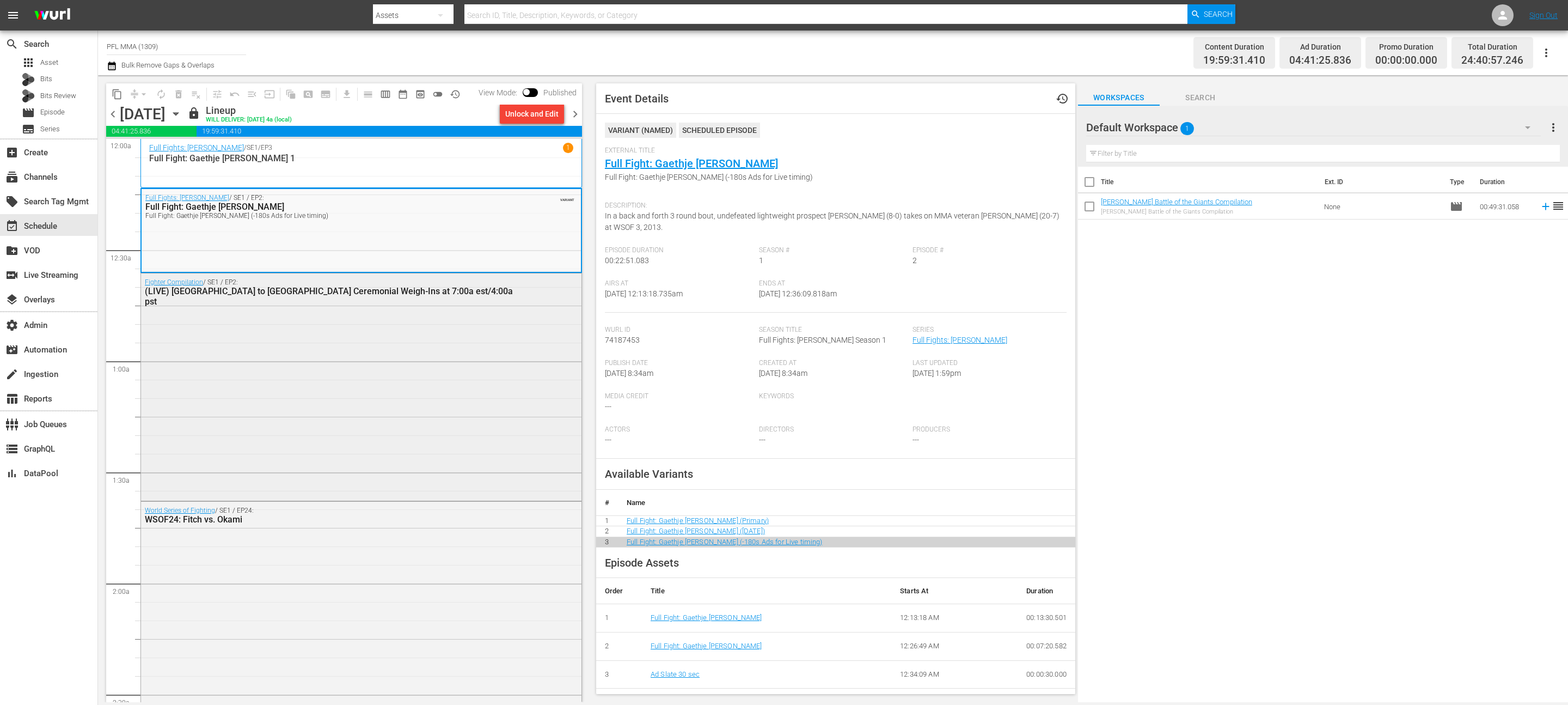
click at [473, 310] on div "Fighter Compilation / SE1 / EP2: (LIVE) PFL Road to Dubai Ceremonial Weigh-Ins …" at bounding box center [361, 386] width 441 height 225
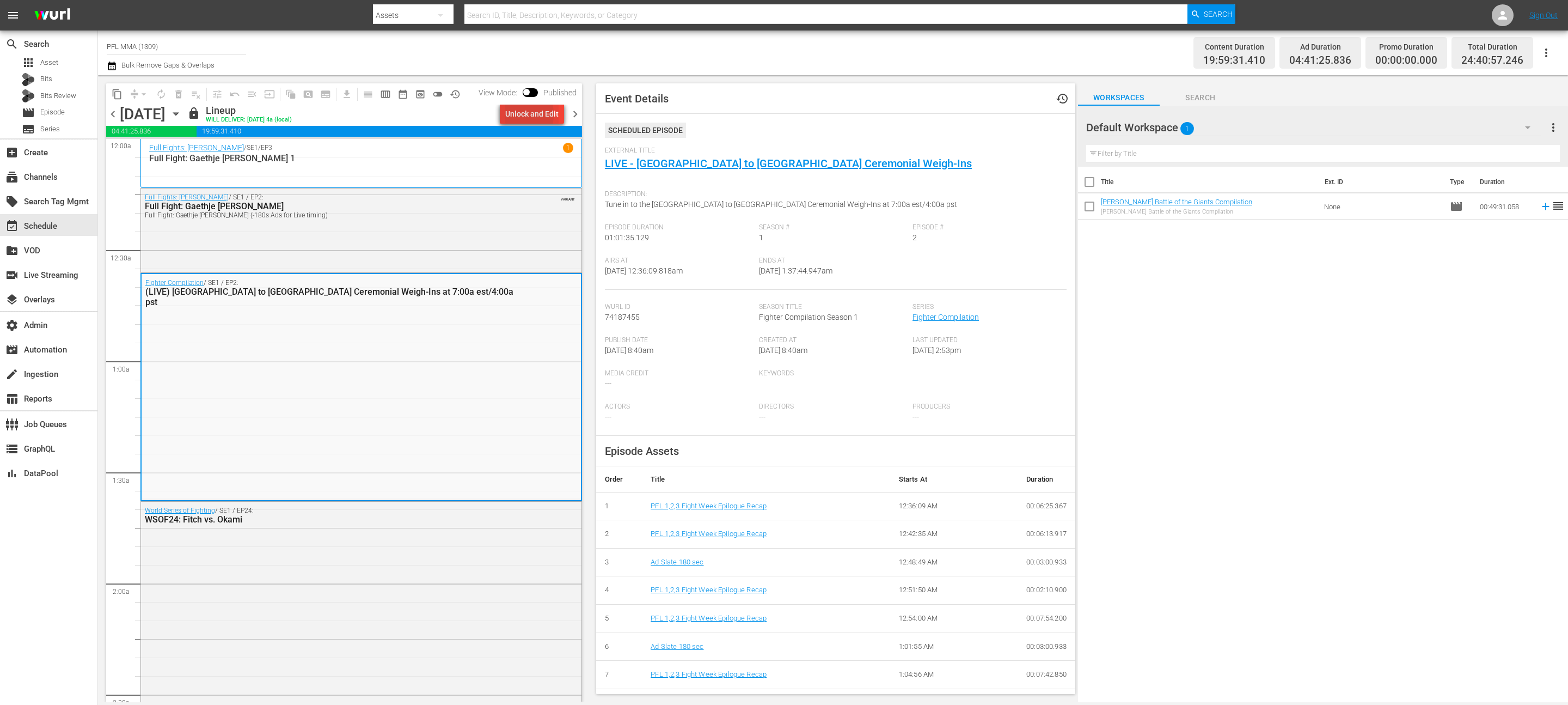
click at [512, 114] on div "Unlock and Edit" at bounding box center [532, 114] width 53 height 19
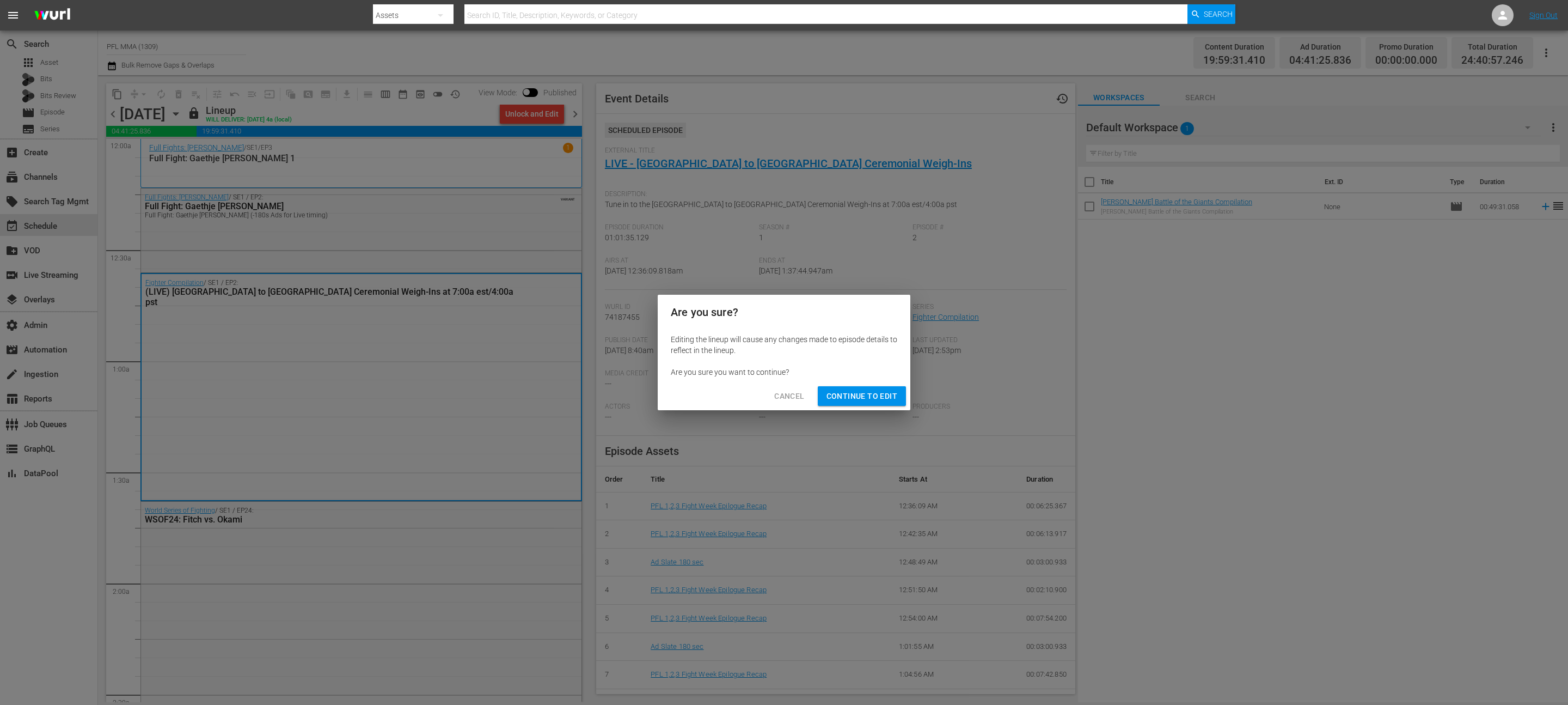
click at [848, 390] on span "Continue to Edit" at bounding box center [862, 396] width 71 height 13
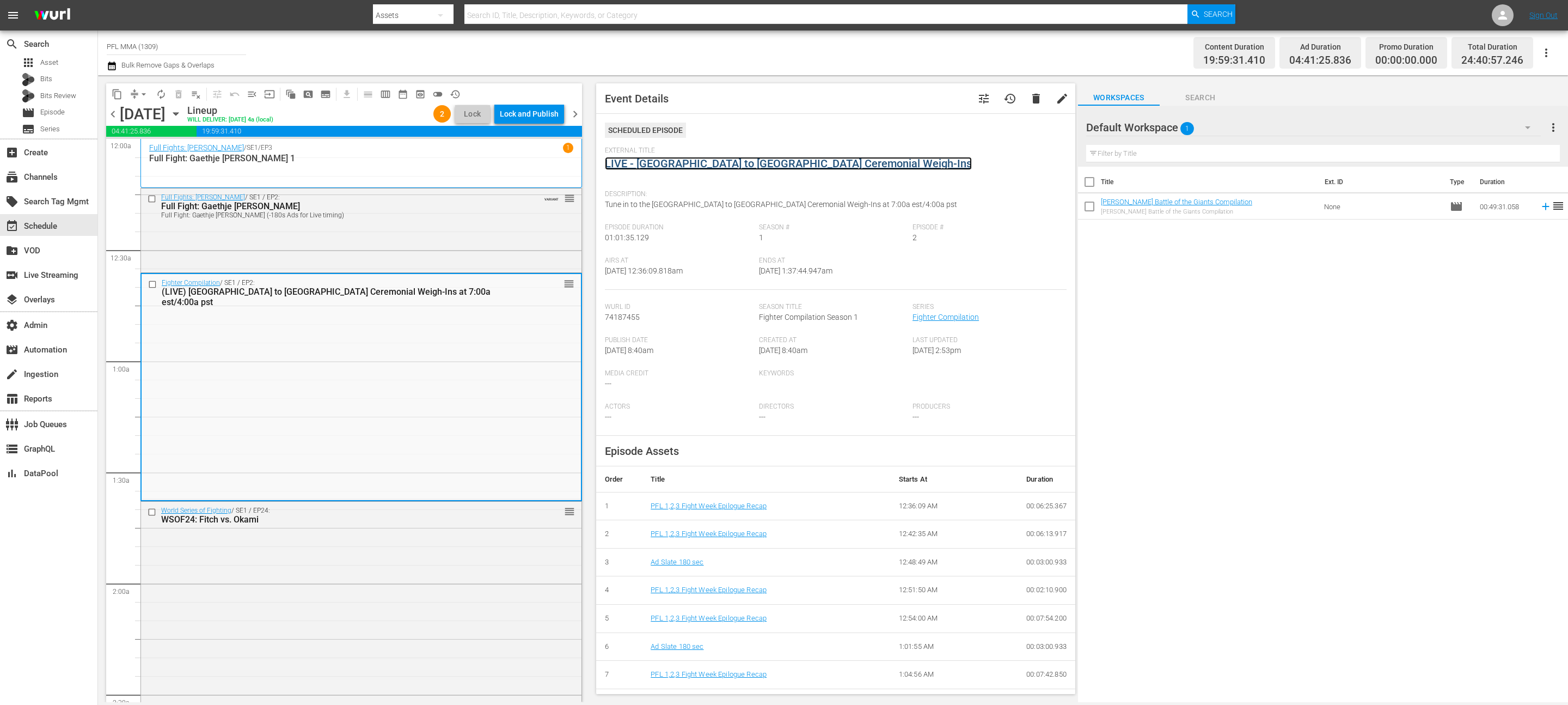
click at [729, 158] on link "LIVE - PFL Road to Dubai Ceremonial Weigh-Ins" at bounding box center [788, 164] width 367 height 13
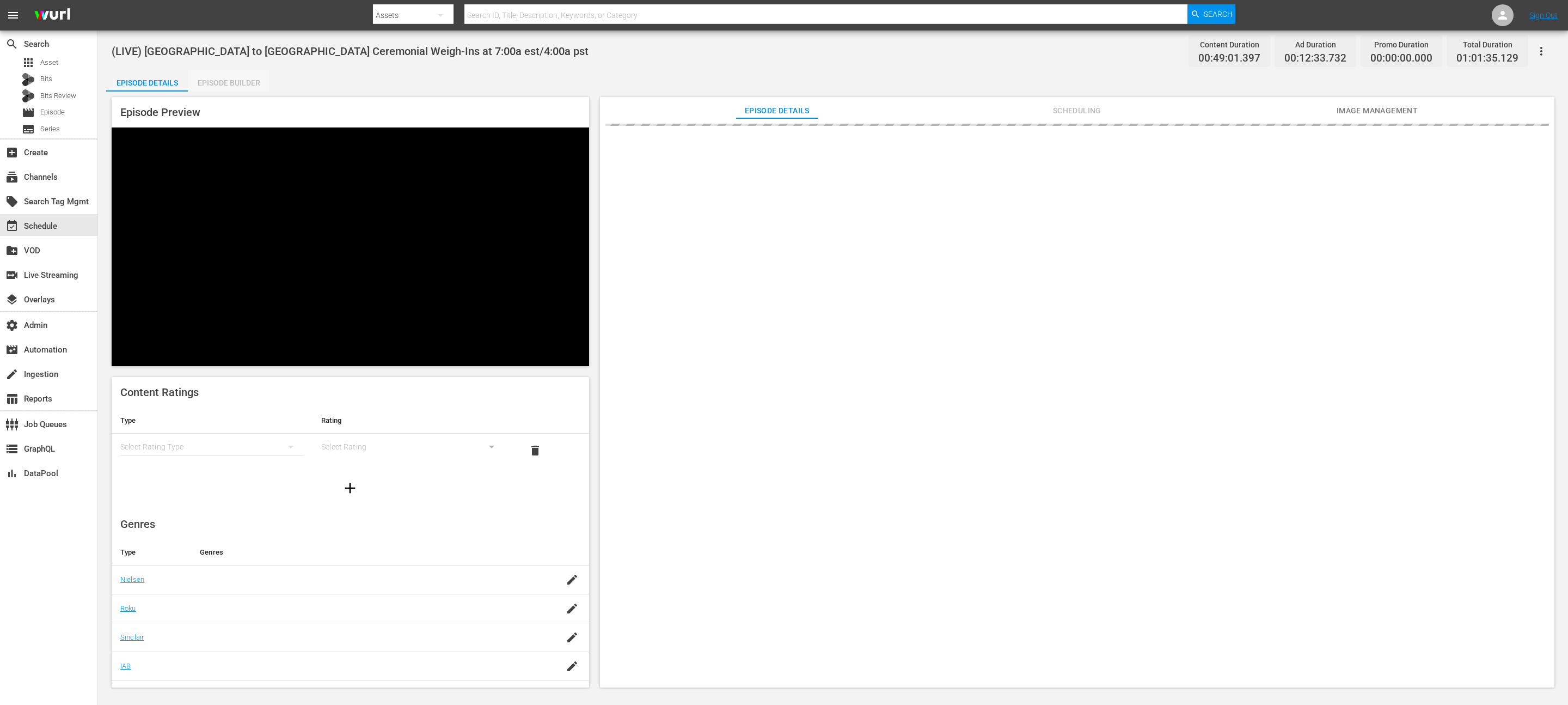
click at [214, 82] on div "Episode Builder" at bounding box center [228, 82] width 81 height 26
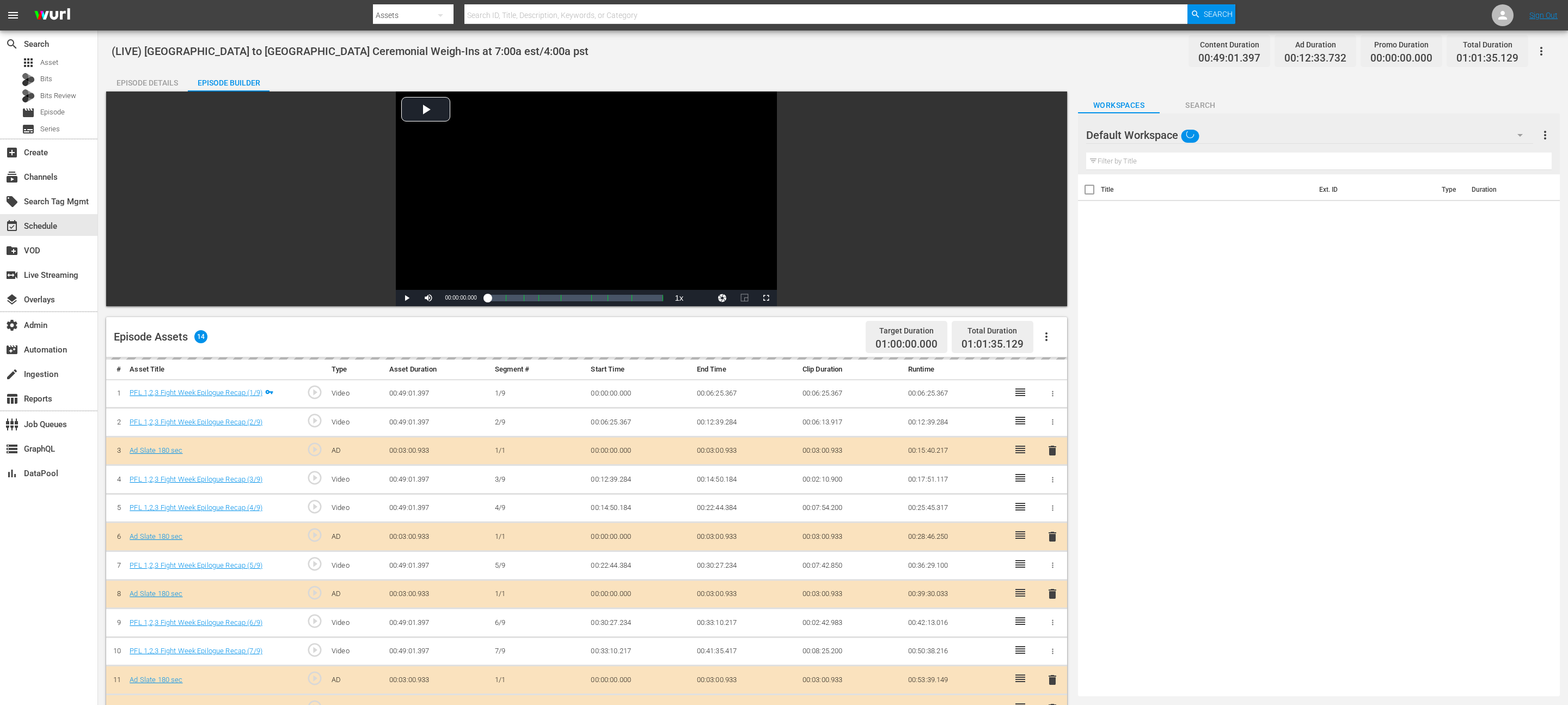
click at [120, 78] on div "Episode Details" at bounding box center [147, 82] width 81 height 26
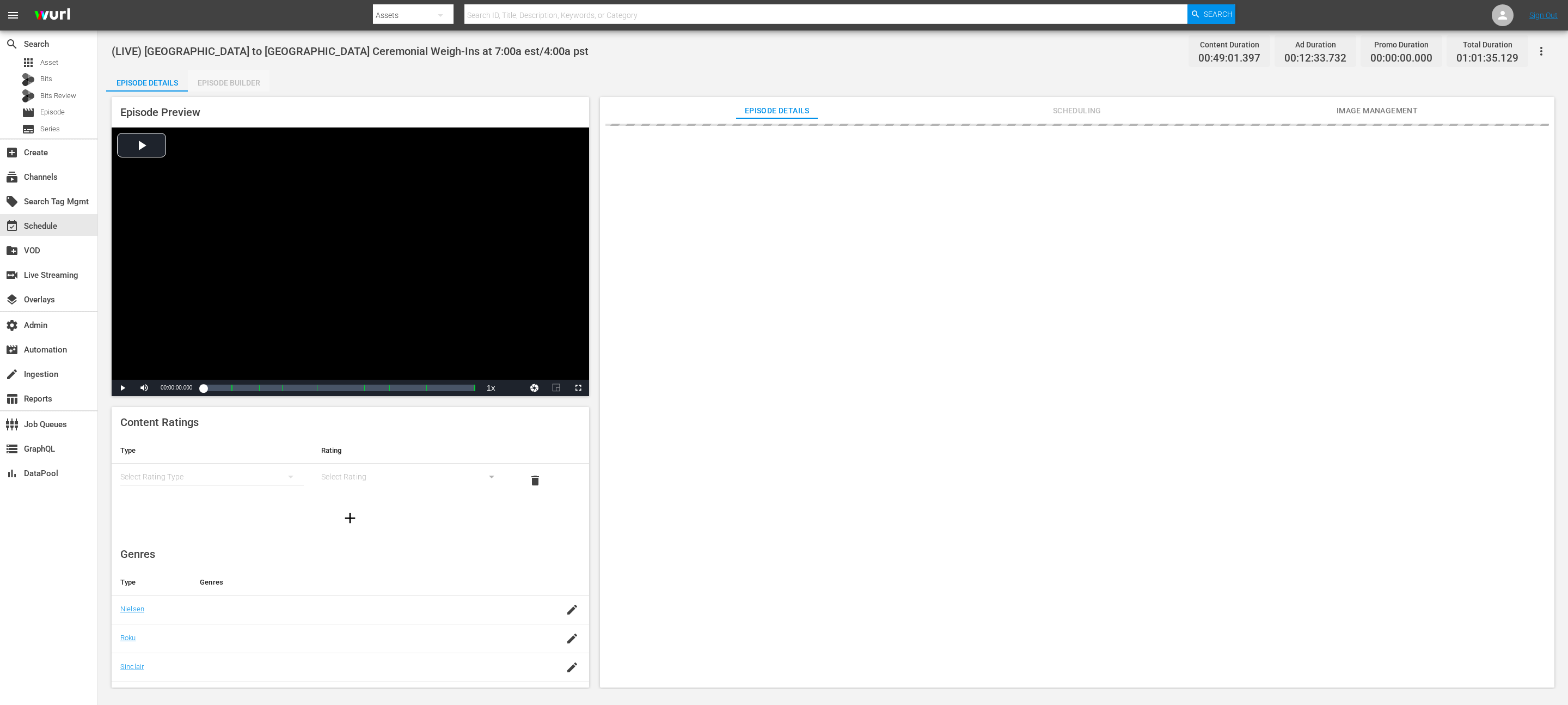
click at [240, 78] on div "Episode Builder" at bounding box center [228, 82] width 81 height 26
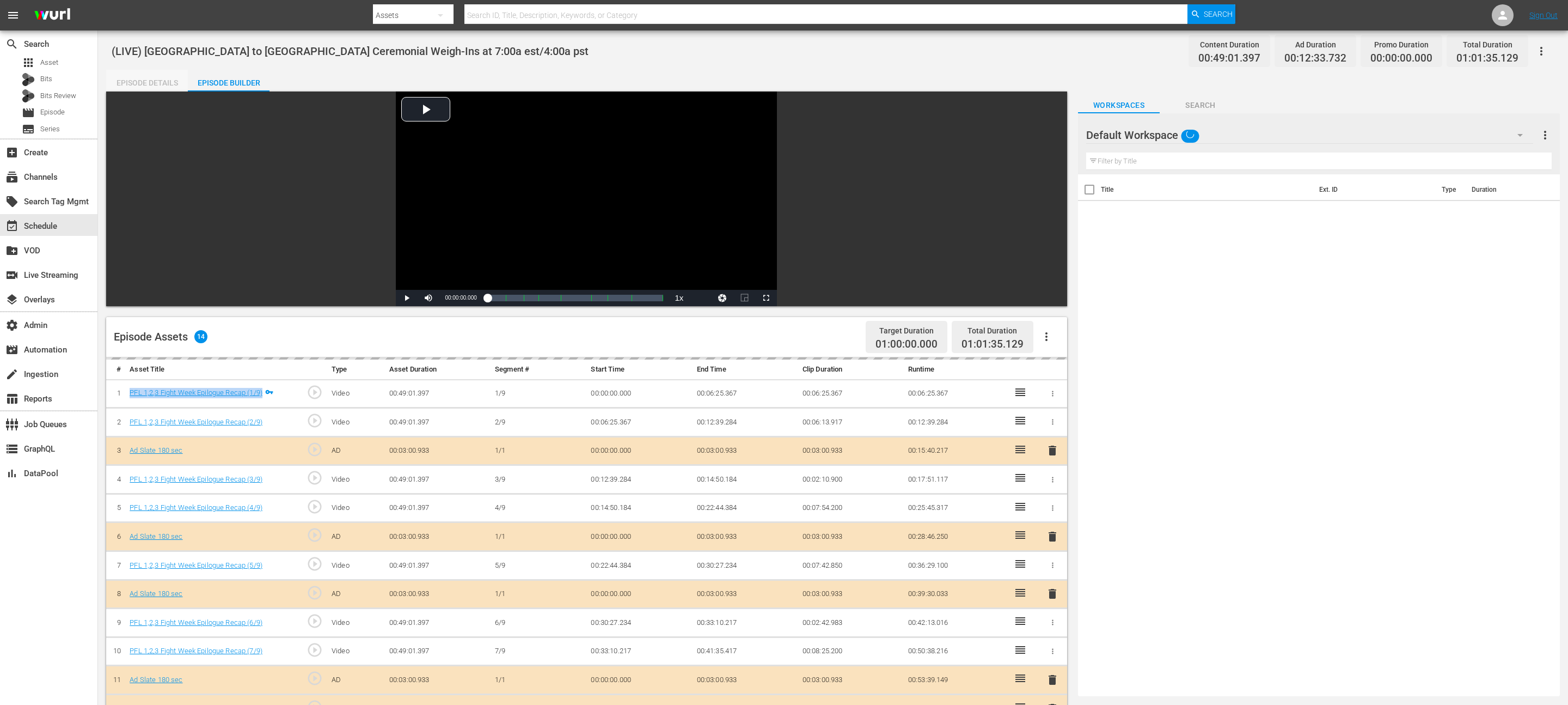
click at [131, 79] on div "Episode Details" at bounding box center [147, 82] width 81 height 26
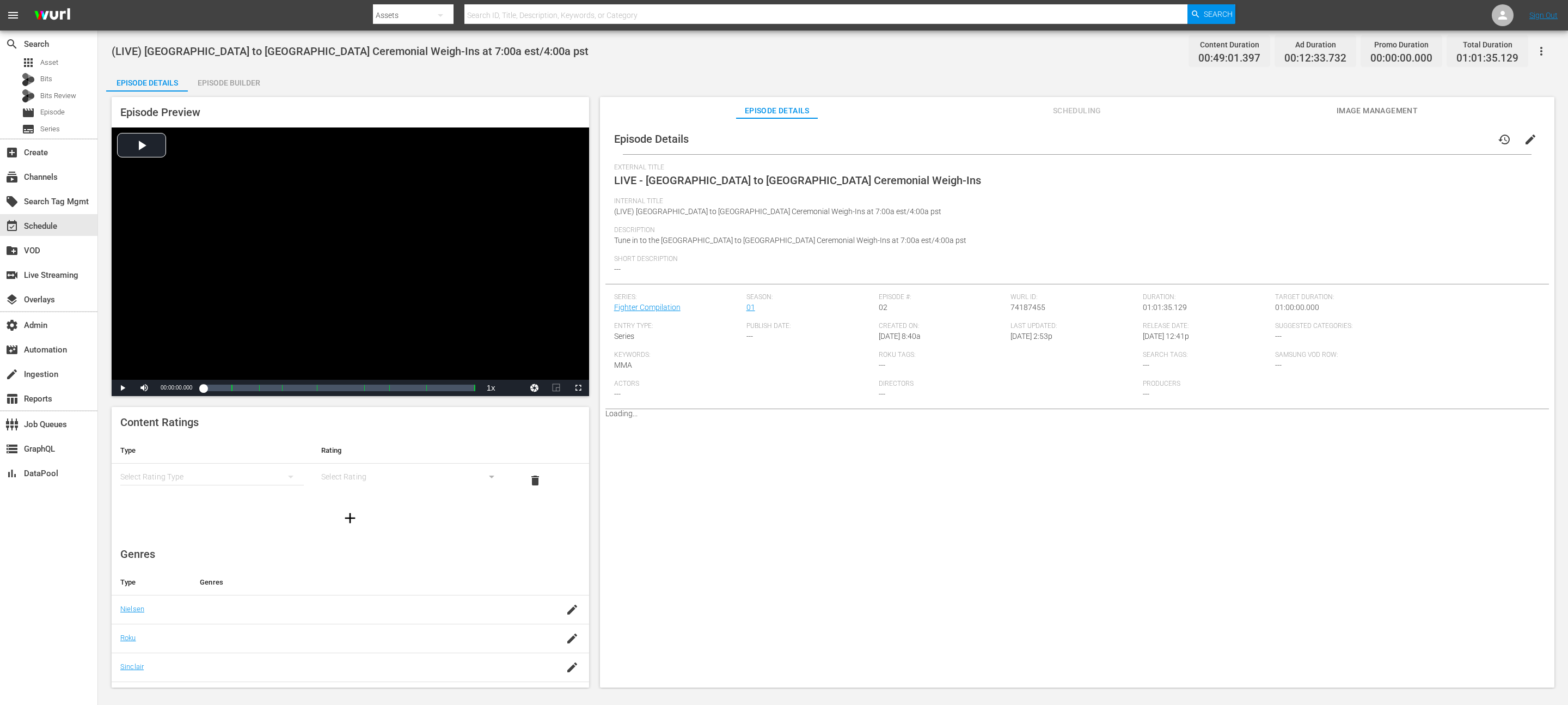
click at [1524, 141] on span "edit" at bounding box center [1531, 140] width 13 height 13
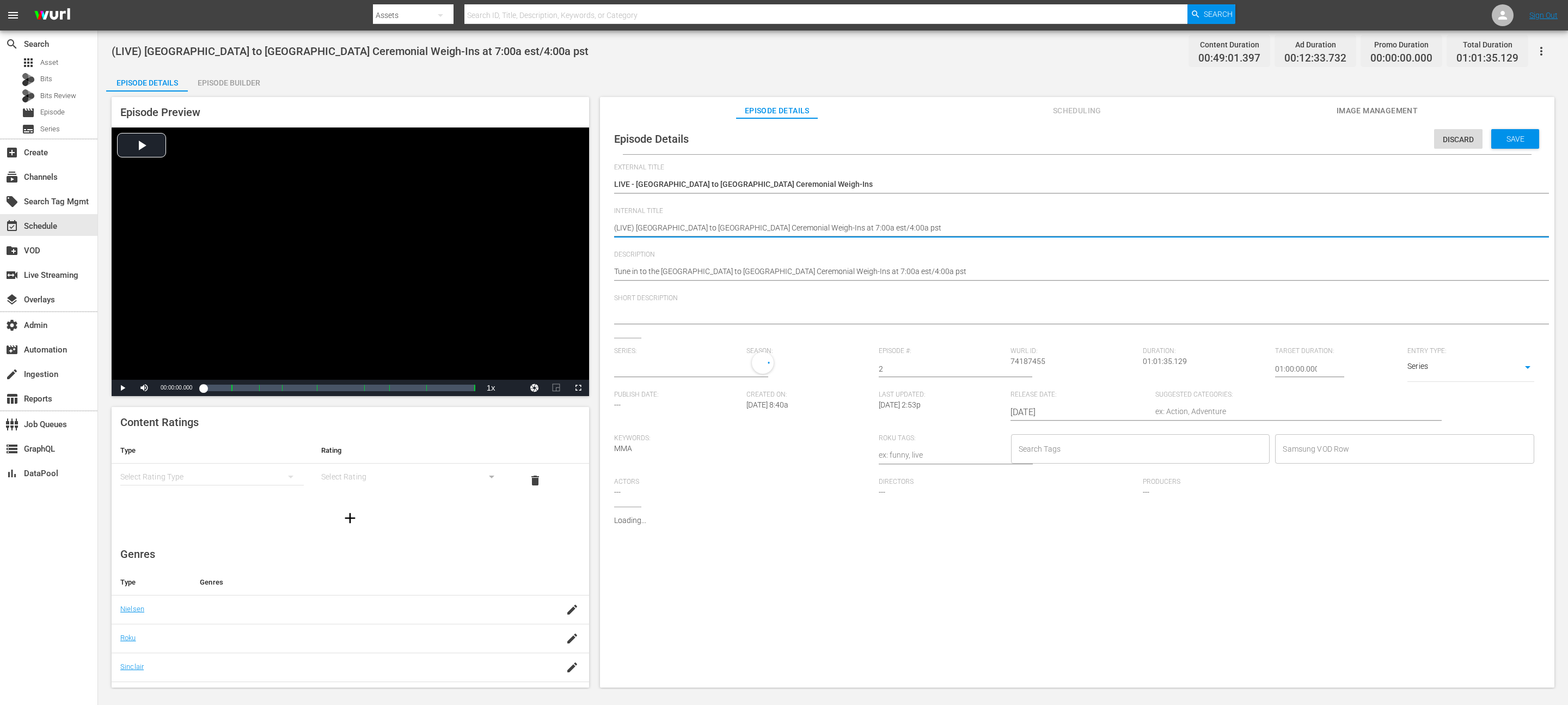
paste textarea "PFL 1,2,3 Fight Week Epilogue Recap"
type textarea "PFL 1,2,3 Fight Week Epilogue Recap"
type input "Fighter Compilation"
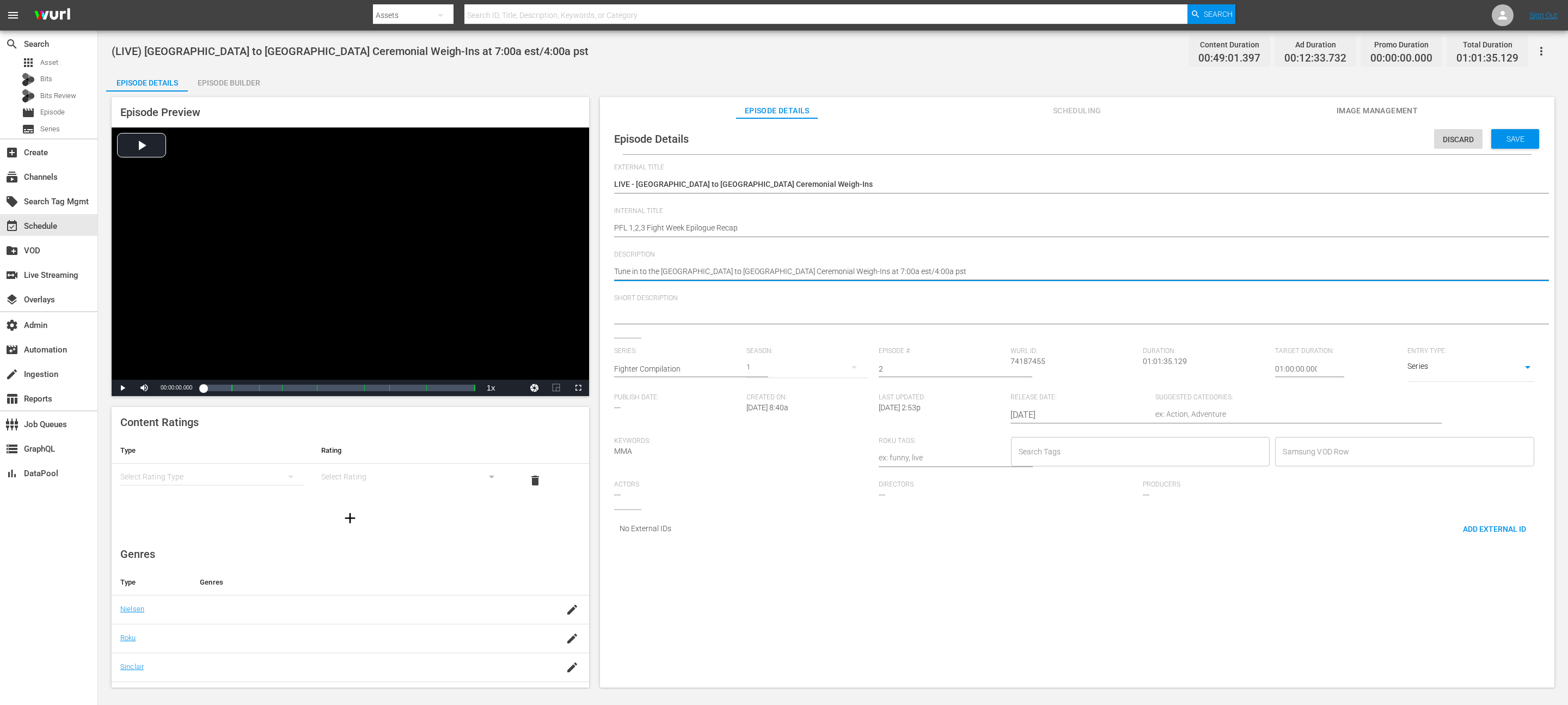
paste textarea "PFL 1,2,3 Fight Week Epilogue Recap"
type textarea "PFL 1,2,3 Fight Week Epilogue Recap"
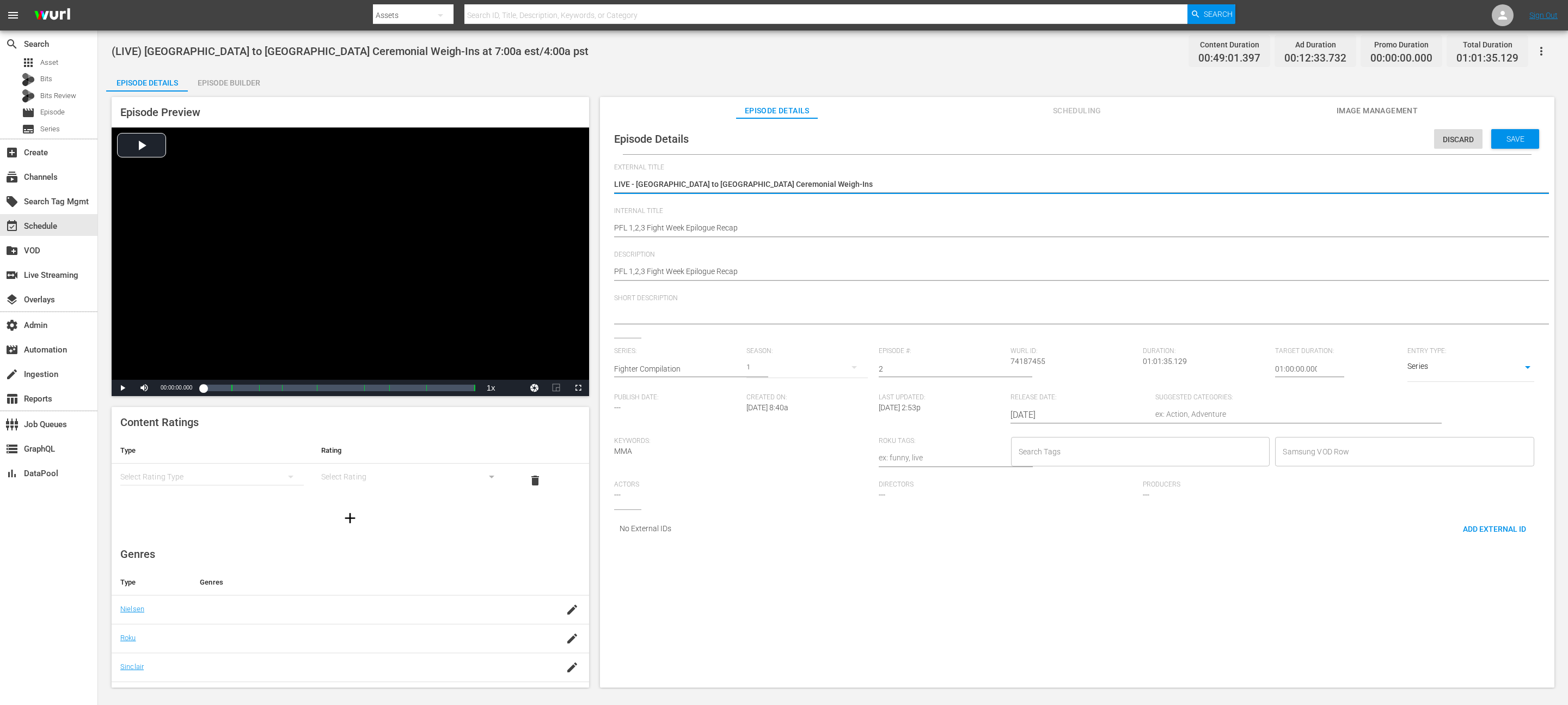
paste textarea "PFL 1,2,3 Fight Week Epilogue Recap"
type textarea "PFL 1,2,3 Fight Week Epilogue Recap"
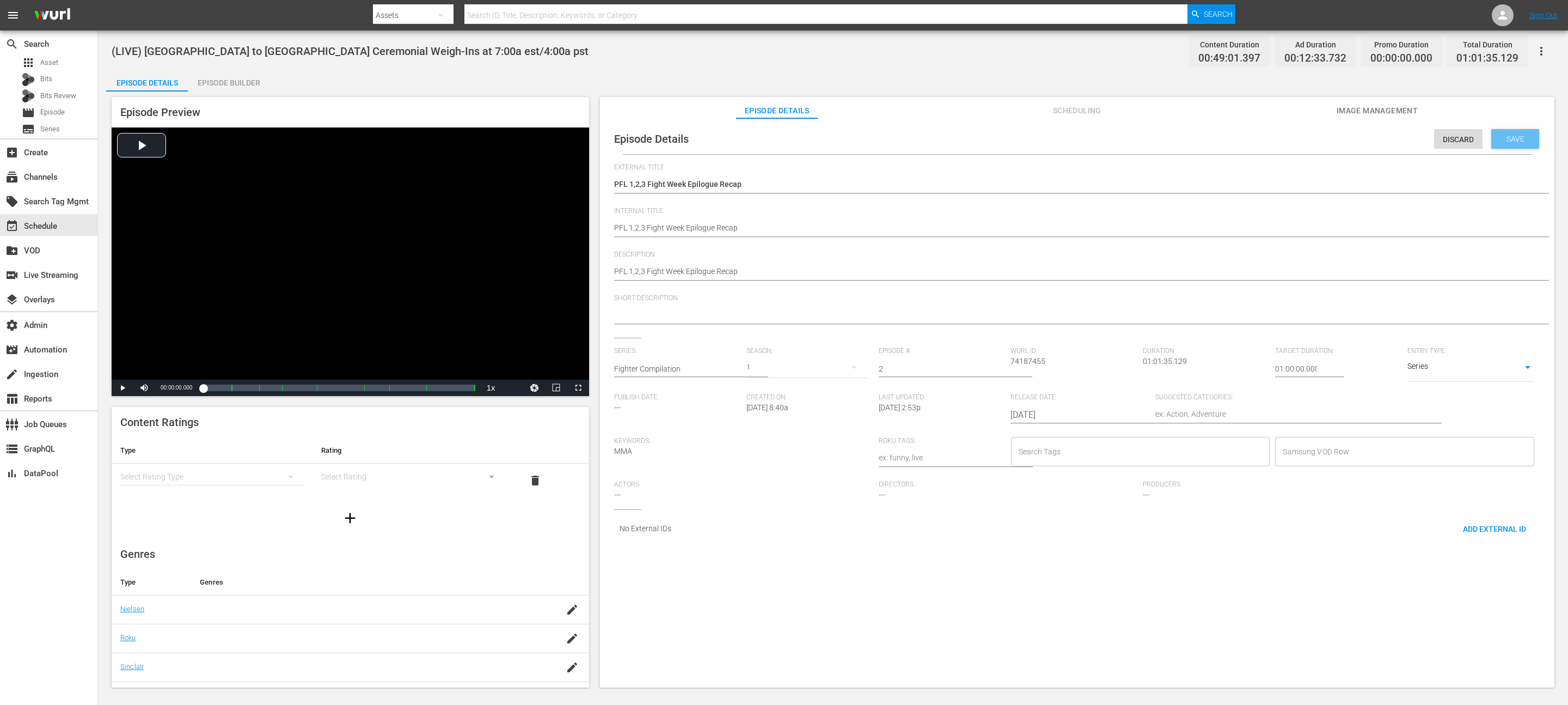
drag, startPoint x: 1513, startPoint y: 148, endPoint x: 1506, endPoint y: 146, distance: 7.3
click at [1506, 146] on div "Save" at bounding box center [1515, 138] width 48 height 19
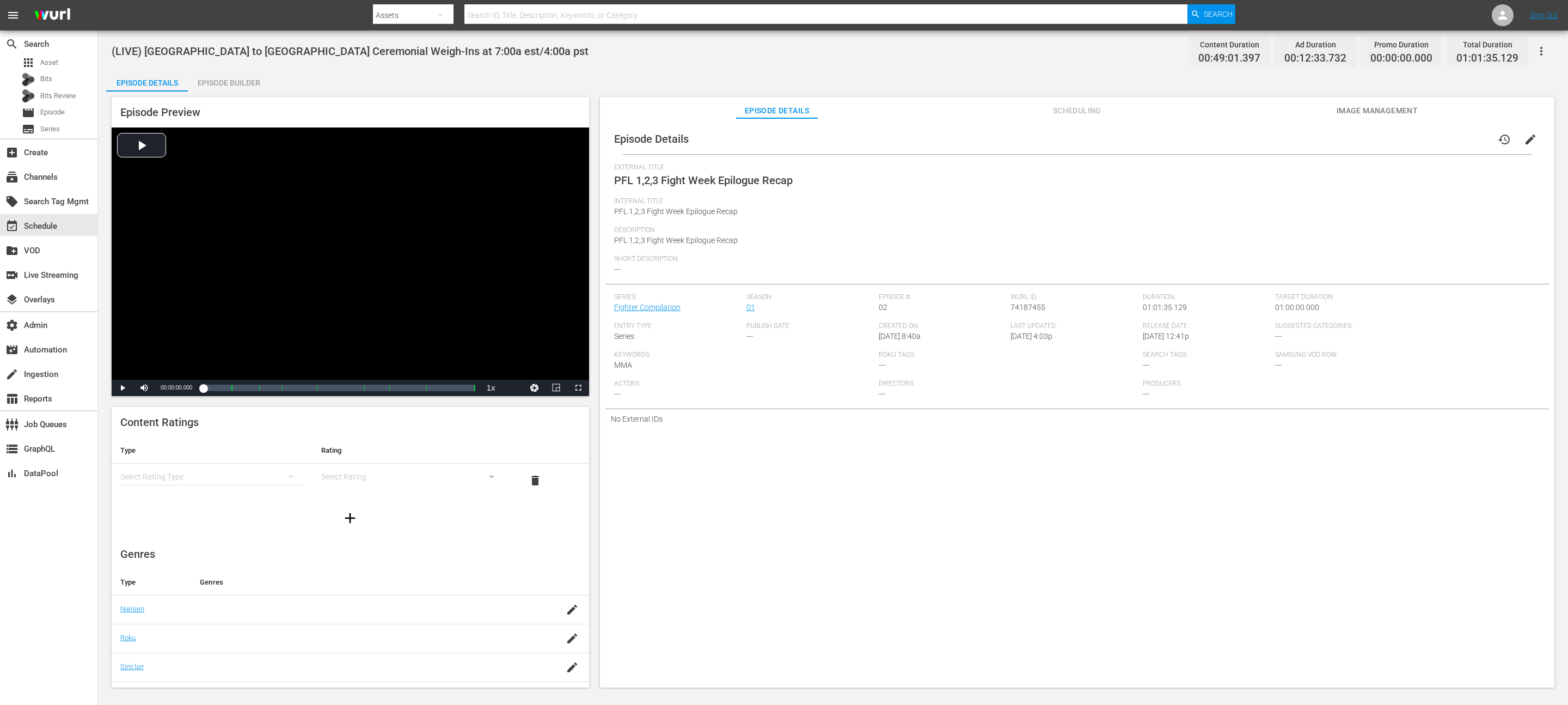
click at [1061, 85] on div "Episode Details Episode Builder Episode Preview Video Player is loading. Play V…" at bounding box center [833, 383] width 1454 height 627
click at [1061, 102] on button "Scheduling" at bounding box center [1076, 108] width 81 height 22
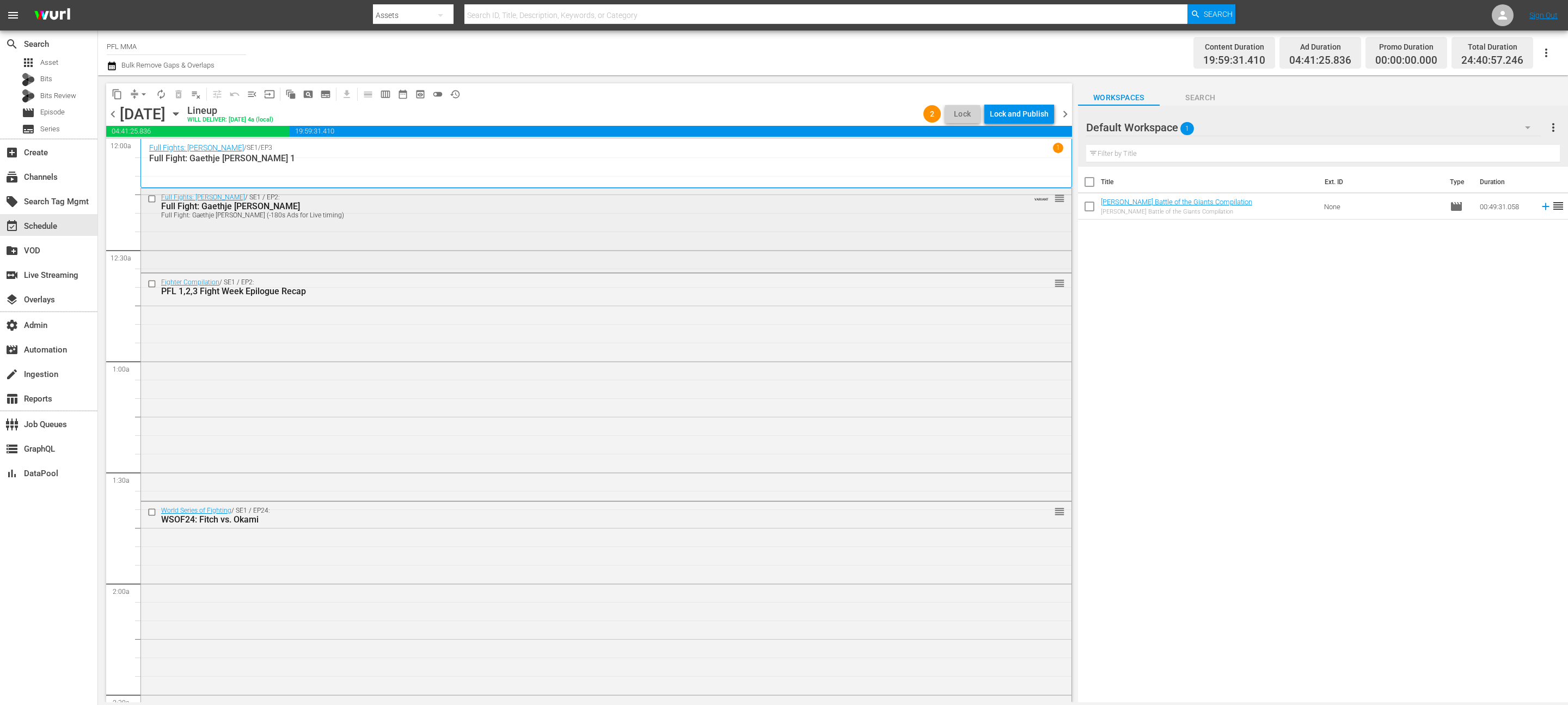
click at [374, 221] on div "Full Fights: Justin Gaethje / SE1 / EP2: Full Fight: Gaethje v. Cobb Full Fight…" at bounding box center [606, 205] width 930 height 34
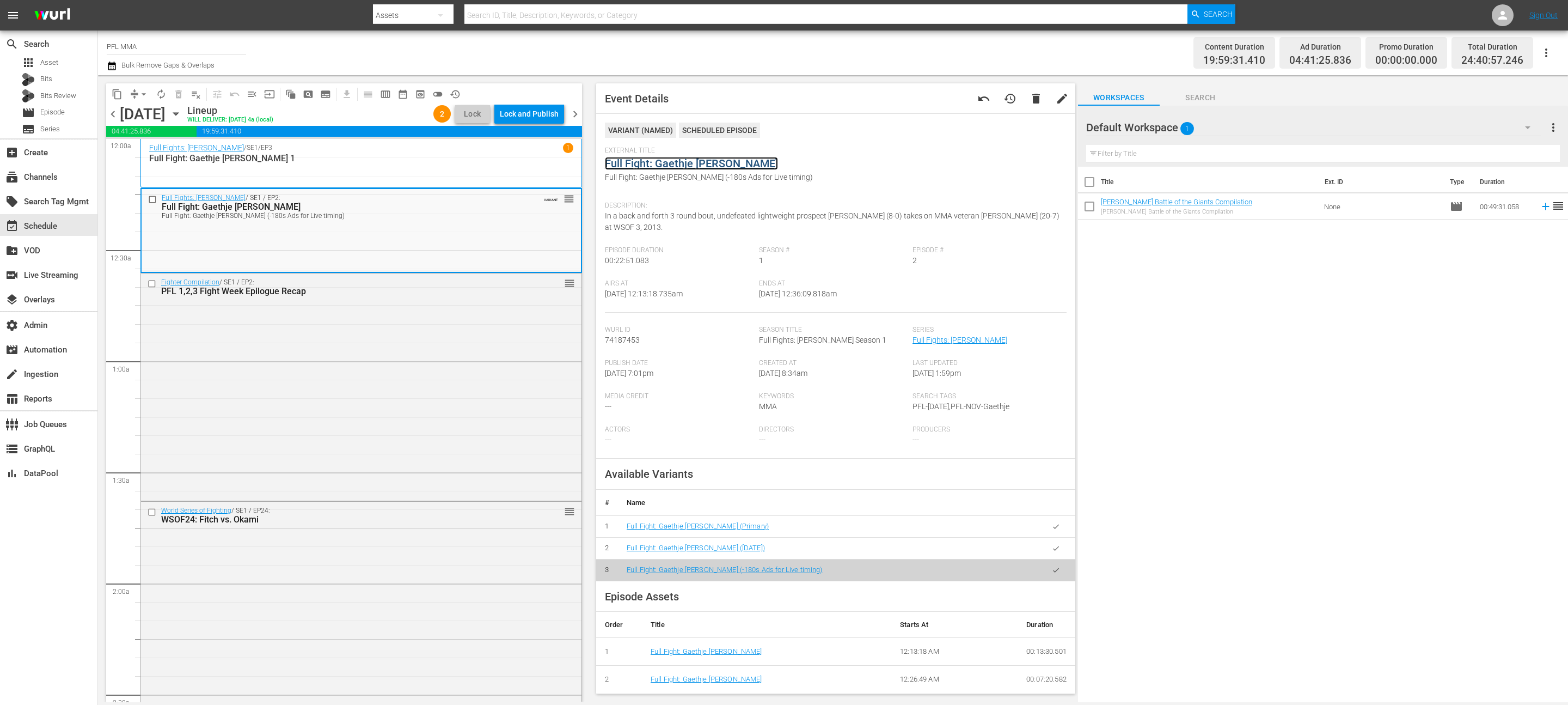
click at [694, 160] on link "Full Fight: Gaethje v. Cobb" at bounding box center [691, 164] width 173 height 13
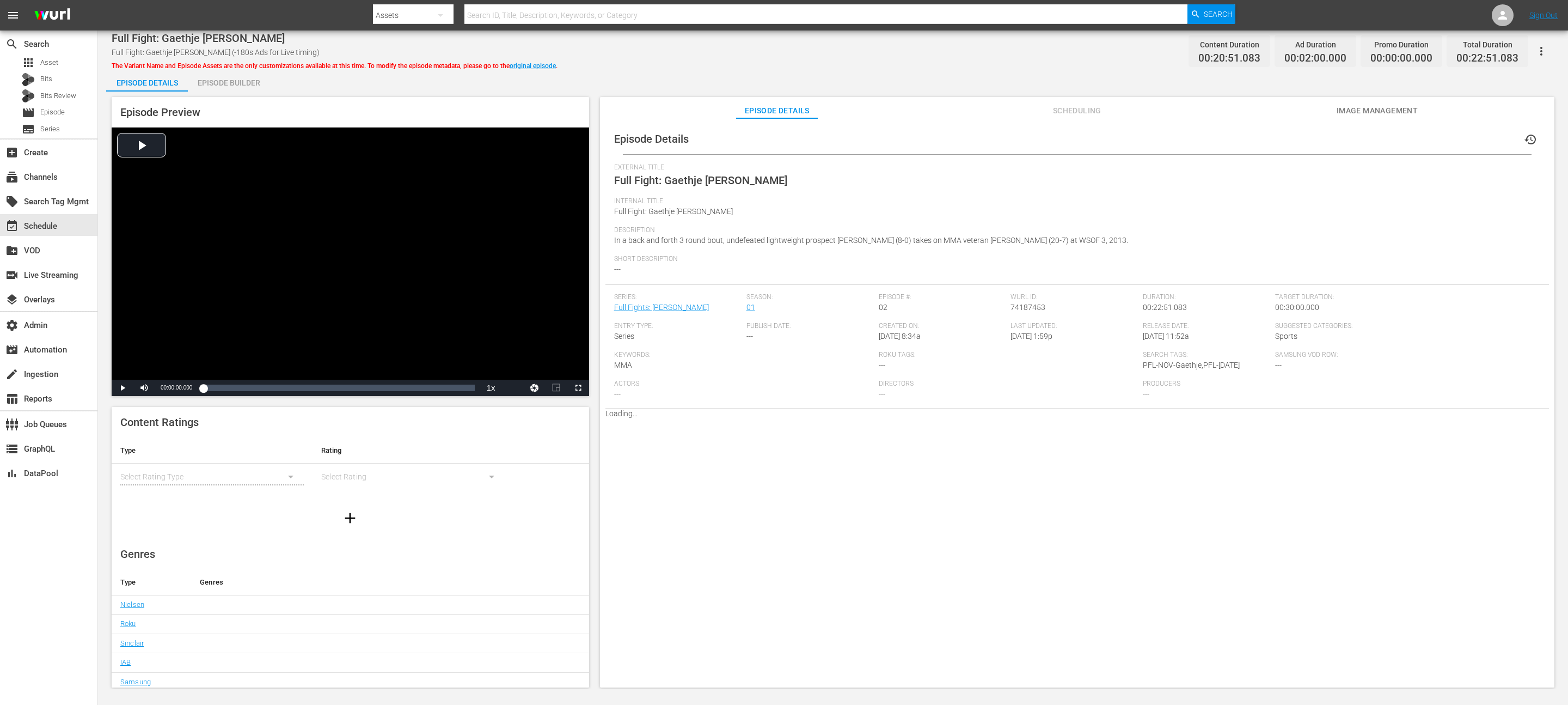
click at [1541, 60] on button "button" at bounding box center [1541, 51] width 26 height 26
click at [1498, 57] on div "Add Episode to Workspace" at bounding box center [1493, 55] width 105 height 26
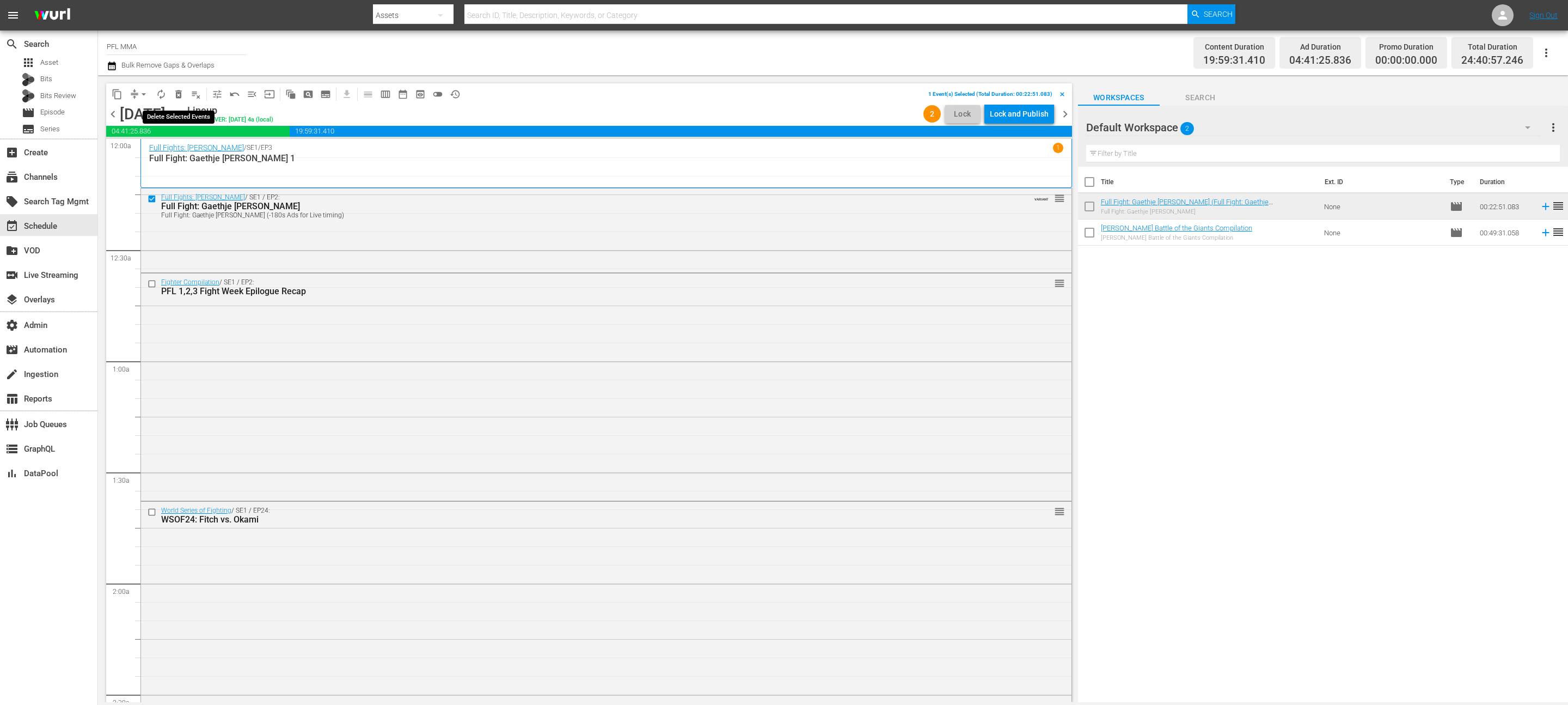
click at [178, 96] on span "delete_forever_outlined" at bounding box center [178, 94] width 11 height 11
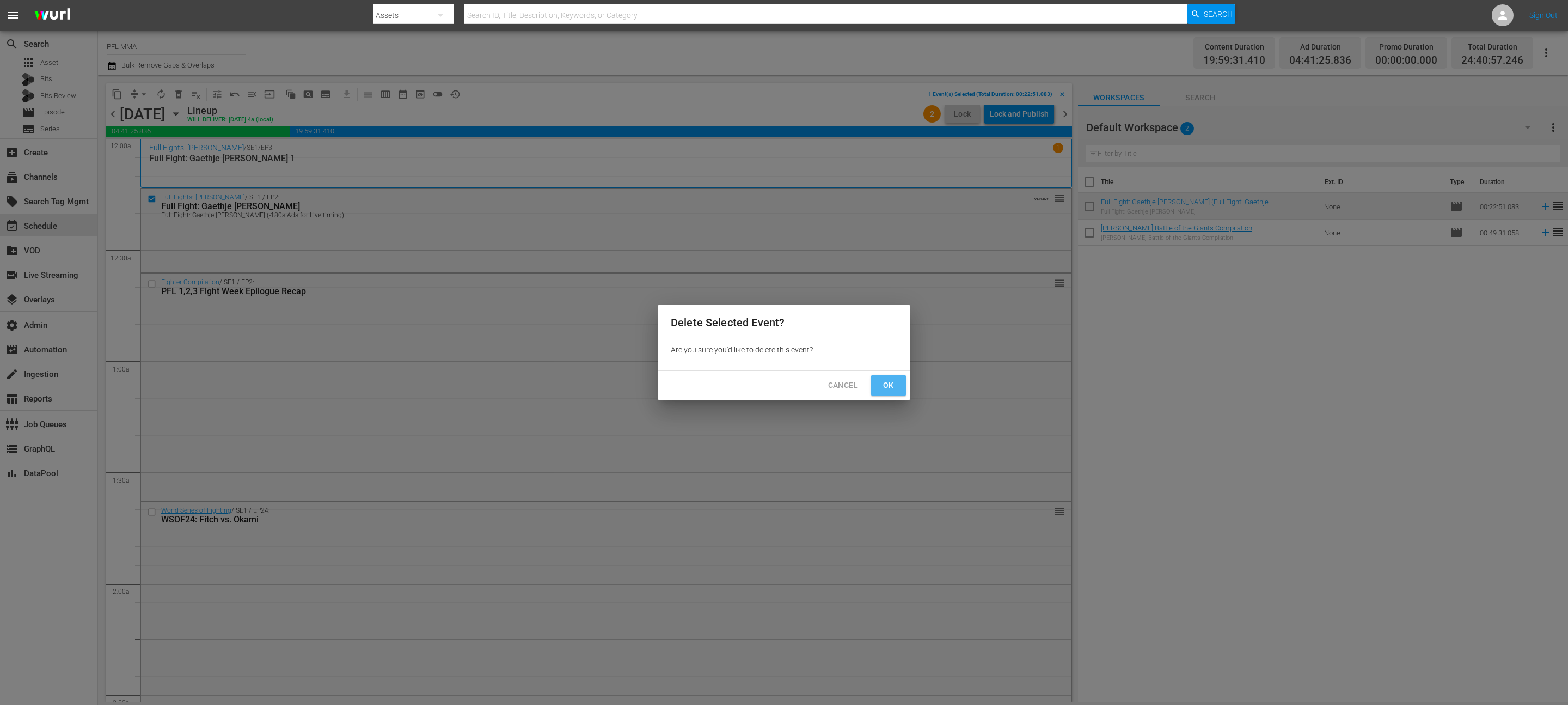
click at [888, 382] on span "Ok" at bounding box center [888, 386] width 17 height 13
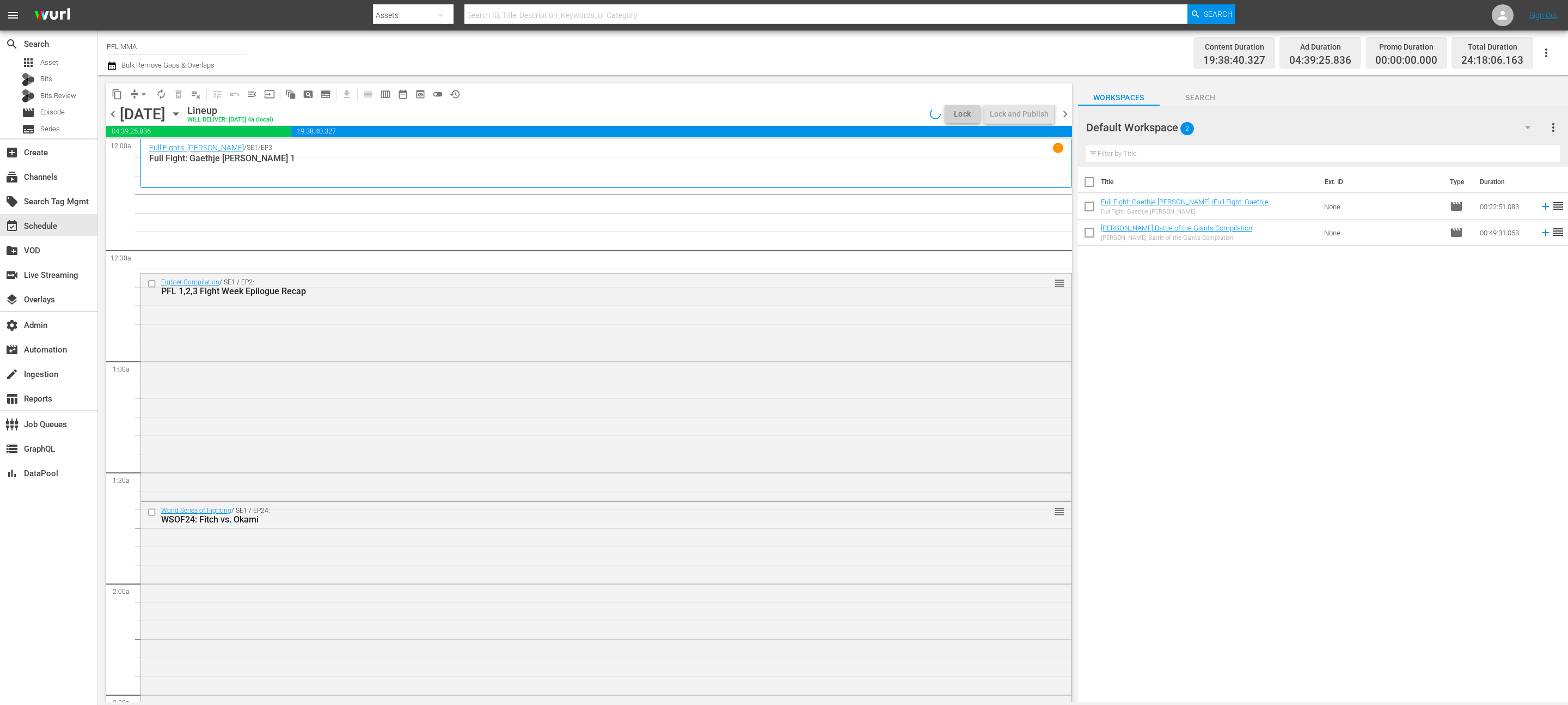
click at [114, 112] on span "chevron_left" at bounding box center [113, 114] width 13 height 13
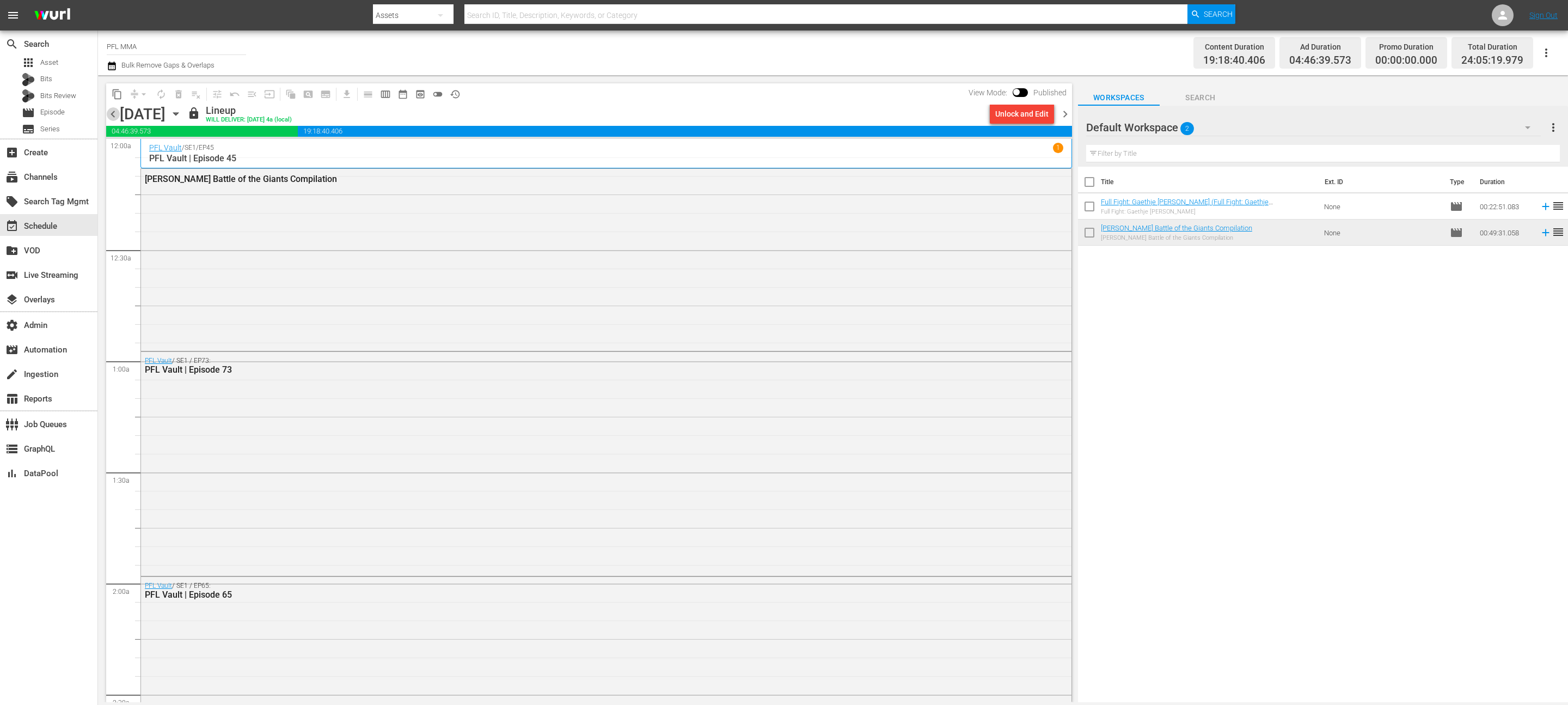
click at [114, 112] on span "chevron_left" at bounding box center [113, 114] width 13 height 13
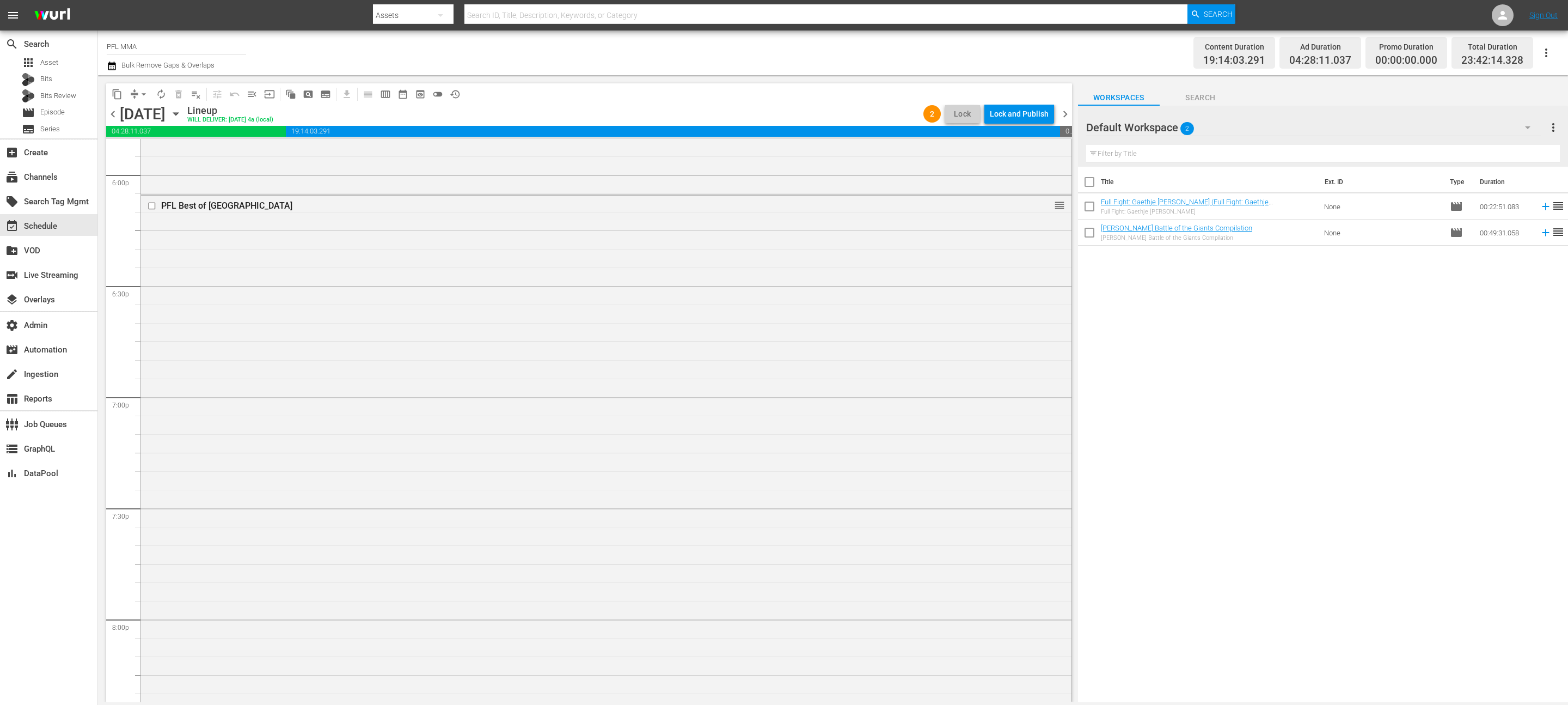
scroll to position [3954, 0]
click at [542, 520] on div "PFL Best of Brazil reorder" at bounding box center [606, 540] width 930 height 667
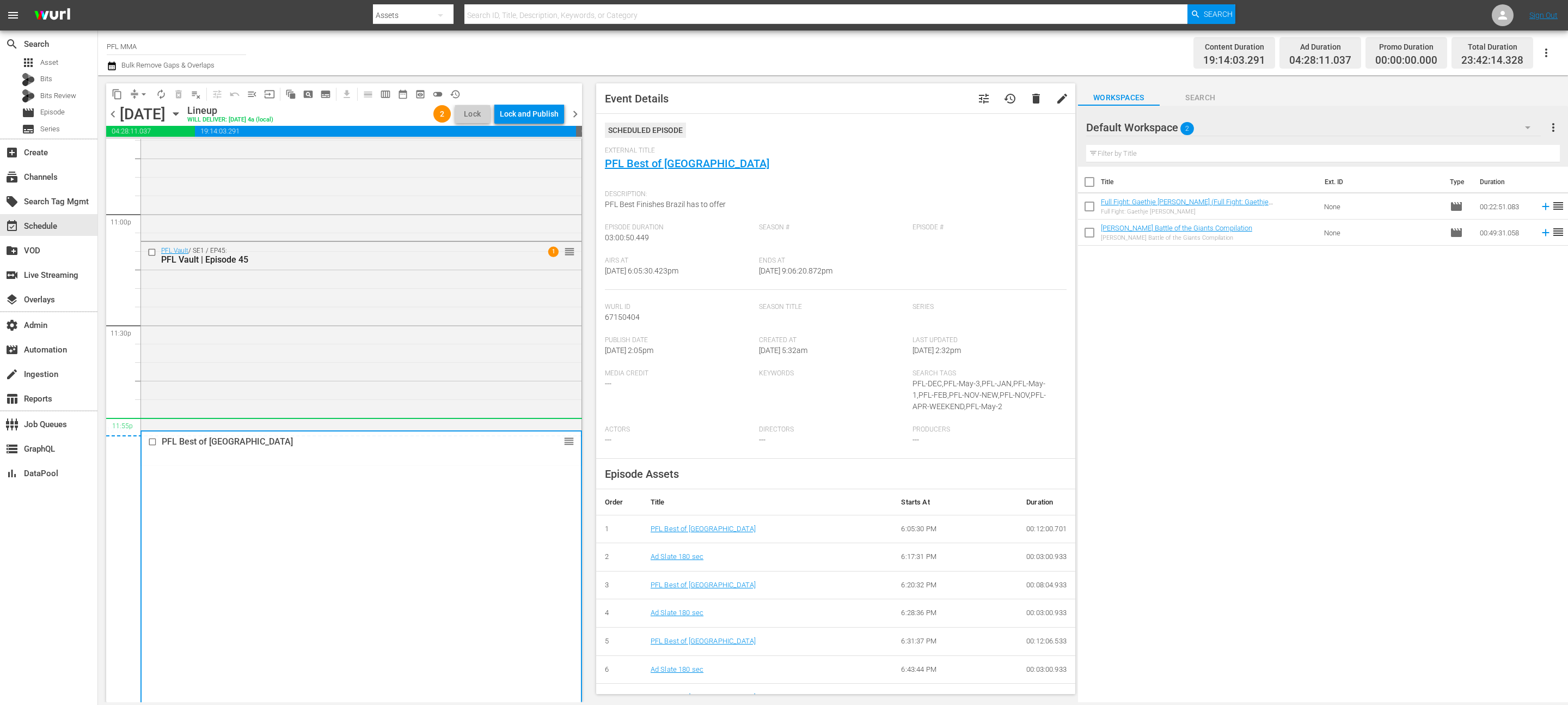
scroll to position [5154, 0]
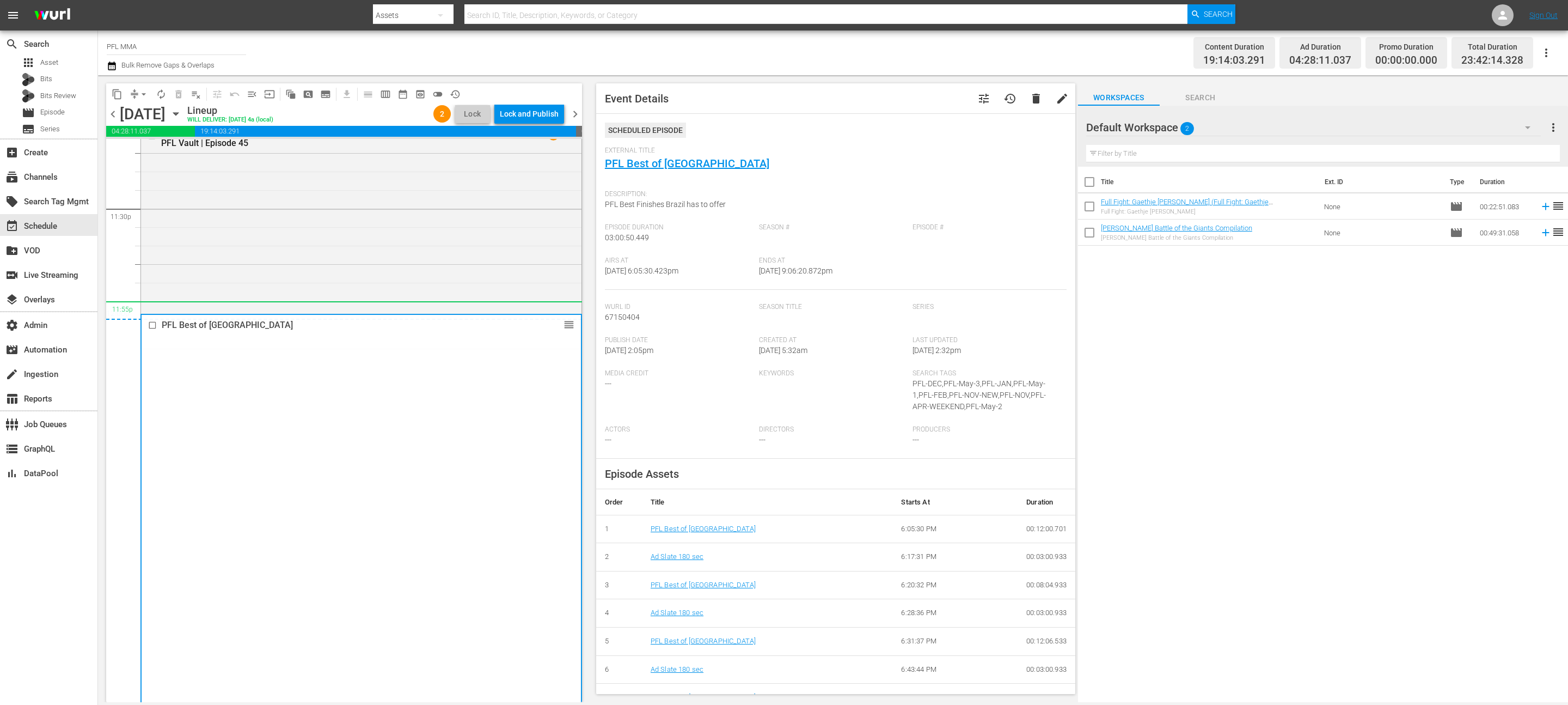
drag, startPoint x: 565, startPoint y: 217, endPoint x: 439, endPoint y: 330, distance: 169.2
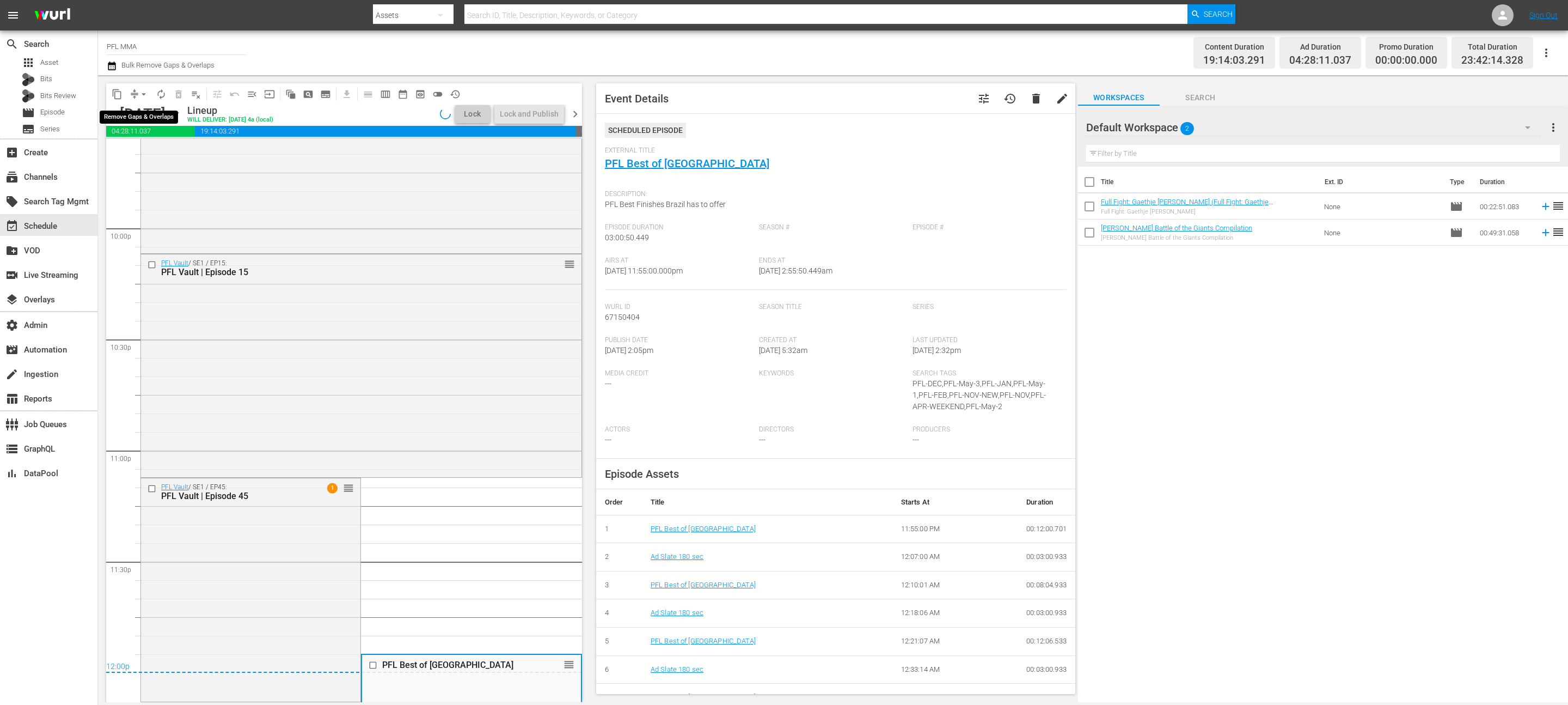
scroll to position [4819, 0]
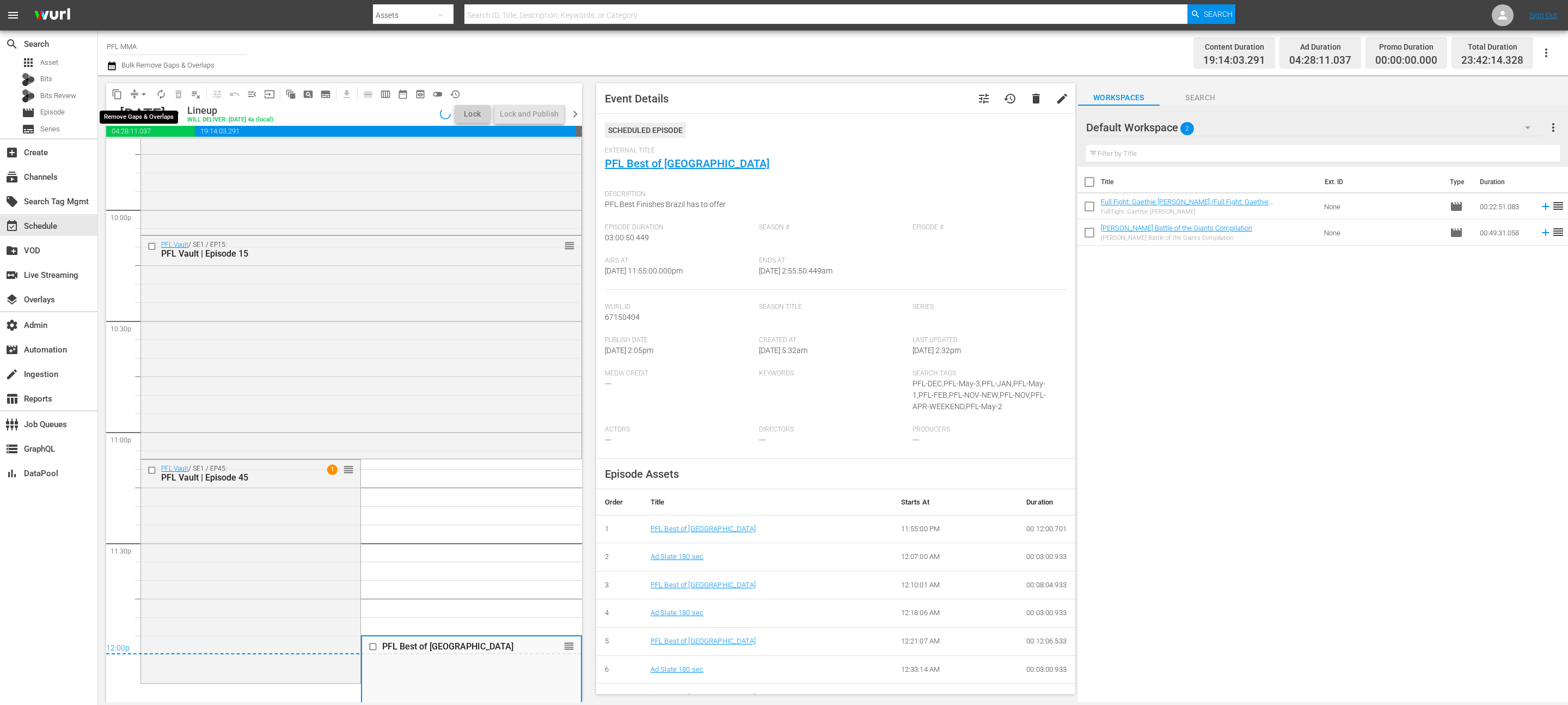
click at [144, 95] on span "arrow_drop_down" at bounding box center [144, 94] width 11 height 11
click at [143, 152] on li "Align to End of Previous Day" at bounding box center [144, 152] width 114 height 18
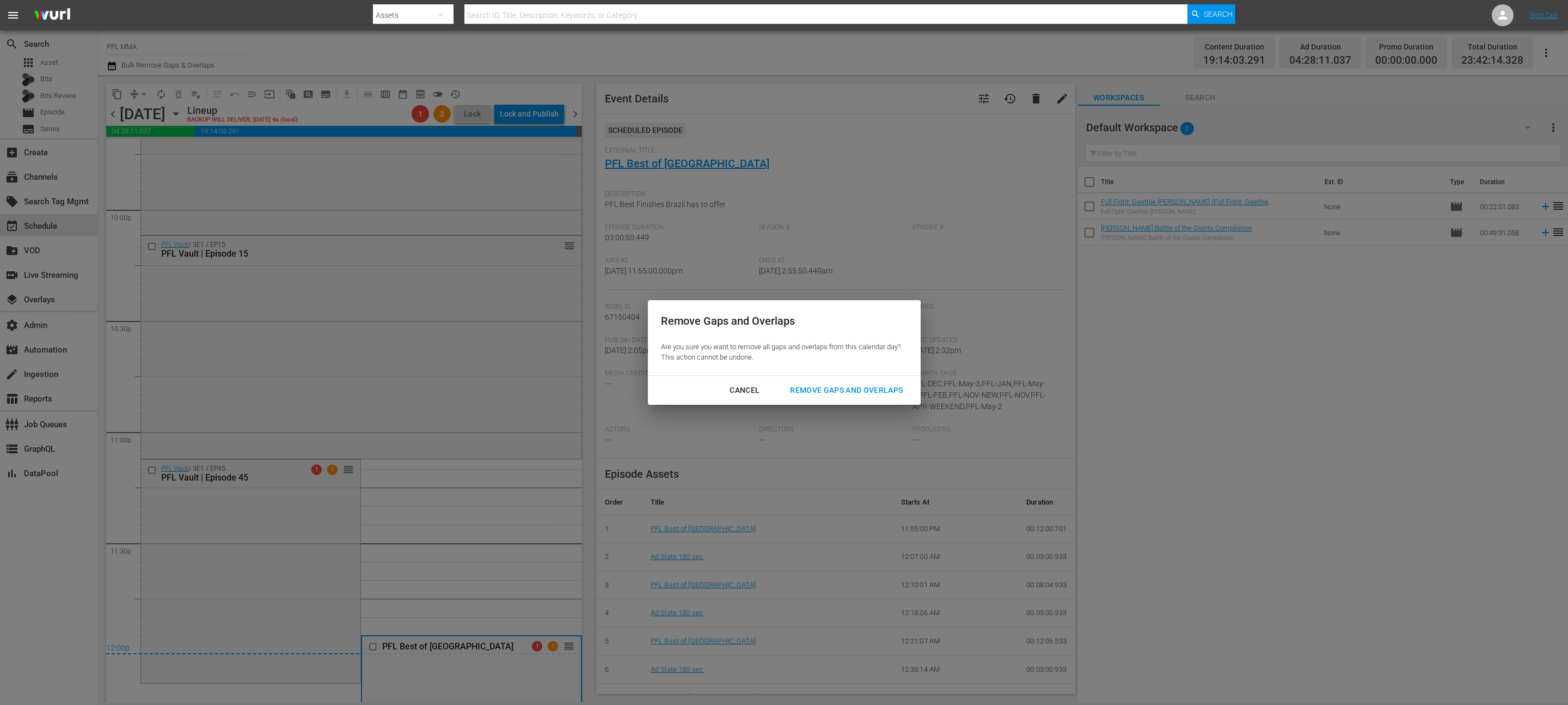
click at [847, 392] on div "Remove Gaps and Overlaps" at bounding box center [846, 390] width 130 height 13
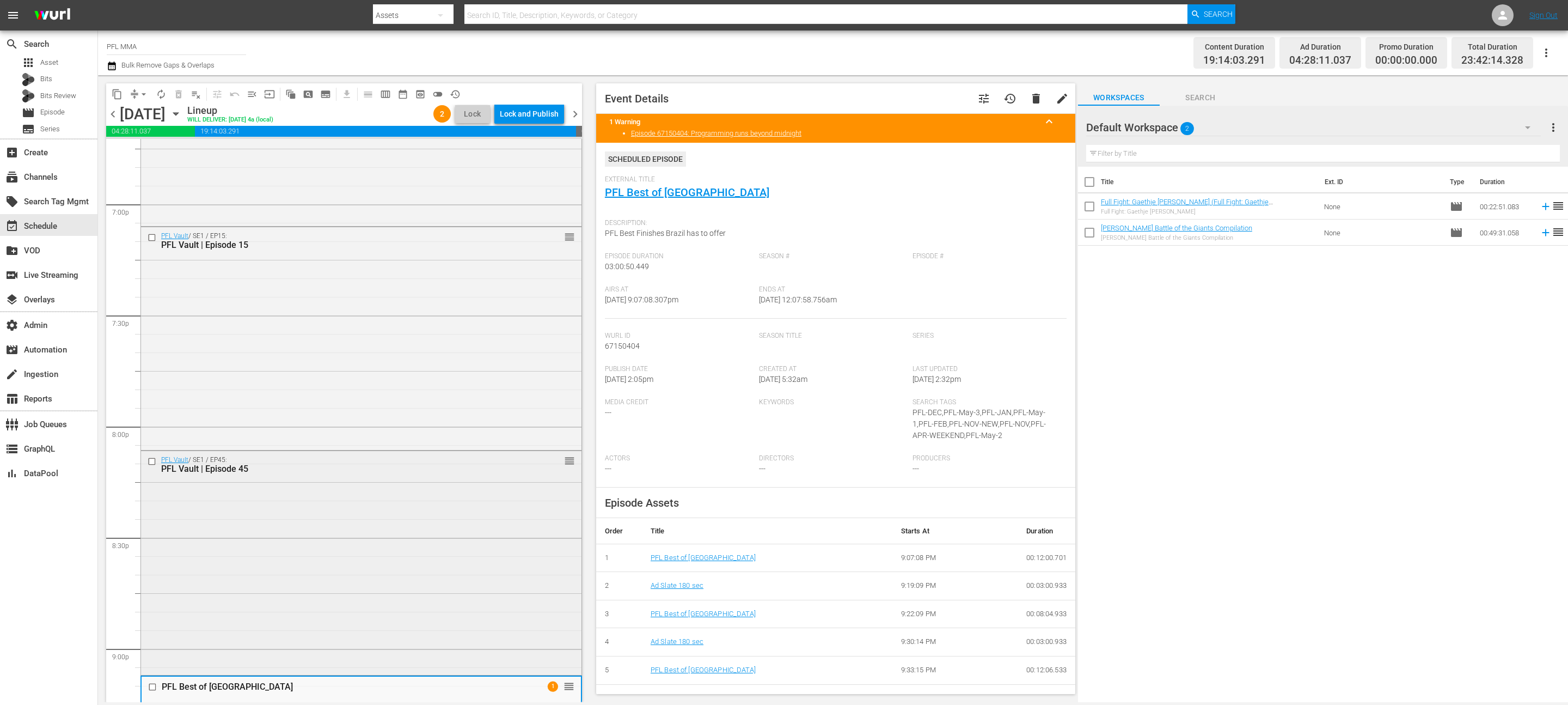
scroll to position [4270, 0]
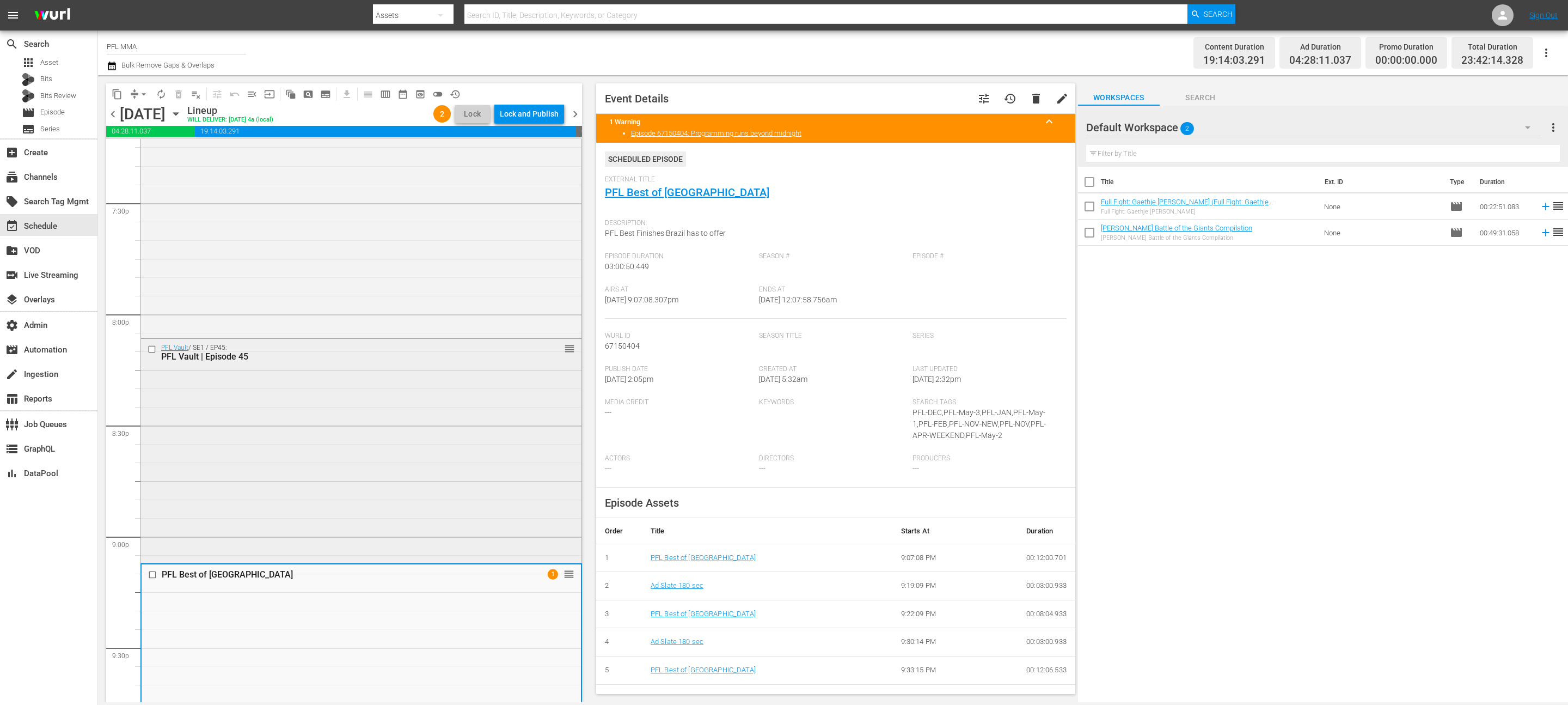
click at [351, 470] on div "PFL Vault / SE1 / EP45: PFL Vault | Episode 45 reorder" at bounding box center [361, 449] width 441 height 221
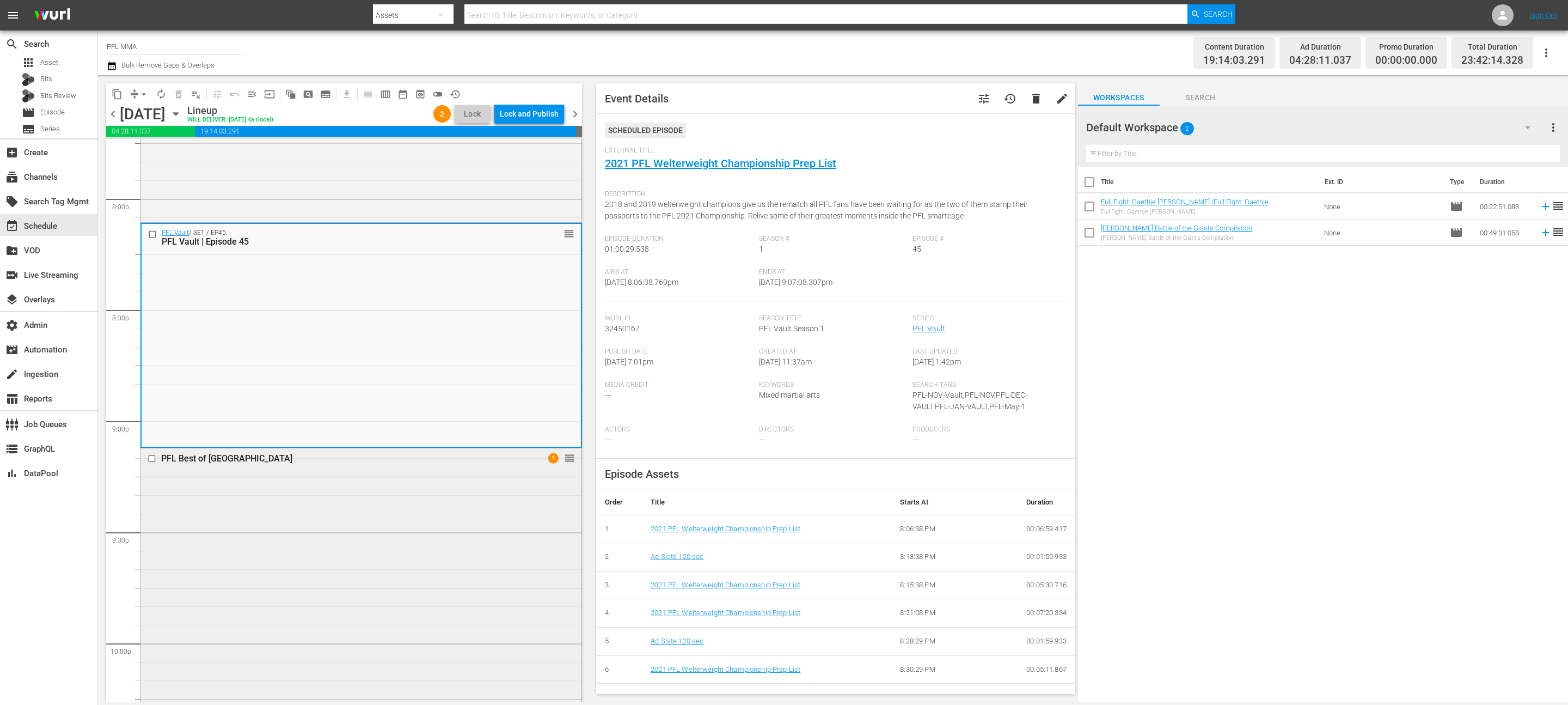
scroll to position [4502, 0]
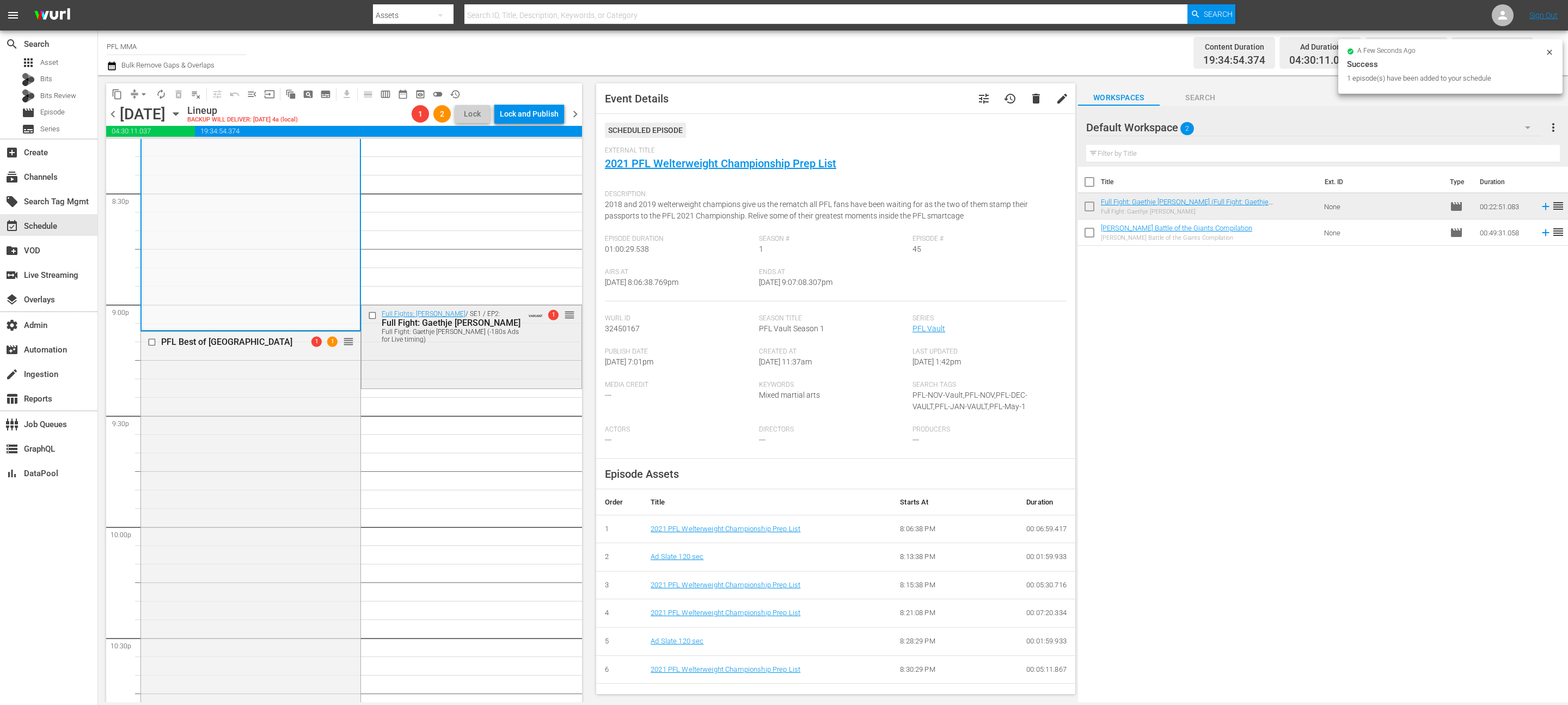
click at [431, 372] on div "Full Fights: Justin Gaethje / SE1 / EP2: Full Fight: Gaethje v. Cobb Full Fight…" at bounding box center [471, 345] width 220 height 81
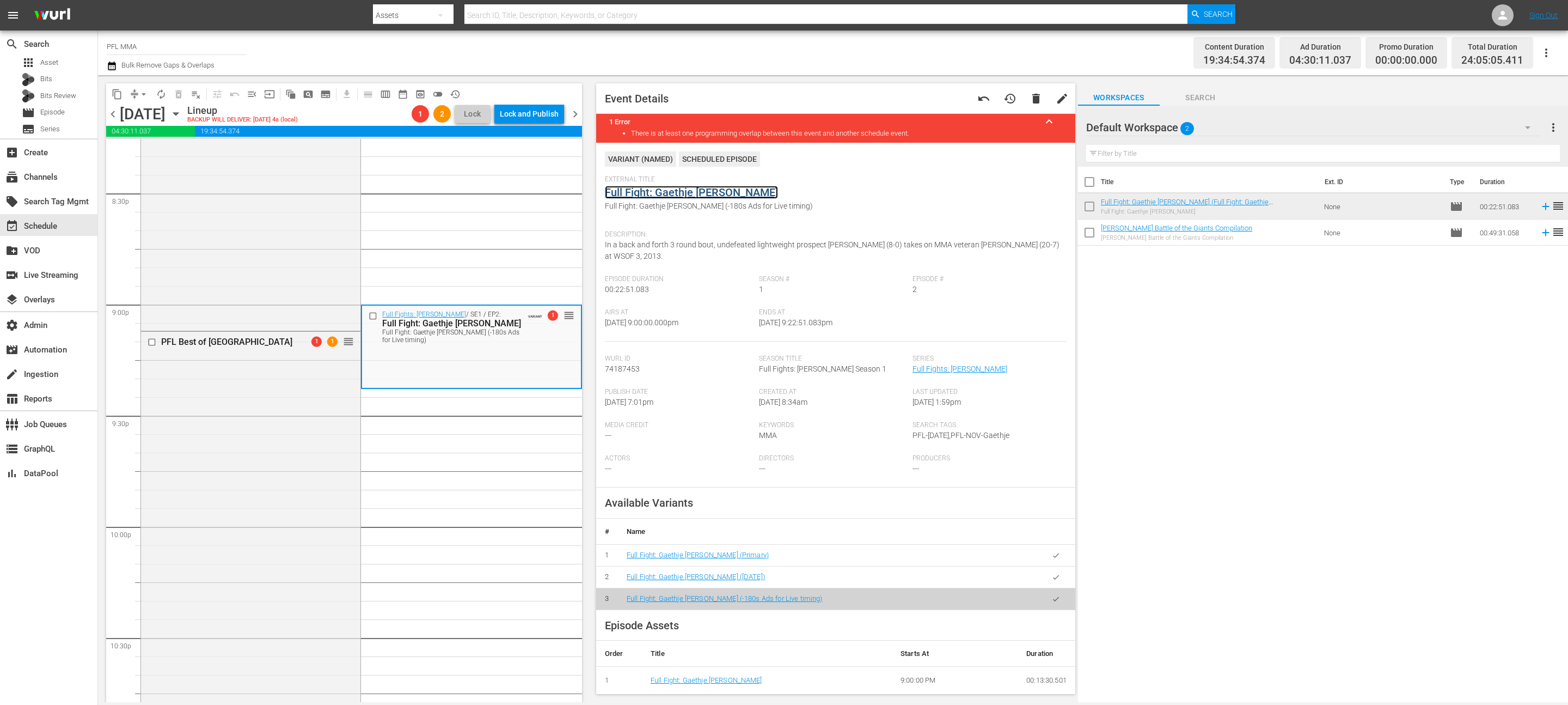
click at [695, 193] on link "Full Fight: Gaethje v. Cobb" at bounding box center [691, 192] width 173 height 13
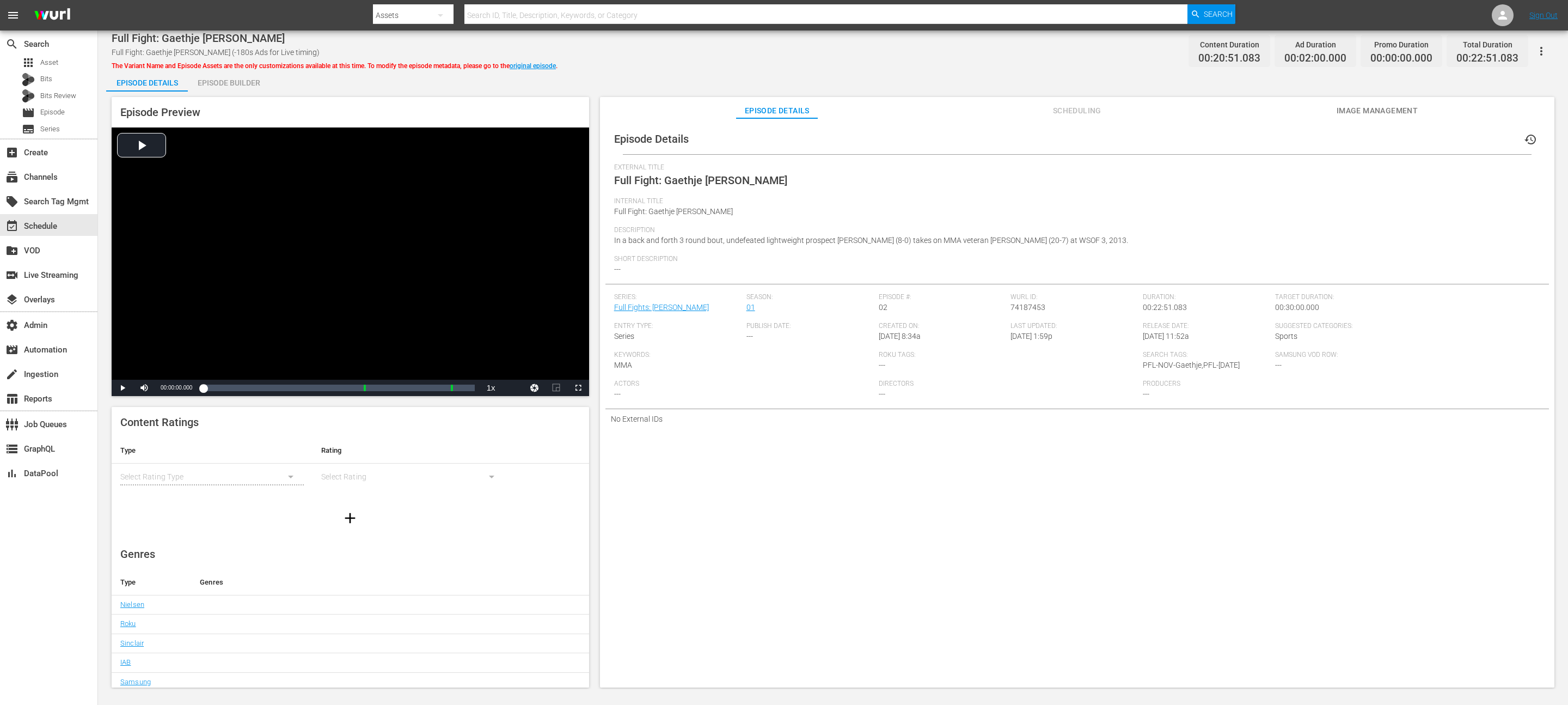
click at [1551, 53] on button "button" at bounding box center [1541, 51] width 26 height 26
click at [874, 75] on div "Episode Details Episode Builder Episode Preview Video Player is loading. Play V…" at bounding box center [833, 383] width 1454 height 627
click at [246, 88] on div "Episode Builder" at bounding box center [228, 82] width 81 height 26
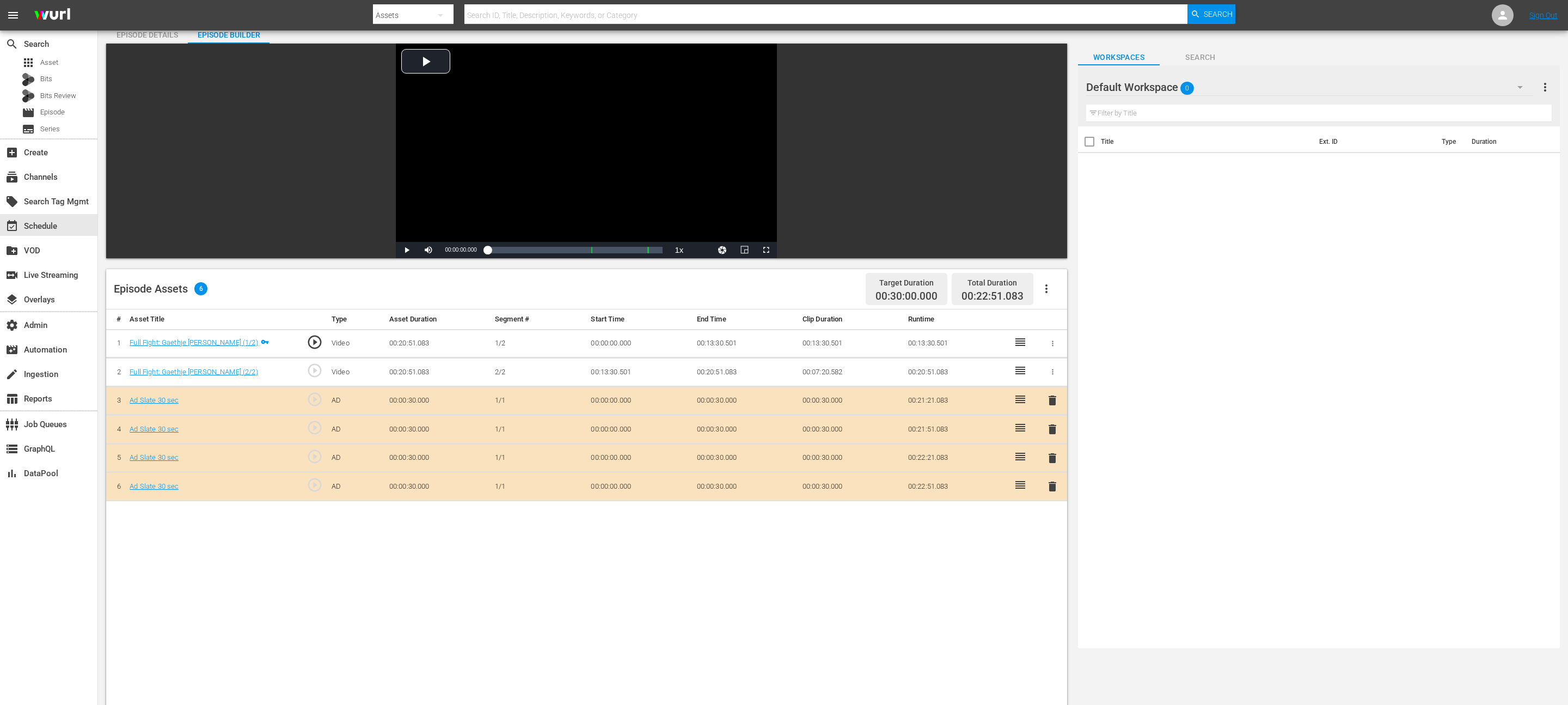
scroll to position [55, 0]
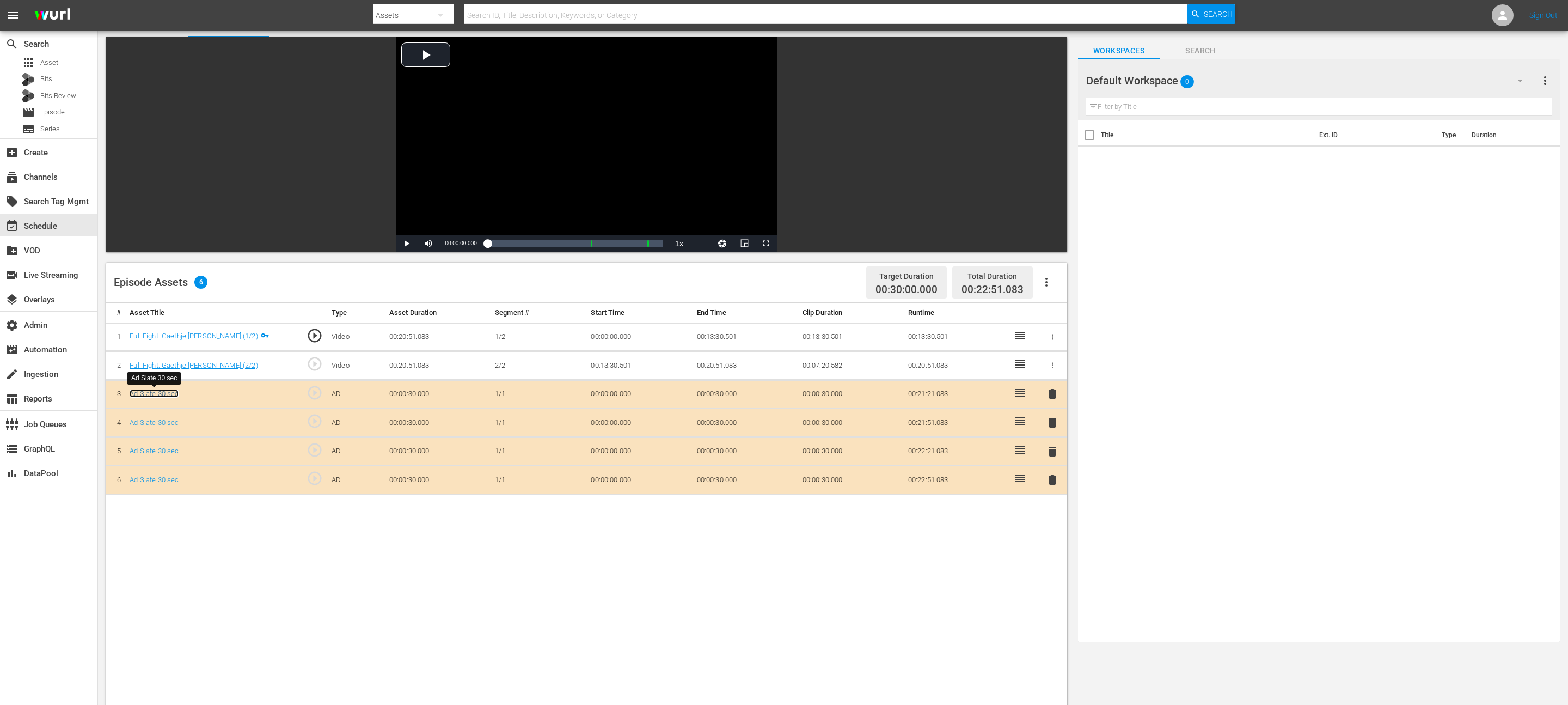
click at [168, 395] on link "Ad Slate 30 sec" at bounding box center [154, 394] width 49 height 8
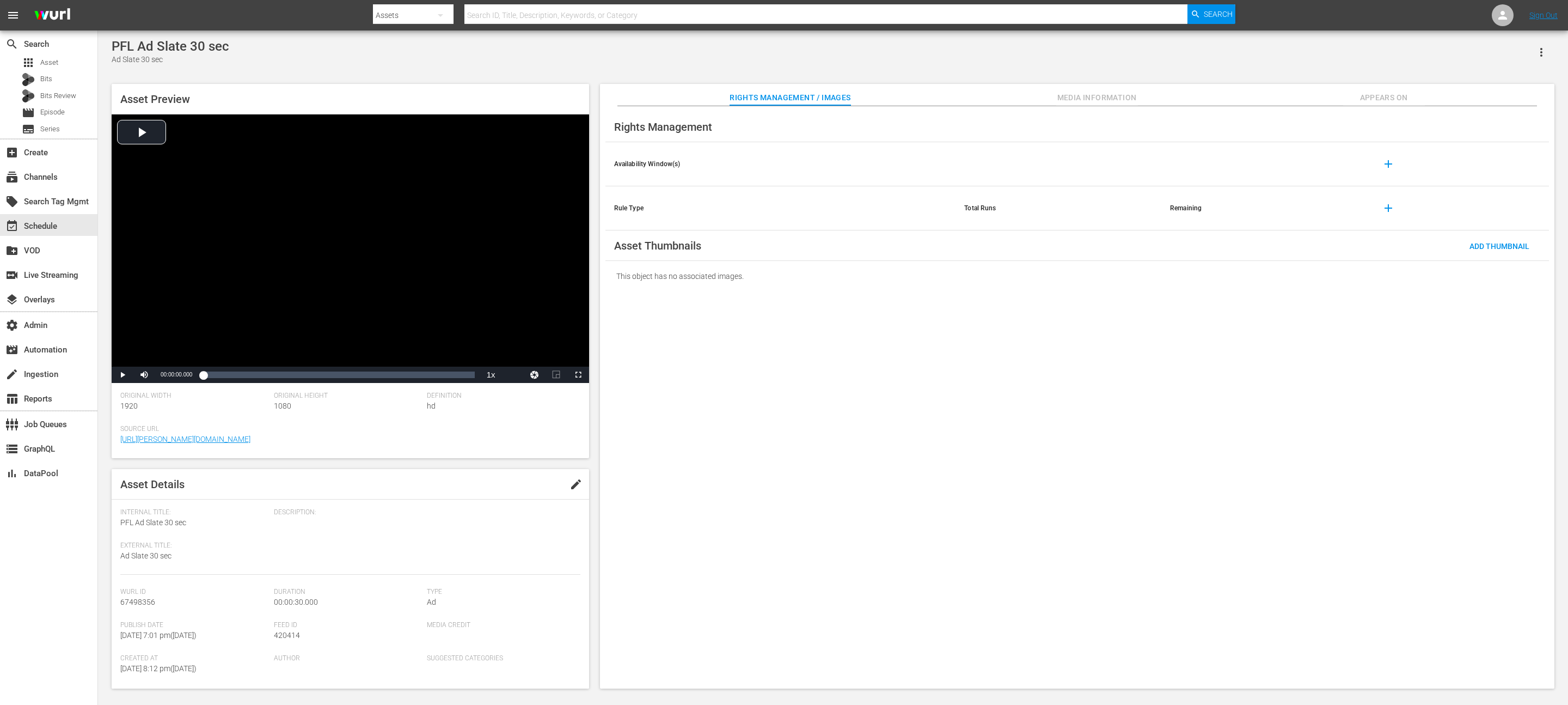
click at [1549, 54] on button "button" at bounding box center [1541, 52] width 26 height 26
click at [1526, 58] on div "Add To Workspace" at bounding box center [1493, 56] width 105 height 26
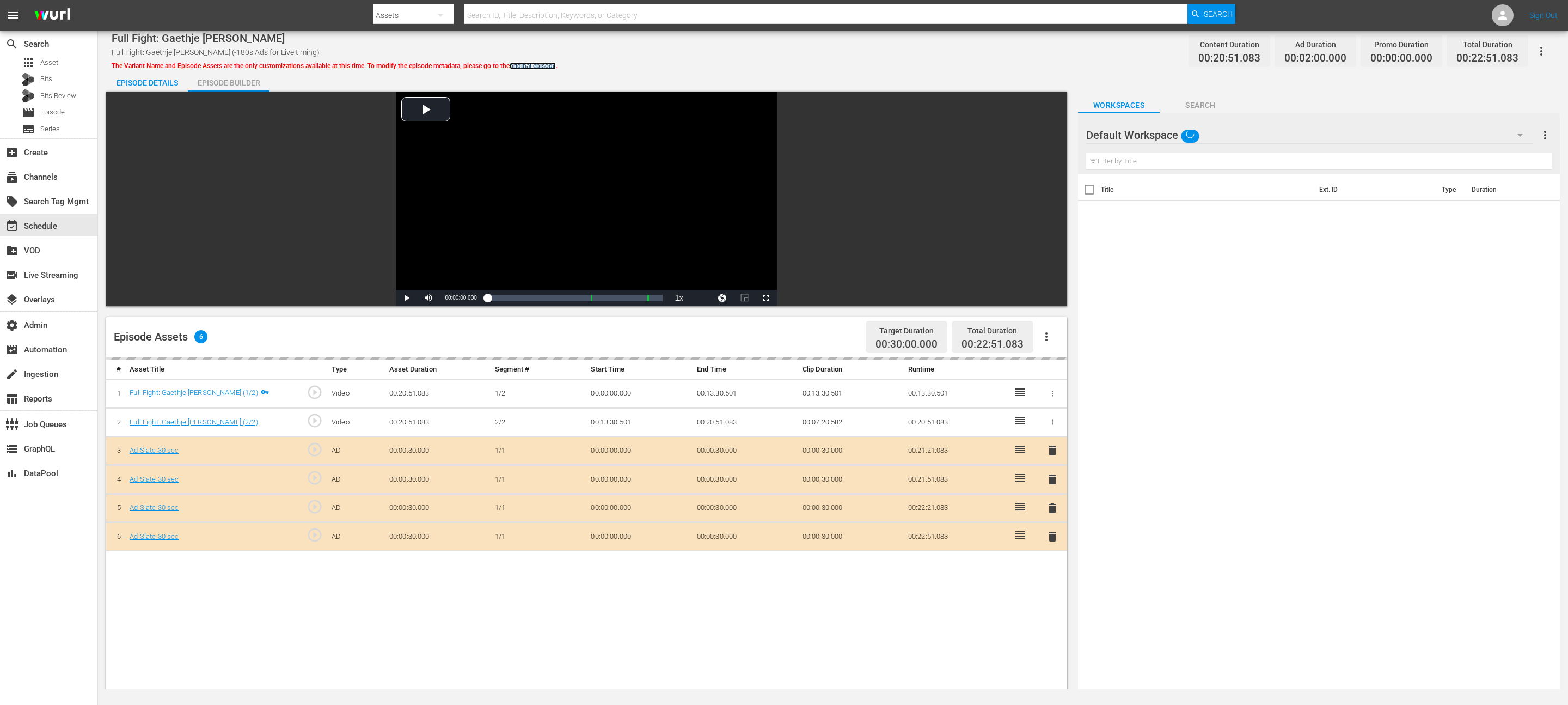
click at [539, 66] on link "original episode" at bounding box center [532, 65] width 46 height 7
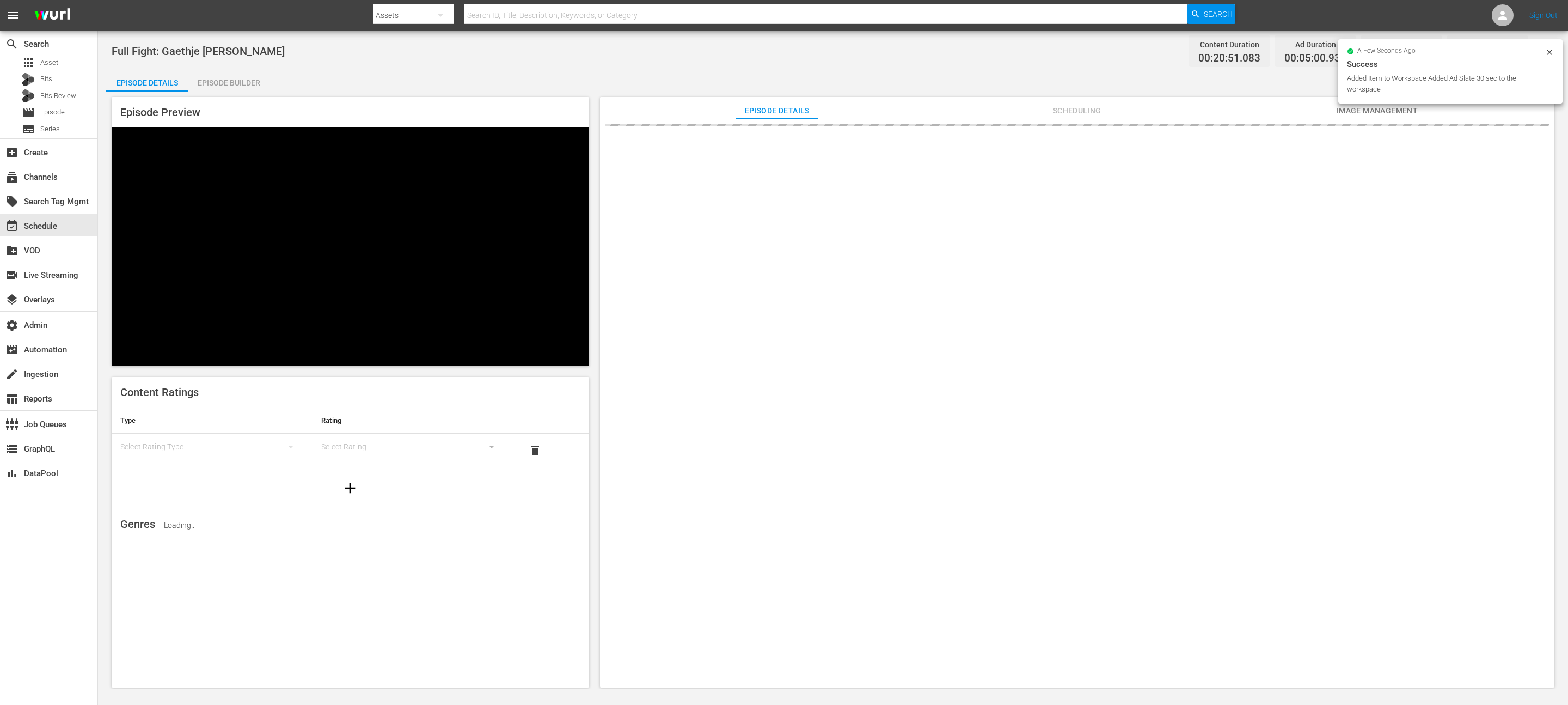
click at [1554, 43] on div "a few seconds ago Success Added Item to Workspace Added Ad Slate 30 sec to the …" at bounding box center [1450, 72] width 224 height 64
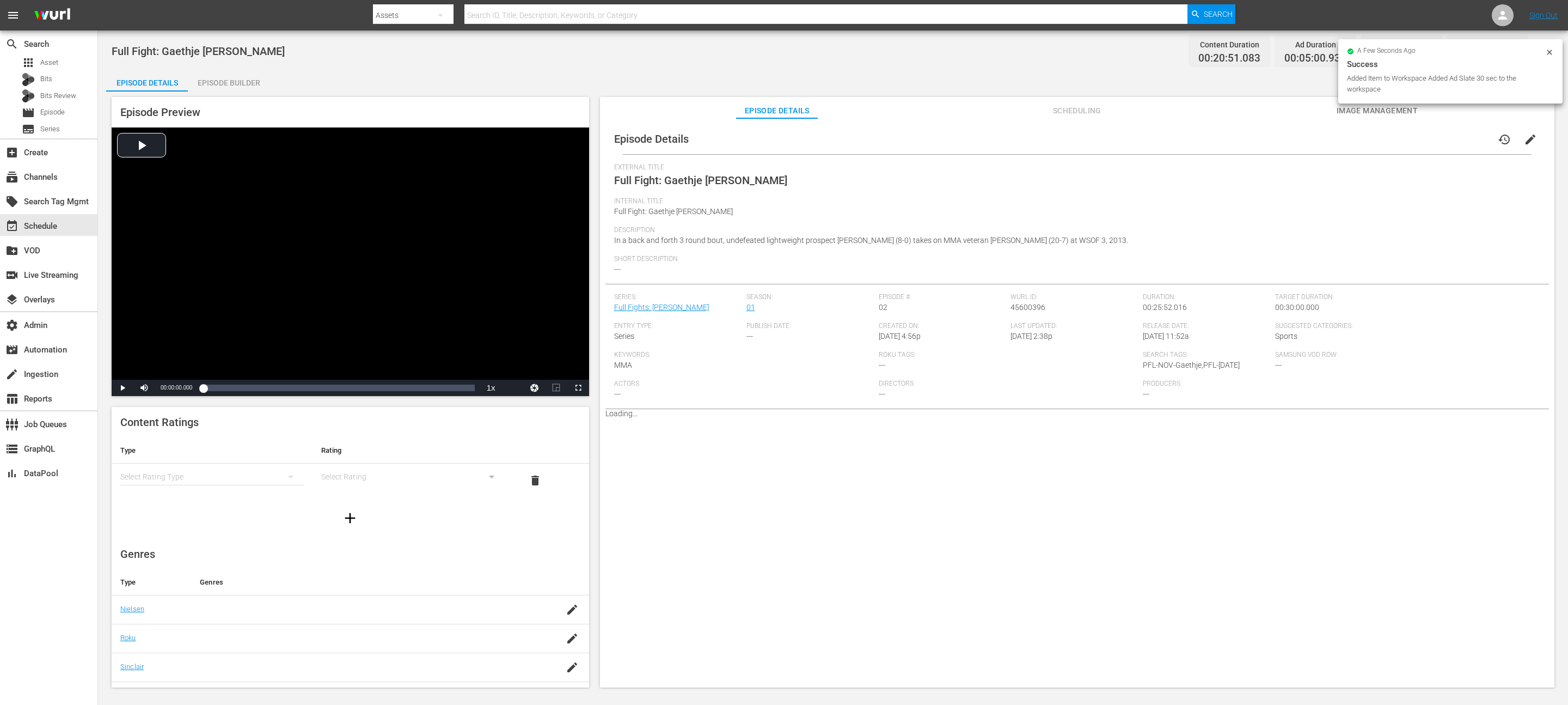
click at [1551, 52] on icon at bounding box center [1549, 52] width 9 height 9
click at [1543, 55] on icon "button" at bounding box center [1541, 51] width 13 height 13
click at [1487, 83] on div "Duplicate Episode" at bounding box center [1463, 82] width 166 height 26
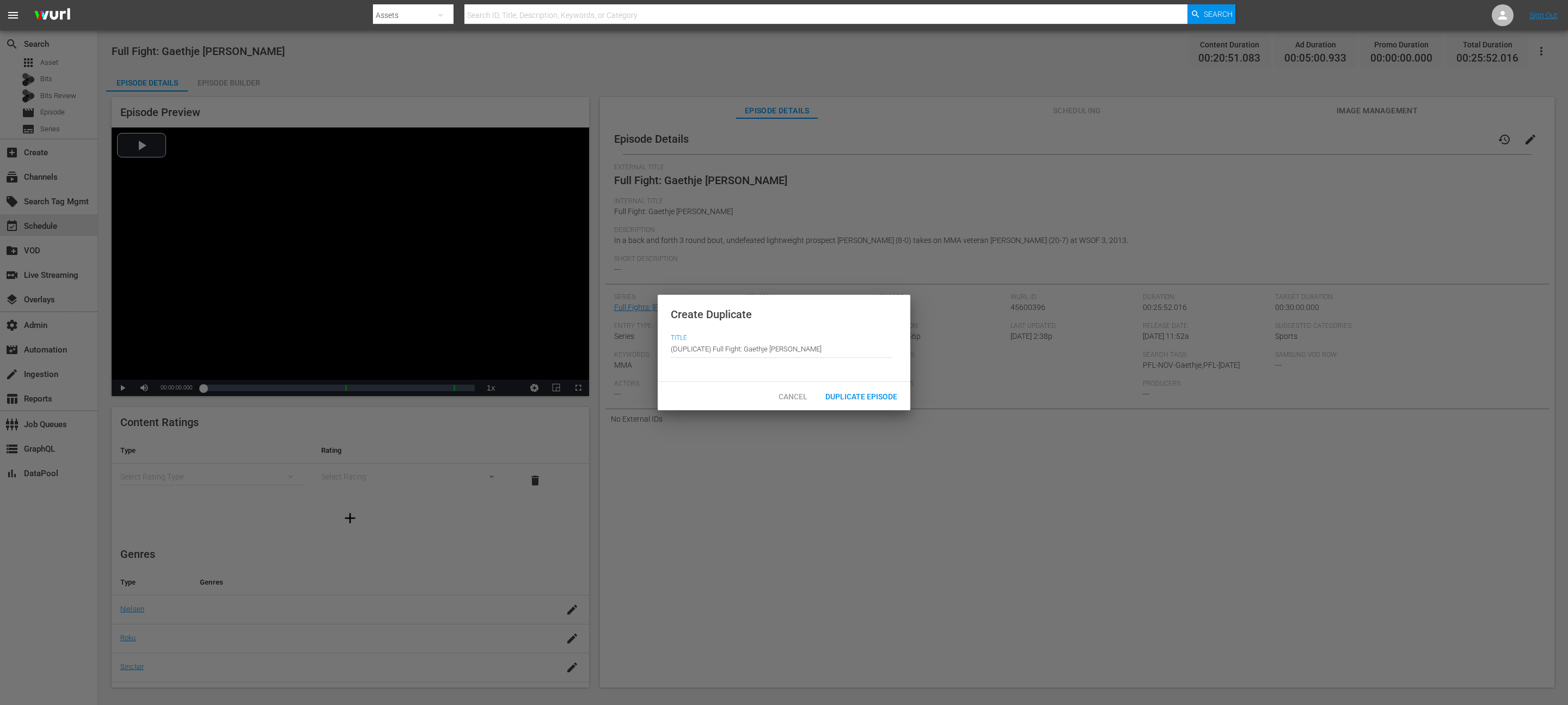
click at [745, 345] on input "(DUPLICATE) Full Fight: Gaethje v. Cobb" at bounding box center [781, 349] width 221 height 26
paste input "World Tournament Finals | Edwards vs. Rosta | Pre-Fight Show"
type input "LIVE: World Tournament Finals | [PERSON_NAME] vs. [PERSON_NAME] | Pre-Fight Show"
click at [867, 403] on div "Duplicate Episode" at bounding box center [861, 396] width 89 height 20
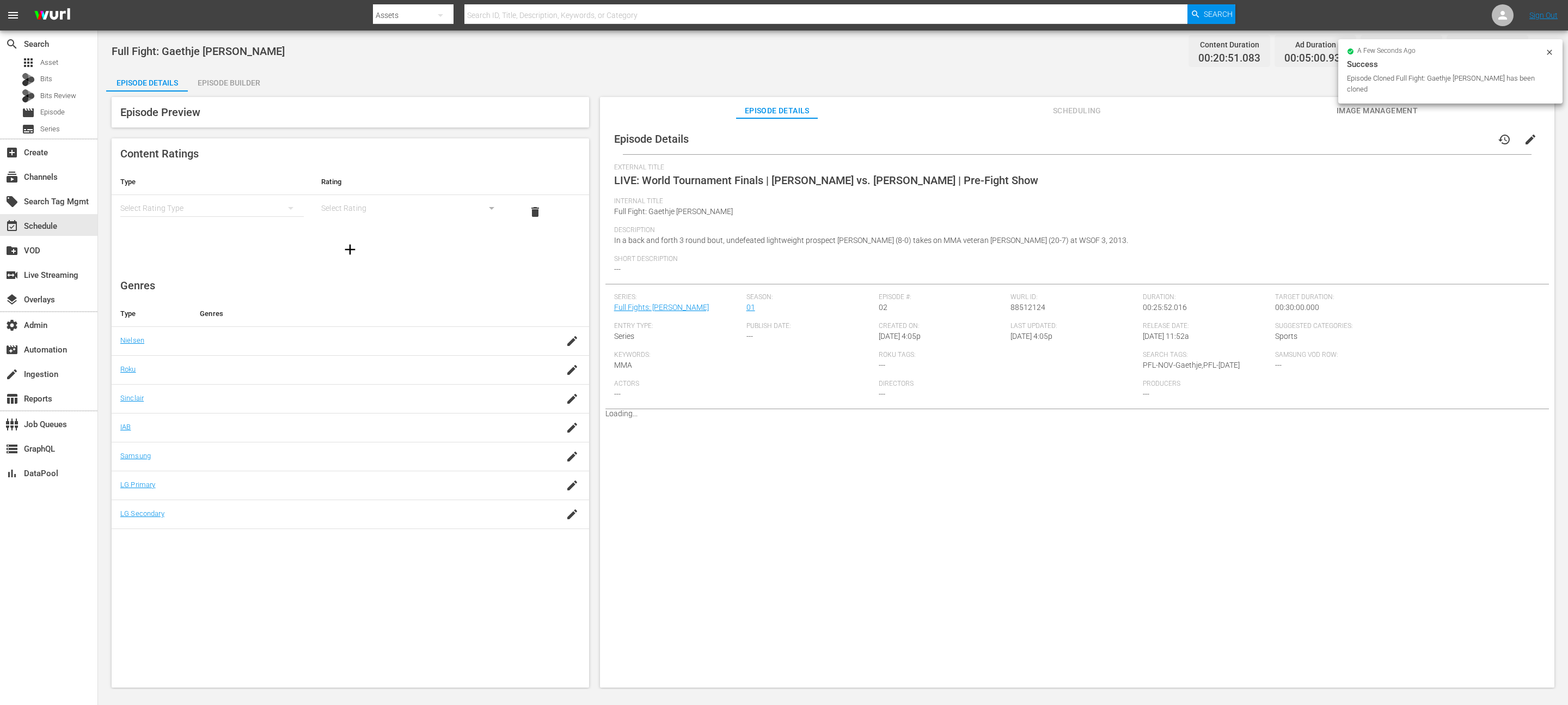
click at [1551, 53] on icon at bounding box center [1549, 52] width 9 height 9
click at [1549, 54] on button "button" at bounding box center [1541, 51] width 26 height 26
click at [1527, 59] on div "Add Episode to Workspace" at bounding box center [1463, 55] width 166 height 26
click at [1519, 131] on button "edit" at bounding box center [1530, 139] width 26 height 26
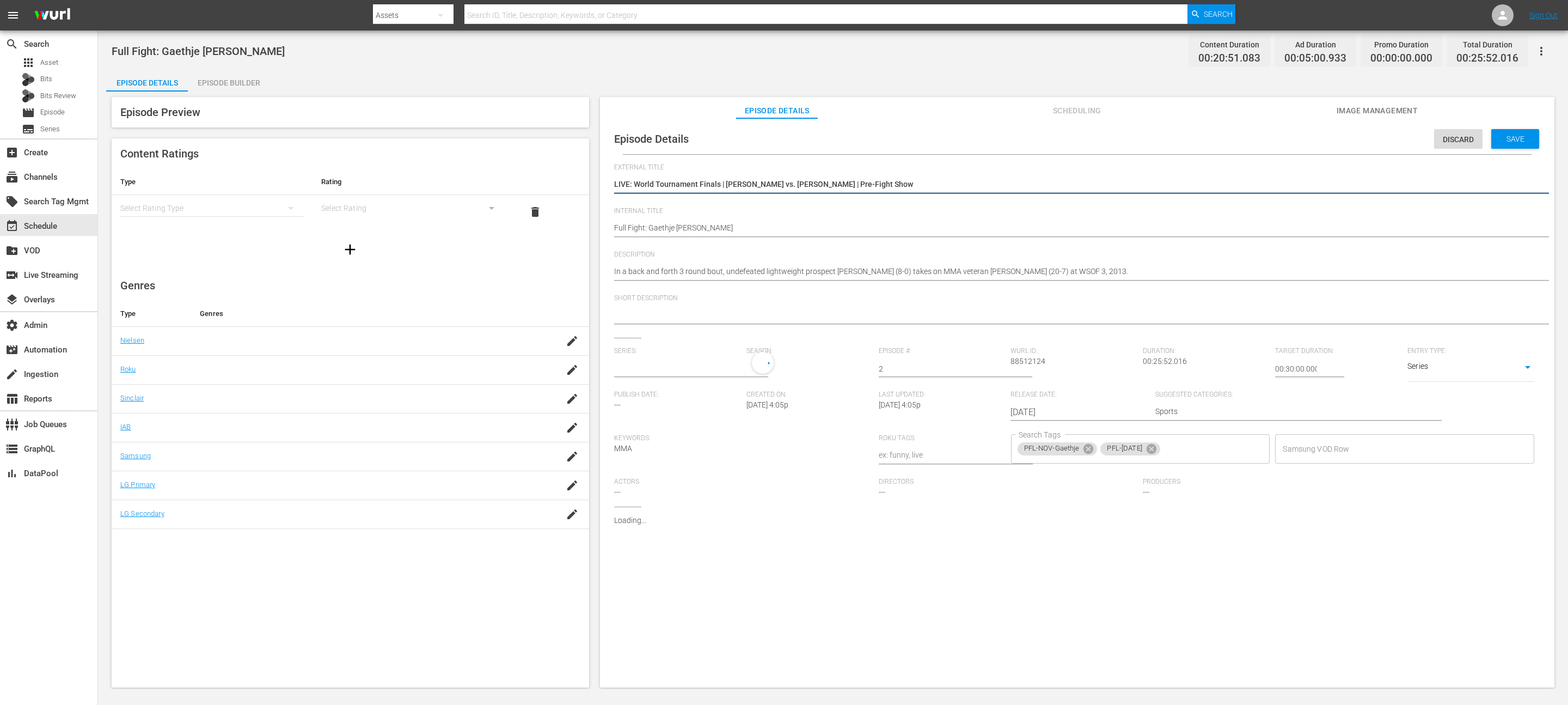
type input "Full Fights: [PERSON_NAME]"
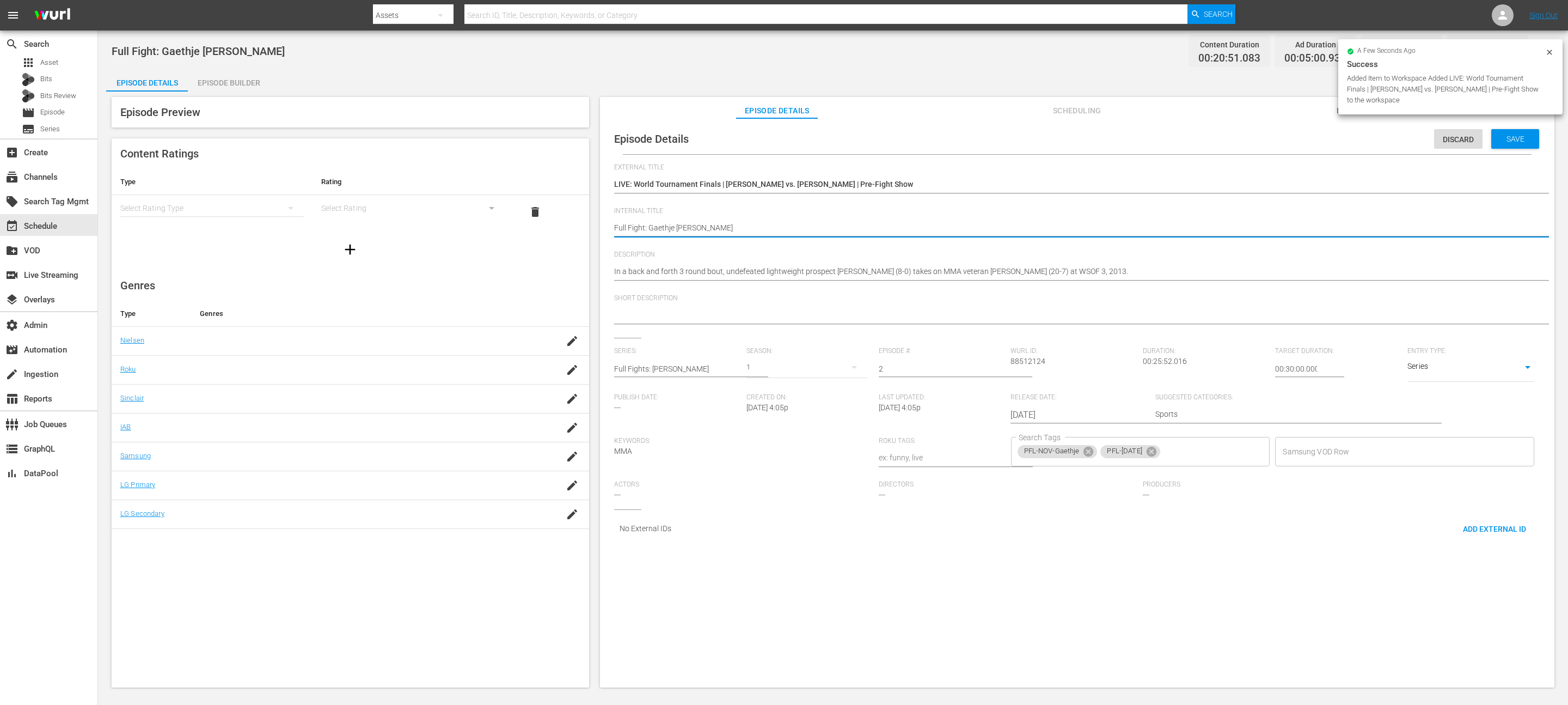
paste textarea "LIVE: World Tournament Finals | [PERSON_NAME] vs. [PERSON_NAME] | Pre-Fight Show"
type textarea "LIVE: World Tournament Finals | [PERSON_NAME] vs. [PERSON_NAME] | Pre-Fight Show"
click at [667, 279] on div "In a back and forth 3 round bout, undefeated lightweight prospect Justin Gaethj…" at bounding box center [1074, 272] width 921 height 26
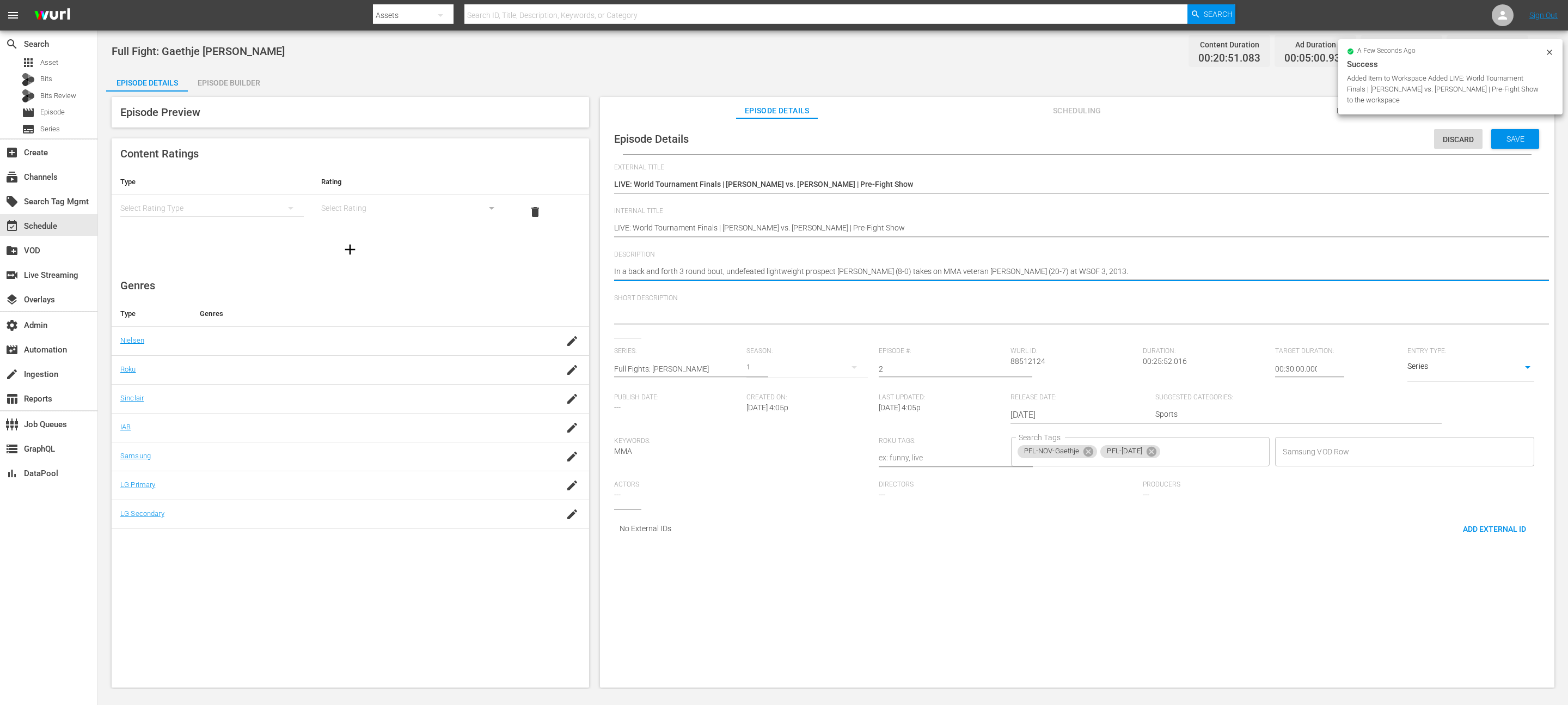
click at [667, 273] on textarea "In a back and forth 3 round bout, undefeated lightweight prospect Justin Gaethj…" at bounding box center [1074, 273] width 921 height 13
paste textarea "LIVE: World Tournament Finals | [PERSON_NAME] vs. [PERSON_NAME] | Pre-Fight Show"
type textarea "LIVE: World Tournament Finals | [PERSON_NAME] vs. [PERSON_NAME] | Pre-Fight Show"
click at [1515, 140] on span "Save" at bounding box center [1515, 138] width 35 height 9
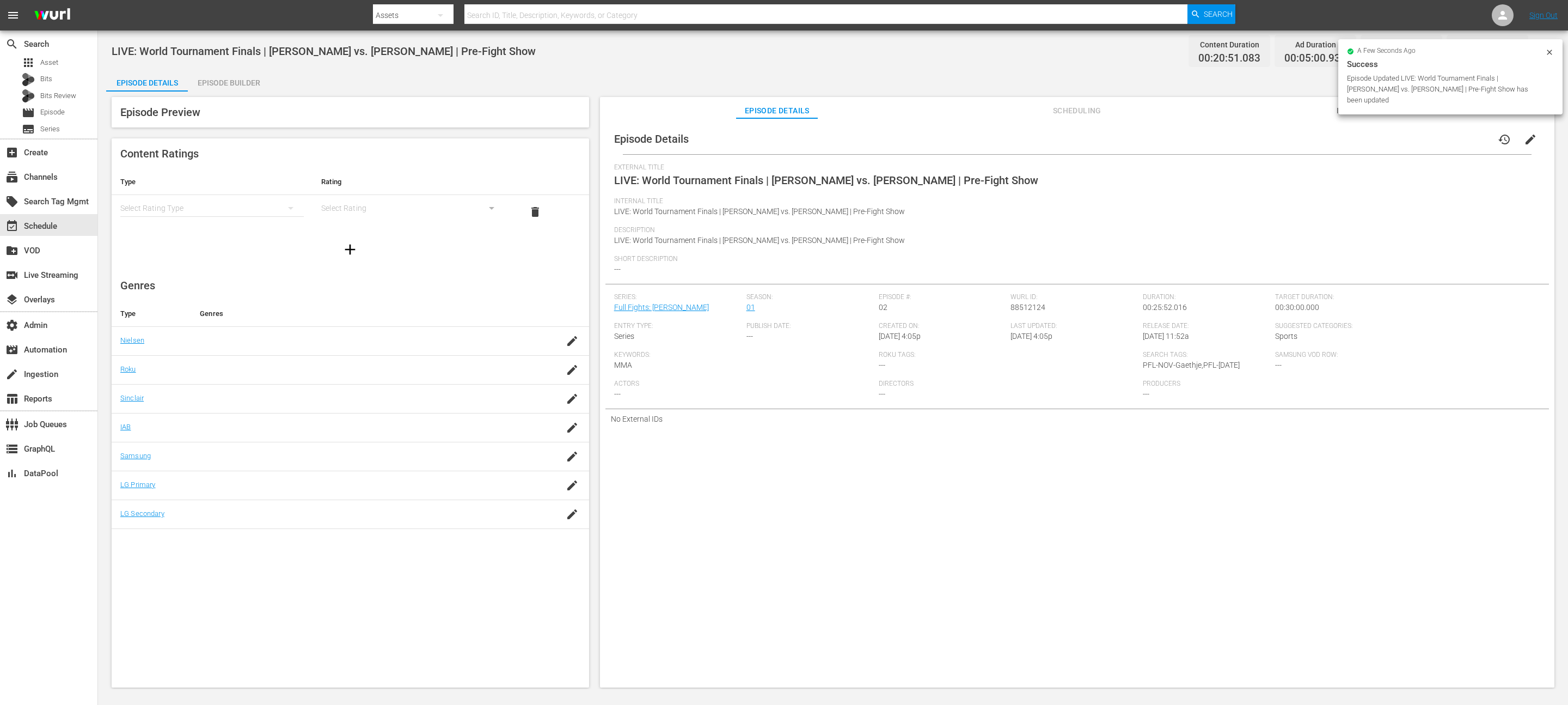
click at [243, 98] on div "Episode Preview" at bounding box center [350, 112] width 477 height 31
click at [243, 92] on div "Episode Preview Content Ratings Type Rating Select Rating Type Select Rating de…" at bounding box center [833, 394] width 1454 height 605
click at [243, 88] on div "Episode Builder" at bounding box center [228, 82] width 81 height 26
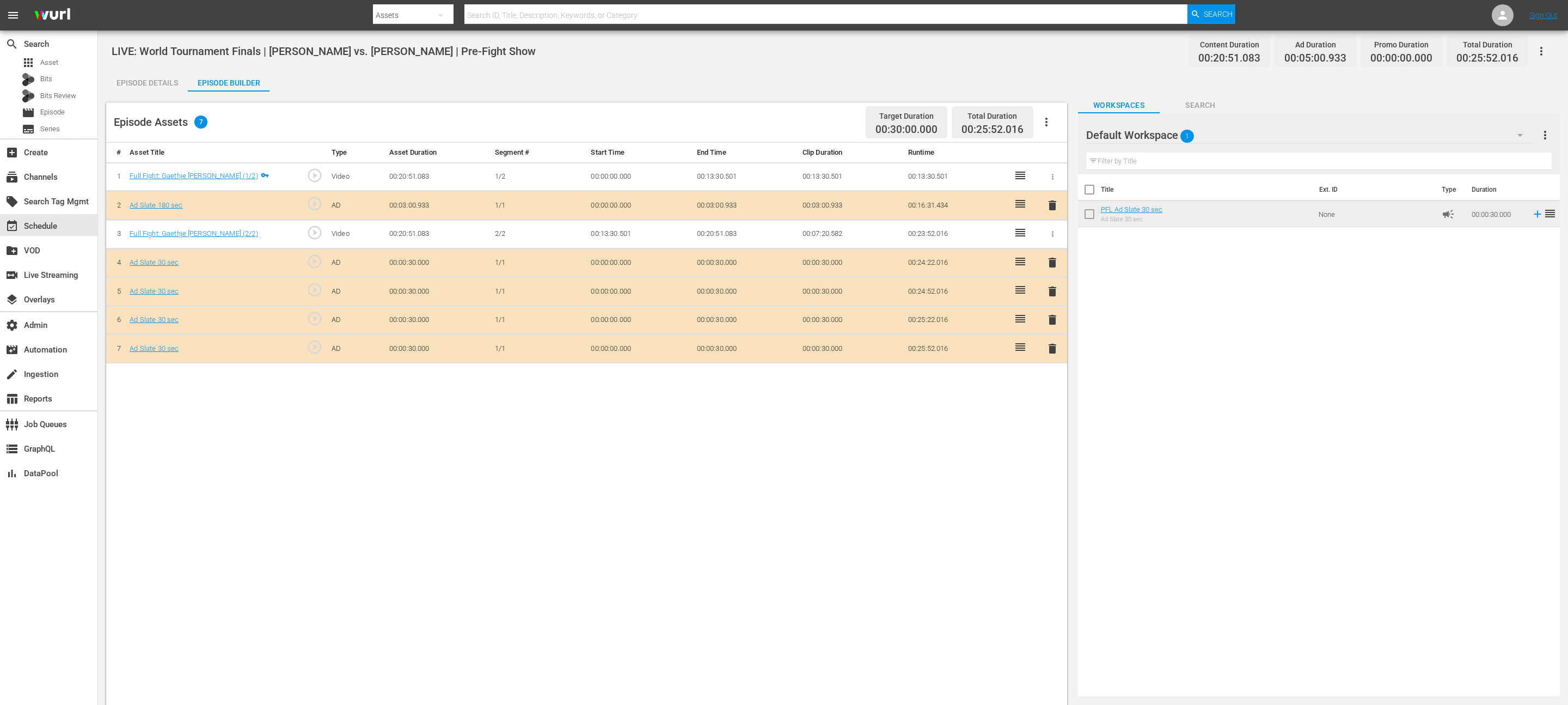
click at [1059, 202] on div "delete" at bounding box center [1052, 206] width 20 height 16
click at [1054, 209] on span "delete" at bounding box center [1052, 206] width 13 height 13
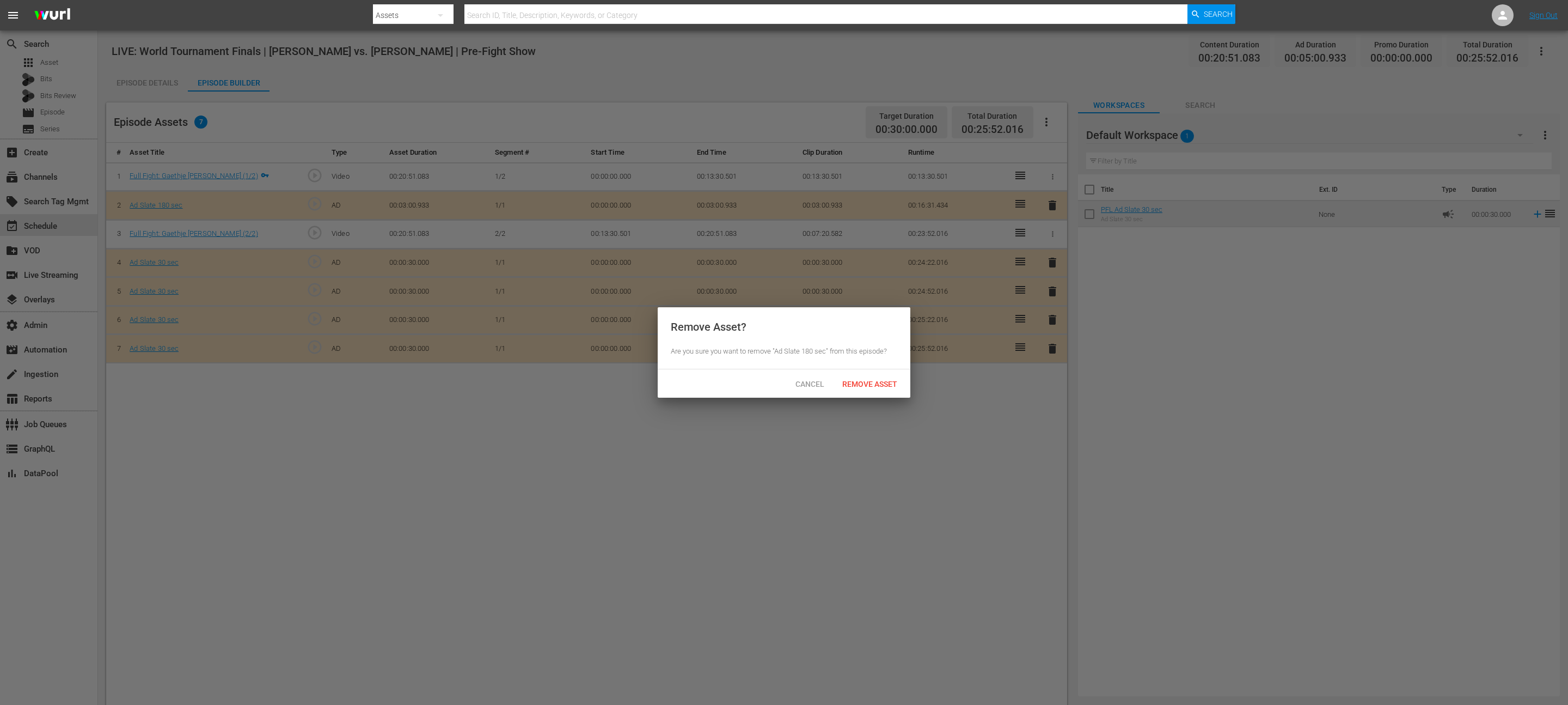
click at [863, 394] on div "Cancel Remove Asset" at bounding box center [784, 384] width 252 height 28
click at [877, 380] on span "Remove Asset" at bounding box center [869, 384] width 72 height 9
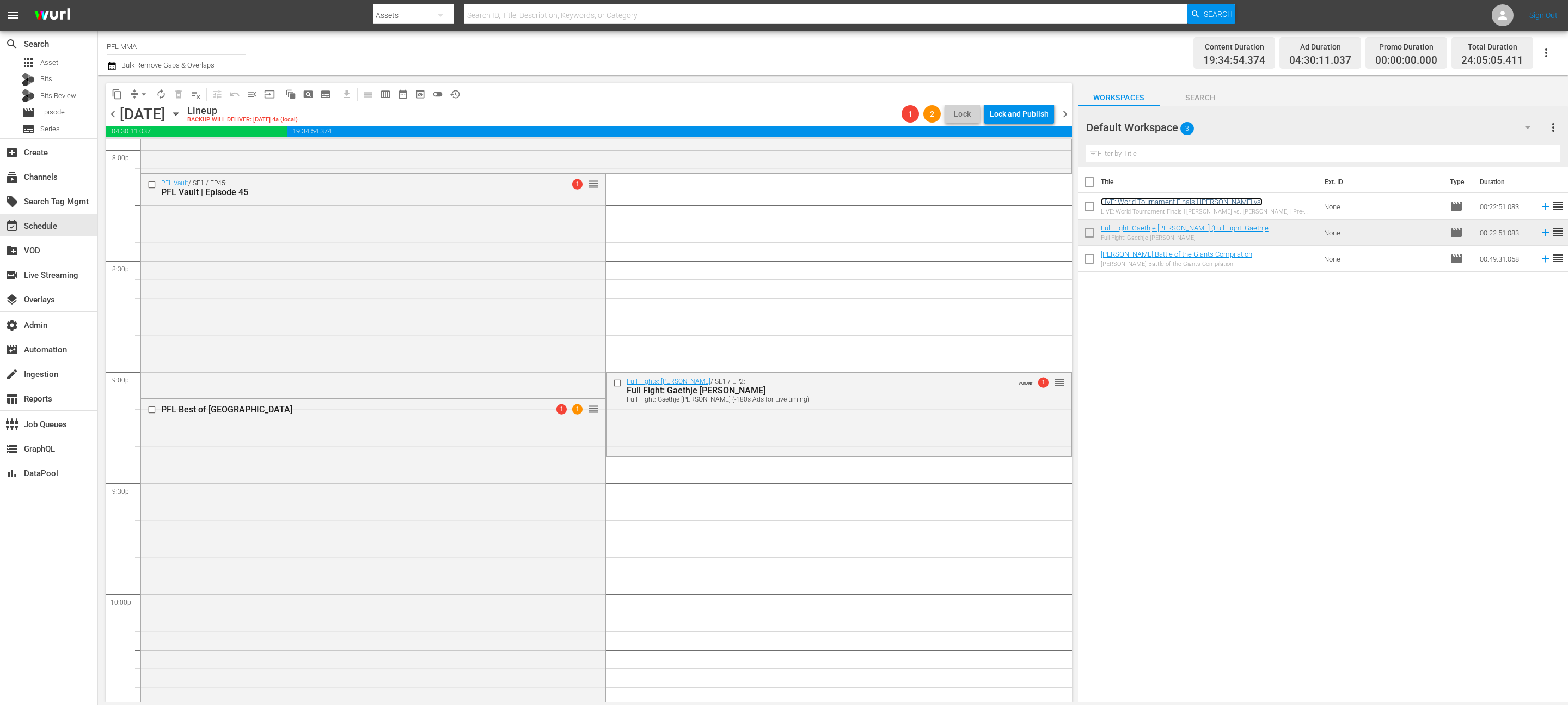
scroll to position [4430, 0]
click at [922, 436] on div "Full Fights: Justin Gaethje / SE1 / EP2: Full Fight: Gaethje v. Cobb Full Fight…" at bounding box center [838, 417] width 464 height 81
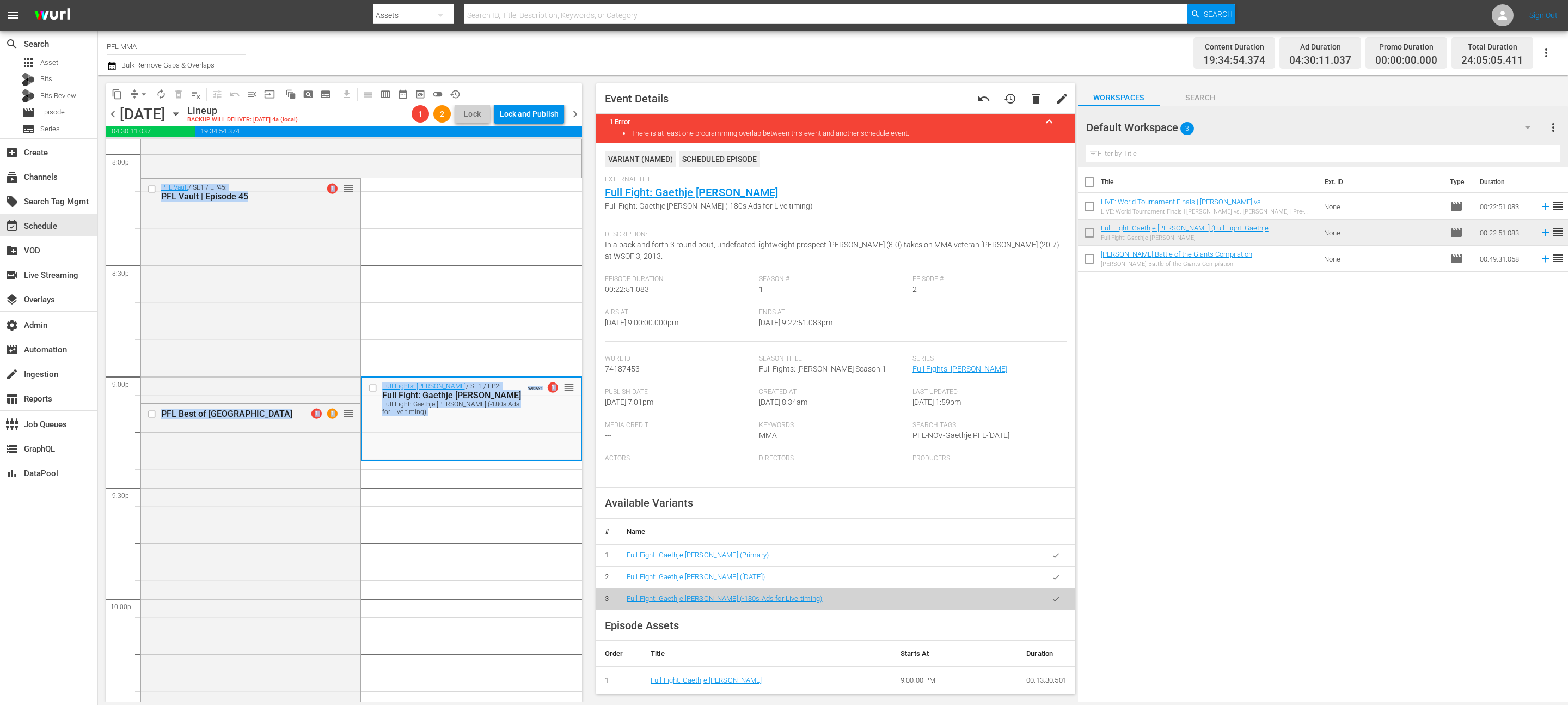
drag, startPoint x: 575, startPoint y: 390, endPoint x: 566, endPoint y: 358, distance: 33.2
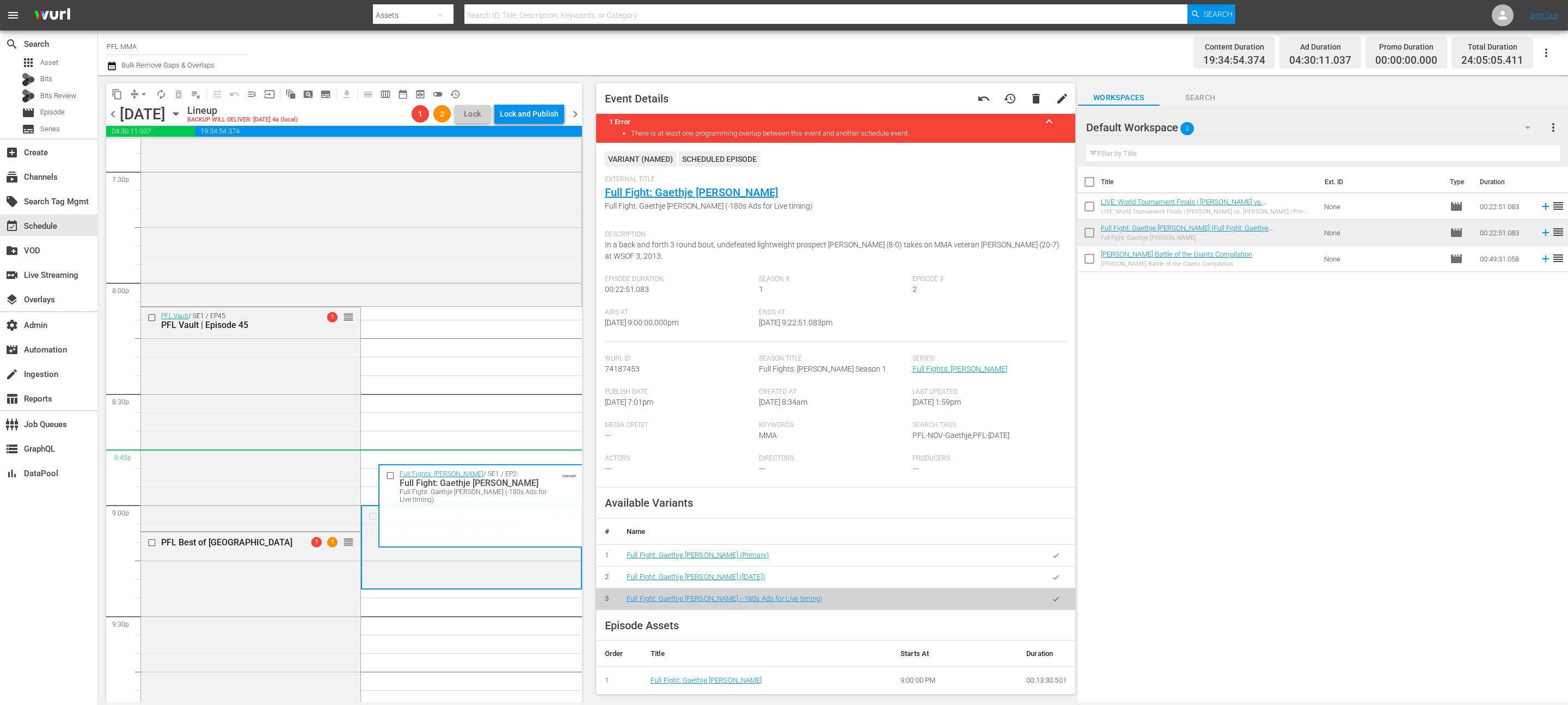
scroll to position [4209, 0]
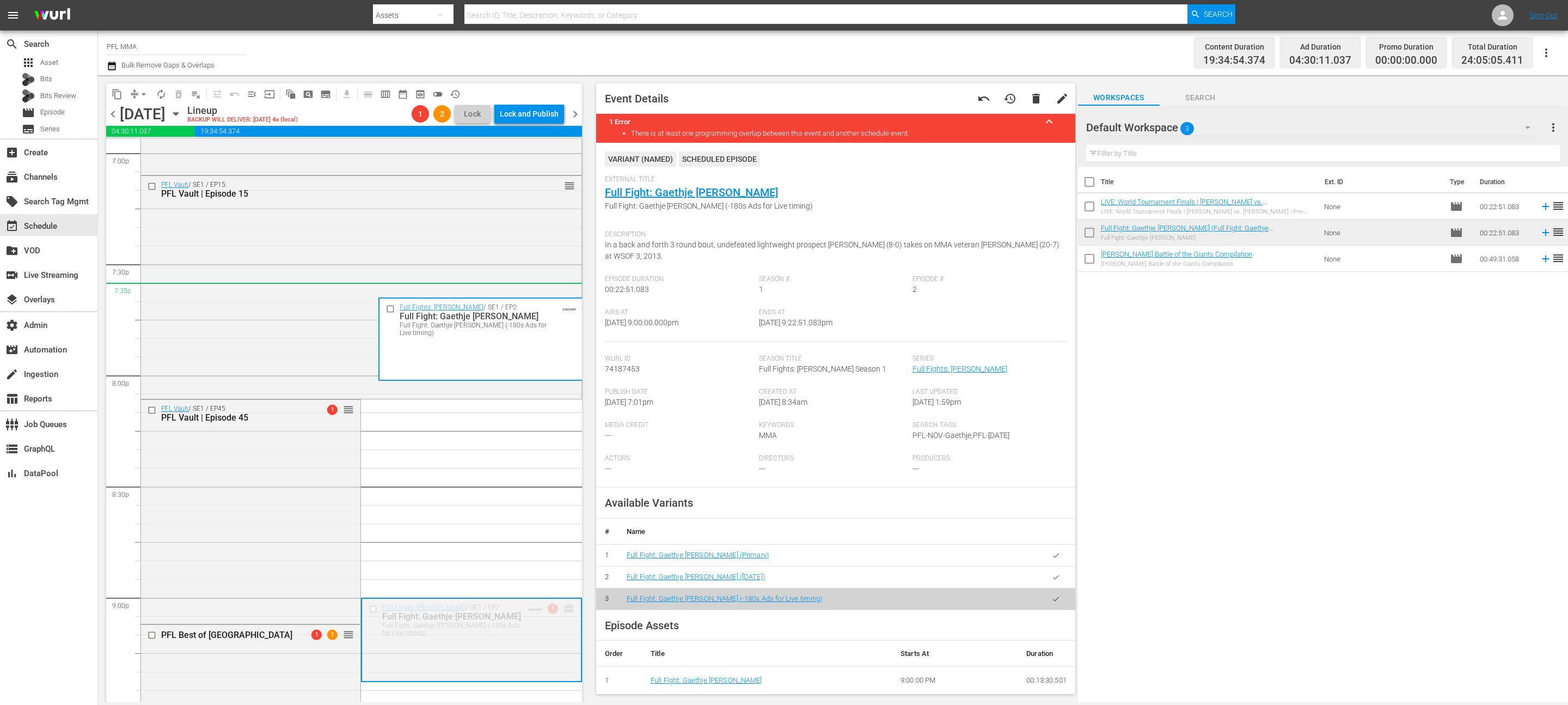
drag, startPoint x: 568, startPoint y: 382, endPoint x: 510, endPoint y: 305, distance: 96.4
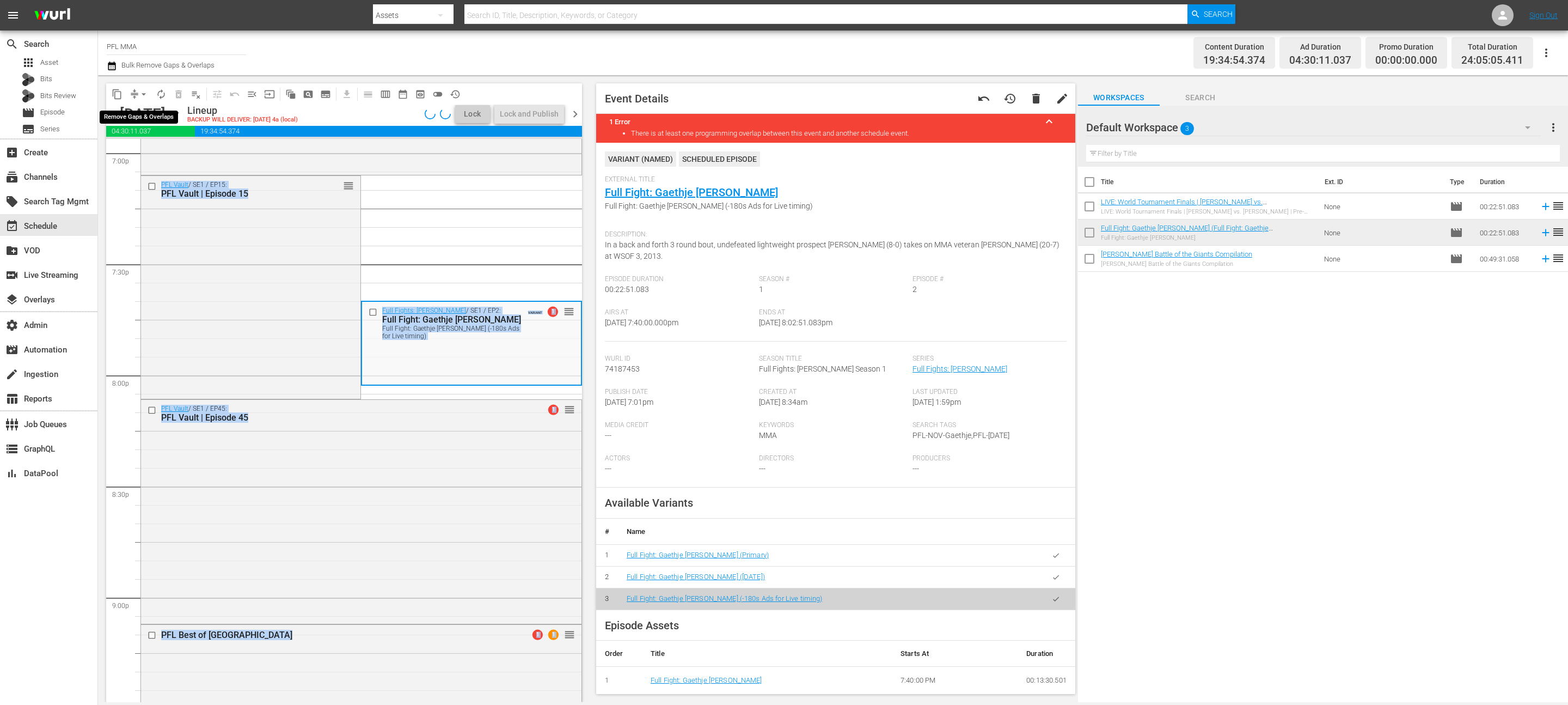
click at [146, 94] on span "arrow_drop_down" at bounding box center [144, 94] width 11 height 11
click at [140, 153] on li "Align to End of Previous Day" at bounding box center [144, 152] width 114 height 18
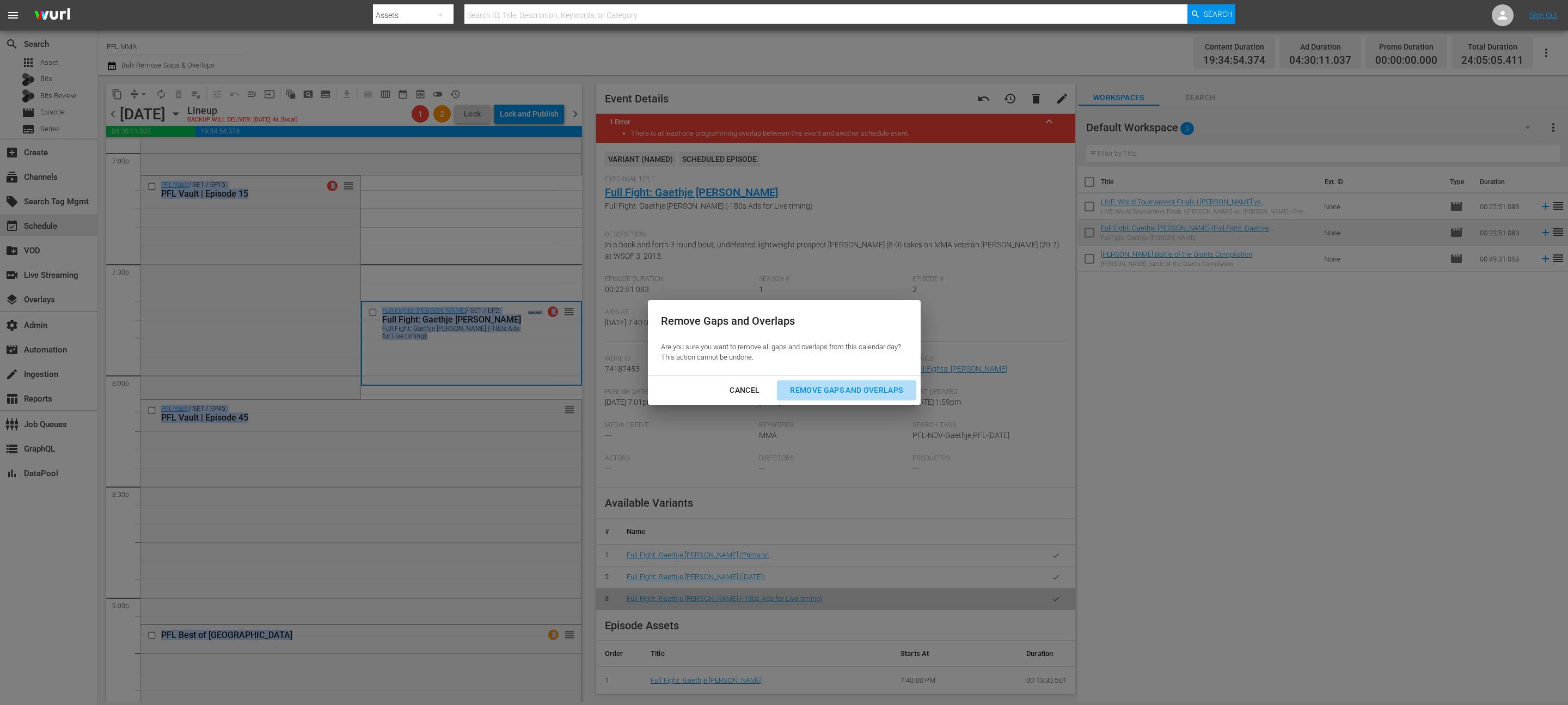
click at [806, 386] on div "Remove Gaps and Overlaps" at bounding box center [846, 390] width 130 height 13
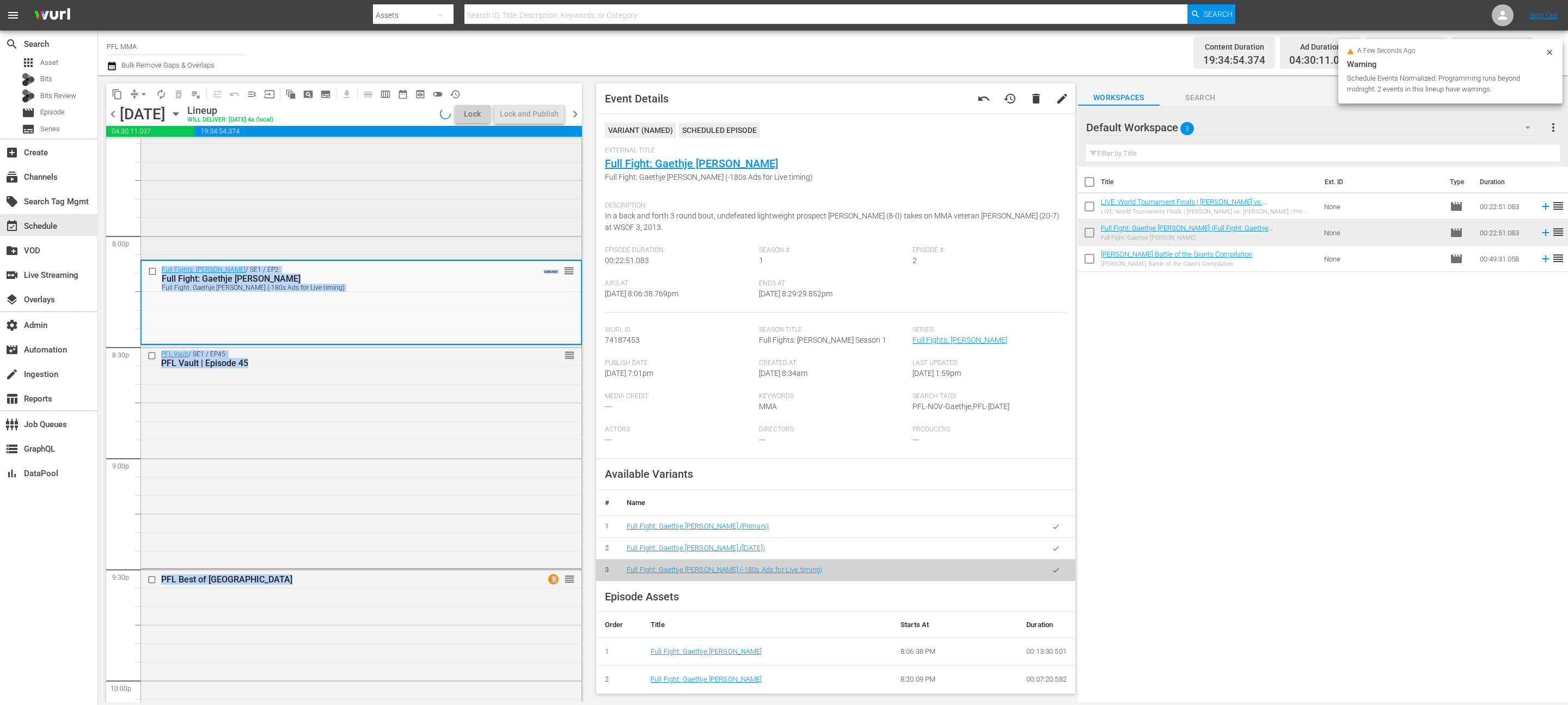
scroll to position [4402, 0]
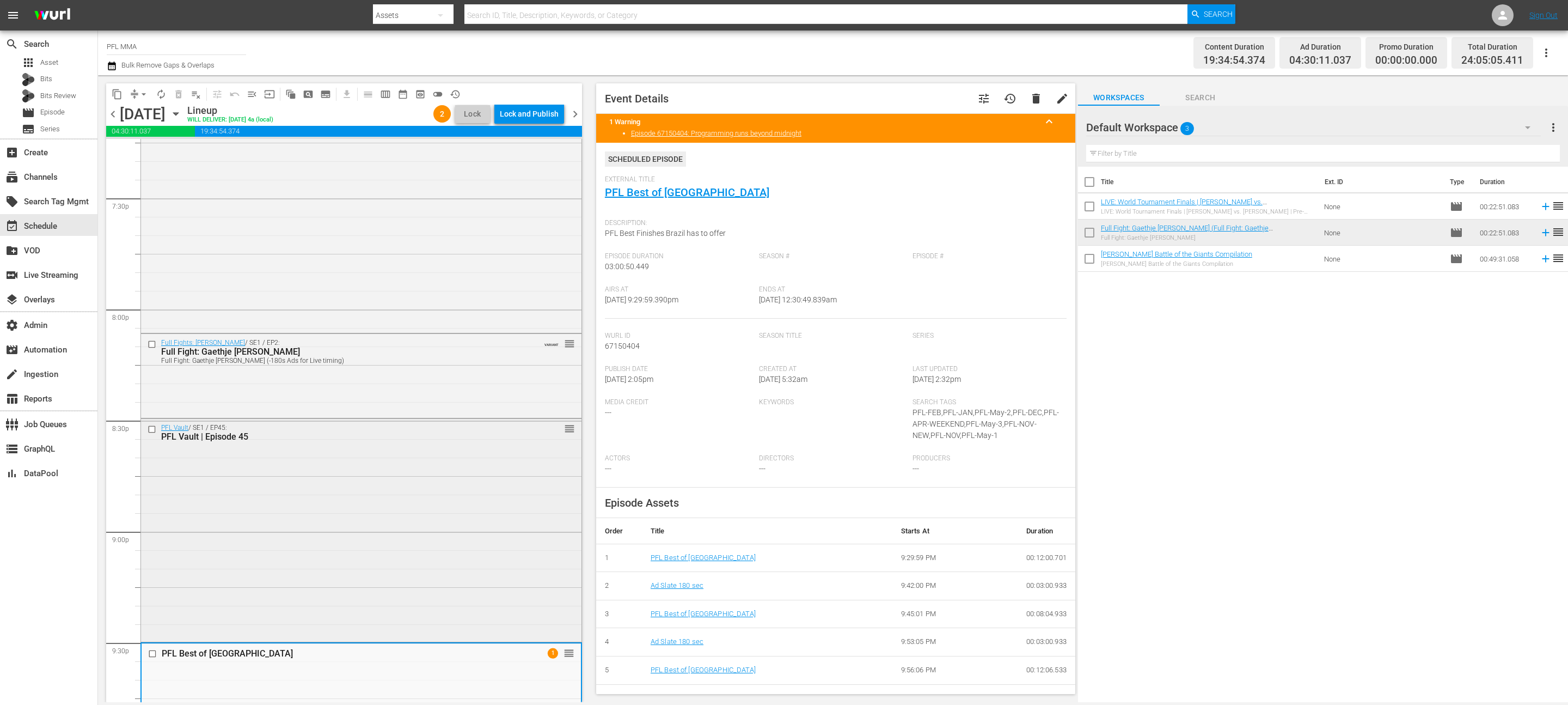
scroll to position [4276, 0]
click at [576, 112] on span "chevron_right" at bounding box center [575, 114] width 13 height 13
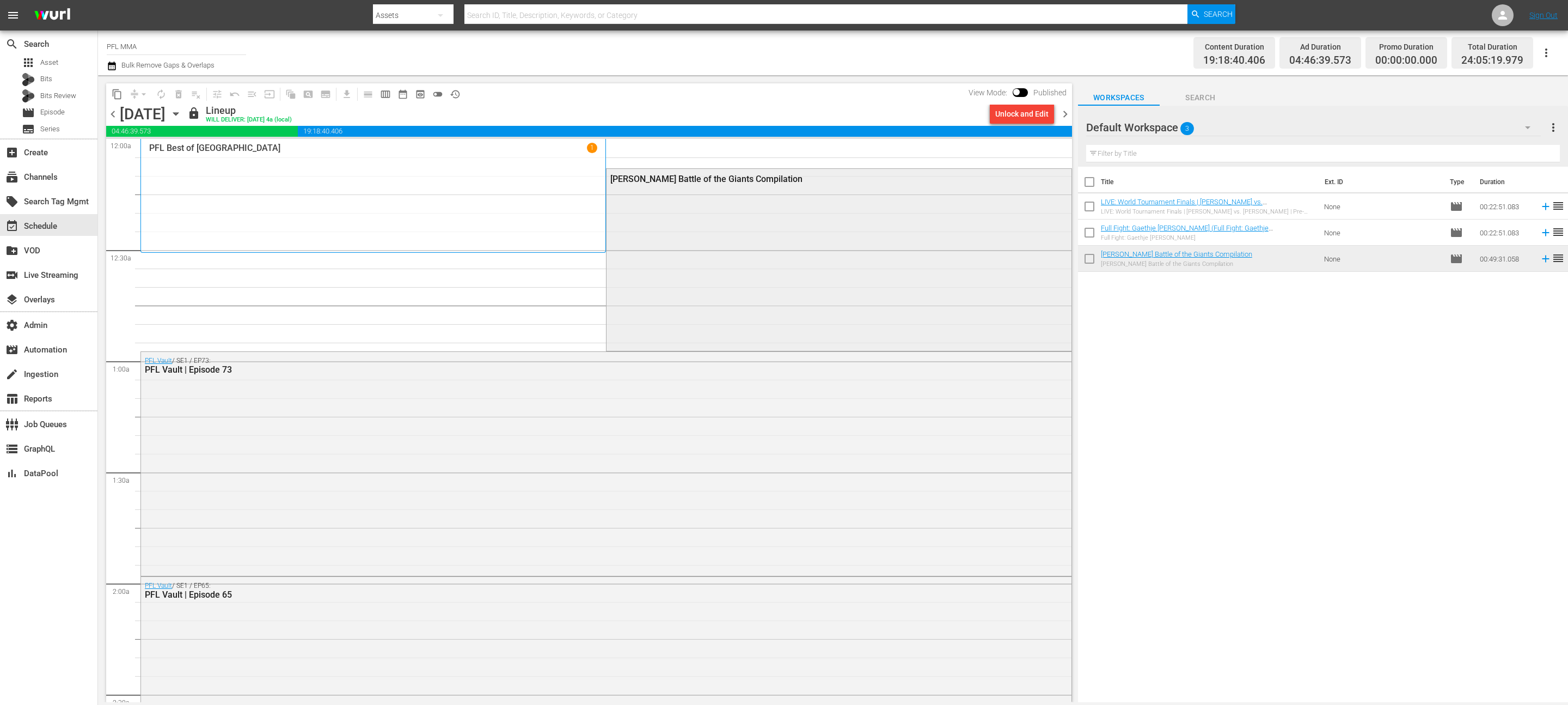
click at [743, 270] on div "[PERSON_NAME] Battle of the Giants Compilation" at bounding box center [838, 259] width 464 height 180
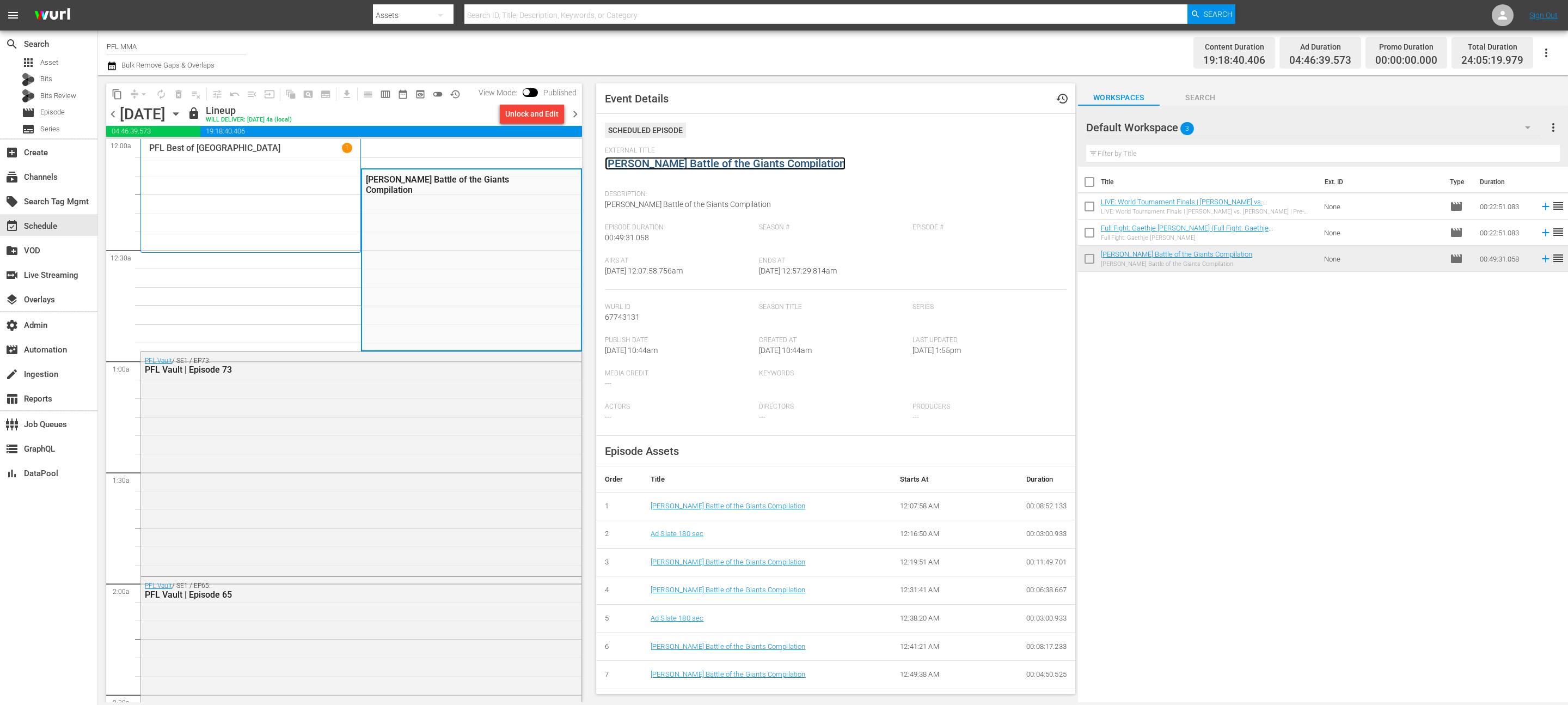
click at [672, 163] on link "[PERSON_NAME] Battle of the Giants Compilation" at bounding box center [725, 164] width 240 height 13
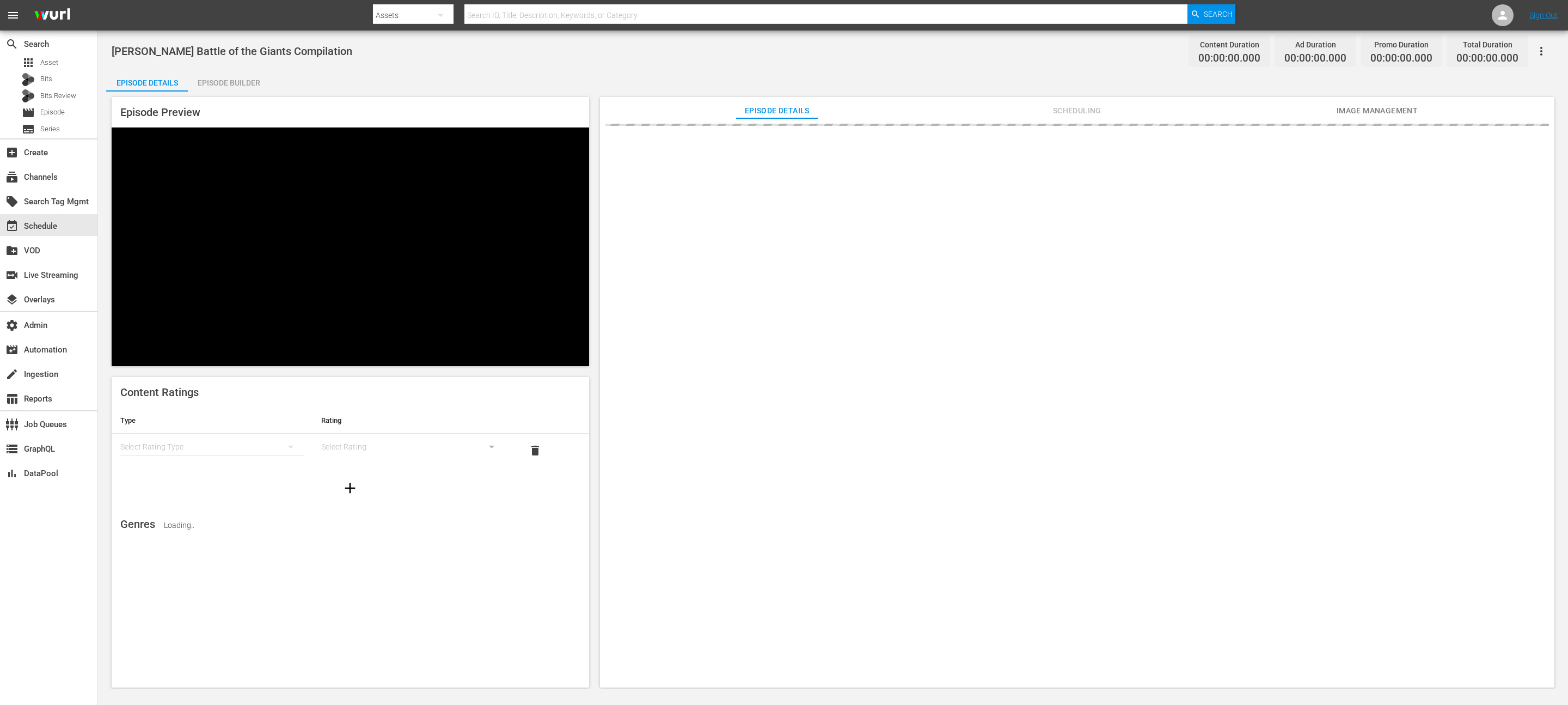
click at [1543, 54] on icon "button" at bounding box center [1541, 51] width 13 height 13
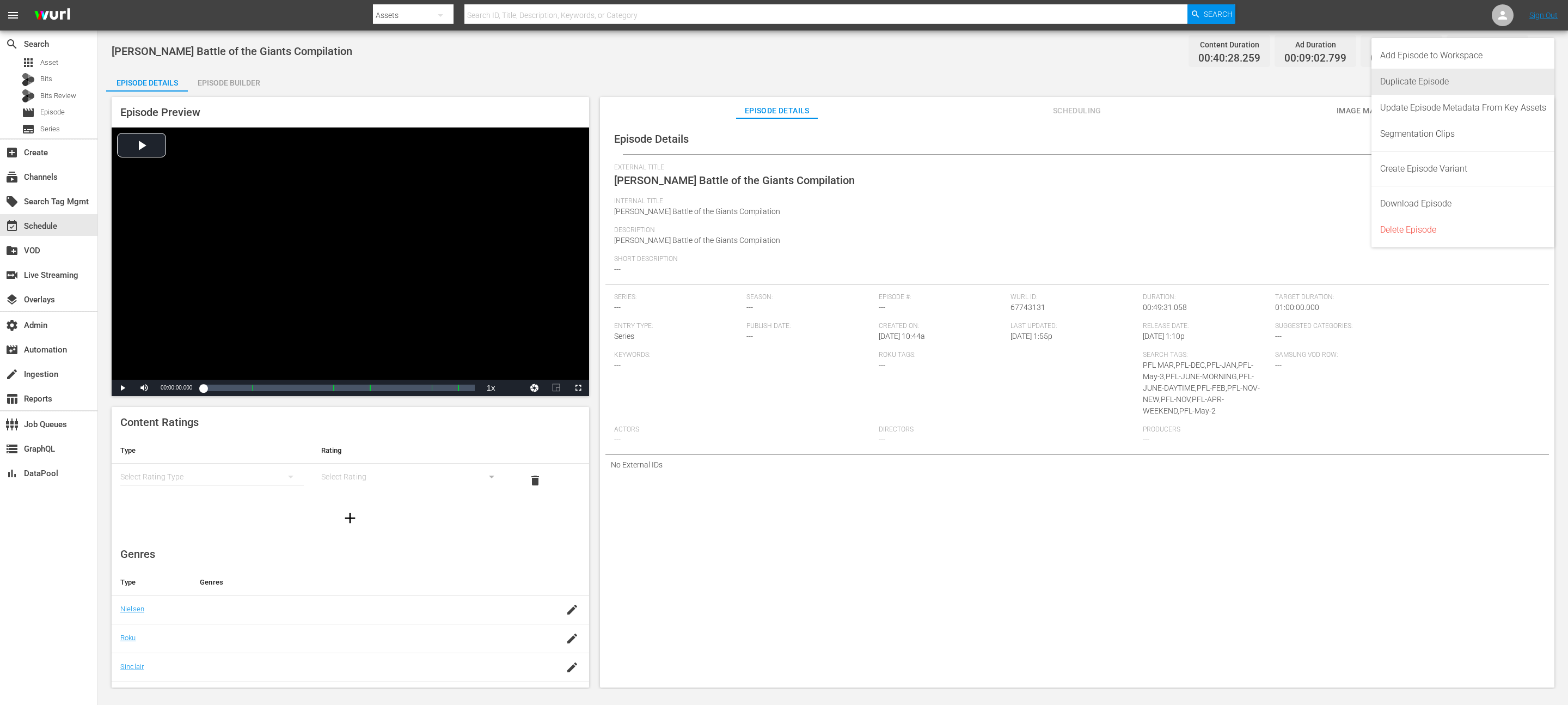
click at [1460, 78] on div "Duplicate Episode" at bounding box center [1463, 82] width 166 height 26
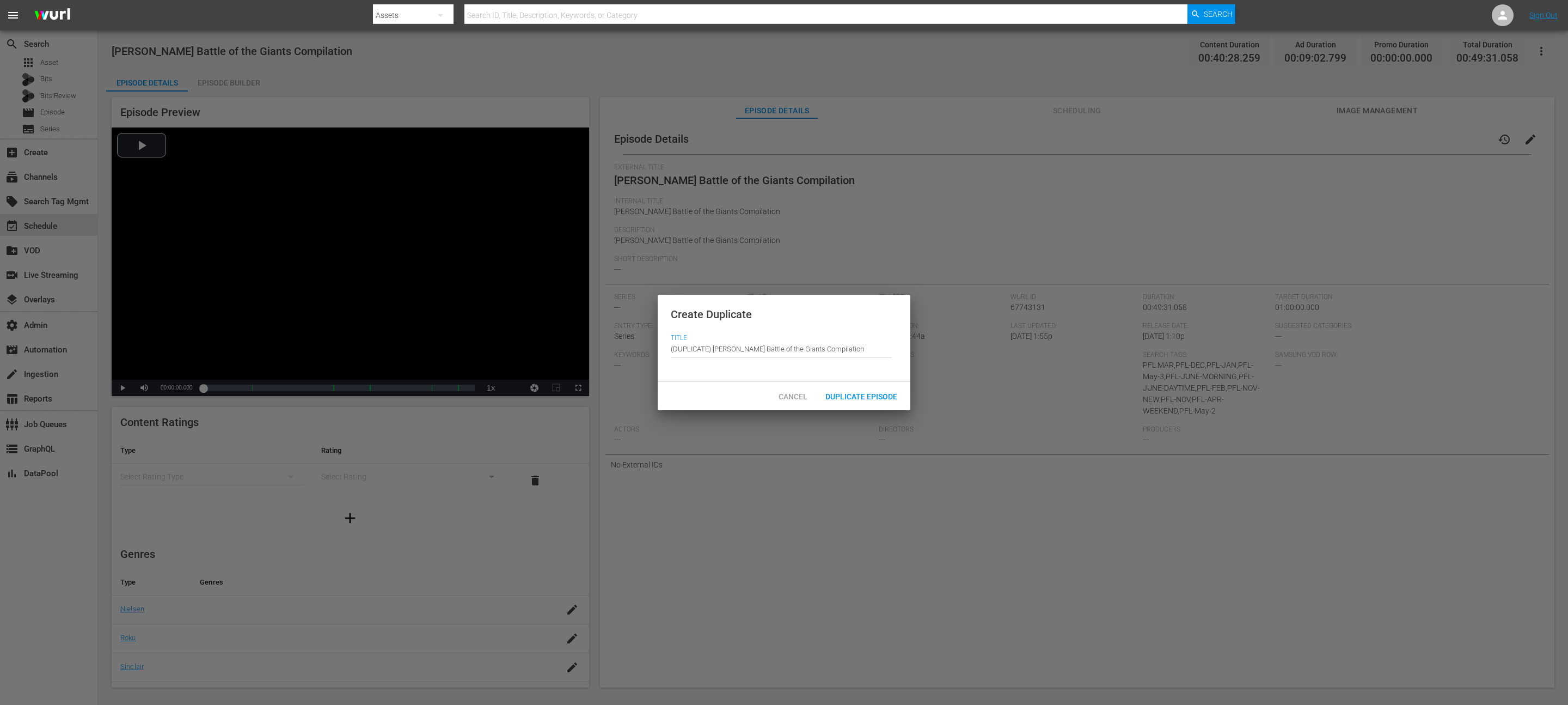
click at [795, 344] on input "(DUPLICATE) Johnny Eblen Battle of the Giants Compilation" at bounding box center [781, 349] width 221 height 26
paste input "LIVE: World Tournament Finals | [PERSON_NAME] vs. [PERSON_NAME] | Pre-Fight Show"
type input "LIVE: World Tournament Finals | [PERSON_NAME] vs. [PERSON_NAME] | Pre-Fight Show"
click at [863, 399] on span "Duplicate Episode" at bounding box center [861, 396] width 89 height 9
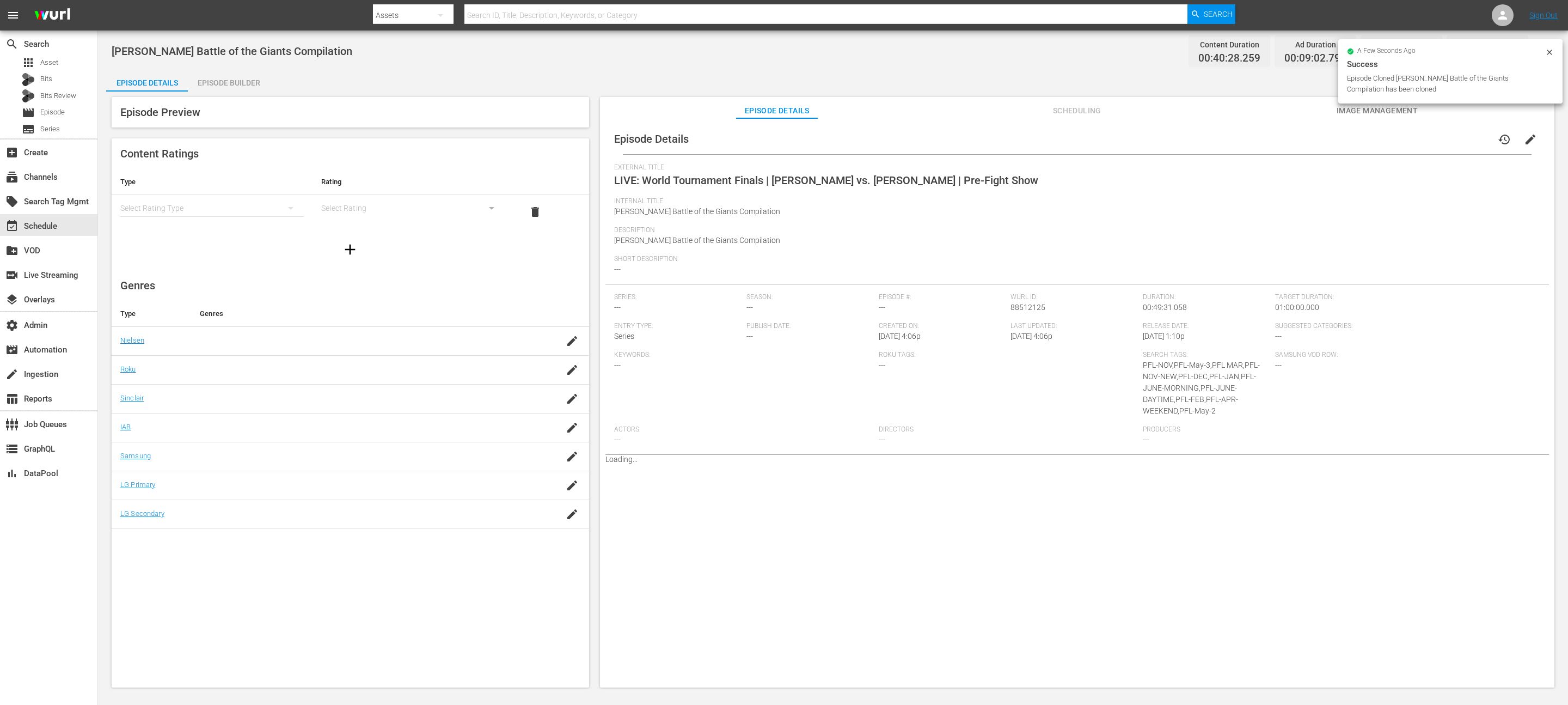
click at [1545, 51] on icon at bounding box center [1549, 52] width 9 height 9
click at [1545, 51] on icon "button" at bounding box center [1541, 51] width 13 height 13
click at [1516, 60] on div "Add Episode to Workspace" at bounding box center [1463, 55] width 166 height 26
click at [1546, 55] on icon at bounding box center [1549, 52] width 9 height 9
click at [1529, 130] on button "edit" at bounding box center [1530, 139] width 26 height 26
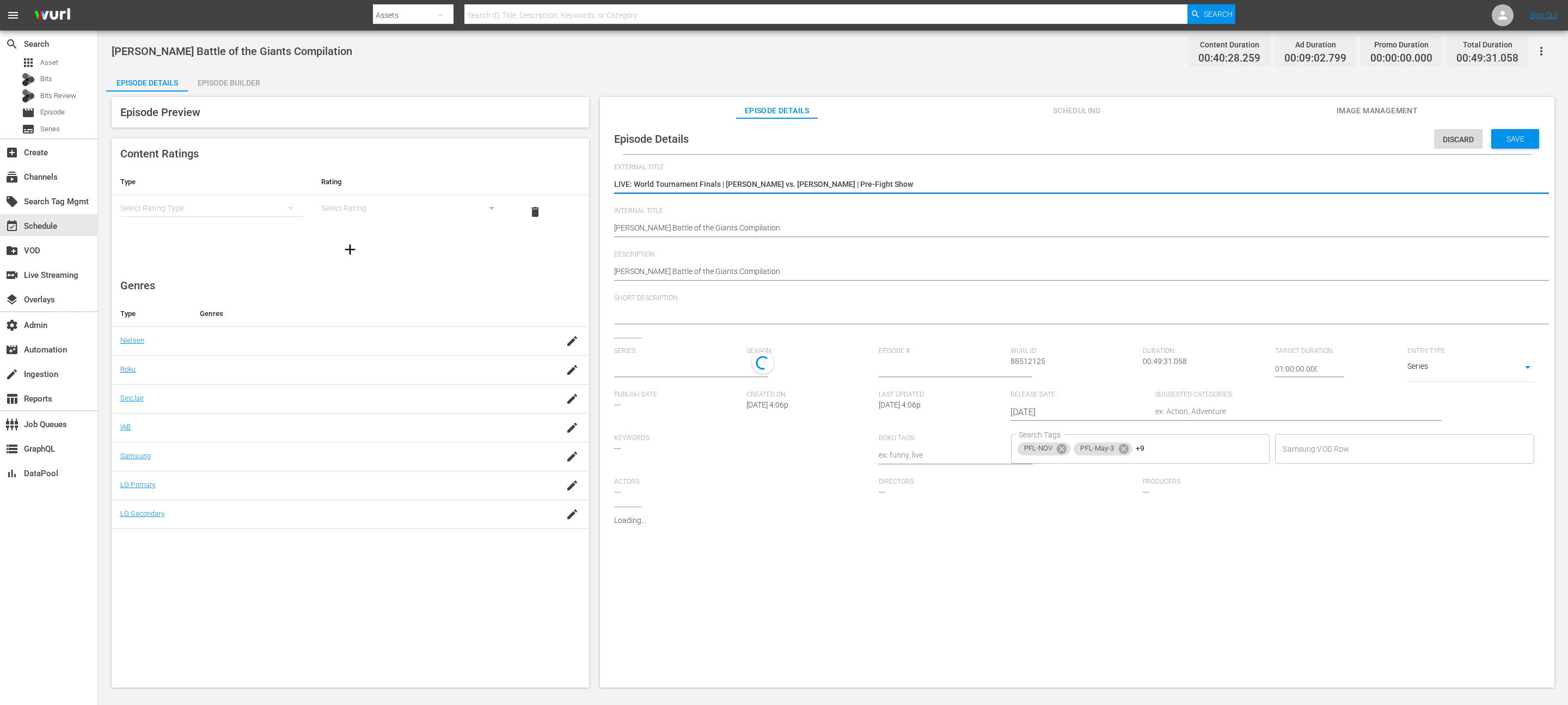
type input "No Series"
click at [724, 218] on div "Johnny Eblen Battle of the Giants Compilation Johnny Eblen Battle of the Giants…" at bounding box center [1074, 229] width 921 height 26
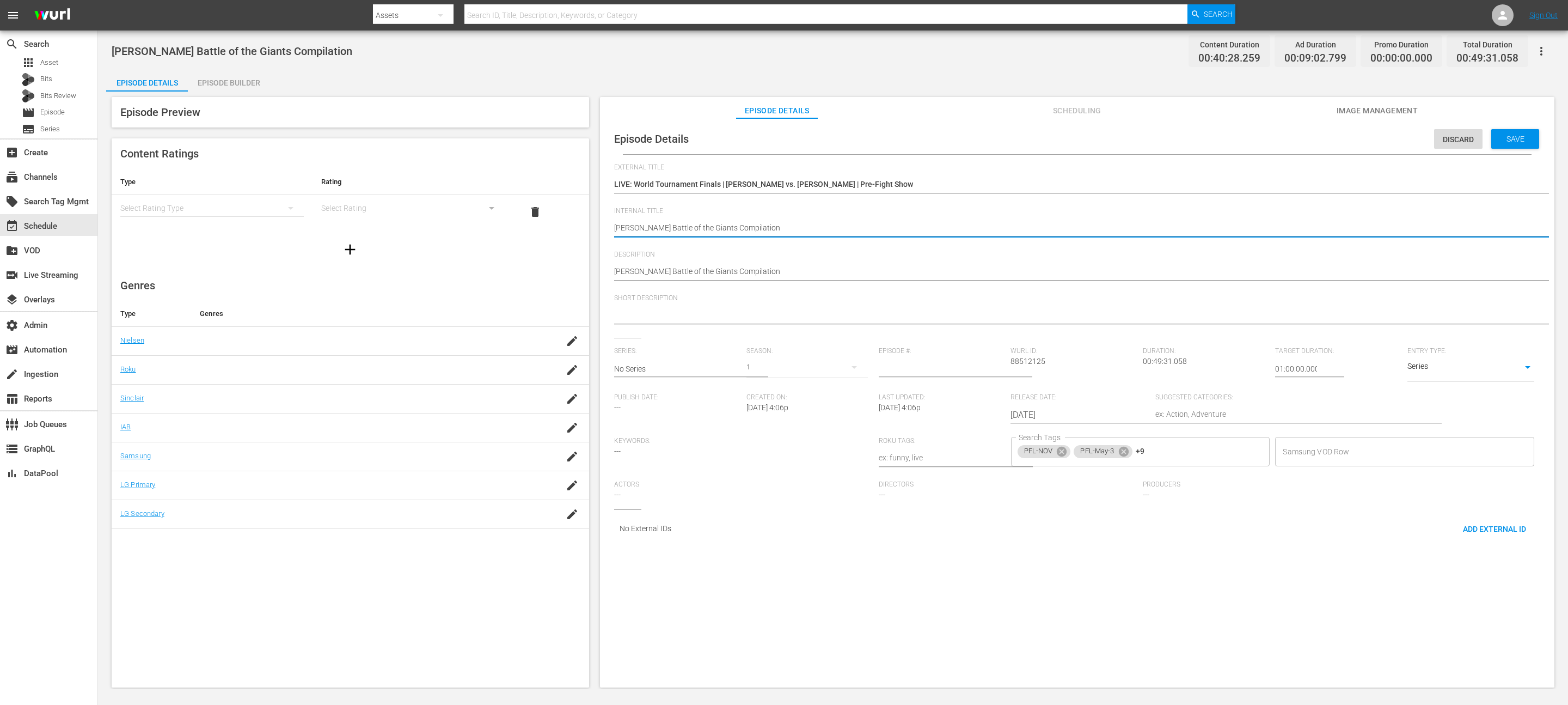
paste textarea "LIVE: World Tournament Finals | [PERSON_NAME] vs. [PERSON_NAME] | Pre-Fight Show"
type textarea "LIVE: World Tournament Finals | [PERSON_NAME] vs. [PERSON_NAME] | Pre-Fight Show"
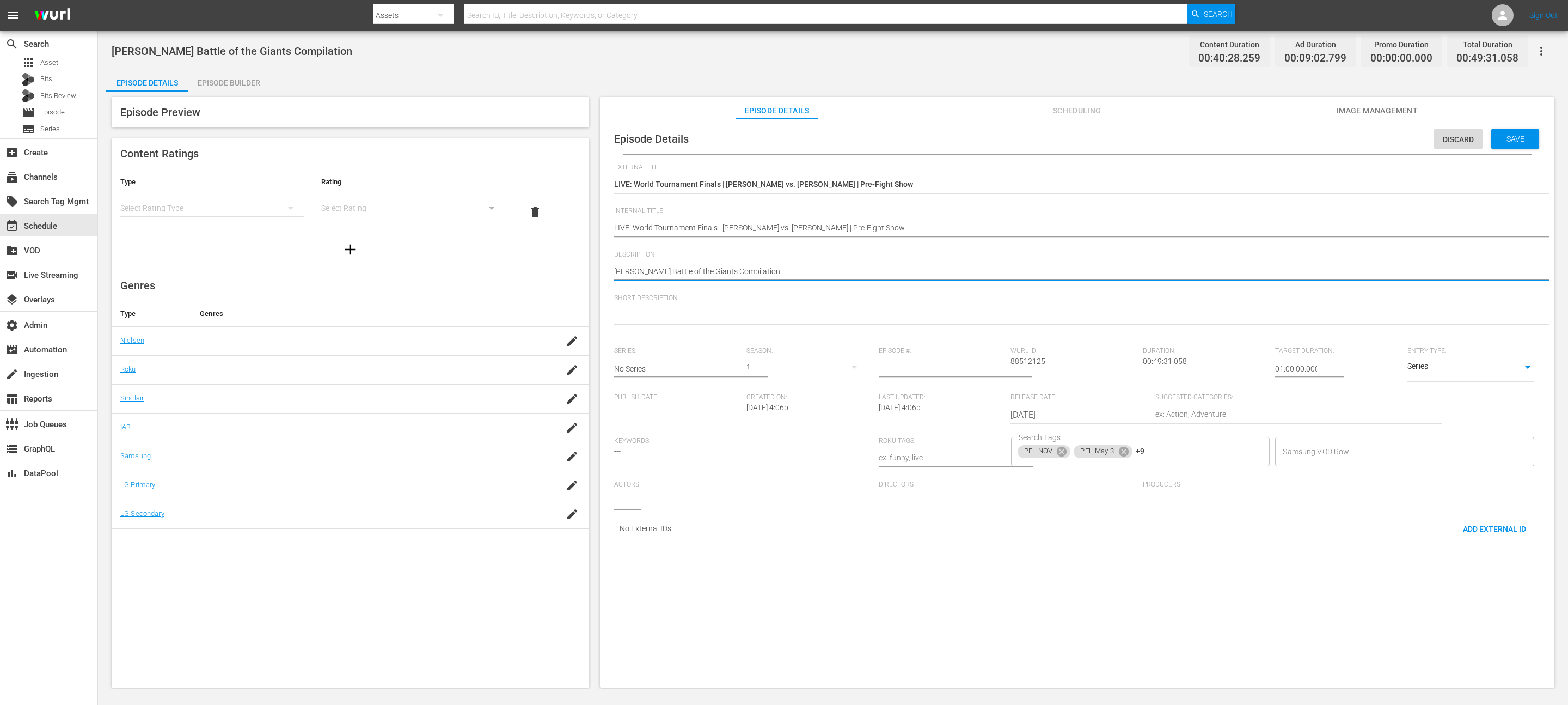
paste textarea "LIVE: World Tournament Finals | [PERSON_NAME] vs. [PERSON_NAME] | Pre-Fight Show"
type textarea "LIVE: World Tournament Finals | [PERSON_NAME] vs. [PERSON_NAME] | Pre-Fight Show"
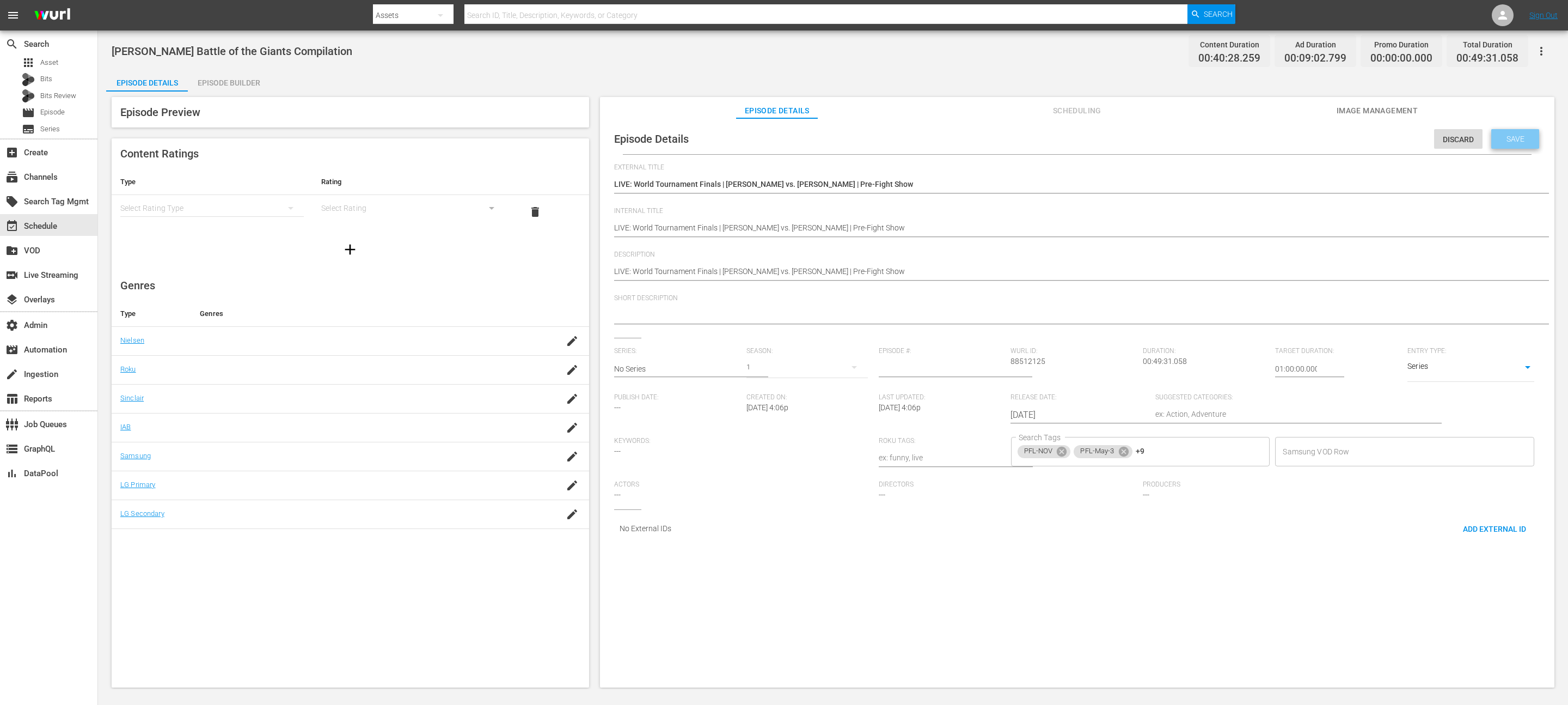
click at [1498, 137] on span "Save" at bounding box center [1515, 138] width 35 height 9
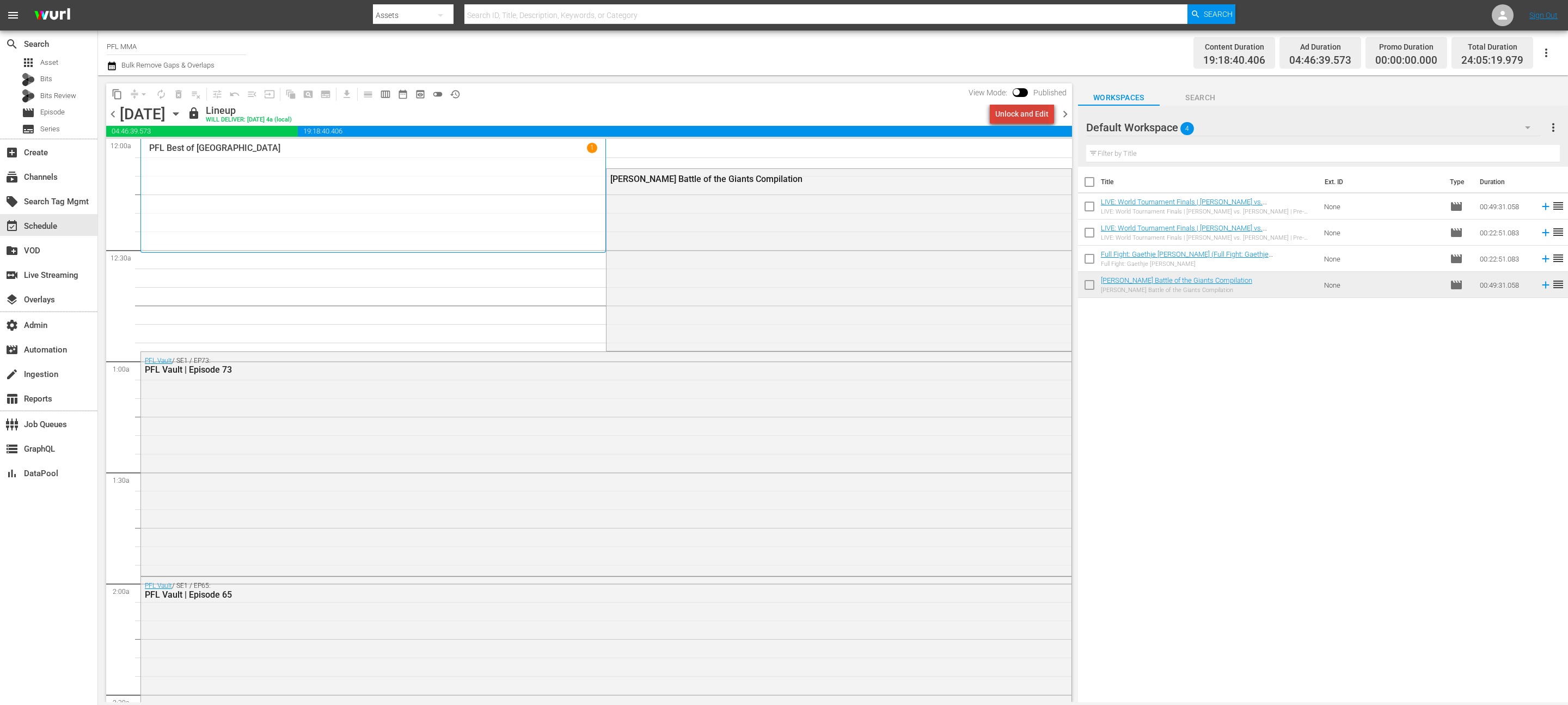
click at [1030, 110] on div "Unlock and Edit" at bounding box center [1022, 114] width 53 height 19
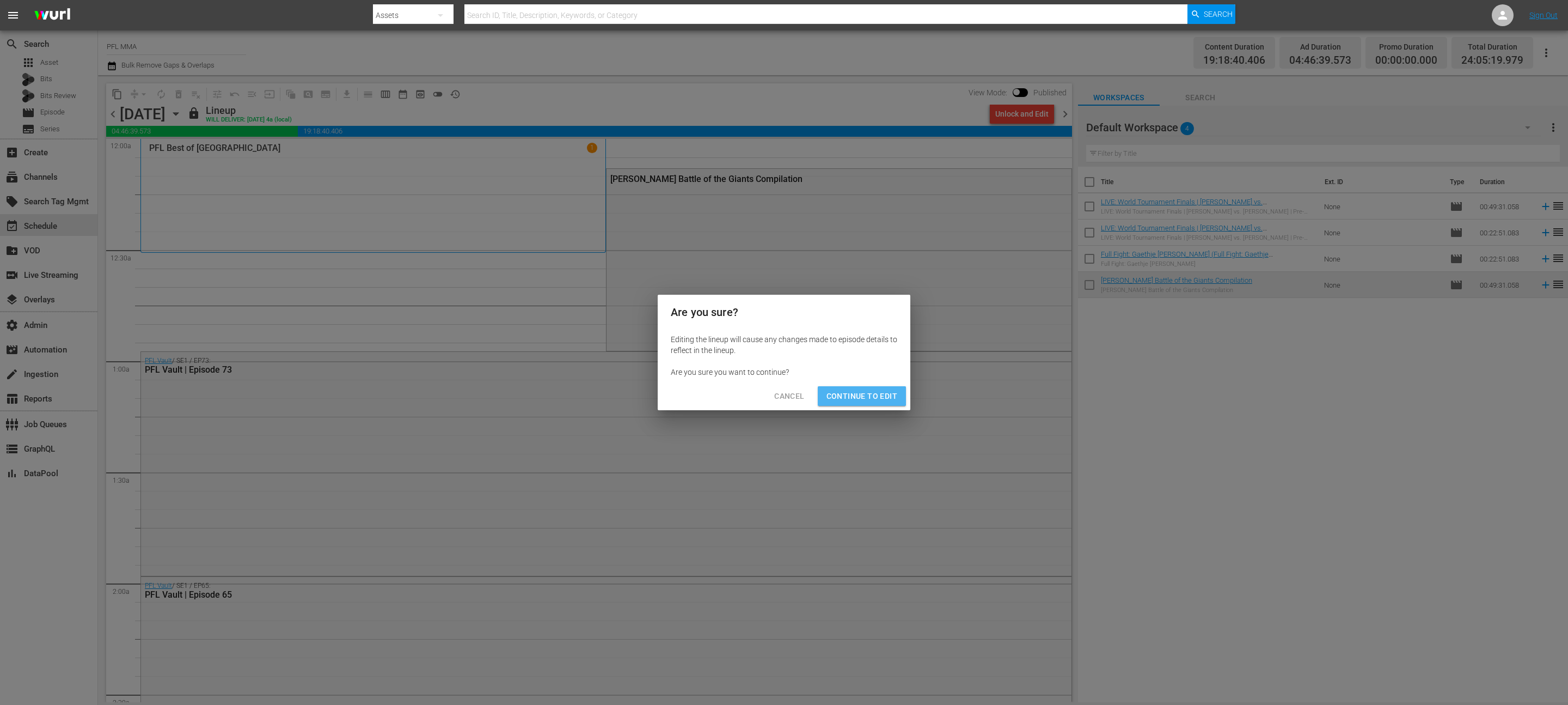
click at [843, 390] on span "Continue to Edit" at bounding box center [862, 396] width 71 height 13
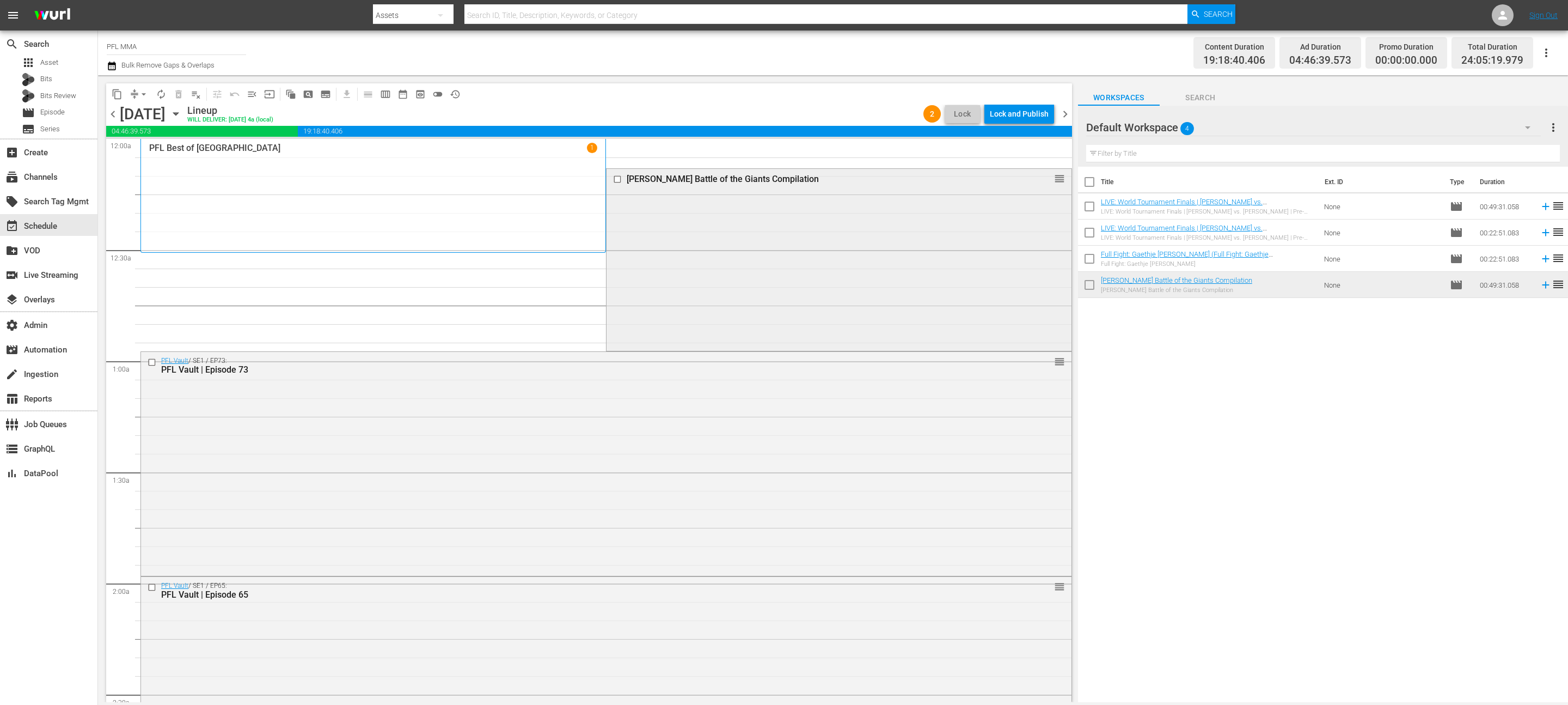
click at [809, 252] on div "Johnny Eblen Battle of the Giants Compilation reorder" at bounding box center [838, 259] width 464 height 180
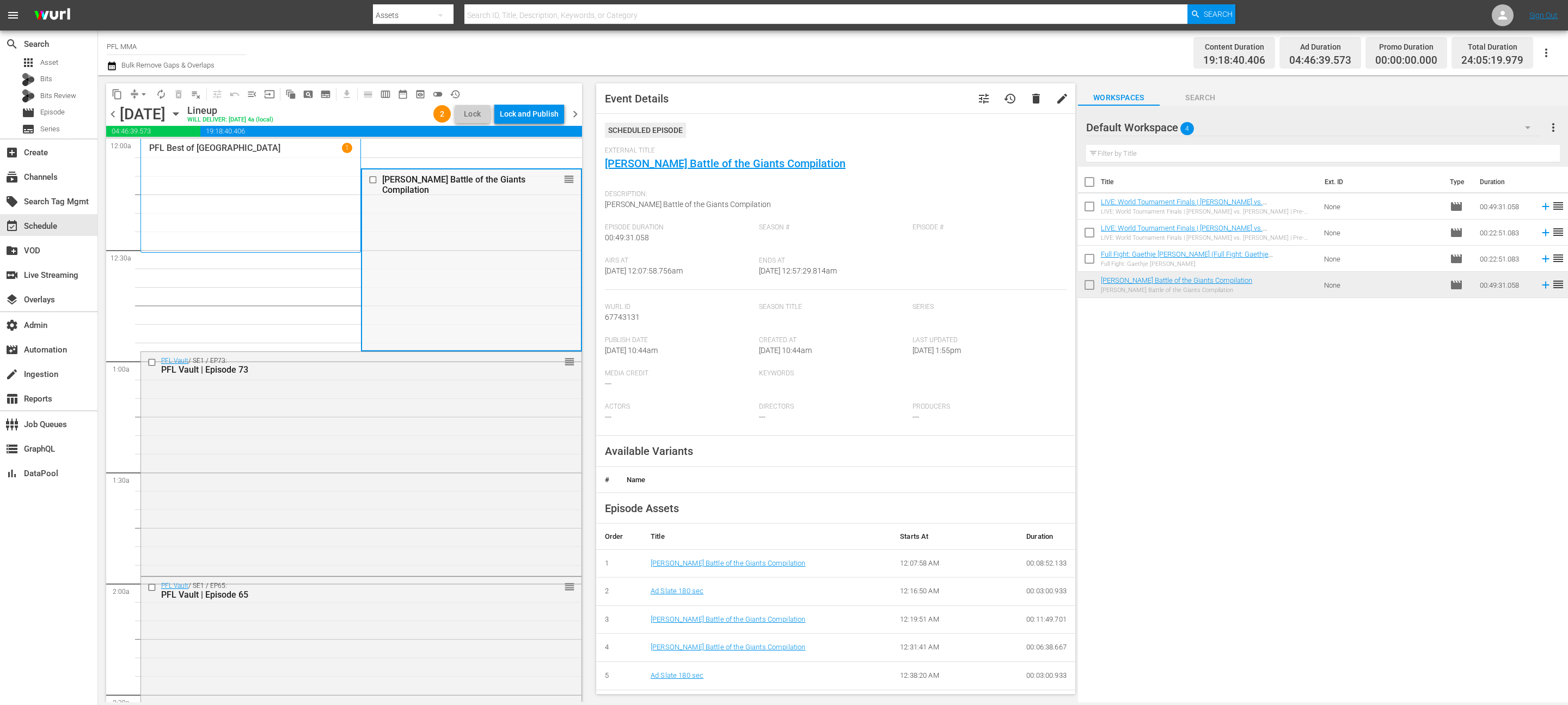
click at [372, 181] on input "checkbox" at bounding box center [374, 180] width 11 height 9
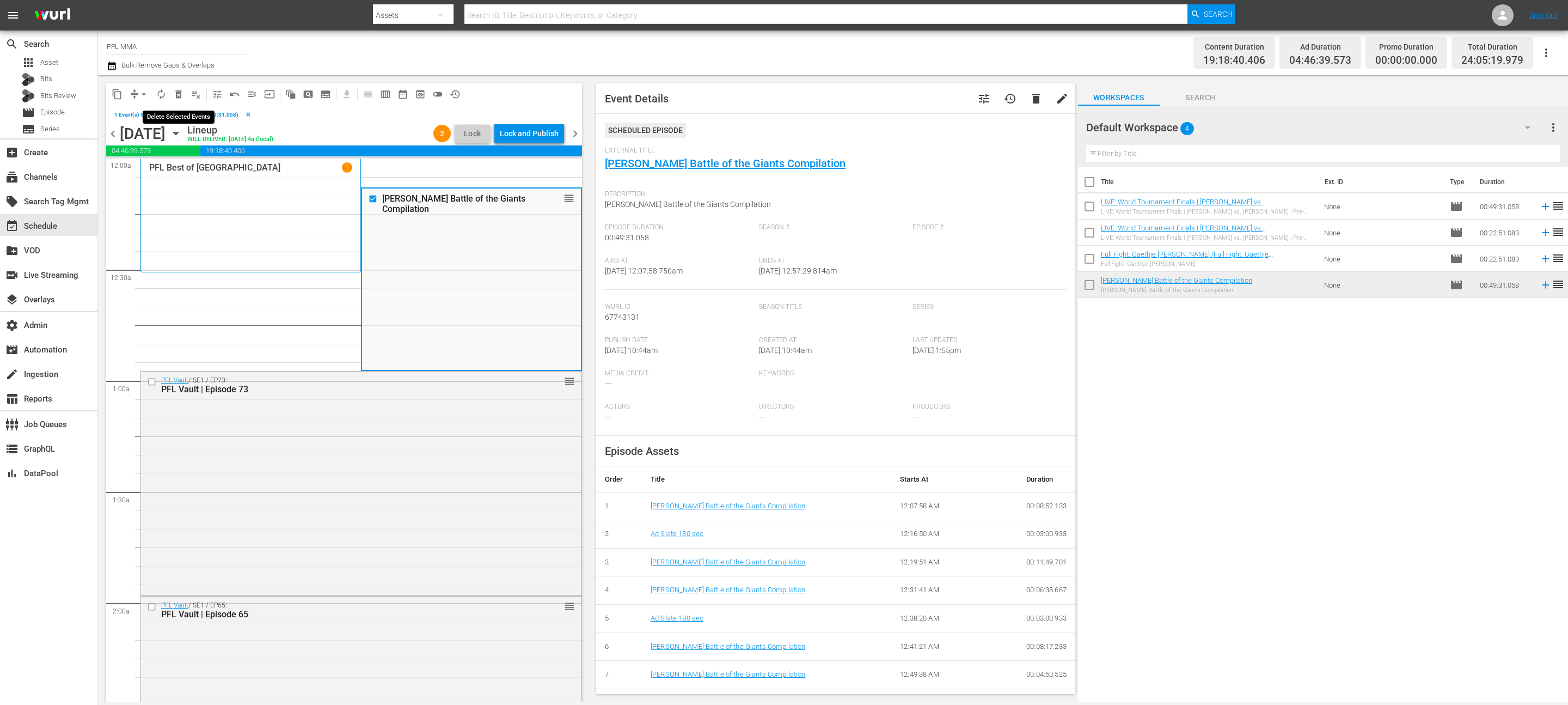
click at [177, 94] on span "delete_forever_outlined" at bounding box center [178, 94] width 11 height 11
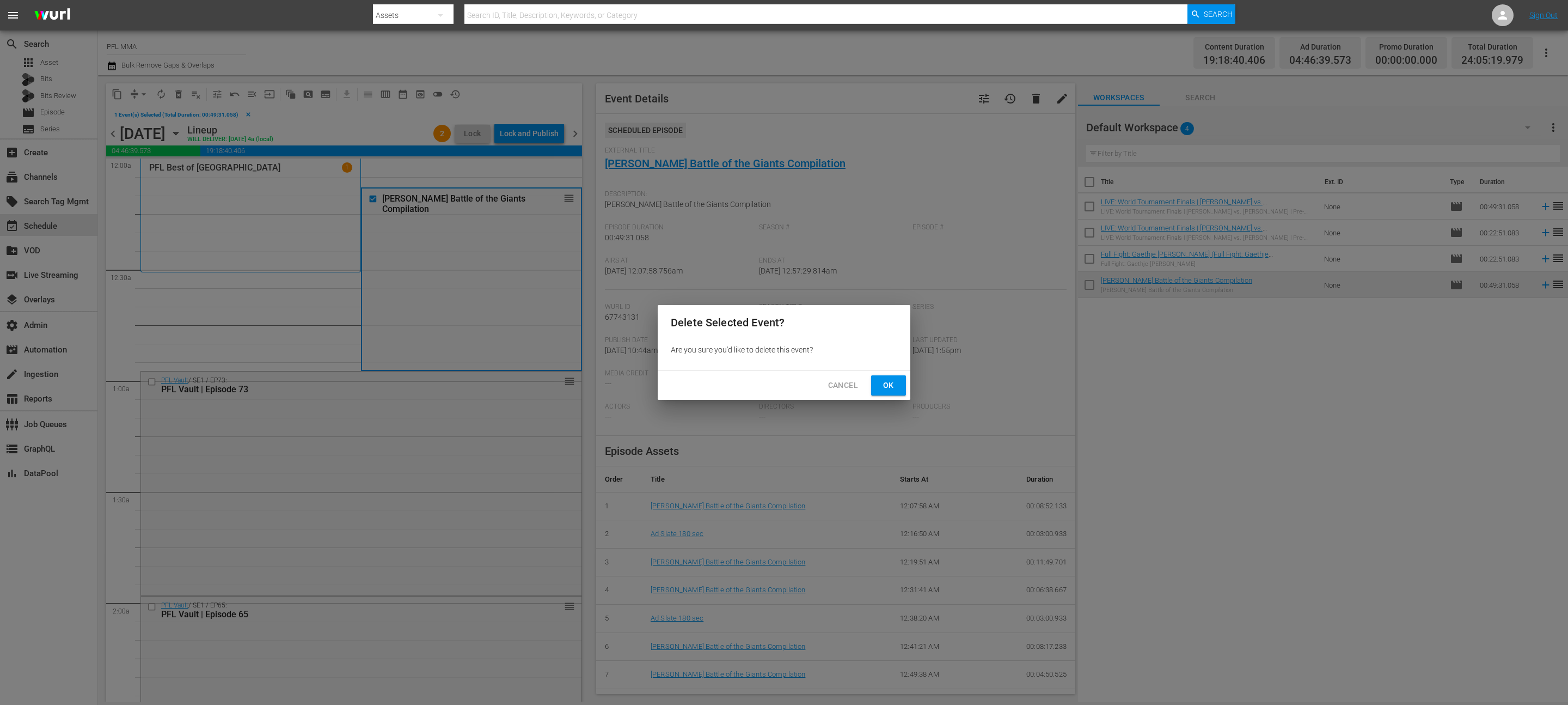
click at [897, 379] on span "Ok" at bounding box center [888, 386] width 17 height 13
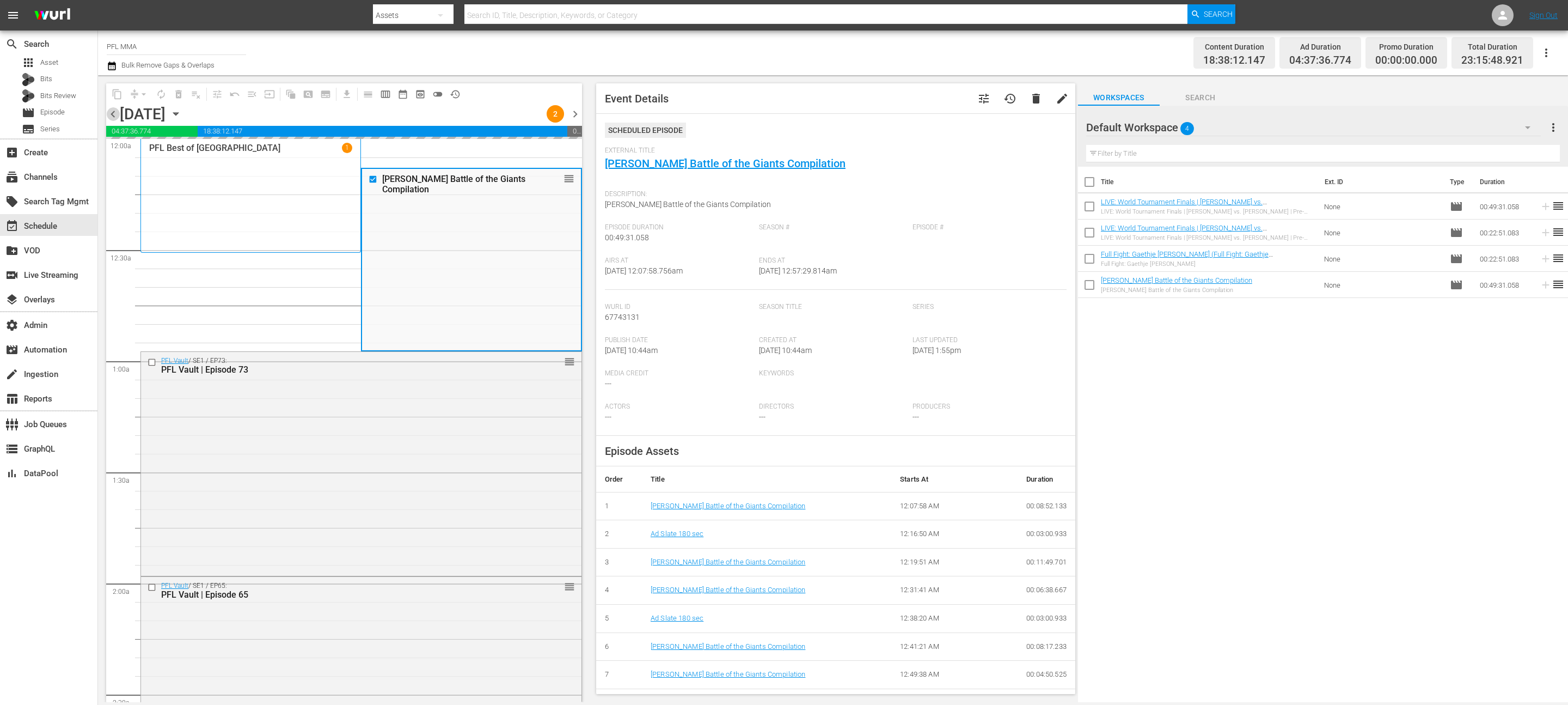
click at [115, 116] on span "chevron_left" at bounding box center [113, 114] width 13 height 13
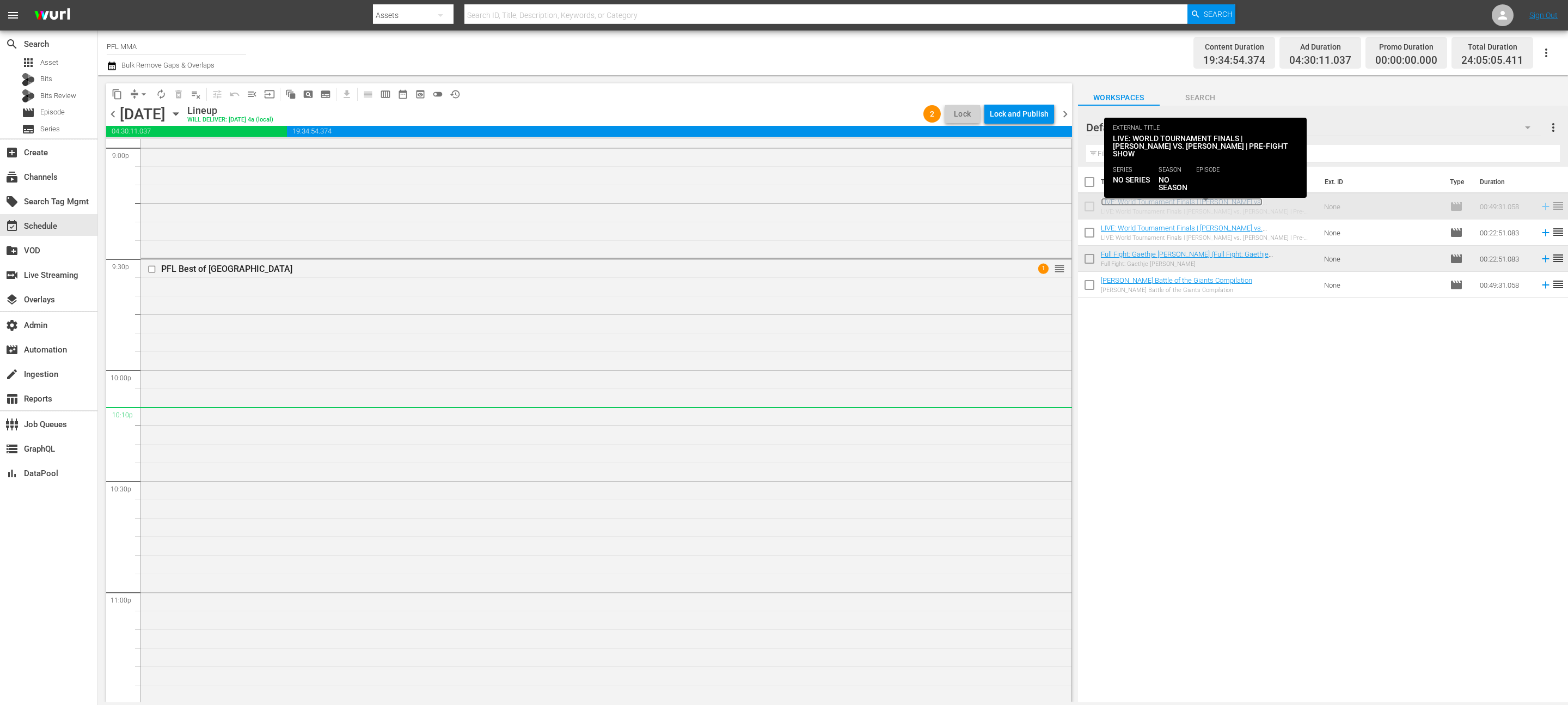
scroll to position [4616, 0]
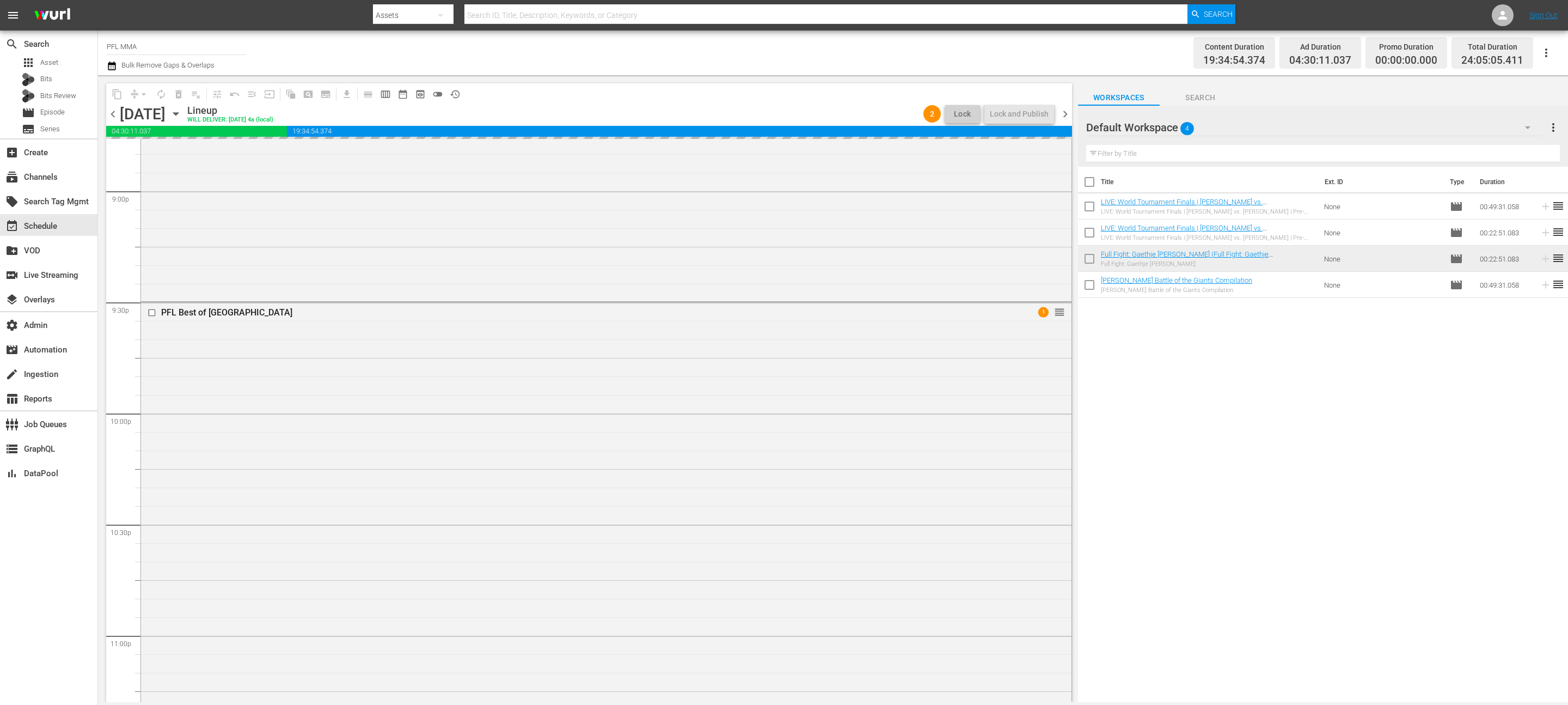
drag, startPoint x: 1229, startPoint y: 202, endPoint x: 626, endPoint y: 61, distance: 619.3
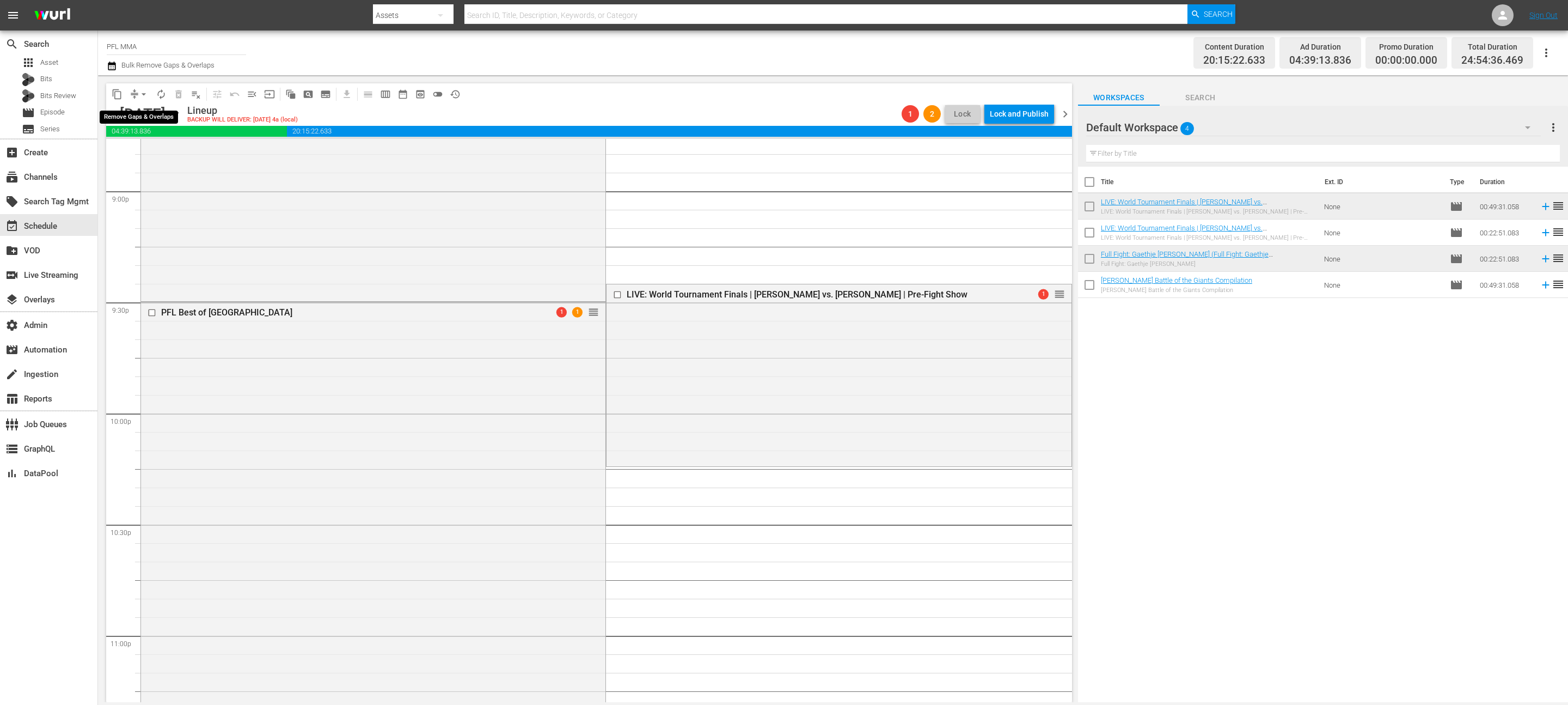
click at [144, 96] on span "arrow_drop_down" at bounding box center [144, 94] width 11 height 11
click at [104, 65] on div "Channel Title PFL MMA Bulk Remove Gaps & Overlaps Content Duration 20:15:22.633…" at bounding box center [833, 53] width 1470 height 45
click at [108, 65] on icon "button" at bounding box center [111, 65] width 7 height 9
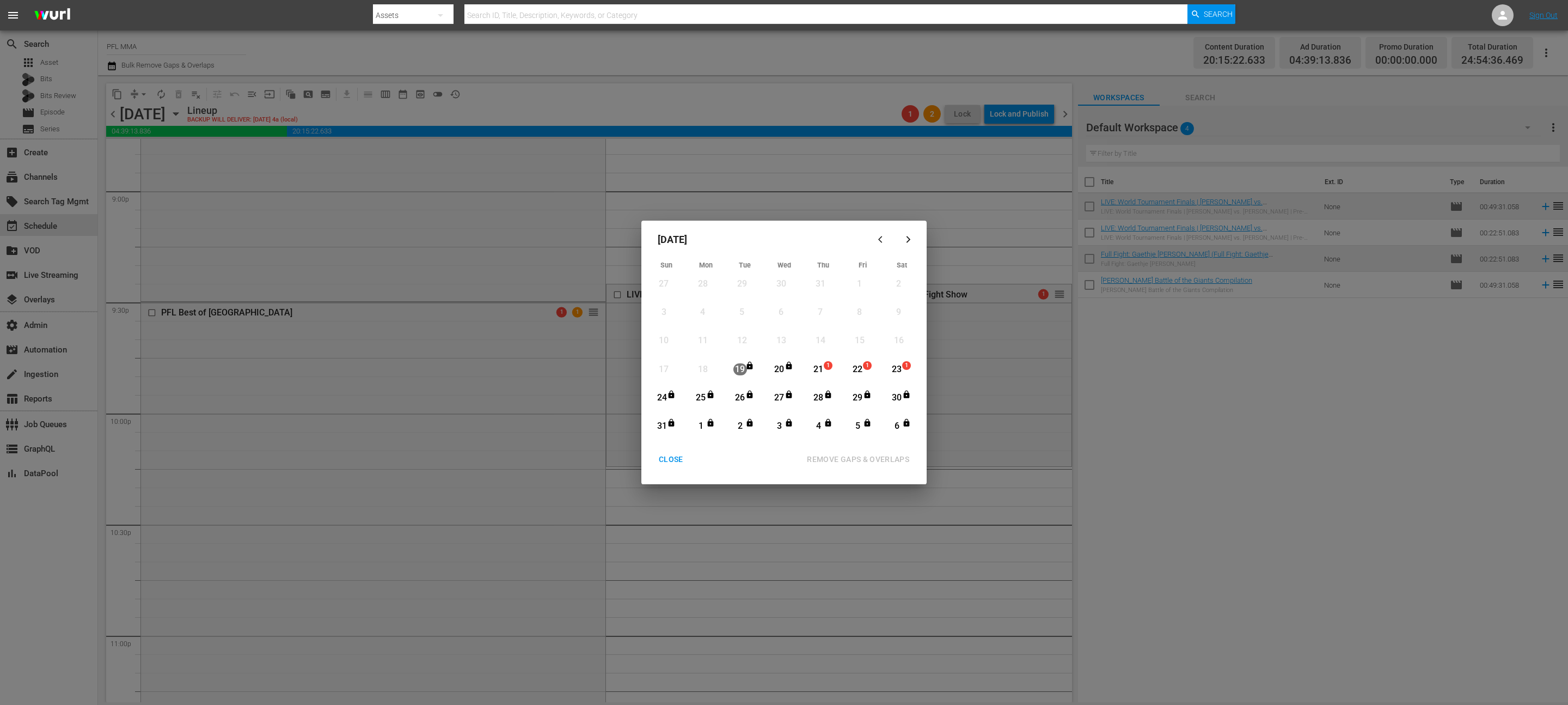
click at [825, 364] on span "1" at bounding box center [827, 365] width 7 height 9
click at [906, 368] on span "1" at bounding box center [906, 365] width 7 height 9
click at [879, 458] on div "REMOVE GAPS & OVERLAPS" at bounding box center [857, 459] width 120 height 13
click at [672, 454] on div "CLOSE" at bounding box center [670, 459] width 42 height 13
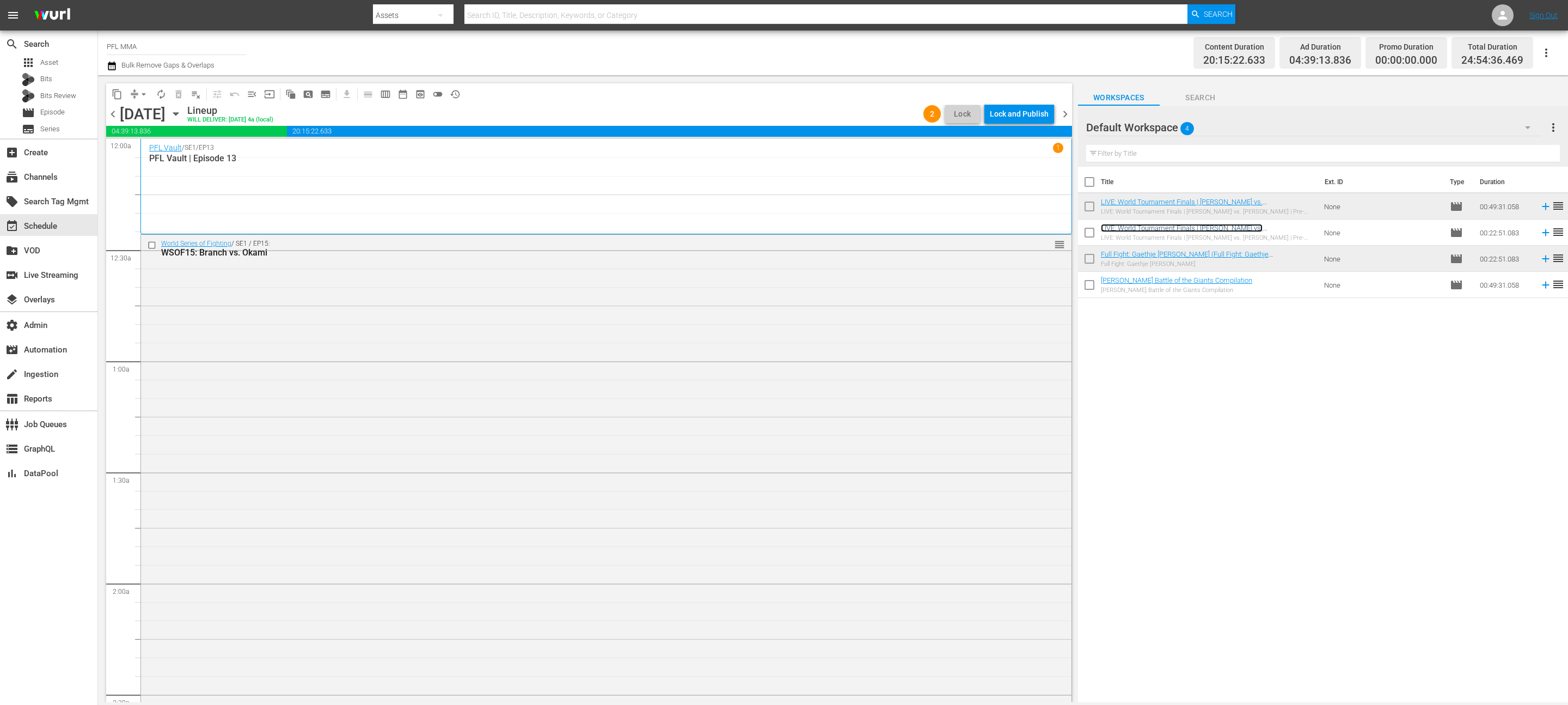
click at [1171, 231] on link "LIVE: World Tournament Finals | [PERSON_NAME] vs. [PERSON_NAME] | Pre-Fight Show" at bounding box center [1181, 232] width 162 height 16
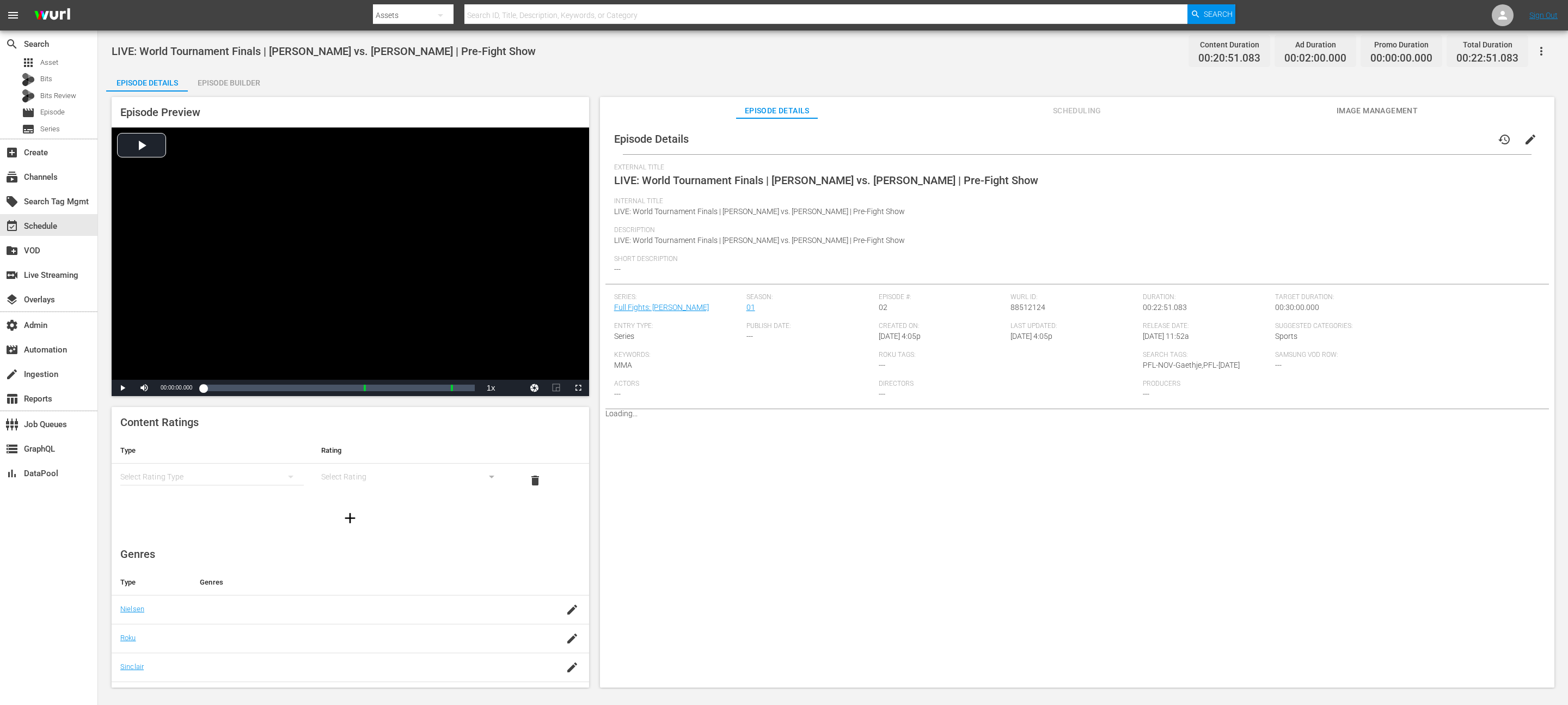
click at [1543, 57] on button "button" at bounding box center [1541, 51] width 26 height 26
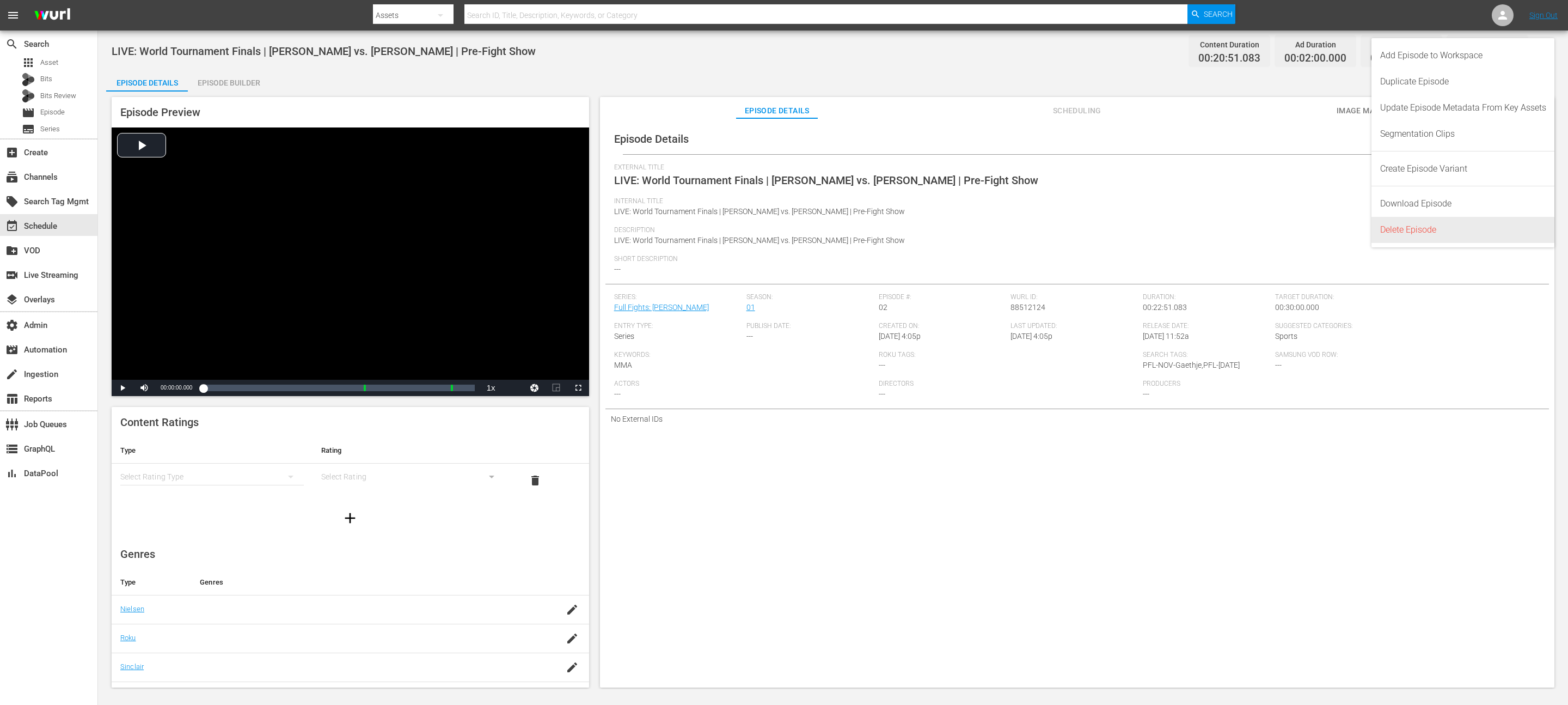
drag, startPoint x: 1451, startPoint y: 90, endPoint x: 1416, endPoint y: 231, distance: 145.3
click at [1416, 231] on div "Add Episode to Workspace Duplicate Episode Update Episode Metadata From Key Ass…" at bounding box center [1463, 142] width 184 height 209
click at [1416, 231] on div "Delete Episode" at bounding box center [1463, 229] width 166 height 26
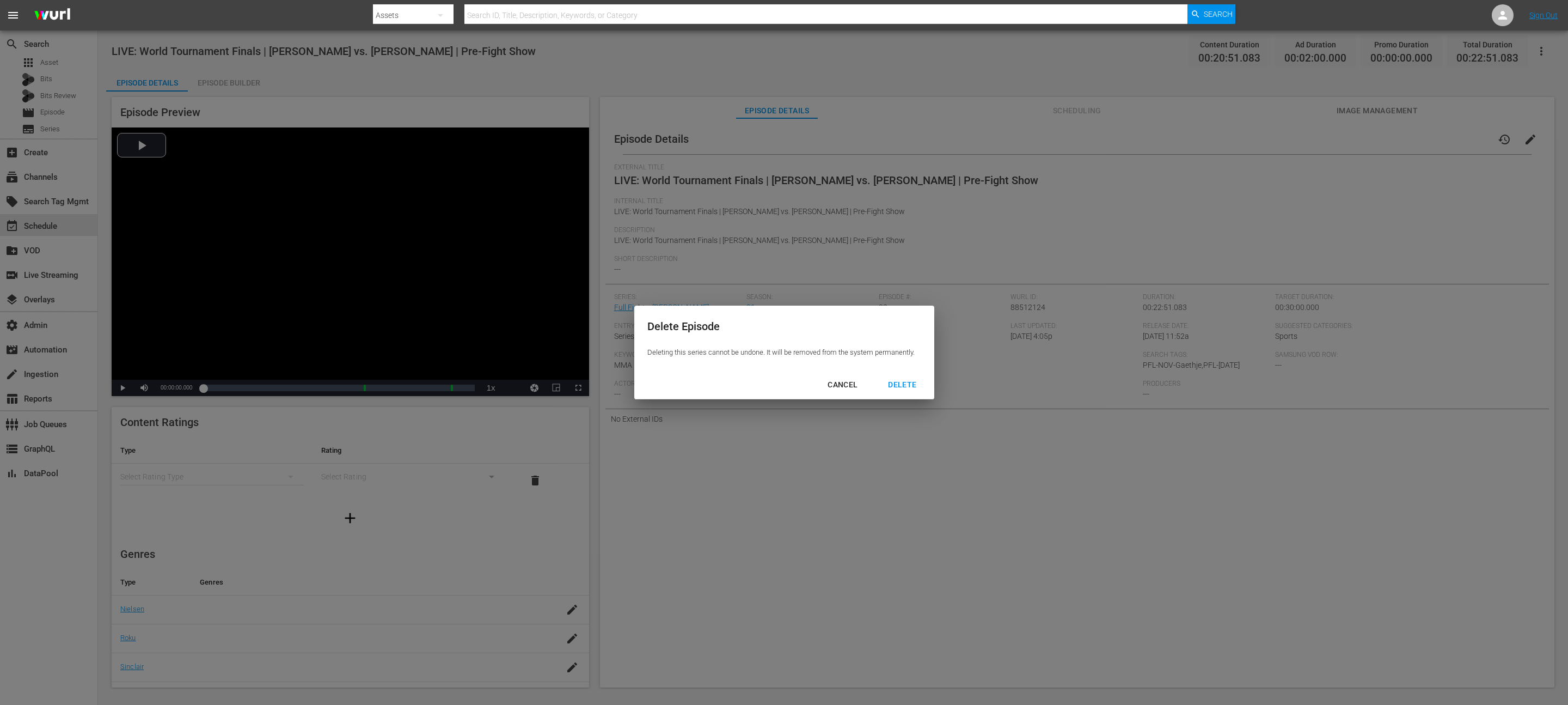
click at [904, 382] on div "DELETE" at bounding box center [902, 385] width 45 height 13
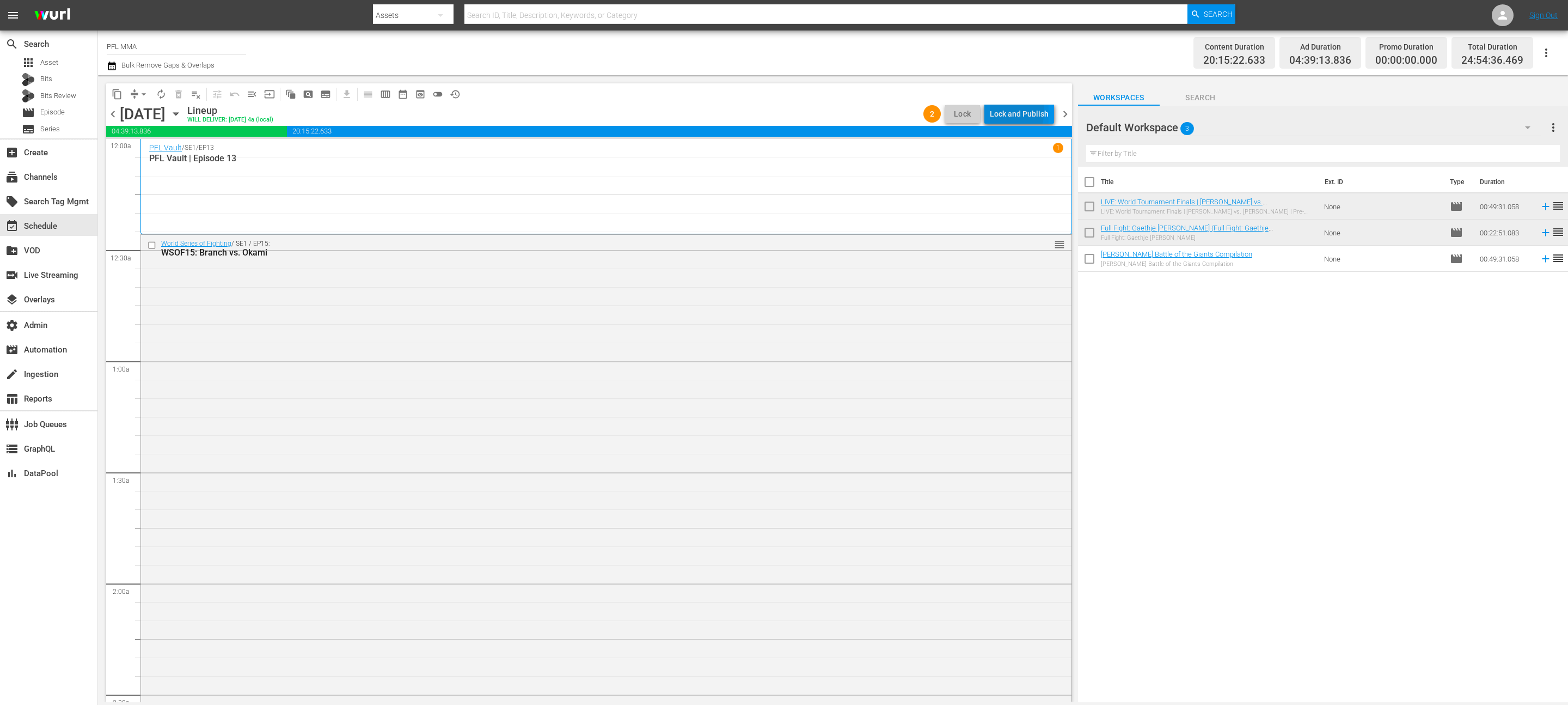
click at [992, 110] on div "Lock and Publish" at bounding box center [1019, 114] width 59 height 19
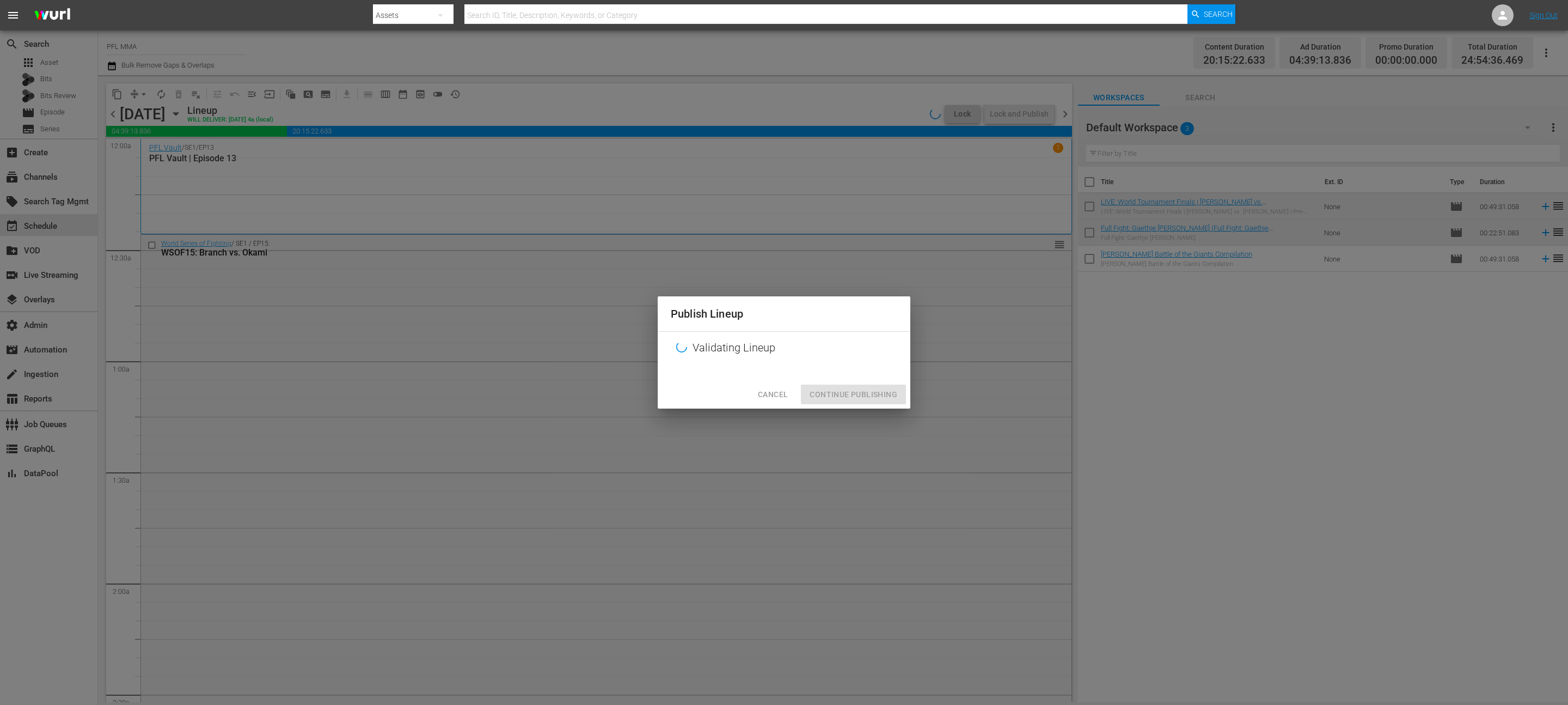
click at [762, 396] on span "Cancel" at bounding box center [773, 394] width 30 height 13
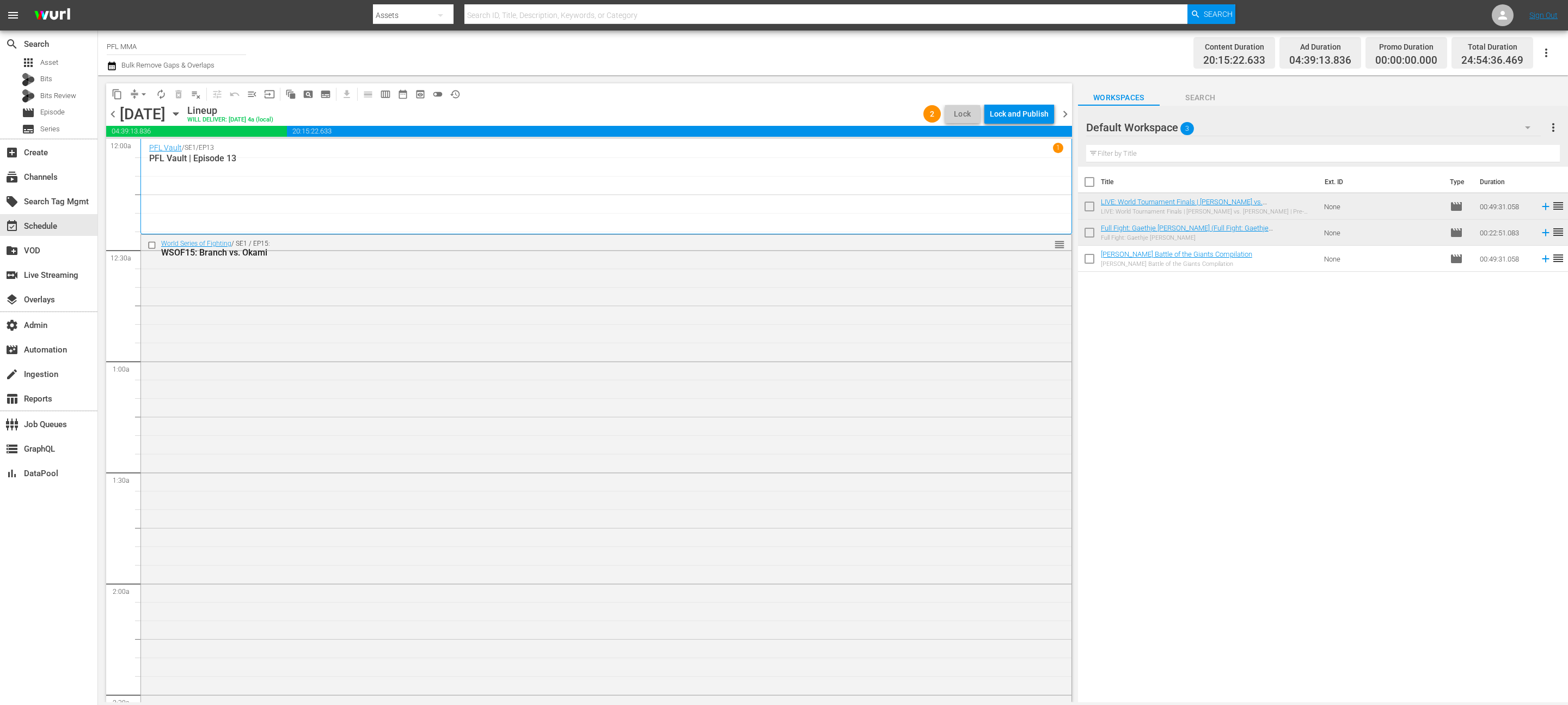
click at [116, 112] on span "chevron_left" at bounding box center [113, 114] width 13 height 13
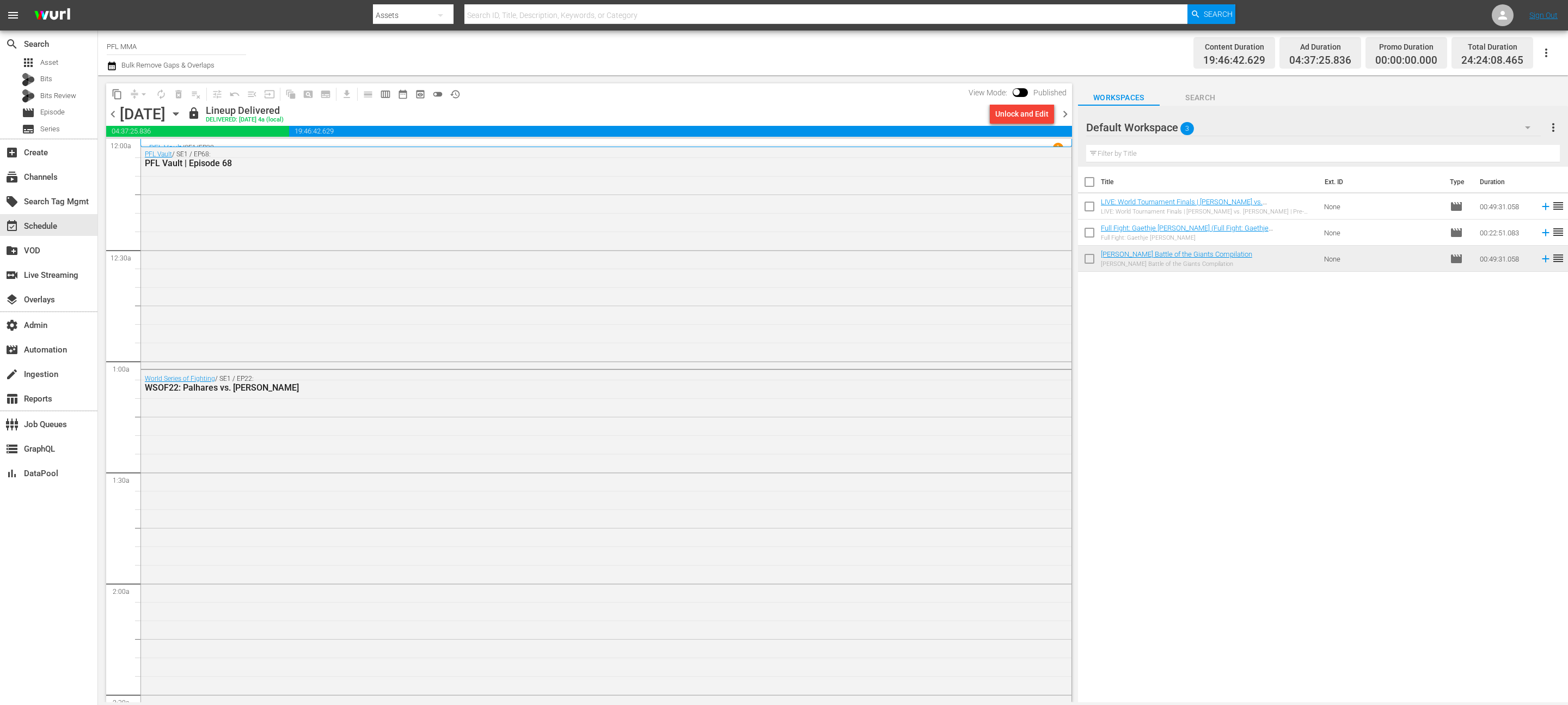
click at [1067, 115] on span "chevron_right" at bounding box center [1065, 114] width 13 height 13
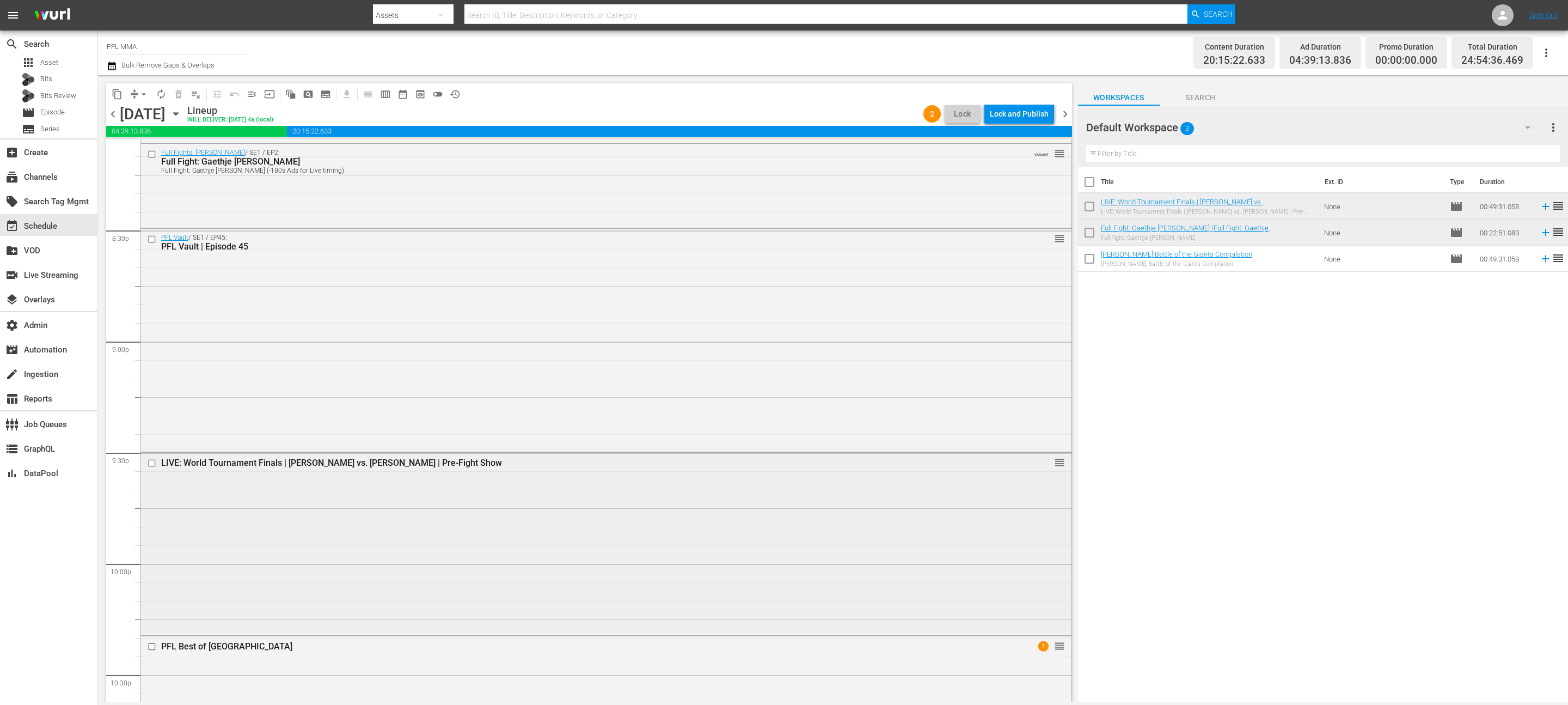
scroll to position [4481, 0]
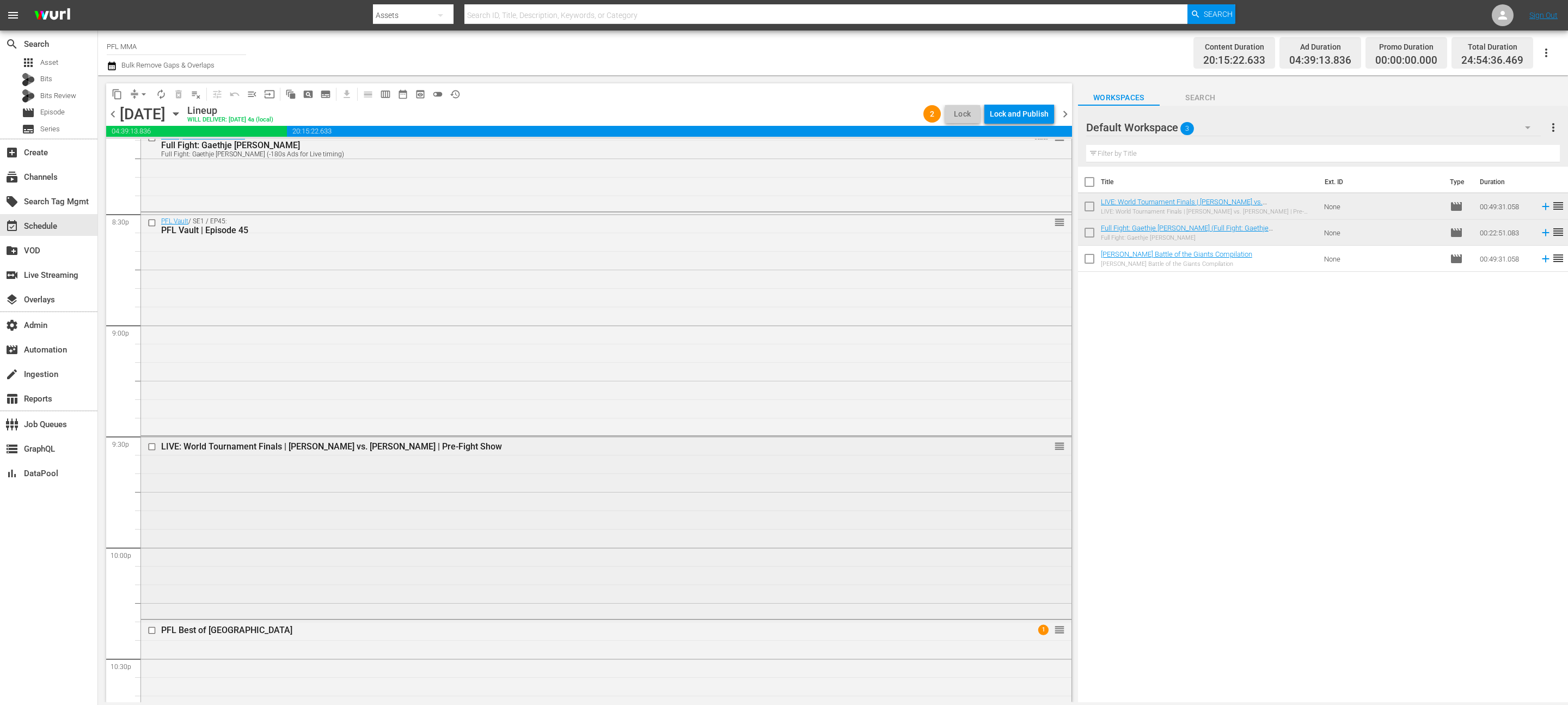
click at [608, 517] on div "LIVE: World Tournament Finals | Edwards vs. Rosta | Pre-Fight Show reorder" at bounding box center [606, 527] width 930 height 180
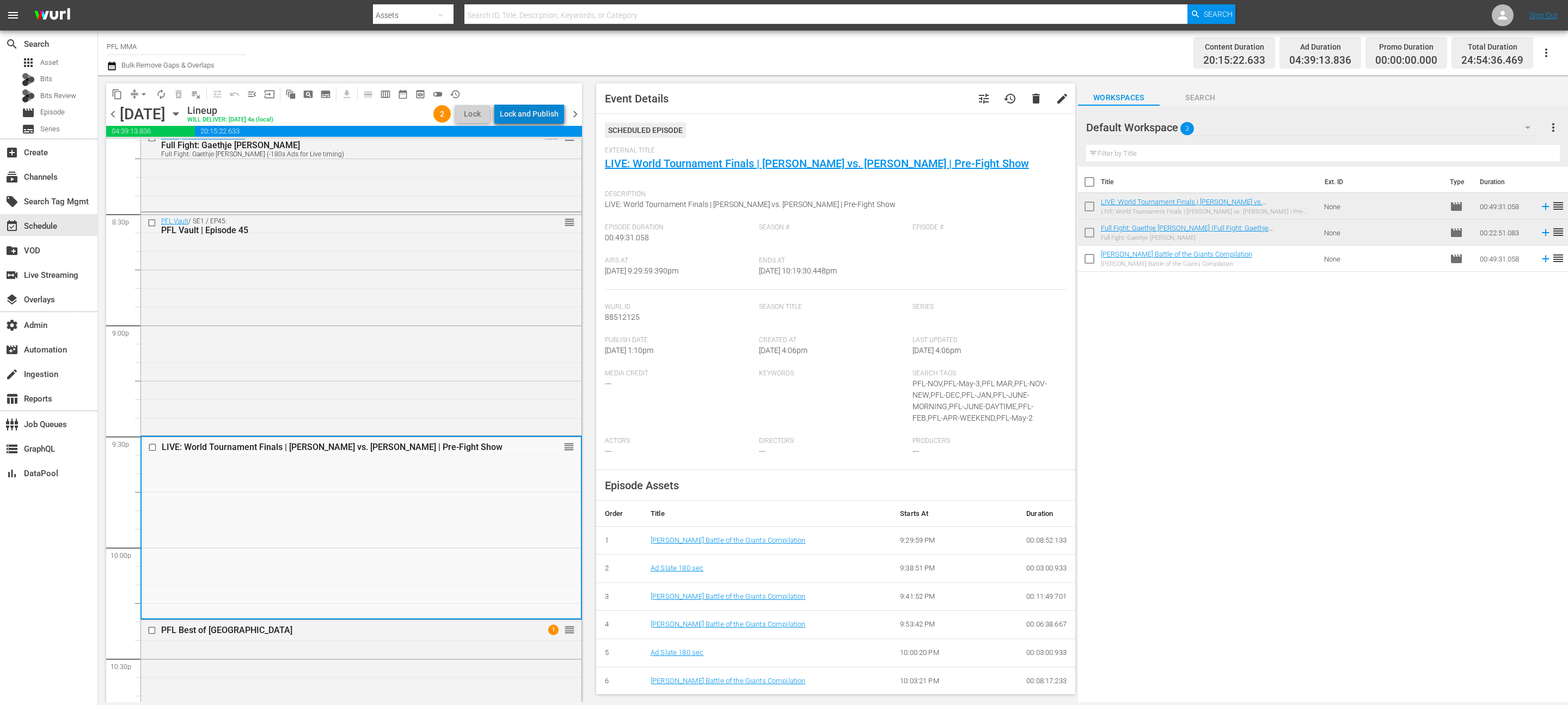
click at [536, 114] on div "Lock and Publish" at bounding box center [529, 114] width 59 height 19
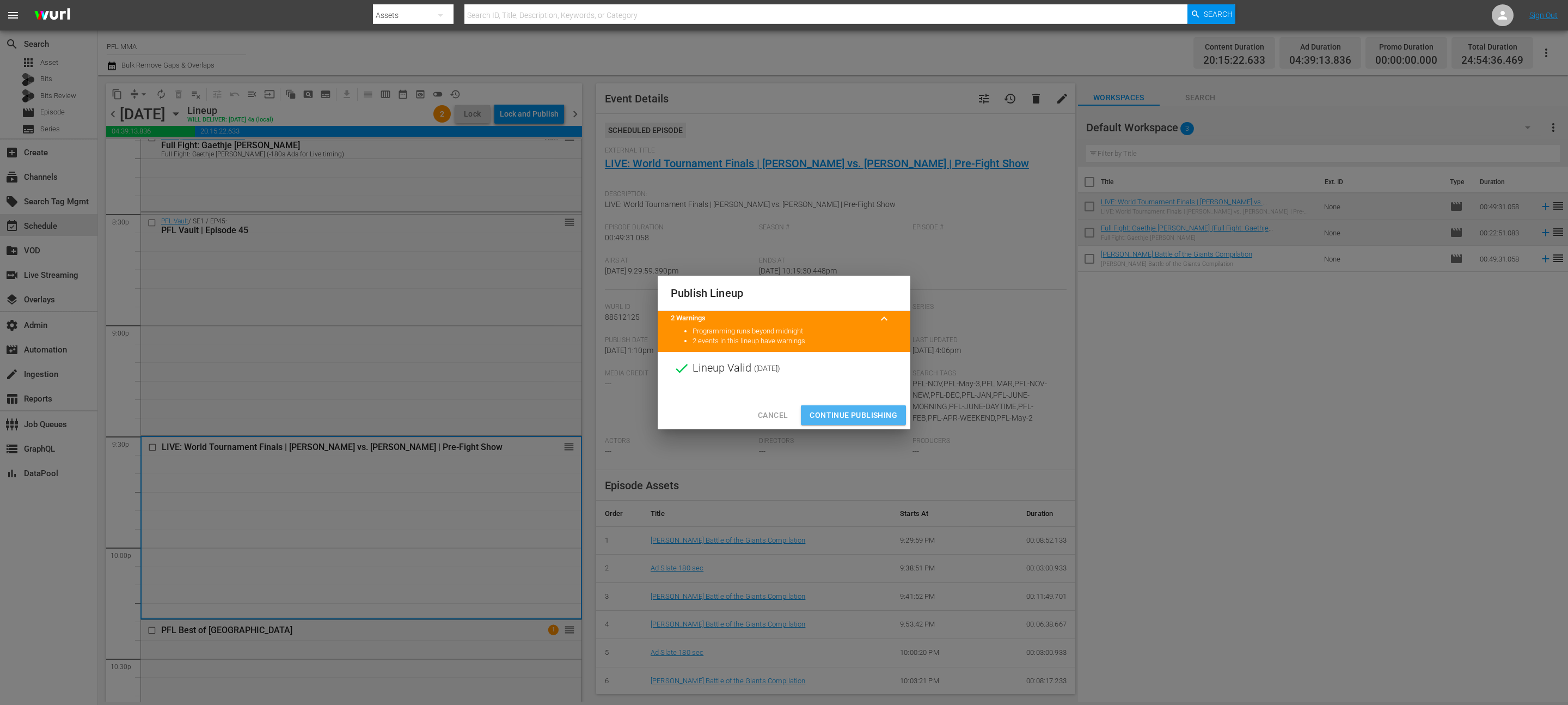
click at [884, 412] on span "Continue Publishing" at bounding box center [853, 415] width 87 height 13
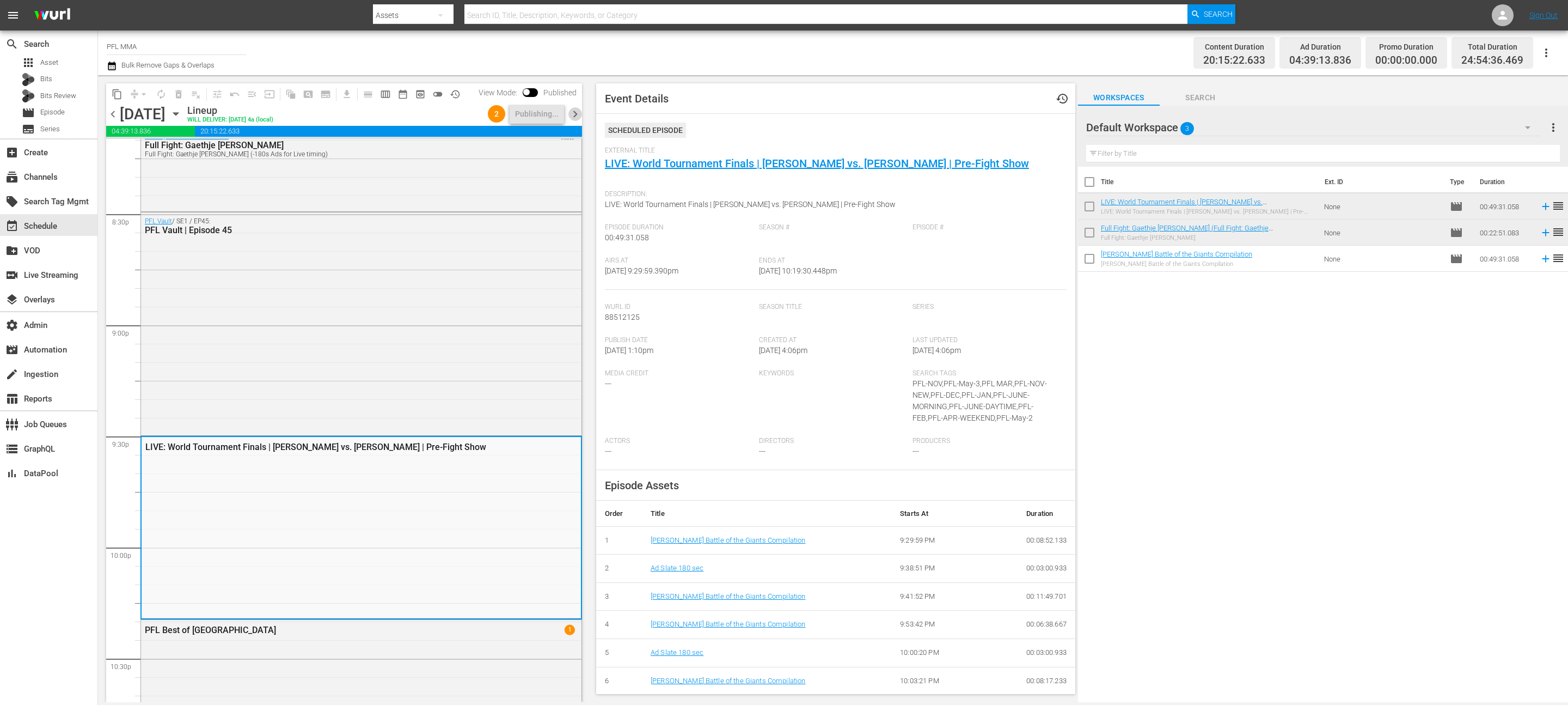
click at [579, 114] on span "chevron_right" at bounding box center [575, 114] width 13 height 13
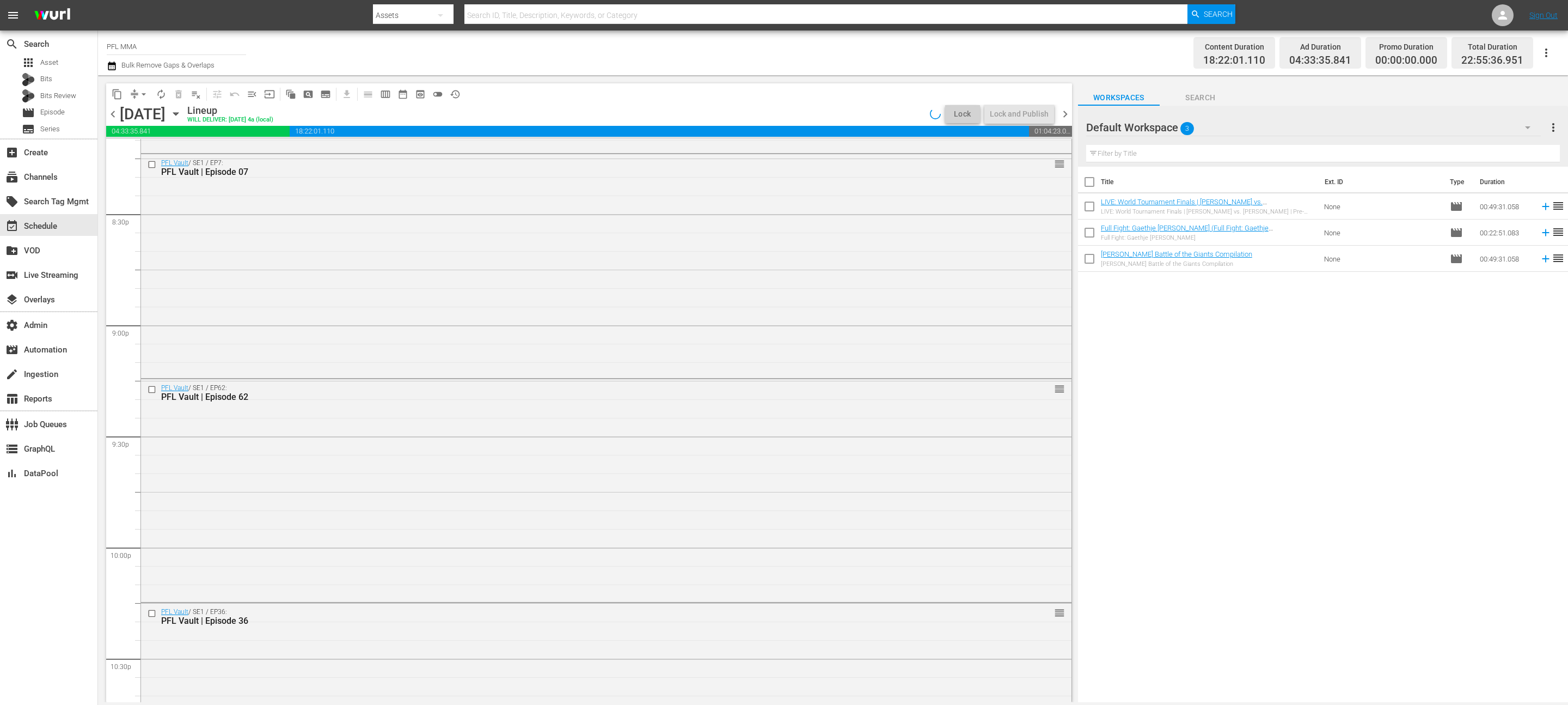
scroll to position [4388, 0]
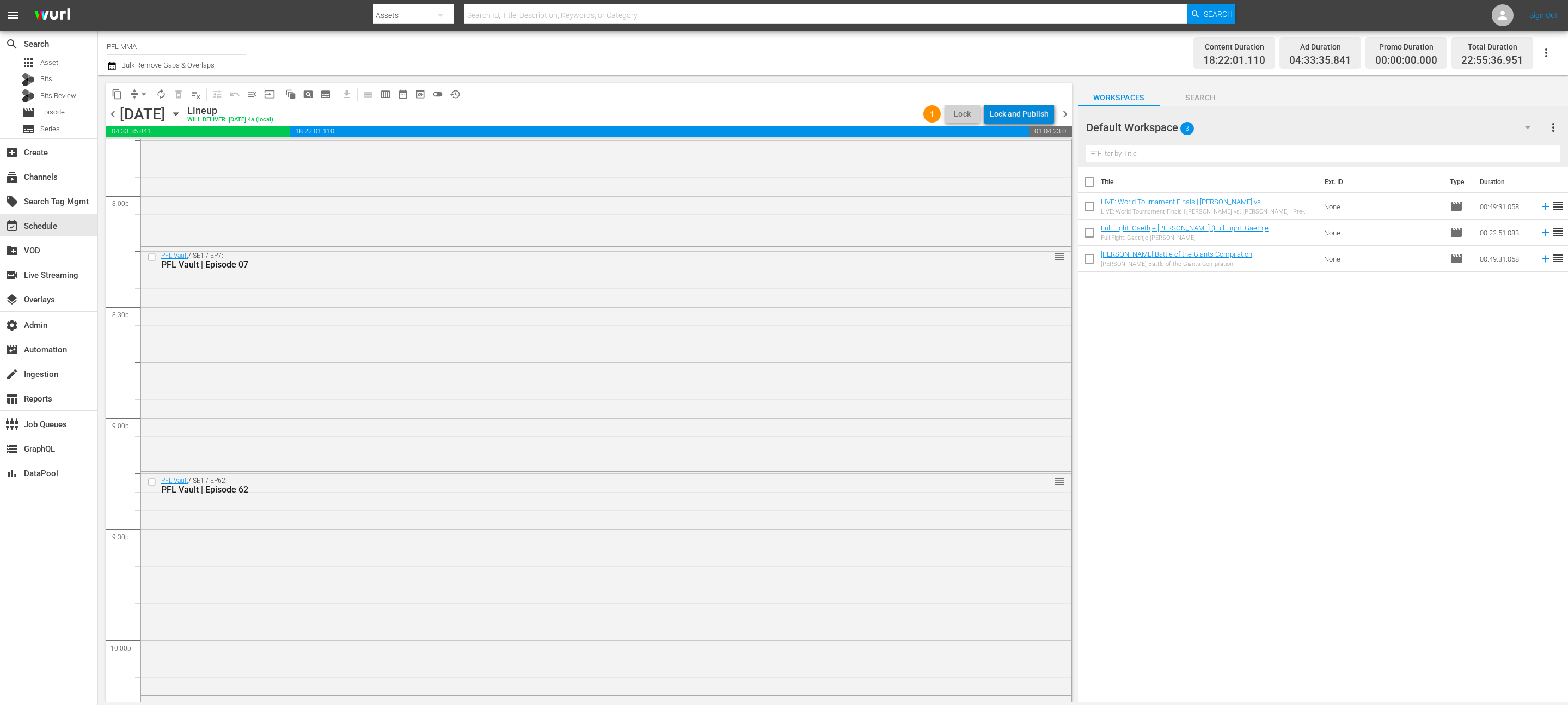
click at [1026, 111] on div "Lock and Publish" at bounding box center [1019, 114] width 59 height 19
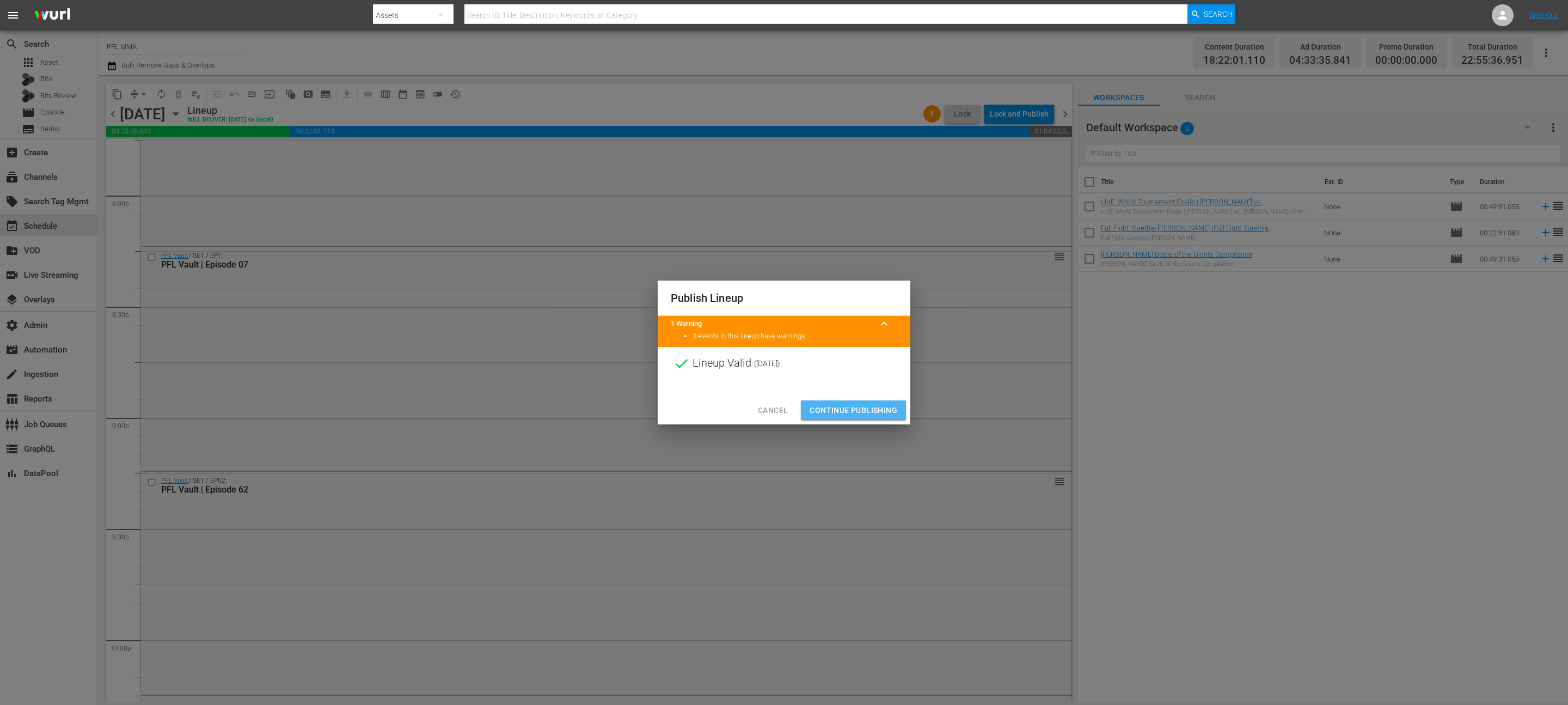
click at [865, 414] on span "Continue Publishing" at bounding box center [853, 410] width 87 height 13
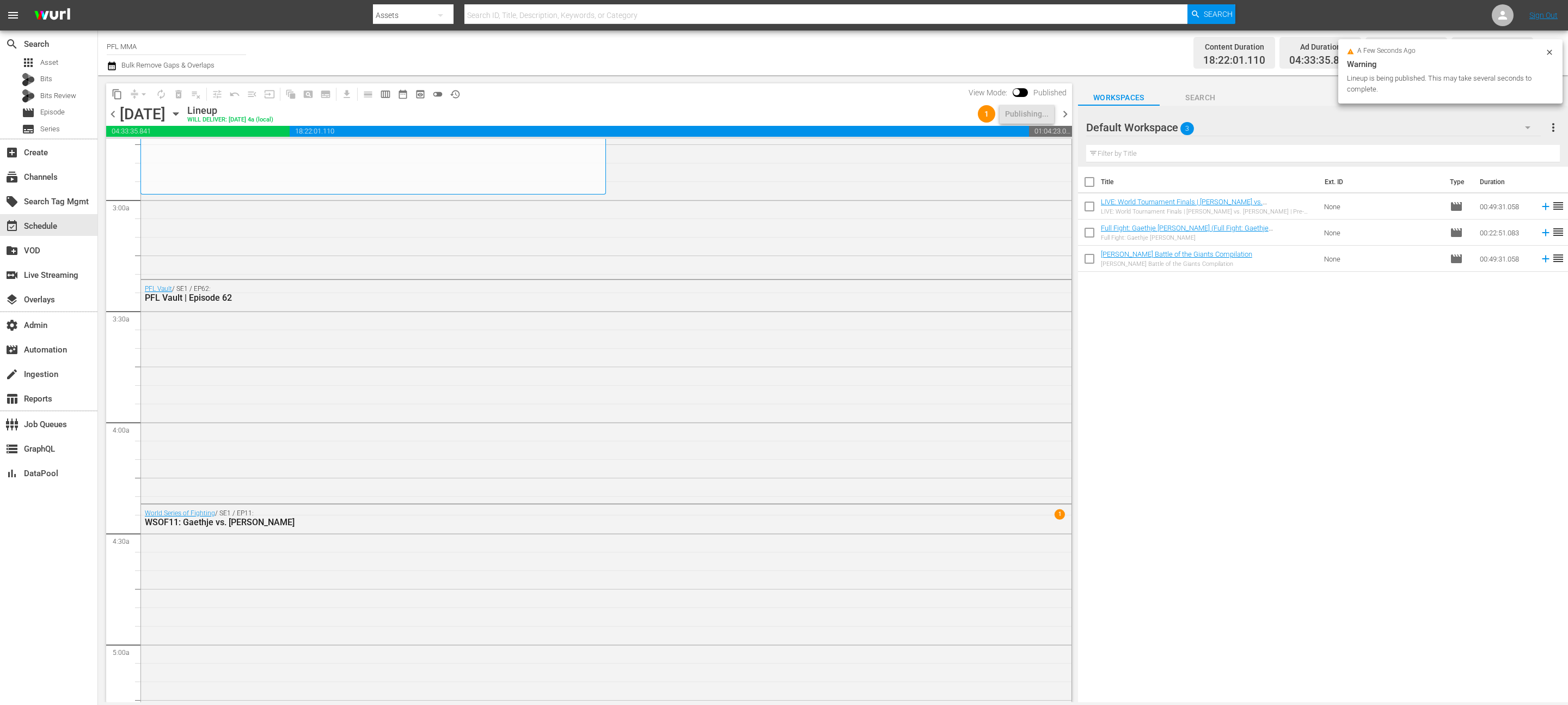
scroll to position [0, 0]
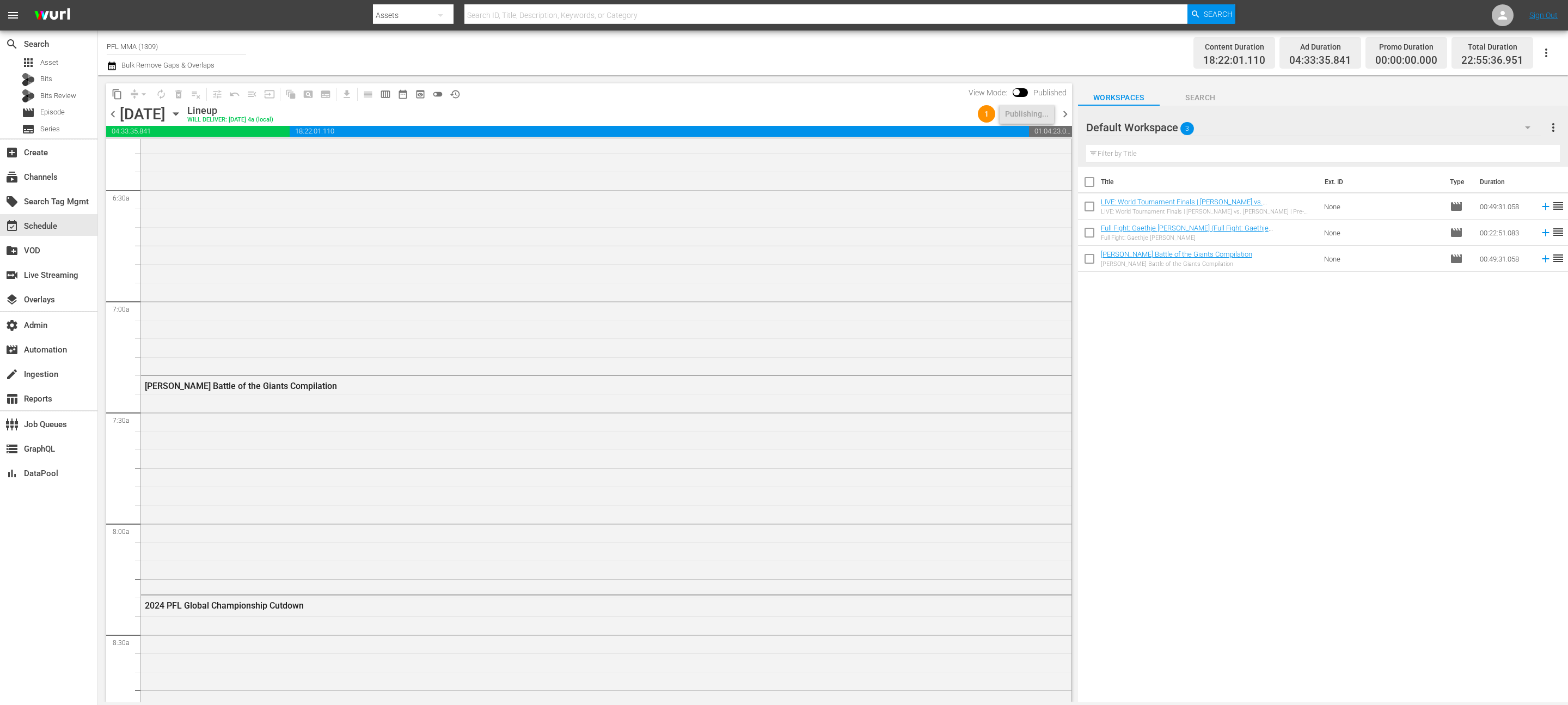
scroll to position [346, 0]
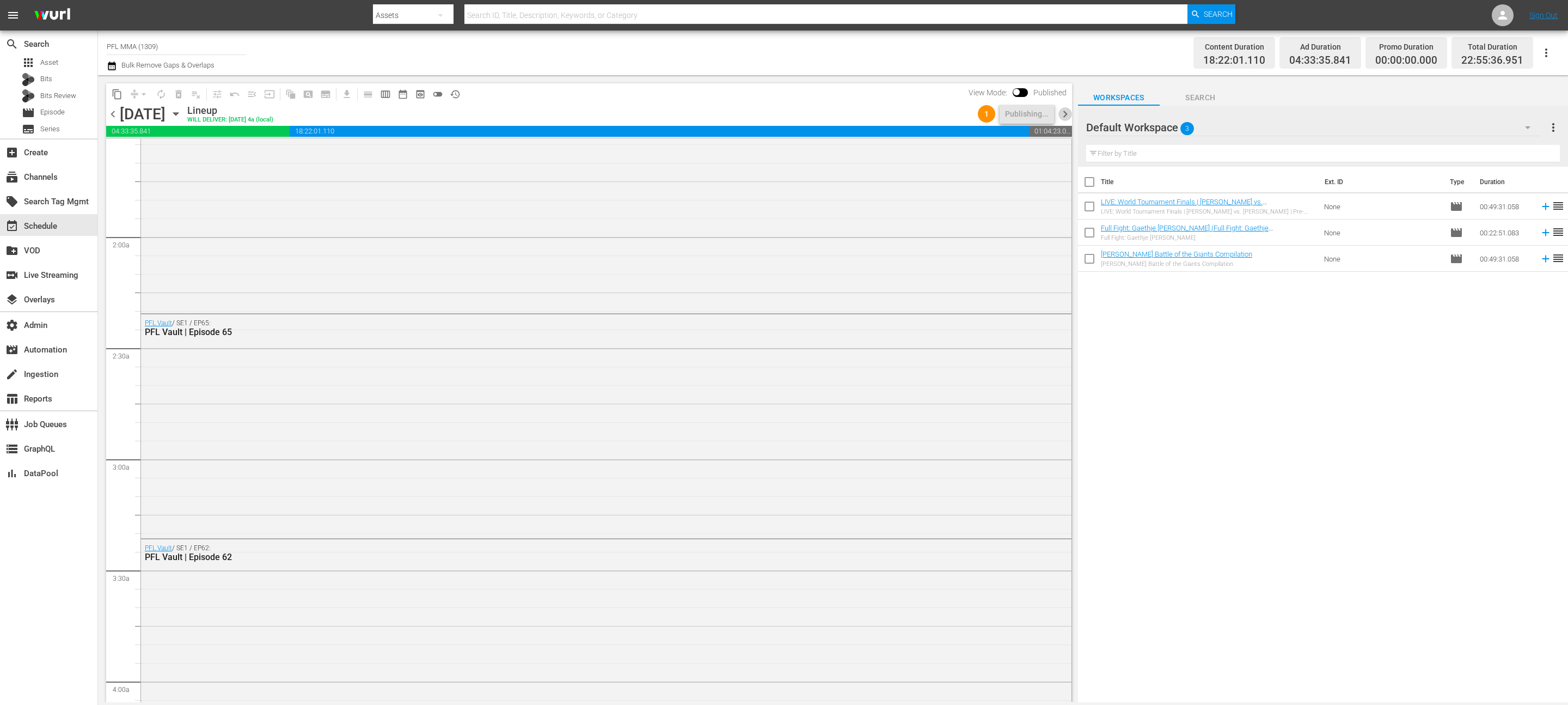
click at [1069, 117] on span "chevron_right" at bounding box center [1065, 114] width 13 height 13
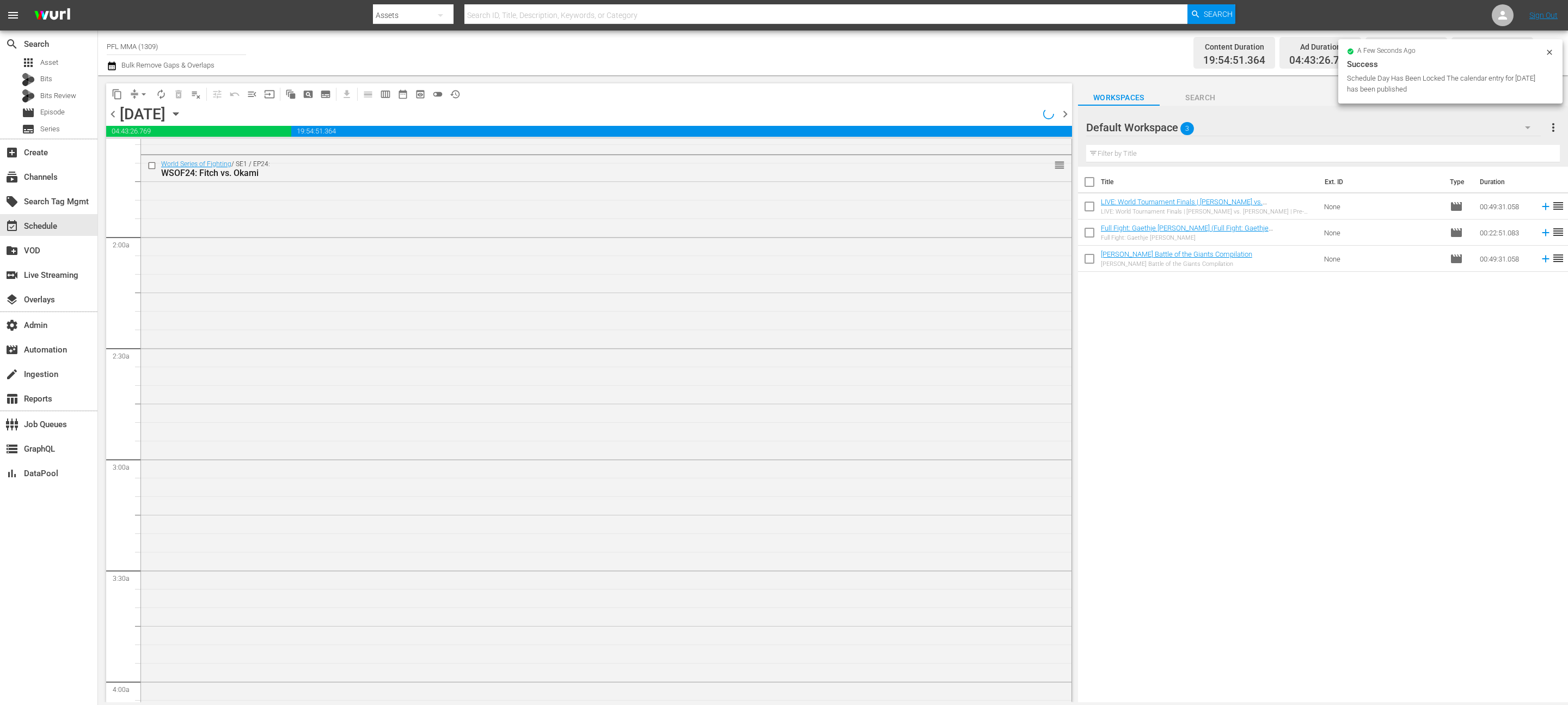
scroll to position [328, 0]
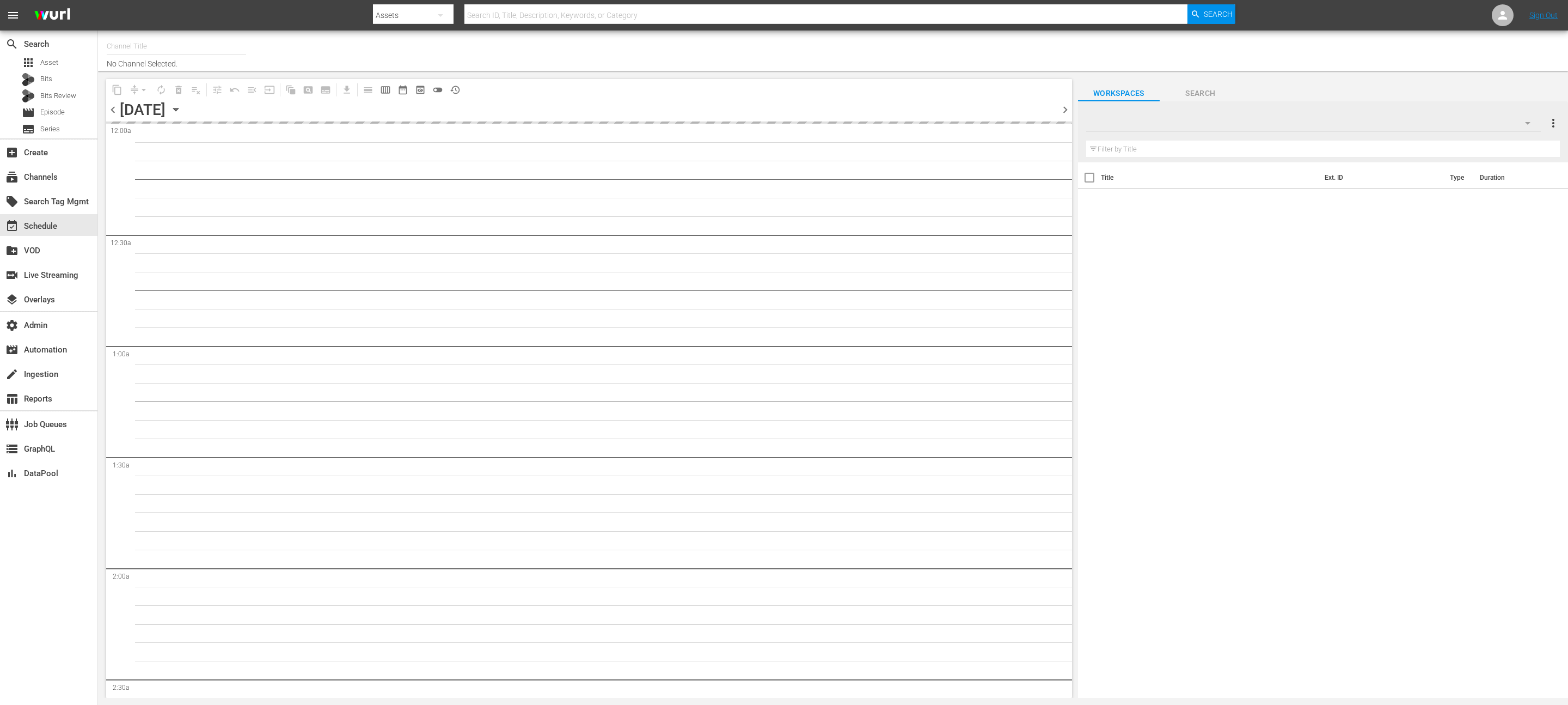
type input "PFL MMA (1309)"
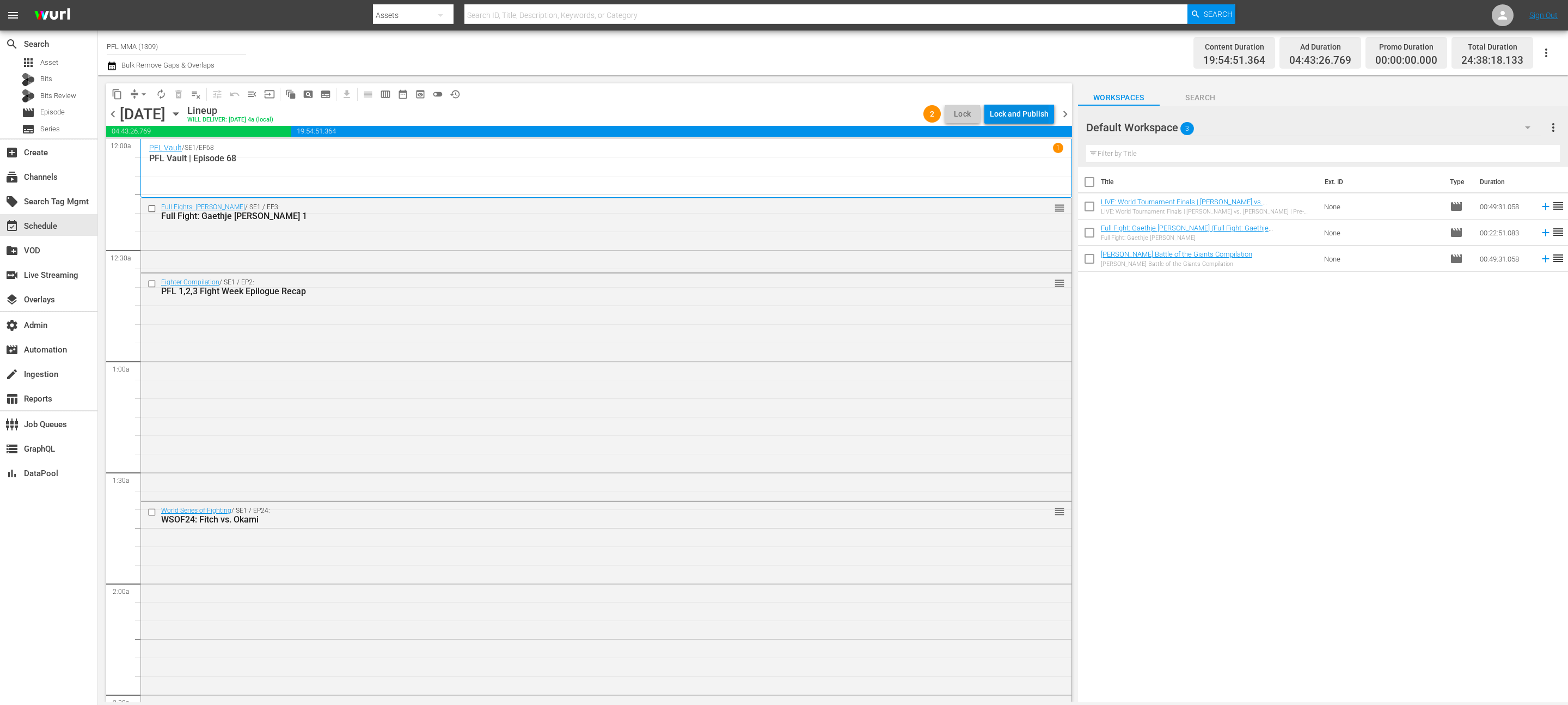
click at [1028, 109] on div "Lock and Publish" at bounding box center [1019, 114] width 59 height 19
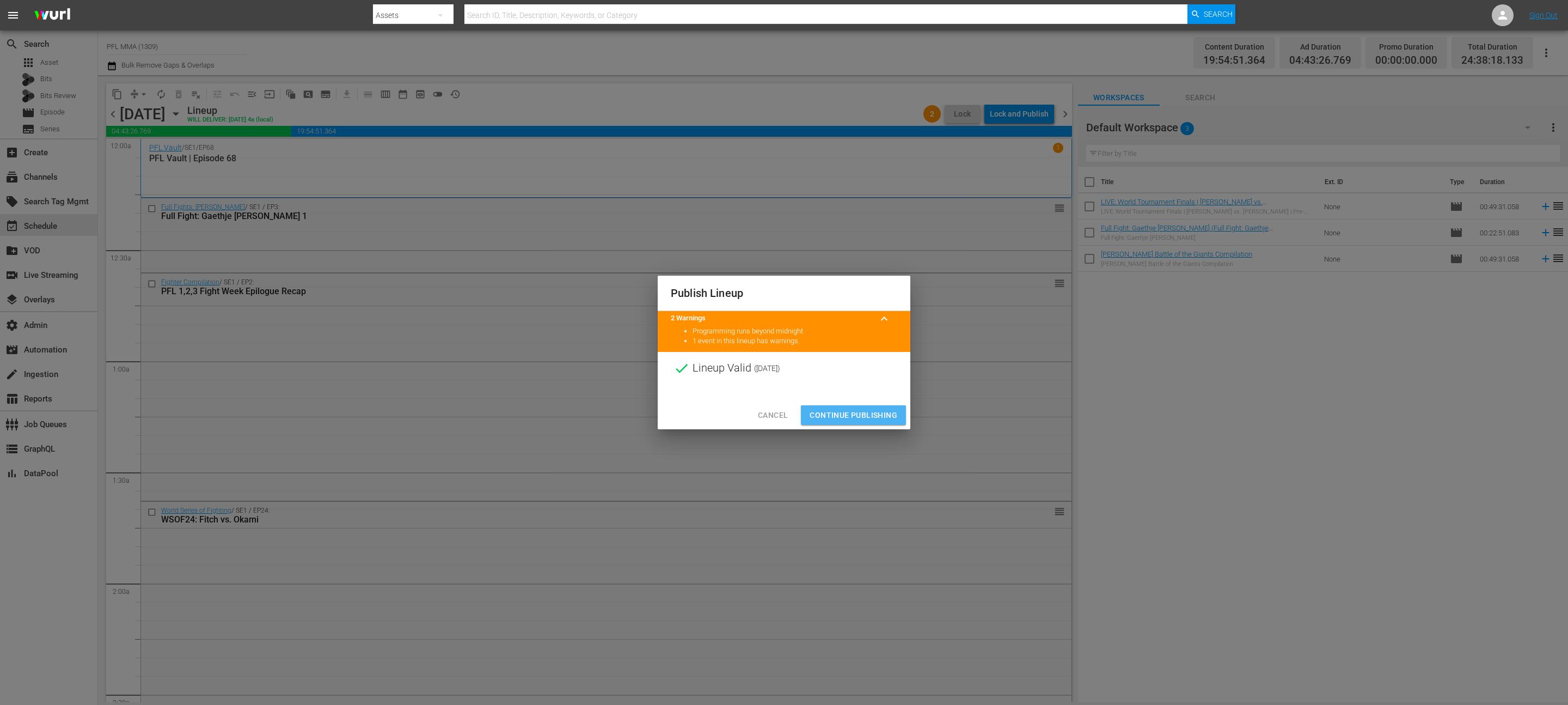
click at [853, 408] on span "Continue Publishing" at bounding box center [853, 415] width 87 height 13
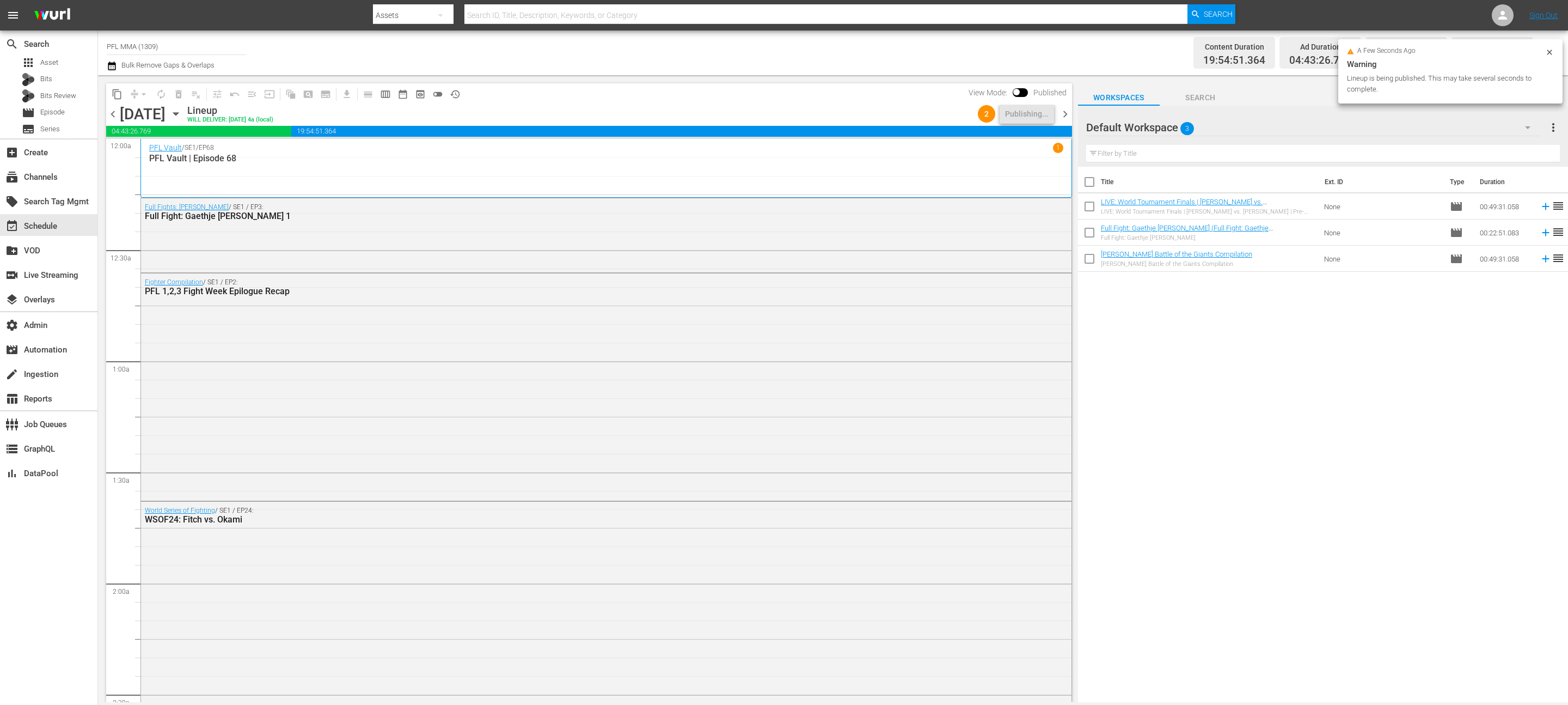
click at [1068, 114] on span "chevron_right" at bounding box center [1065, 114] width 13 height 13
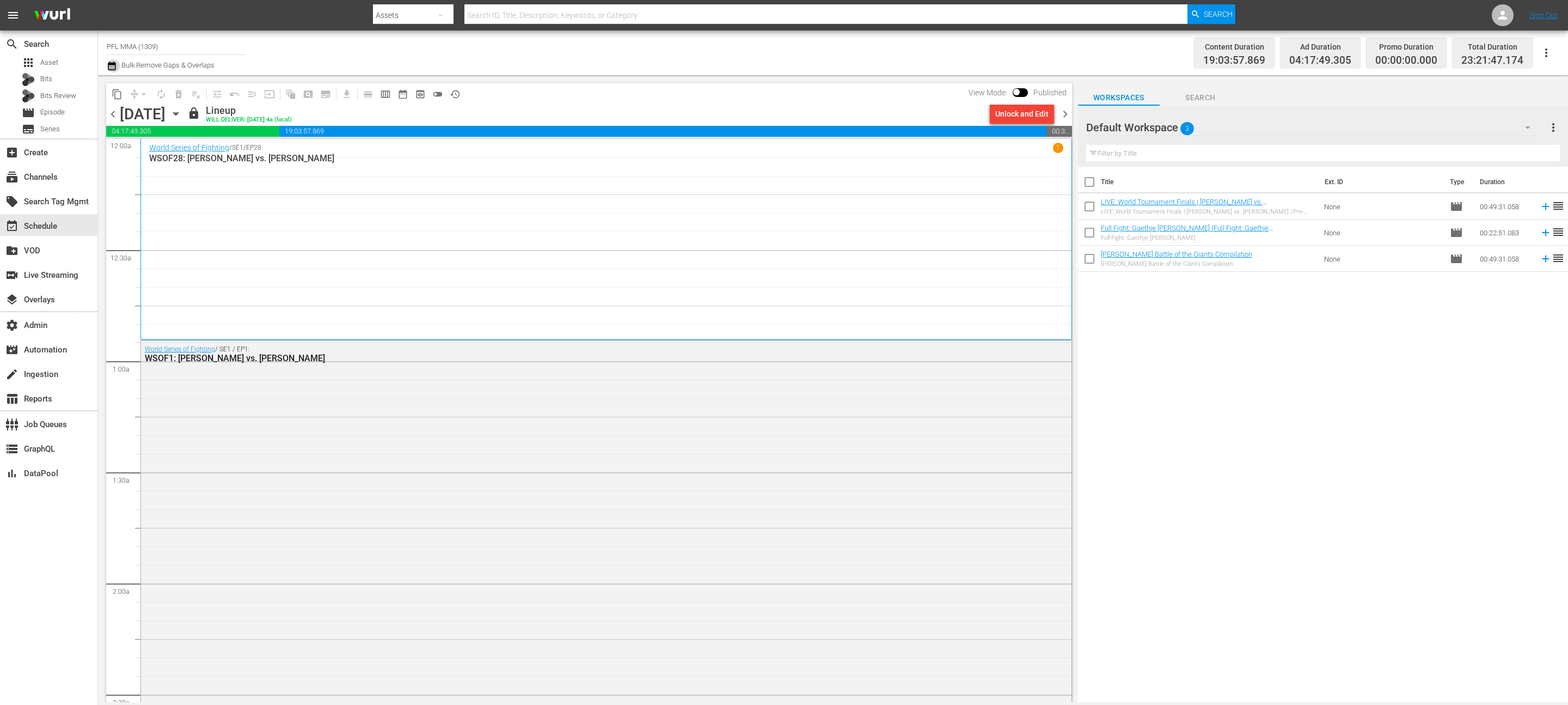
click at [114, 66] on icon "button" at bounding box center [112, 66] width 10 height 13
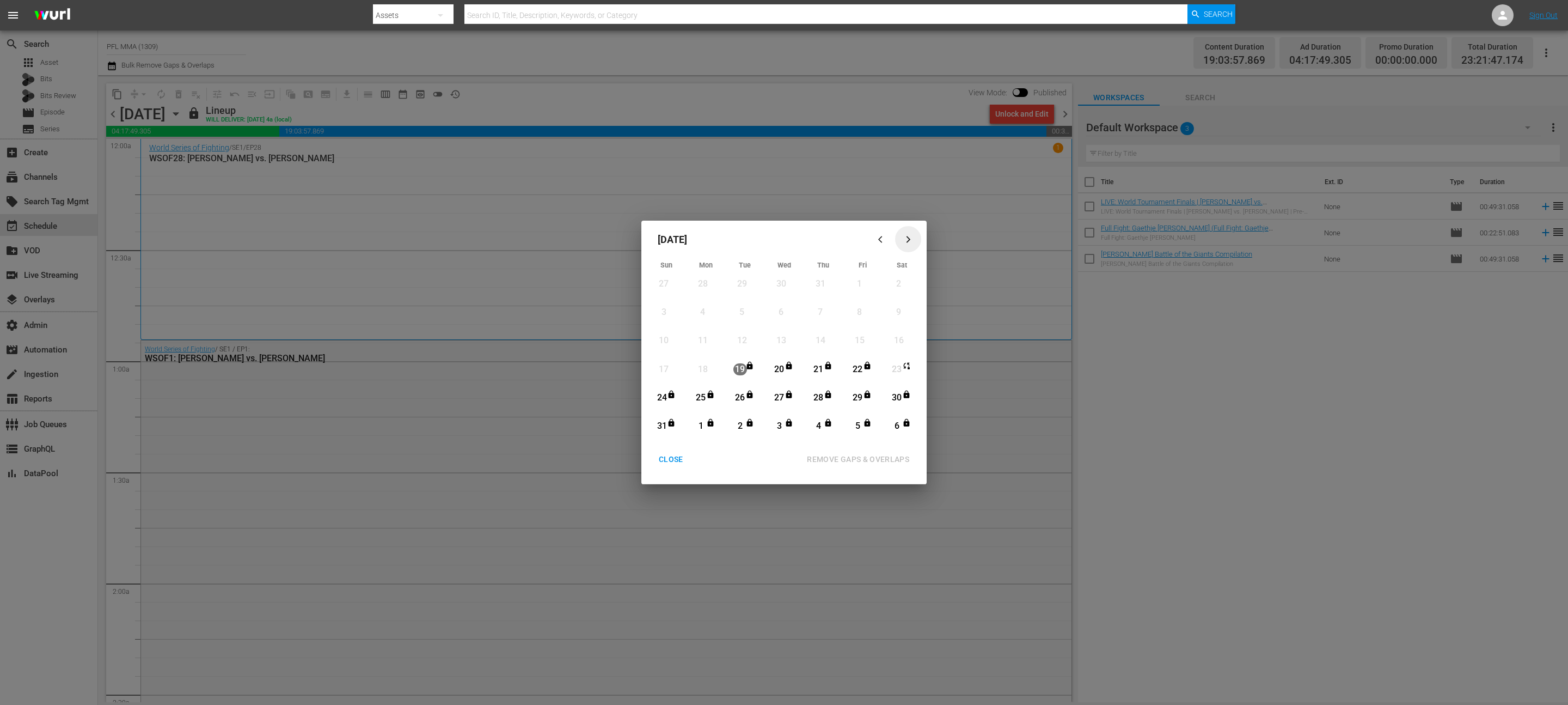
click at [914, 239] on div "button" at bounding box center [908, 239] width 13 height 8
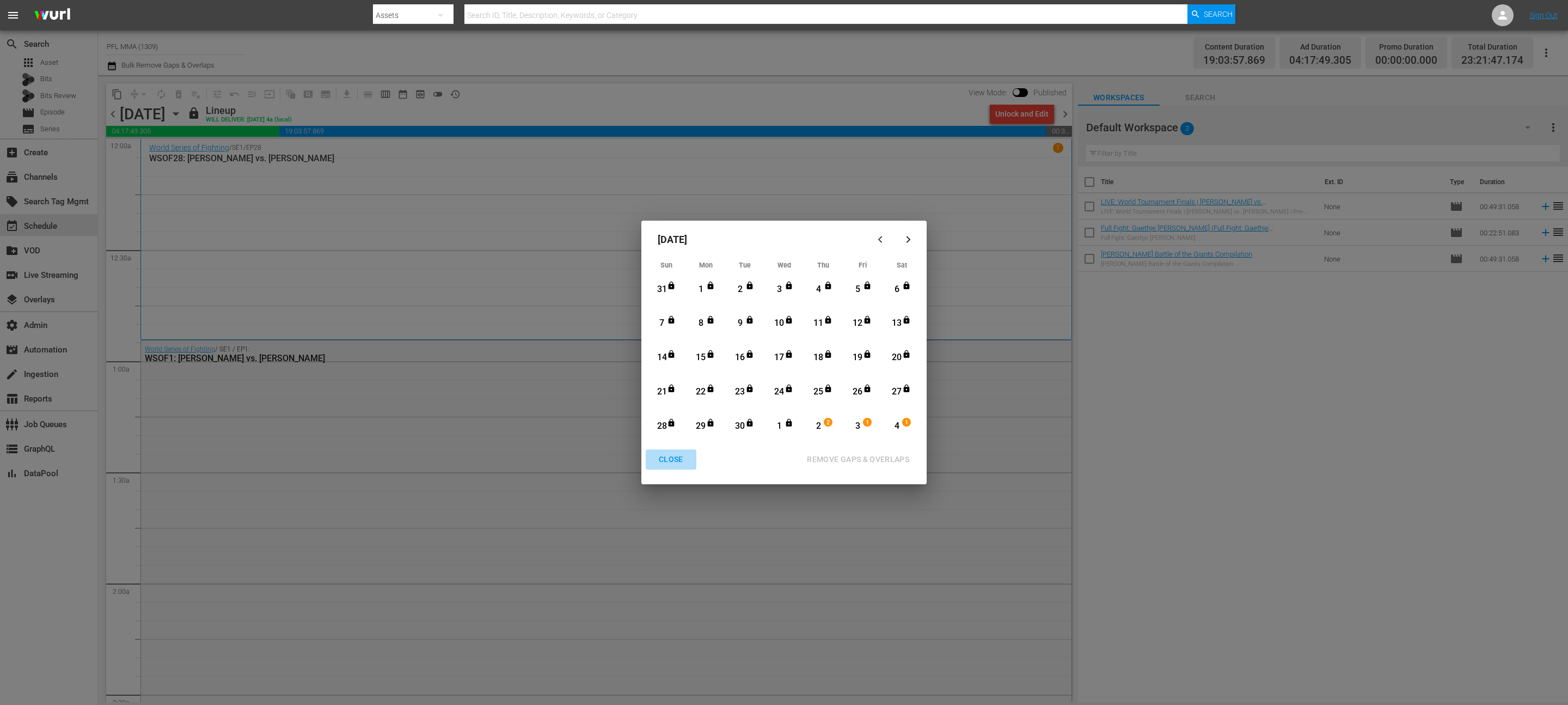
click at [669, 464] on div "CLOSE" at bounding box center [670, 459] width 42 height 13
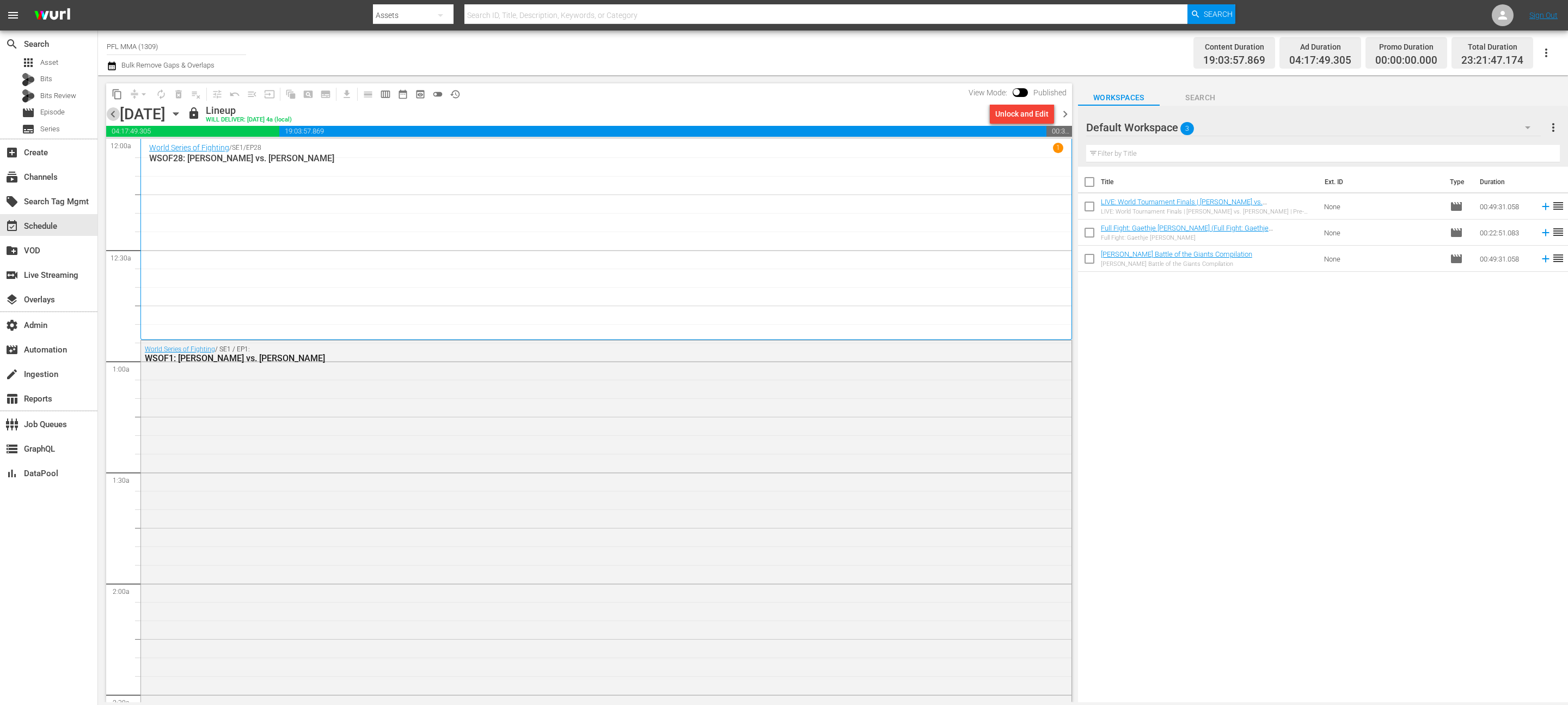
click at [114, 116] on span "chevron_left" at bounding box center [113, 114] width 13 height 13
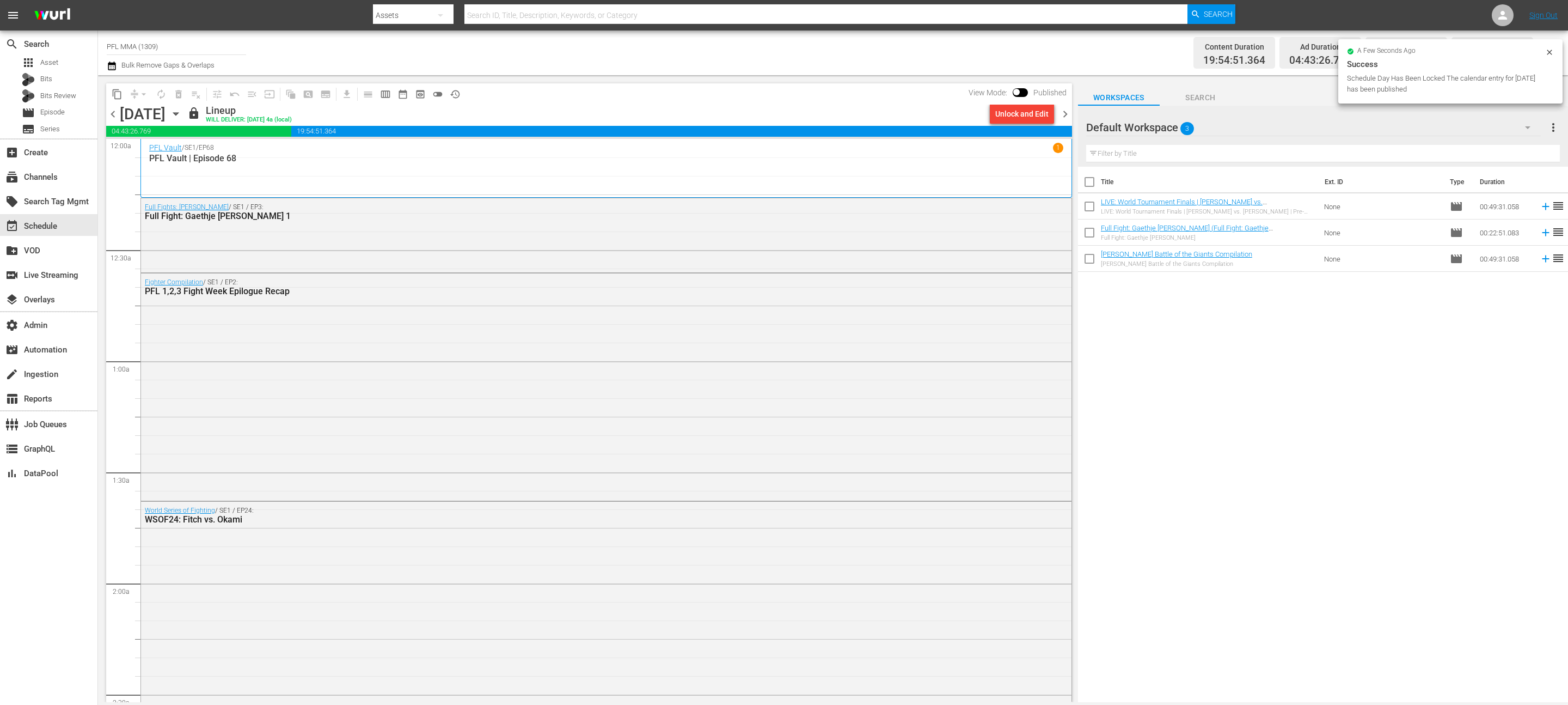
click at [114, 116] on span "chevron_left" at bounding box center [113, 114] width 13 height 13
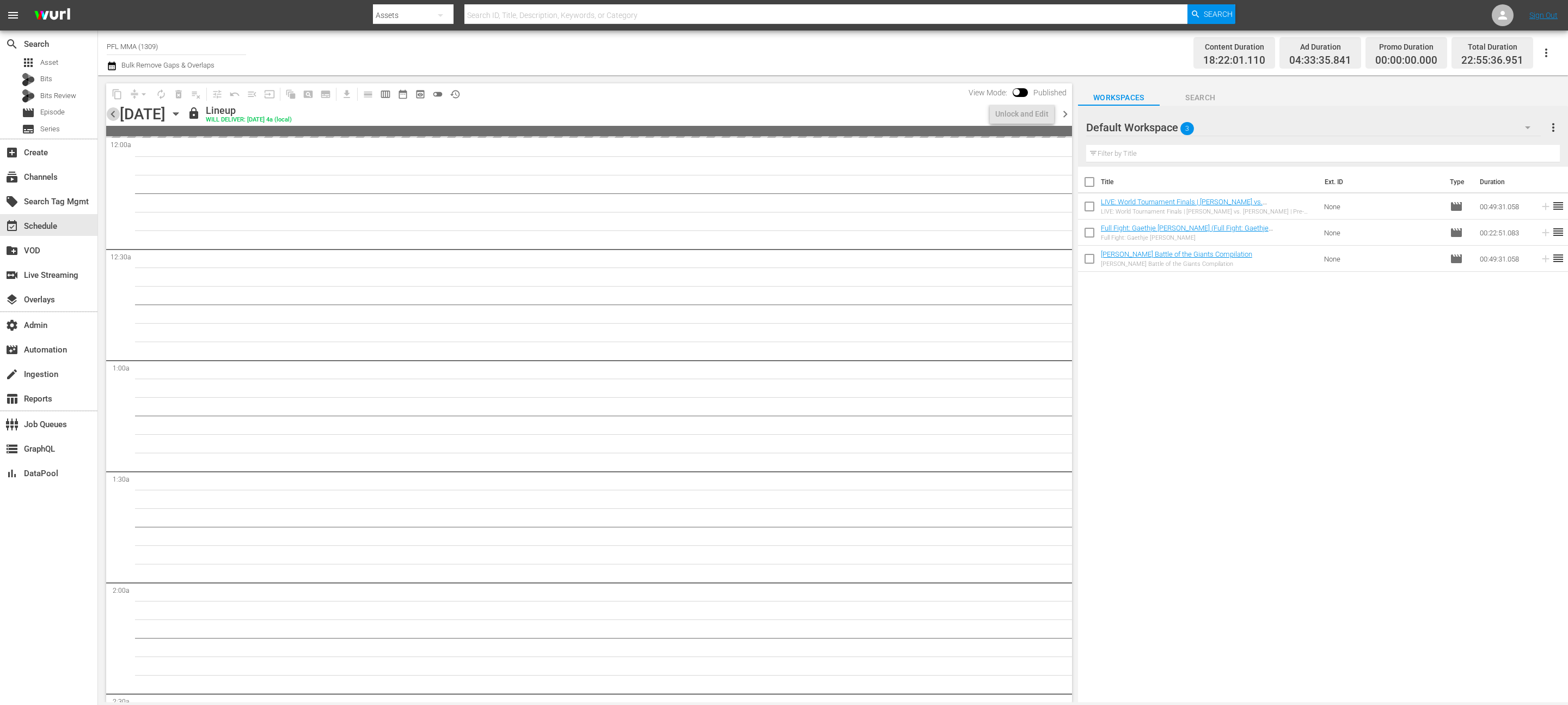
click at [114, 116] on span "chevron_left" at bounding box center [113, 114] width 13 height 13
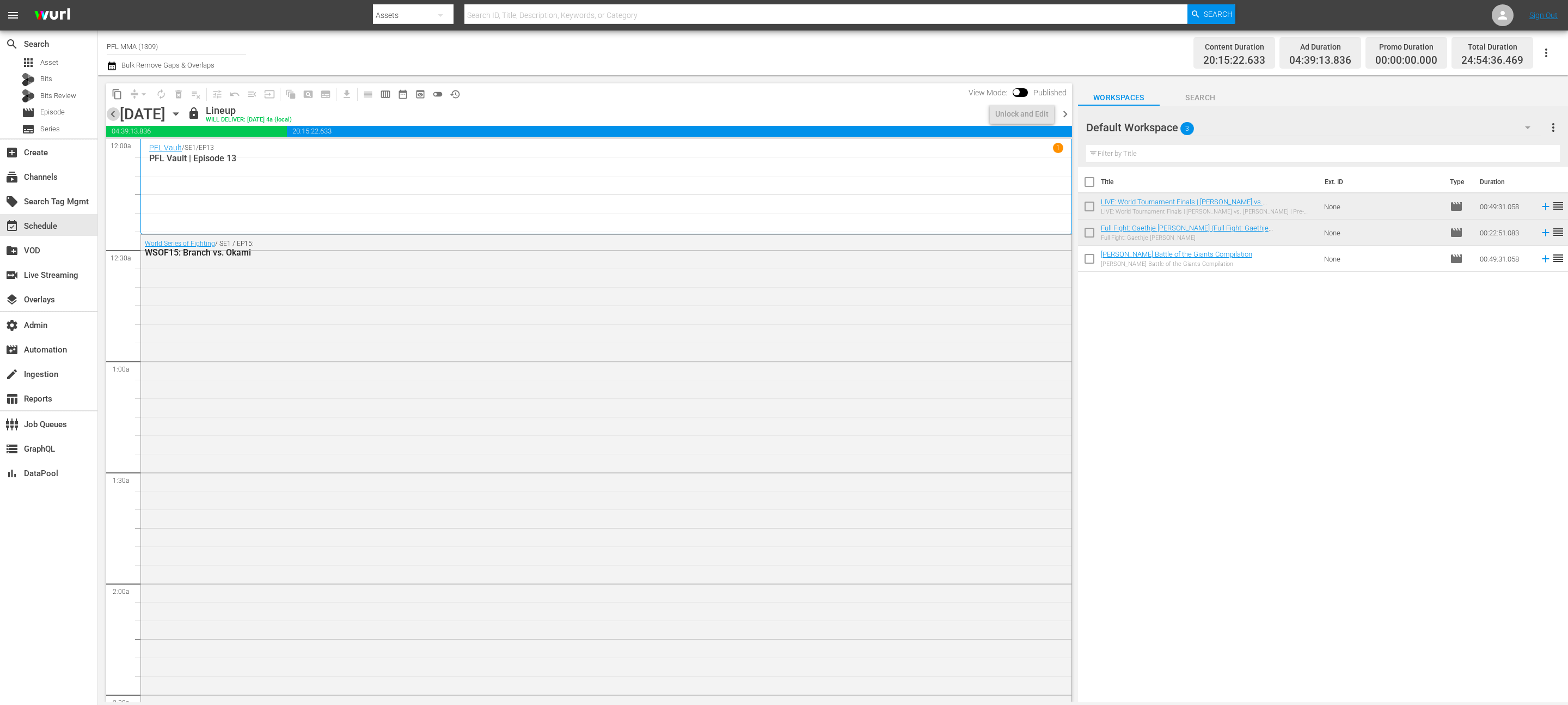
click at [114, 116] on span "chevron_left" at bounding box center [113, 114] width 13 height 13
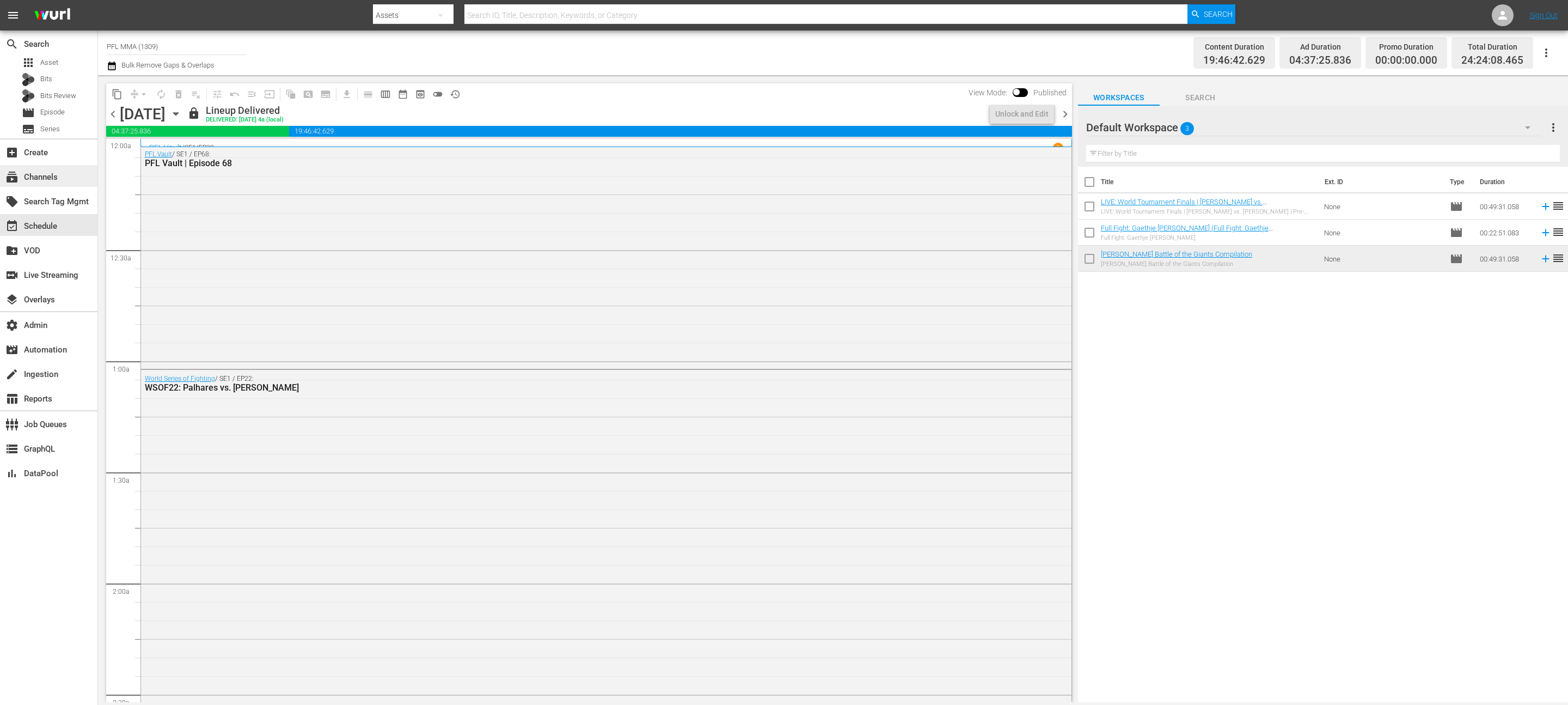
click at [56, 179] on div "subscriptions Channels" at bounding box center [30, 175] width 61 height 10
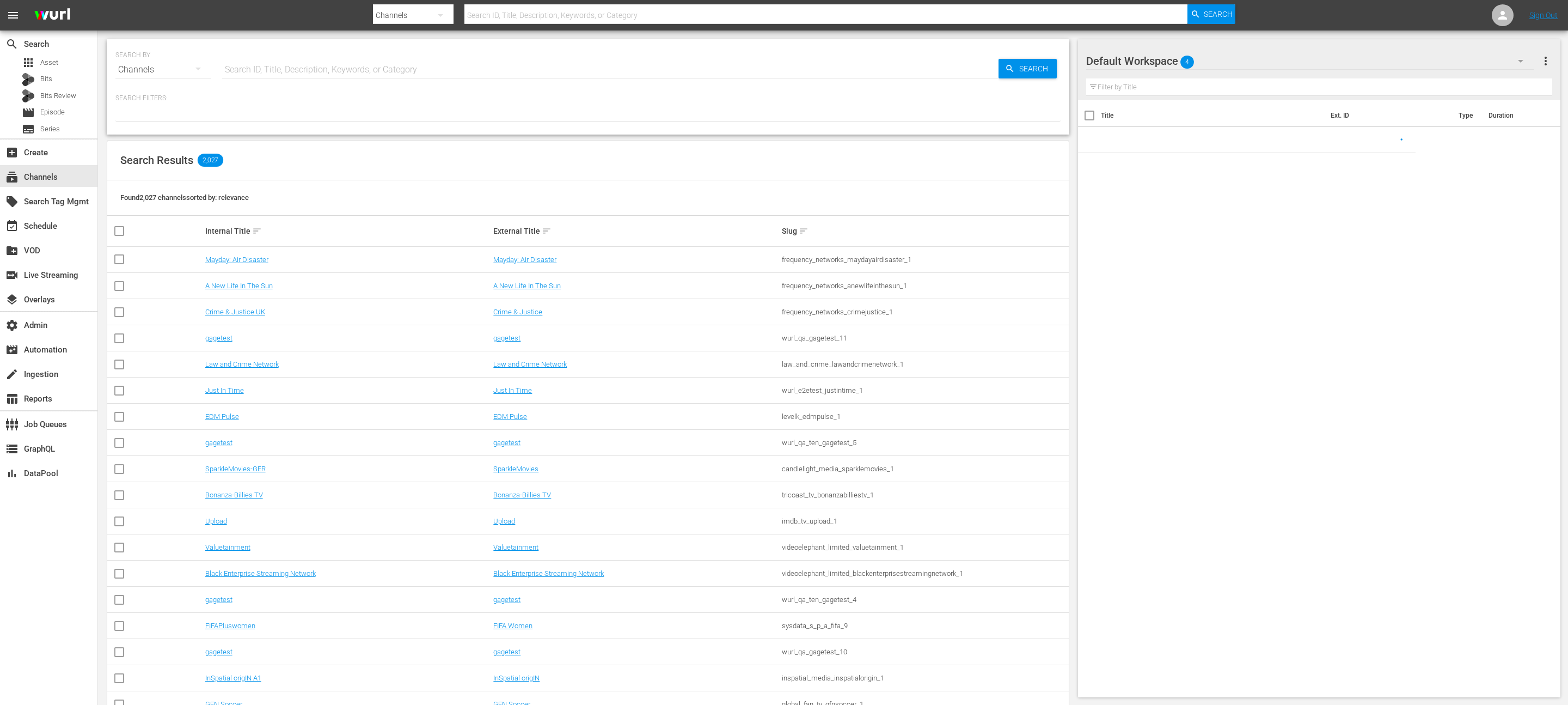
click at [412, 50] on div "SEARCH BY Search By Channels Search ID, Title, Description, Keywords, or Catego…" at bounding box center [588, 63] width 945 height 39
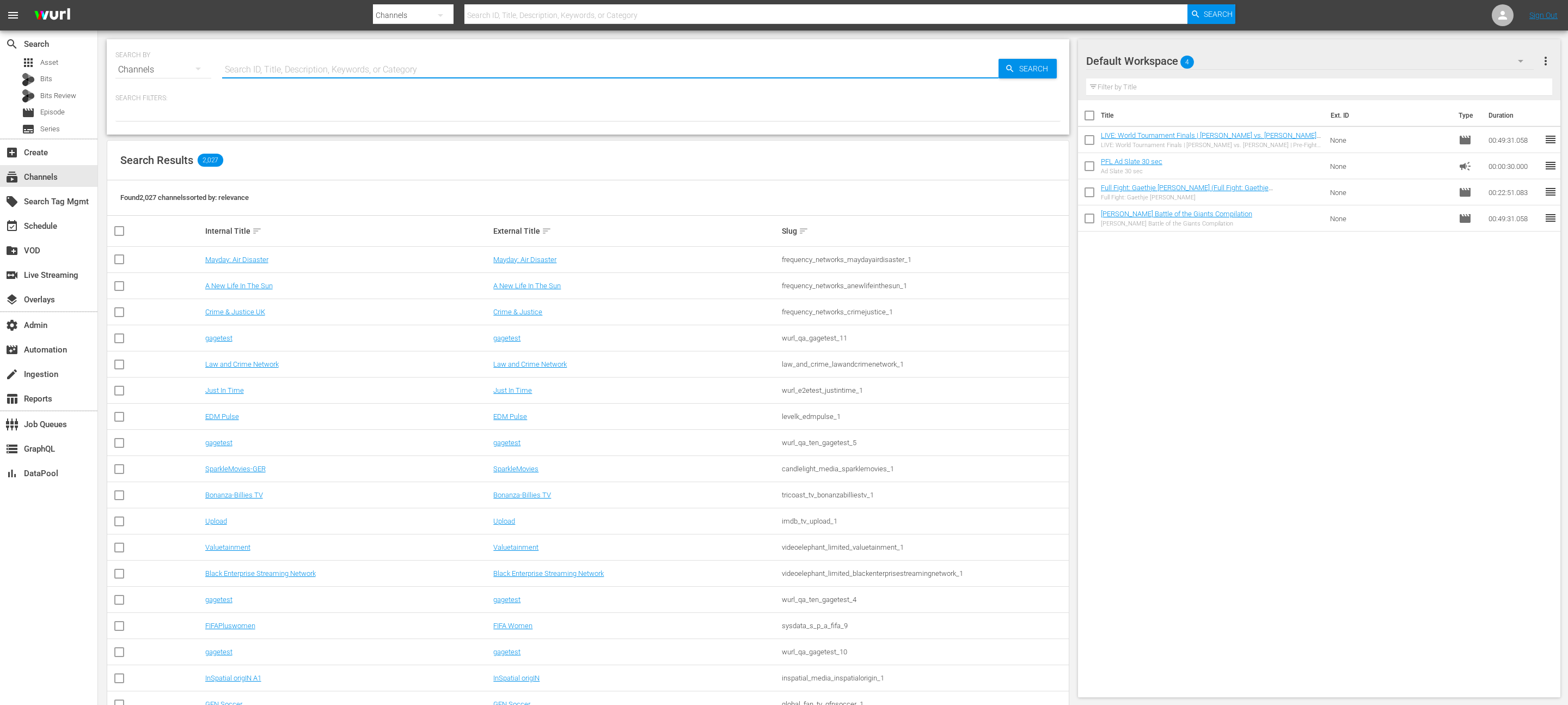
click at [394, 59] on input "text" at bounding box center [610, 69] width 777 height 26
type input "pfl roku"
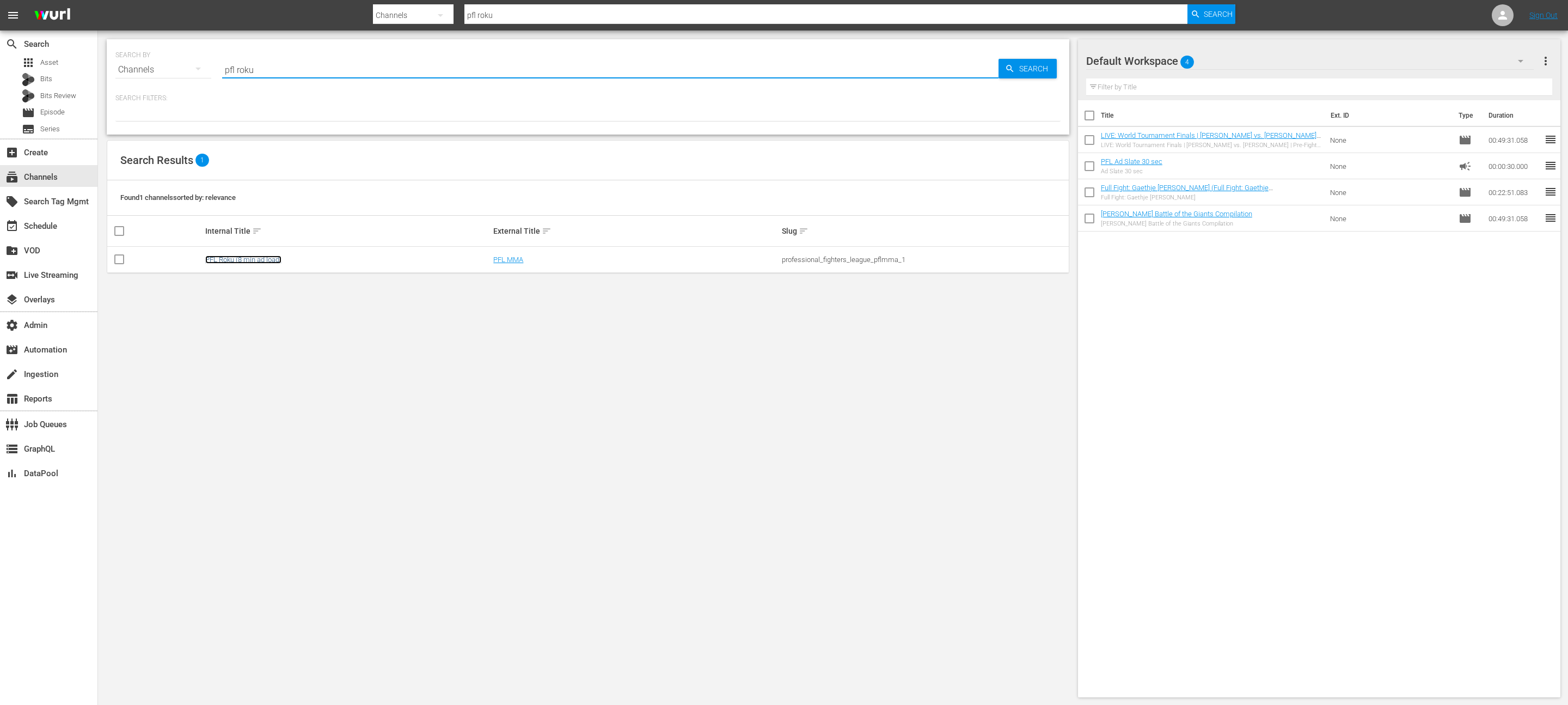
click at [268, 261] on link "PFL Roku (8 min ad load)" at bounding box center [243, 259] width 76 height 8
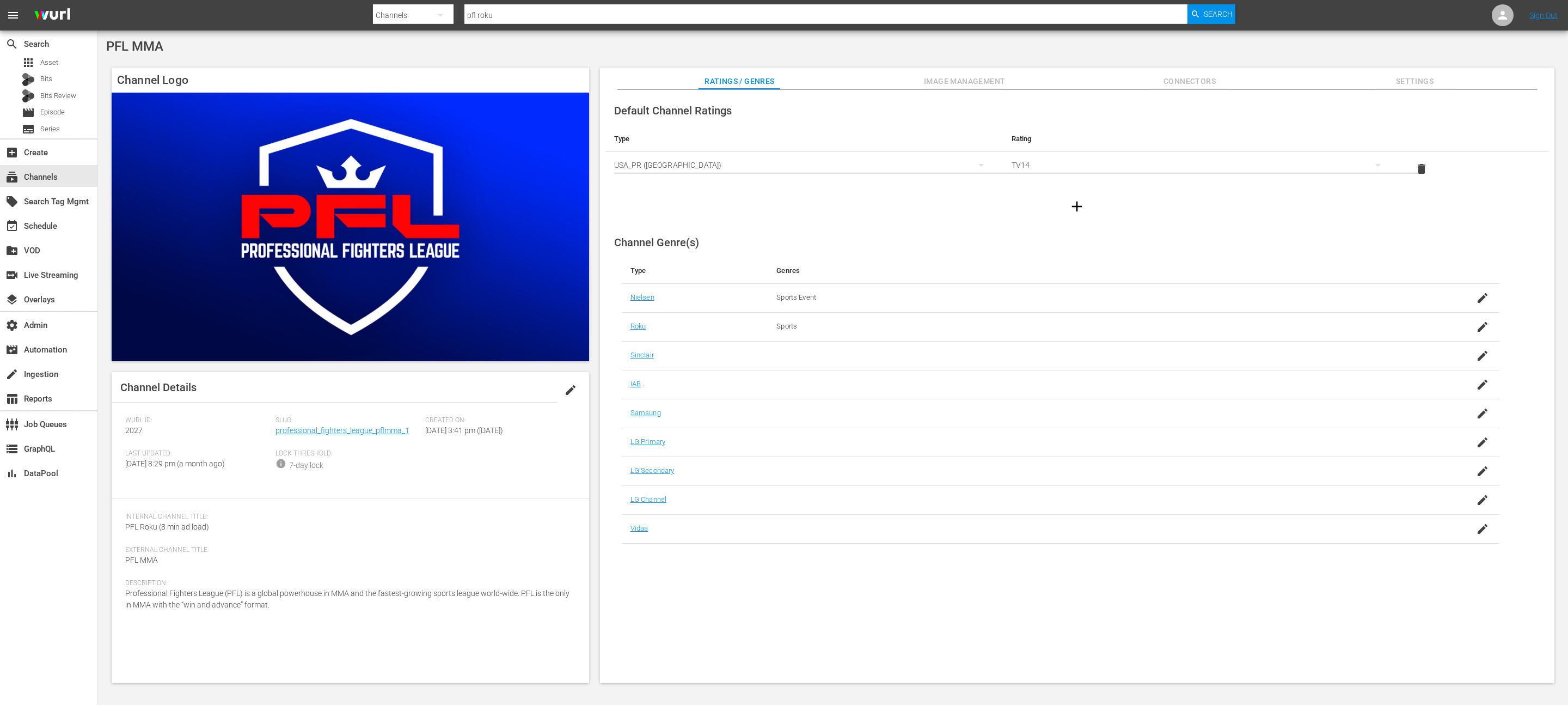
click at [301, 424] on span "Slug:" at bounding box center [348, 420] width 145 height 9
click at [301, 432] on link "professional_fighters_league_pflmma_1" at bounding box center [343, 430] width 134 height 9
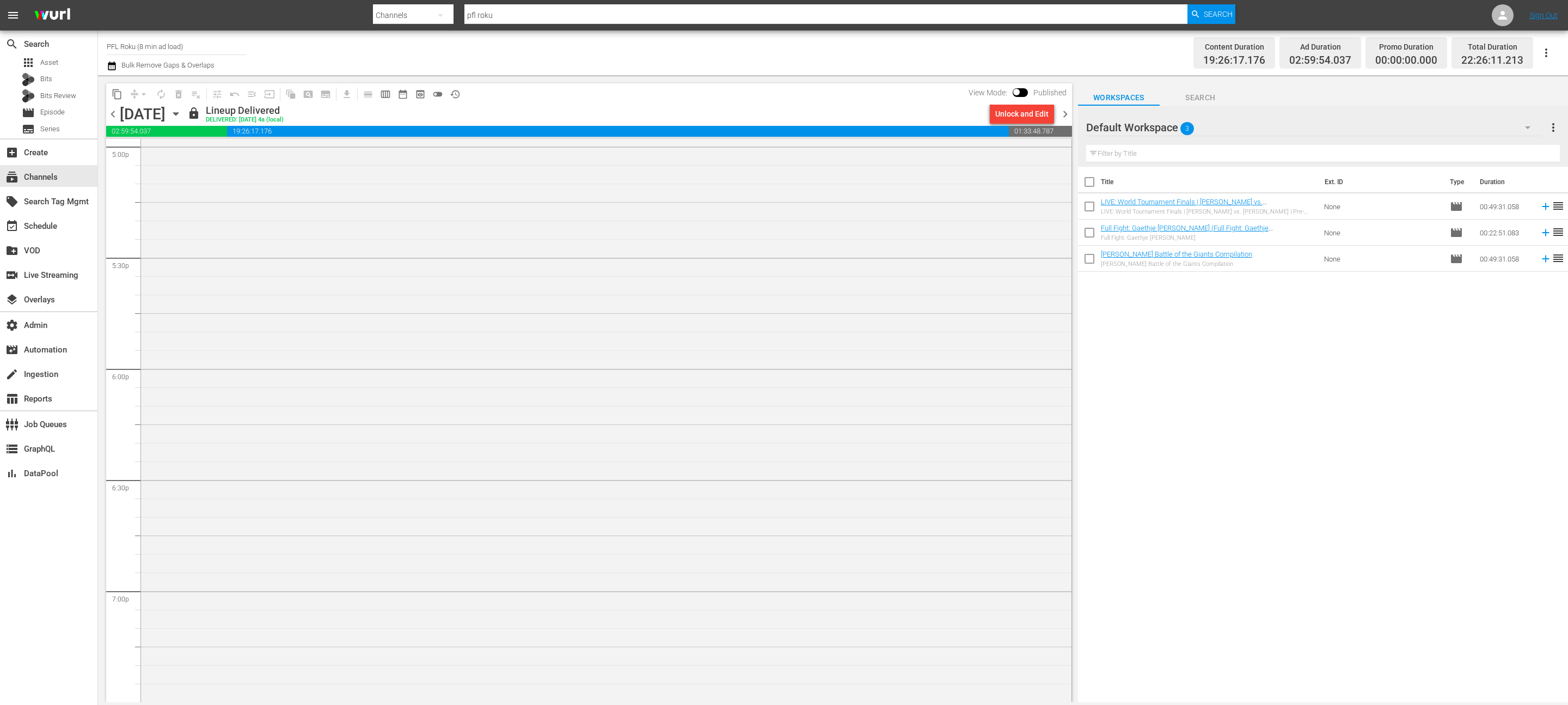
scroll to position [4823, 0]
click at [1062, 114] on span "chevron_right" at bounding box center [1065, 114] width 13 height 13
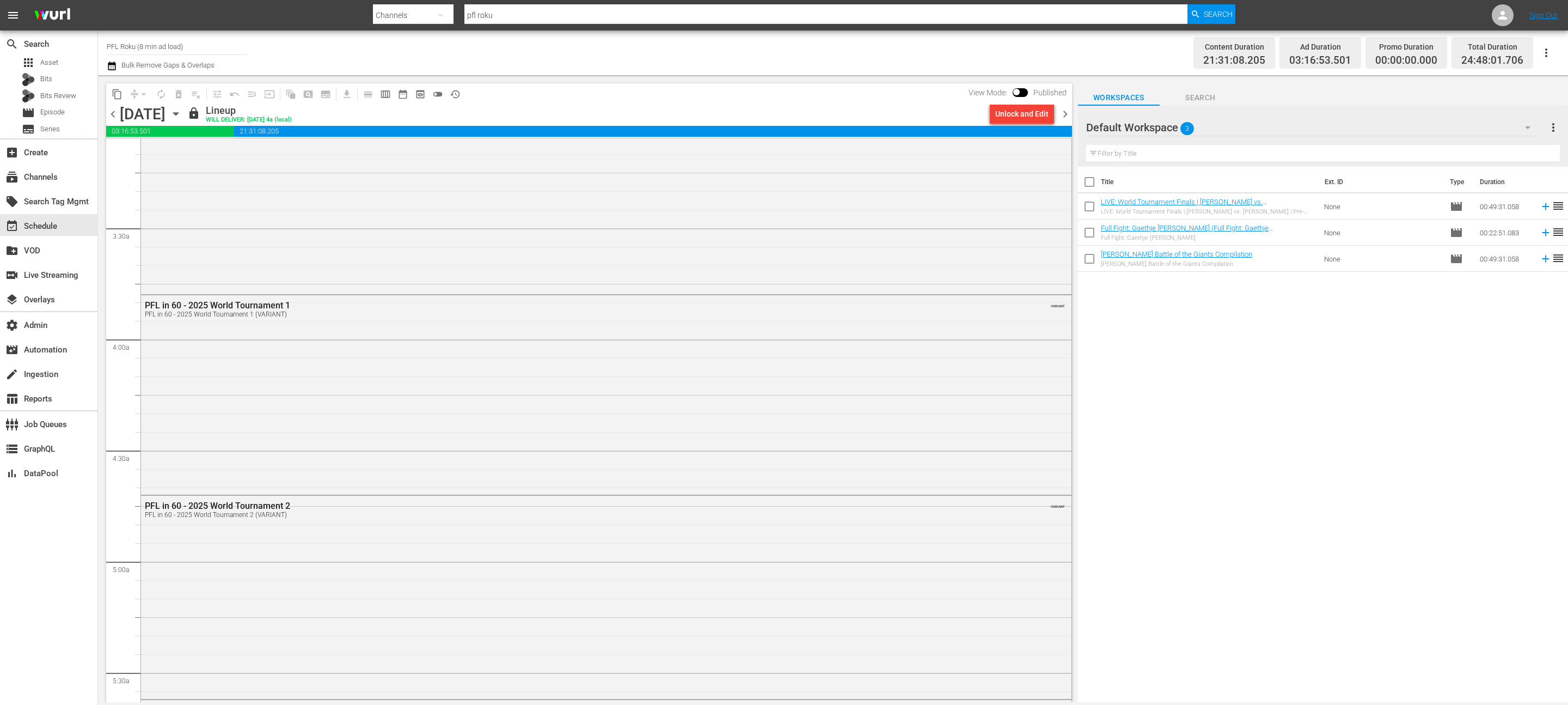
scroll to position [650, 0]
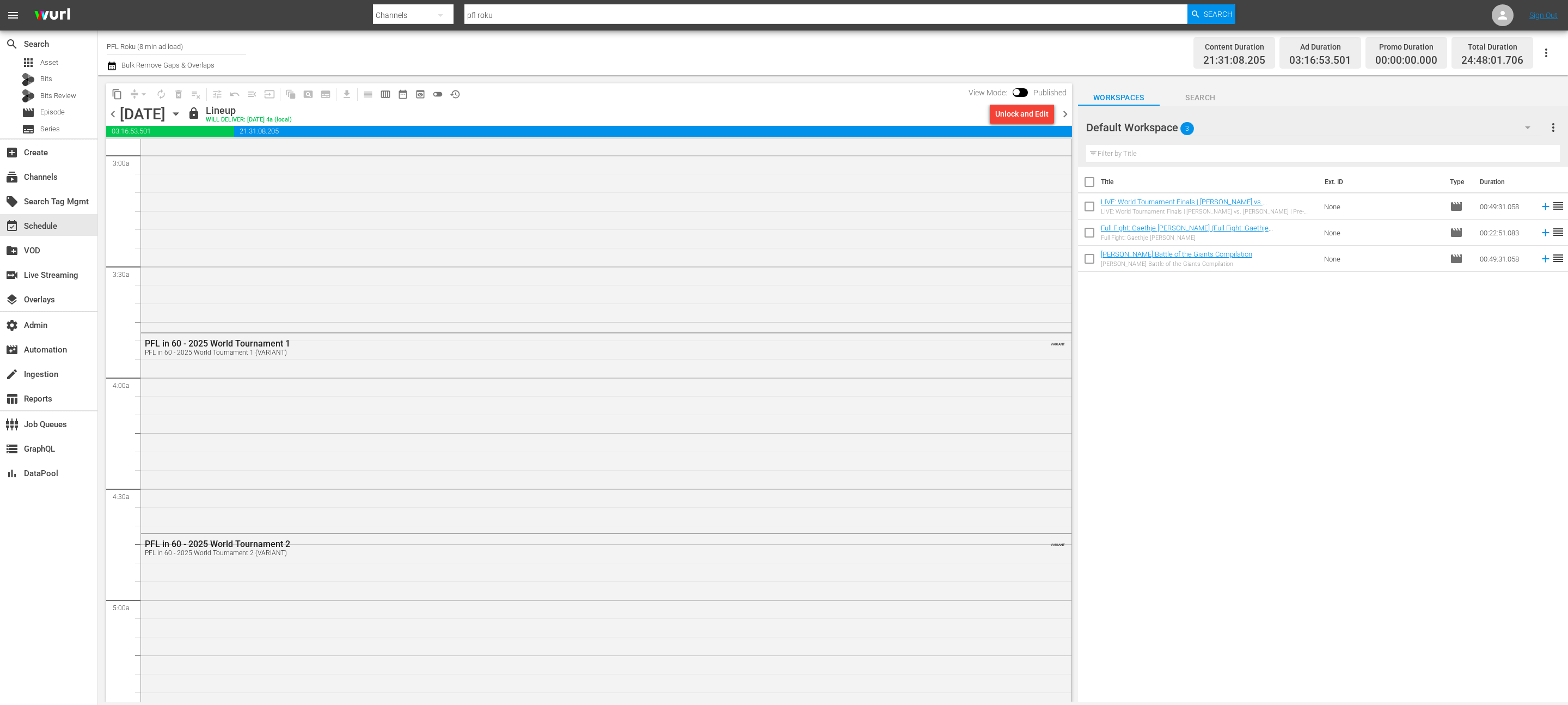
click at [690, 454] on div "PFL in 60 - 2025 World Tournament 1 PFL in 60 - 2025 World Tournament 1 (VARIAN…" at bounding box center [606, 432] width 930 height 197
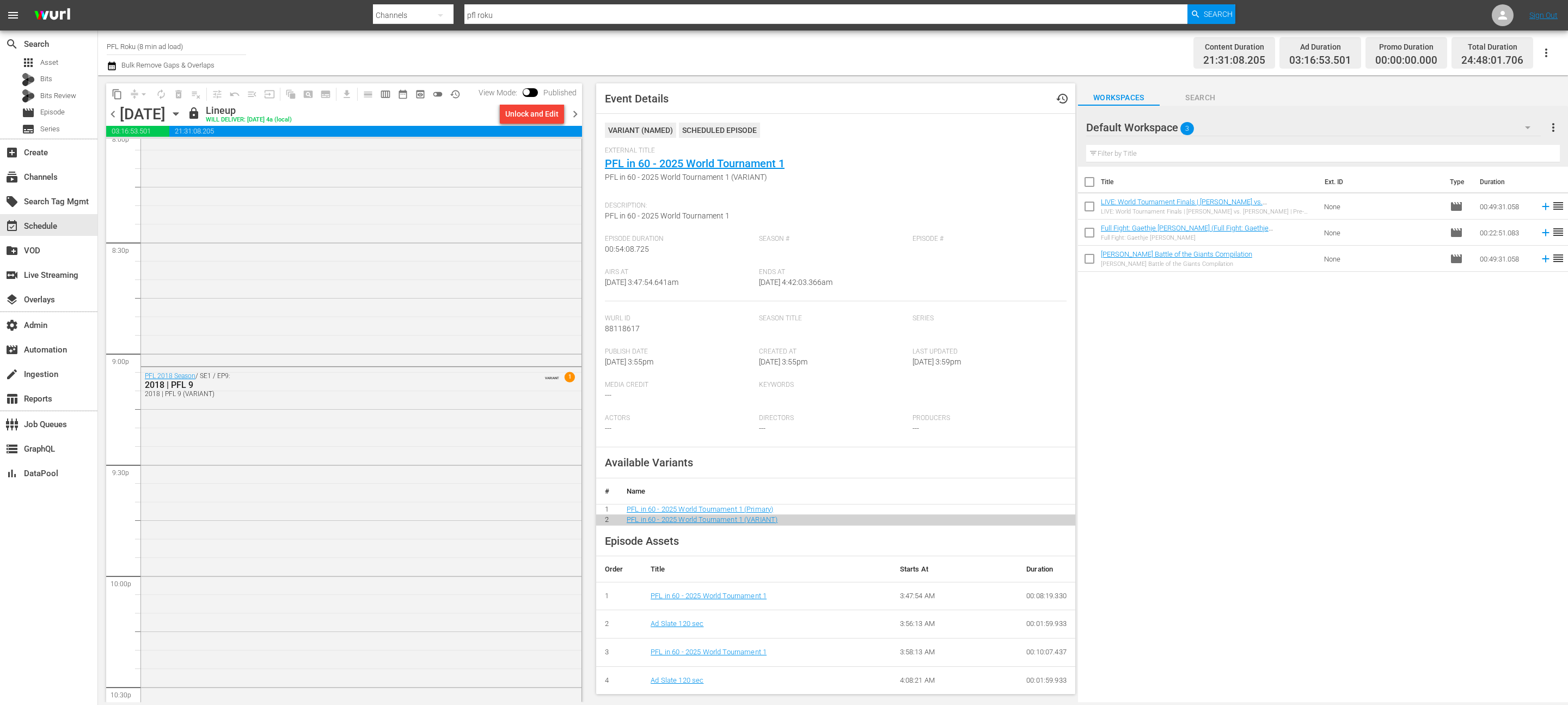
scroll to position [4436, 0]
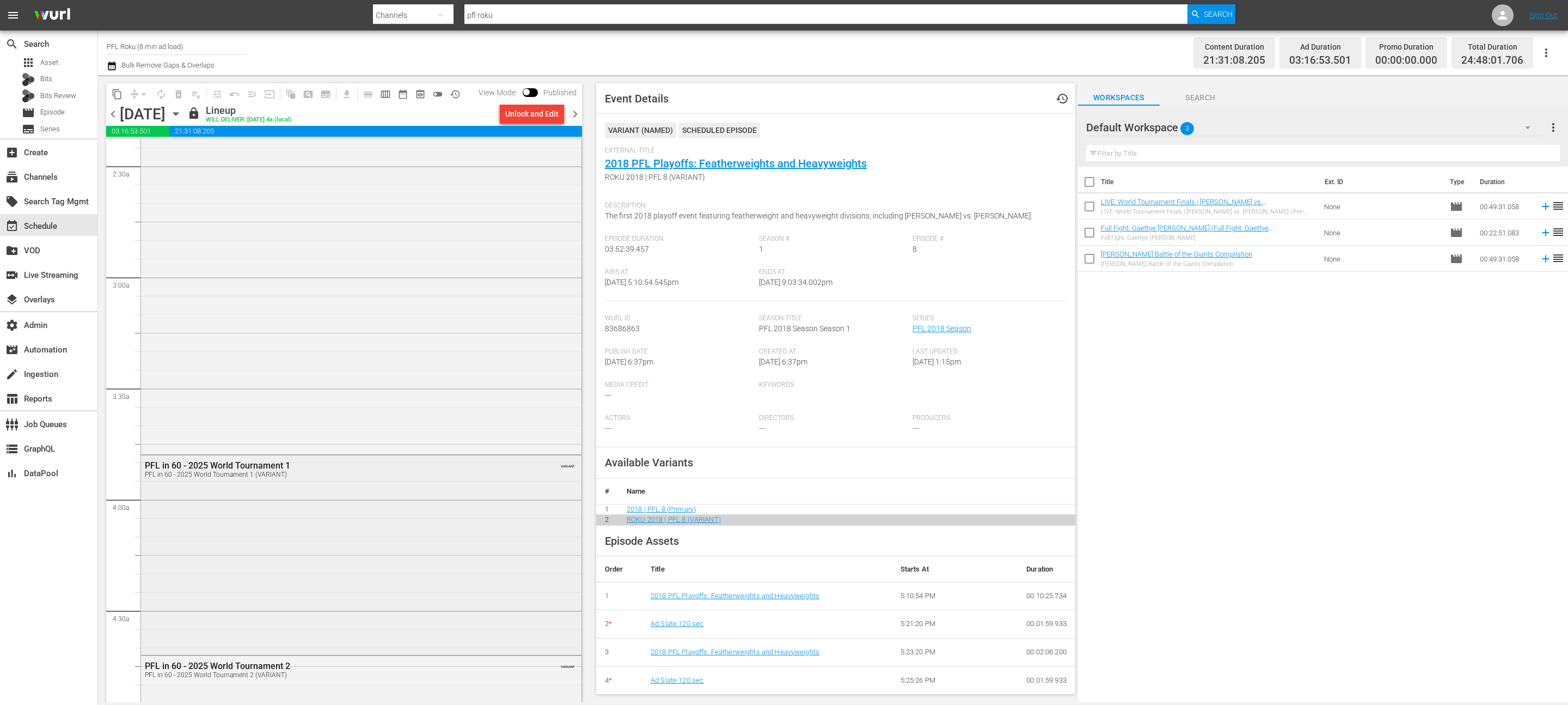
scroll to position [524, 0]
click at [417, 545] on div "PFL in 60 - 2025 World Tournament 1 PFL in 60 - 2025 World Tournament 1 (VARIAN…" at bounding box center [361, 558] width 441 height 197
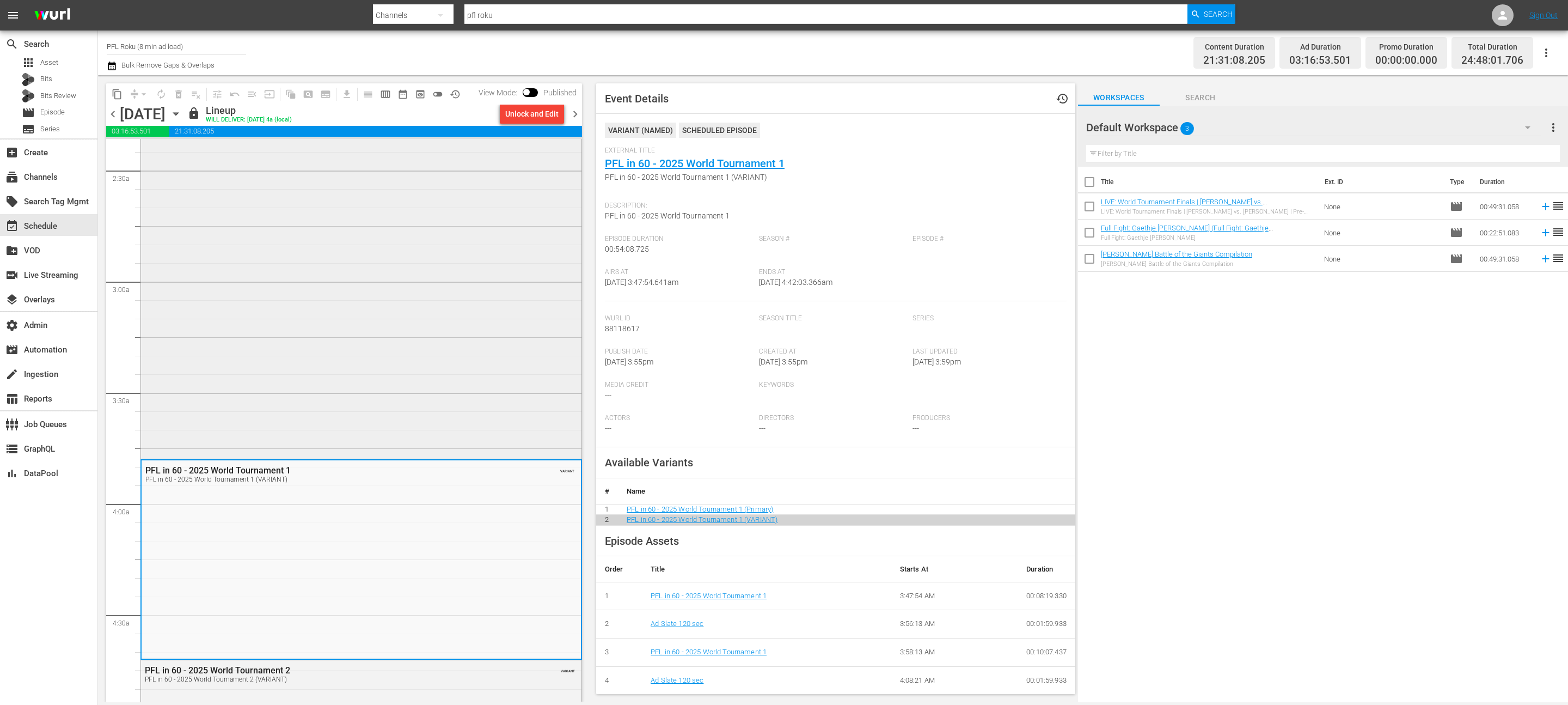
scroll to position [888, 0]
